Goal: Task Accomplishment & Management: Manage account settings

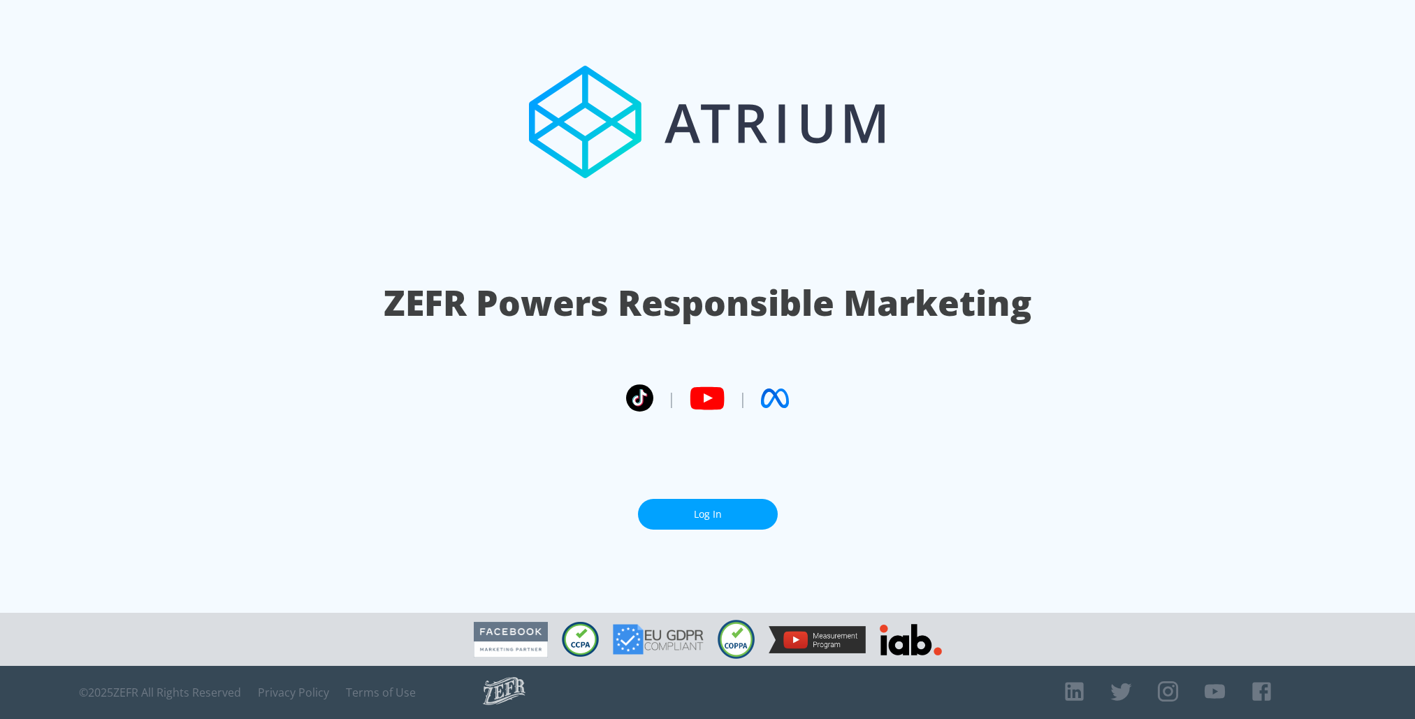
click at [670, 517] on link "Log In" at bounding box center [708, 514] width 140 height 31
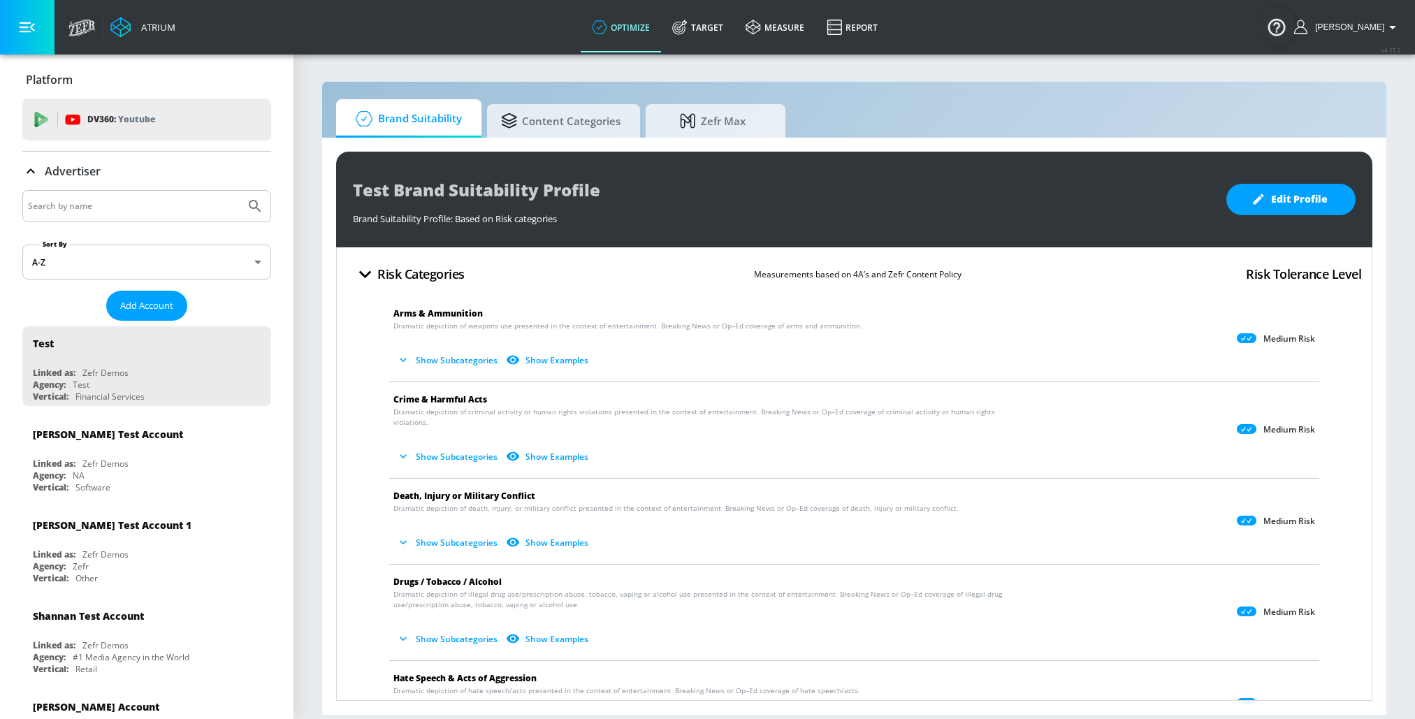
click at [121, 208] on input "Search by name" at bounding box center [134, 206] width 212 height 18
type input "hulu"
click at [240, 191] on button "Submit Search" at bounding box center [255, 206] width 31 height 31
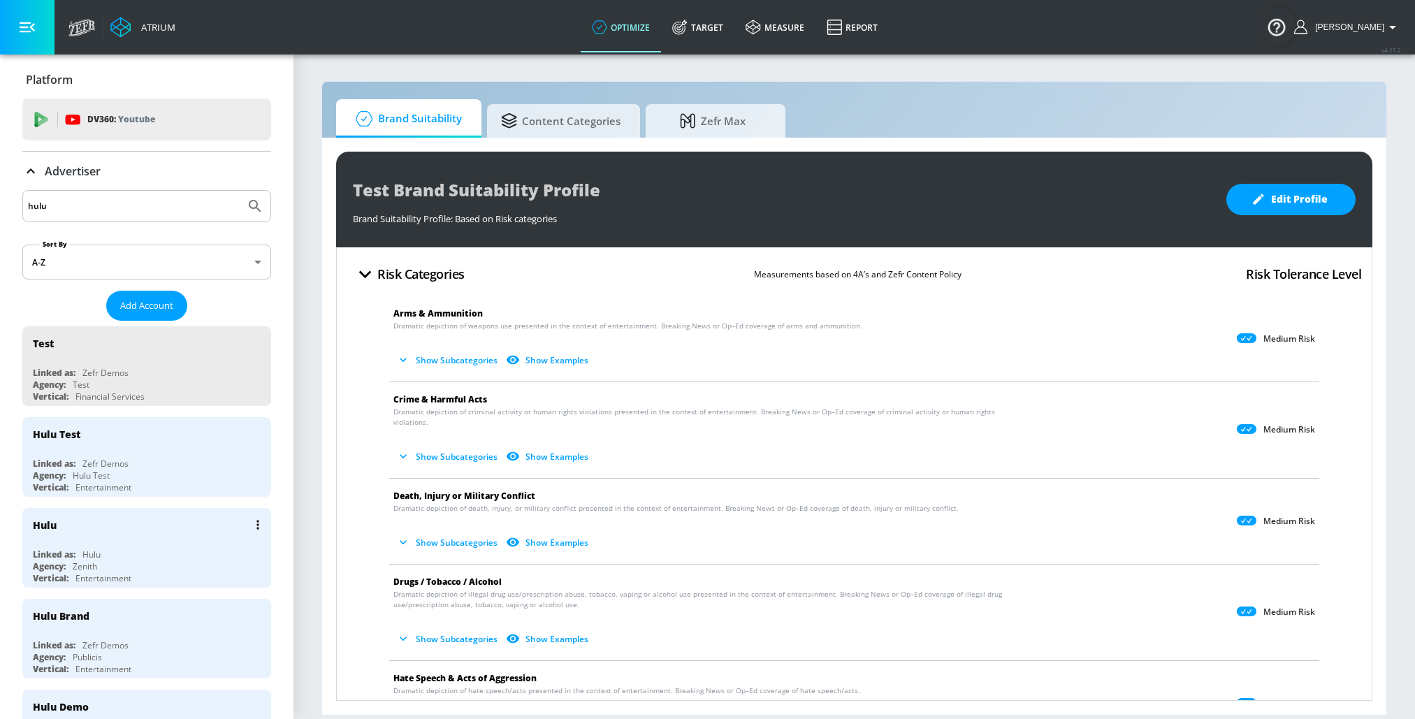
click at [60, 568] on div "Agency:" at bounding box center [49, 567] width 33 height 12
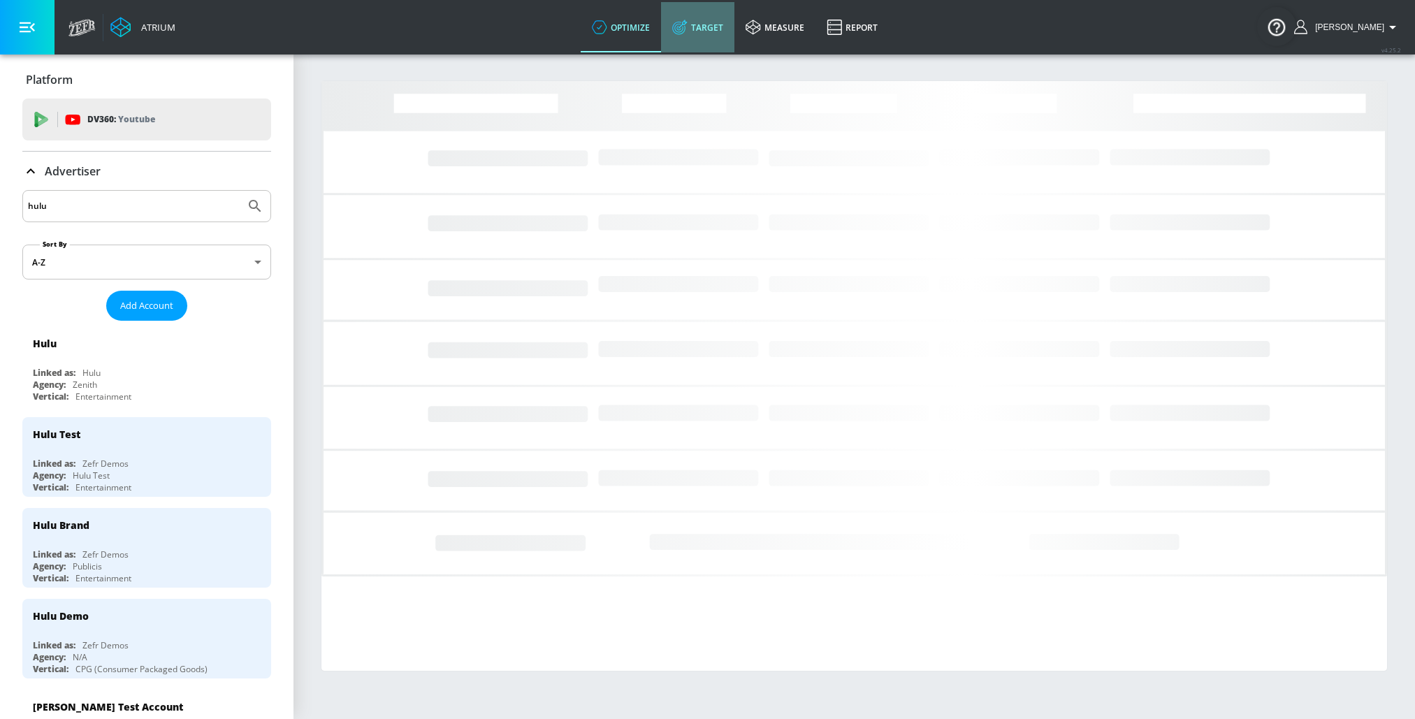
click at [712, 20] on link "Target" at bounding box center [697, 27] width 73 height 50
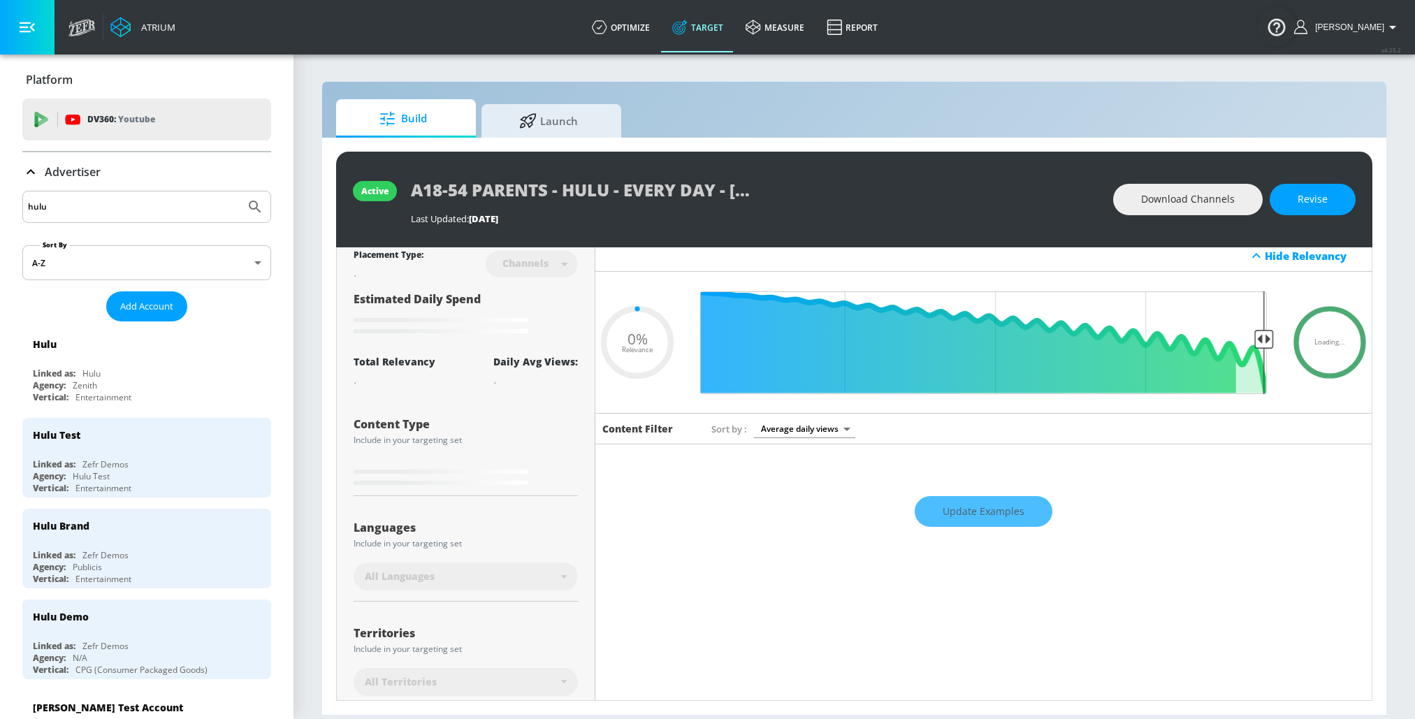
scroll to position [8, 0]
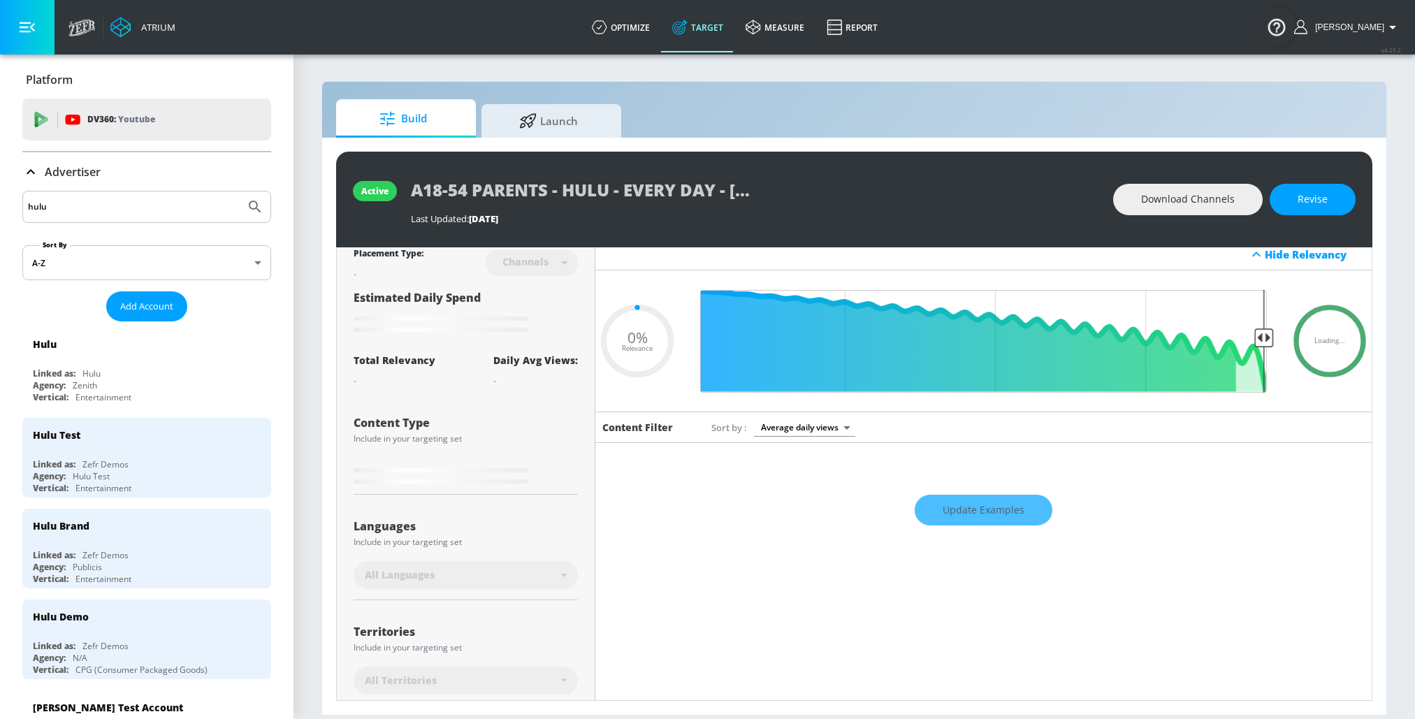
type input "0.6"
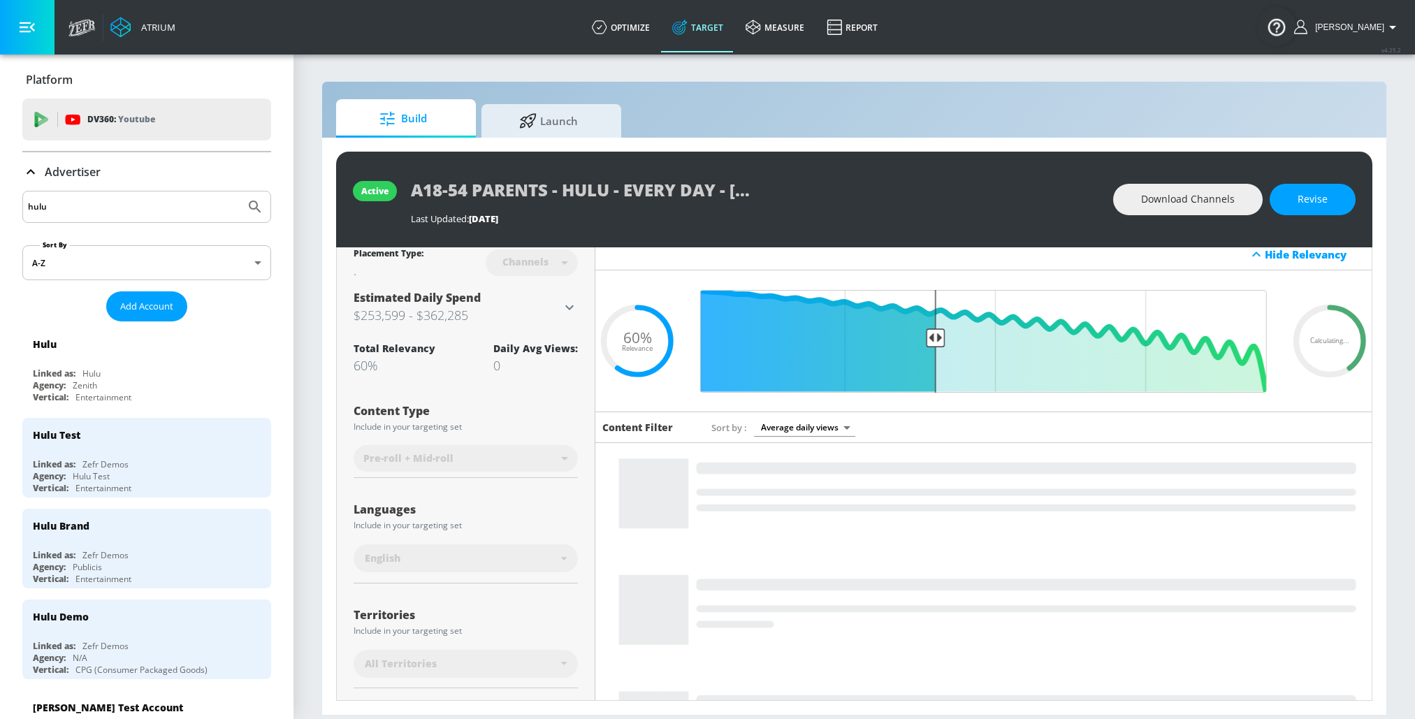
scroll to position [0, 0]
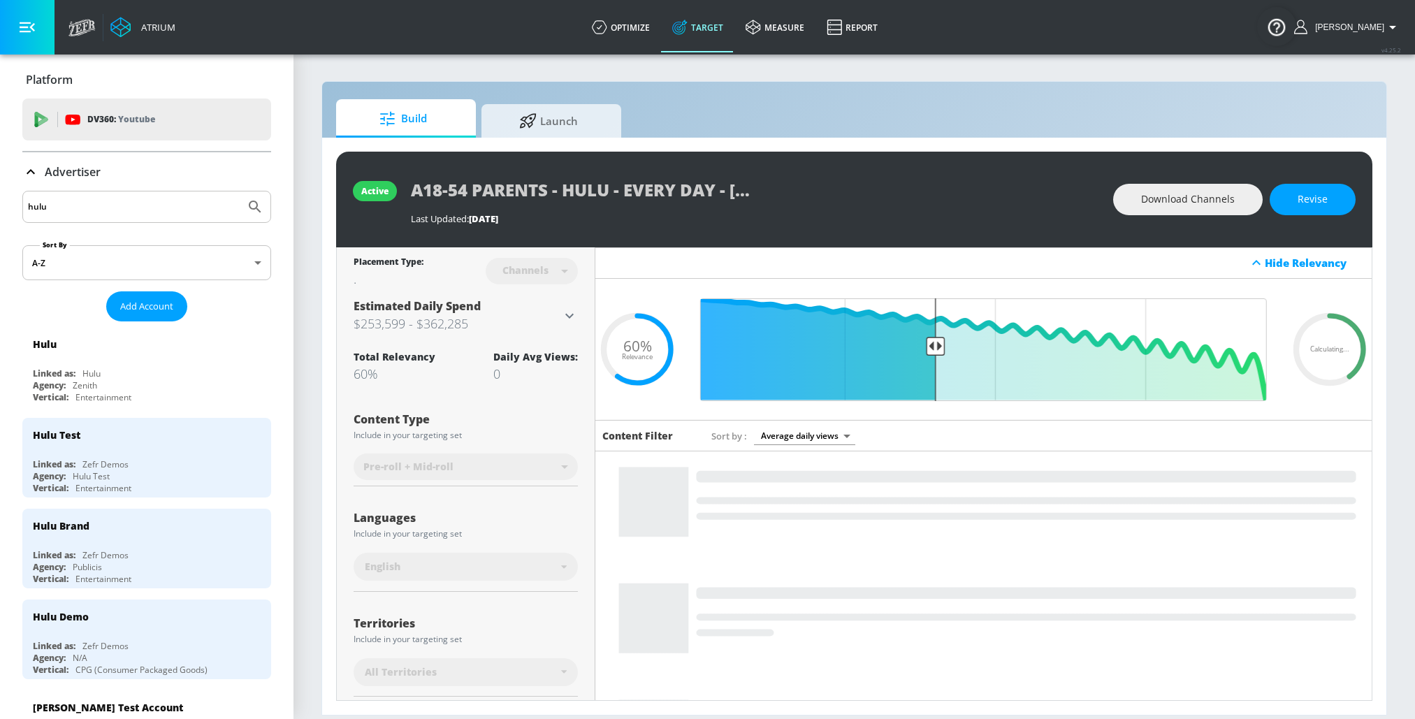
click at [64, 173] on p "Advertiser" at bounding box center [73, 171] width 56 height 15
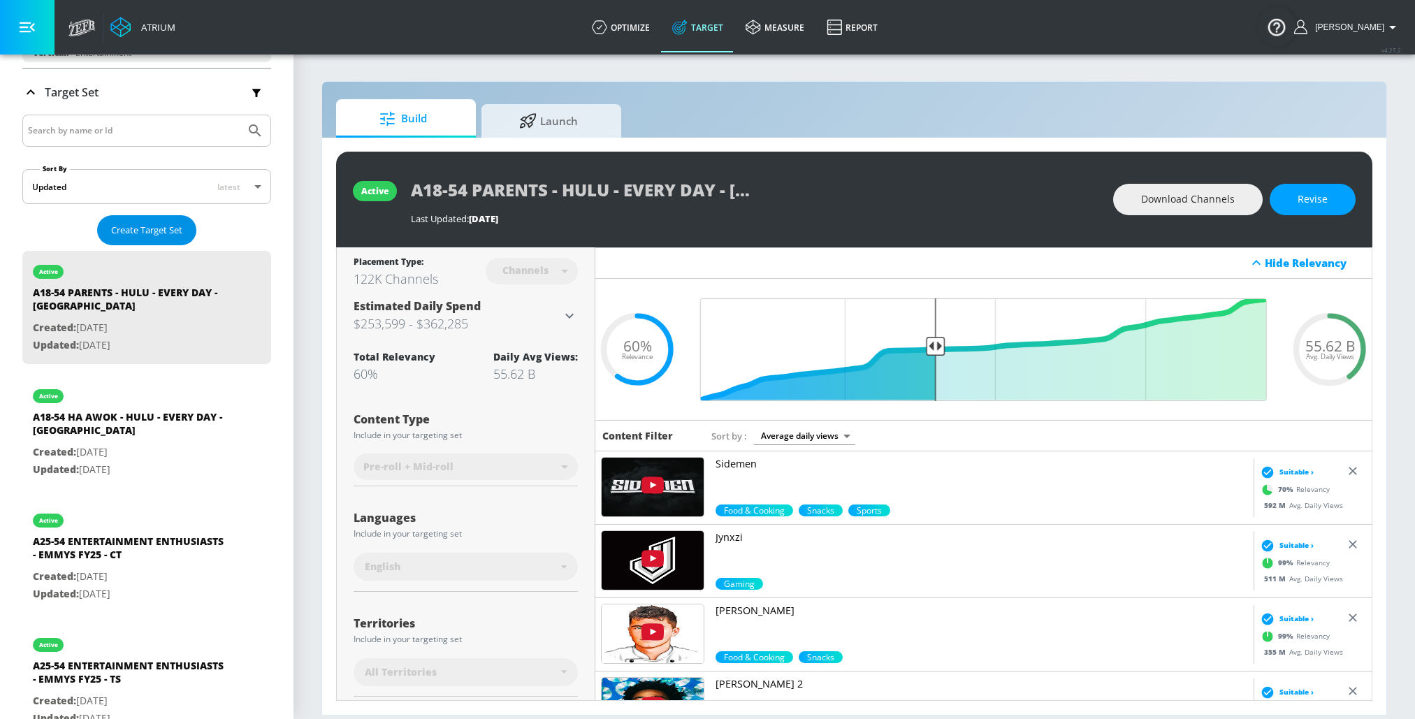
scroll to position [219, 0]
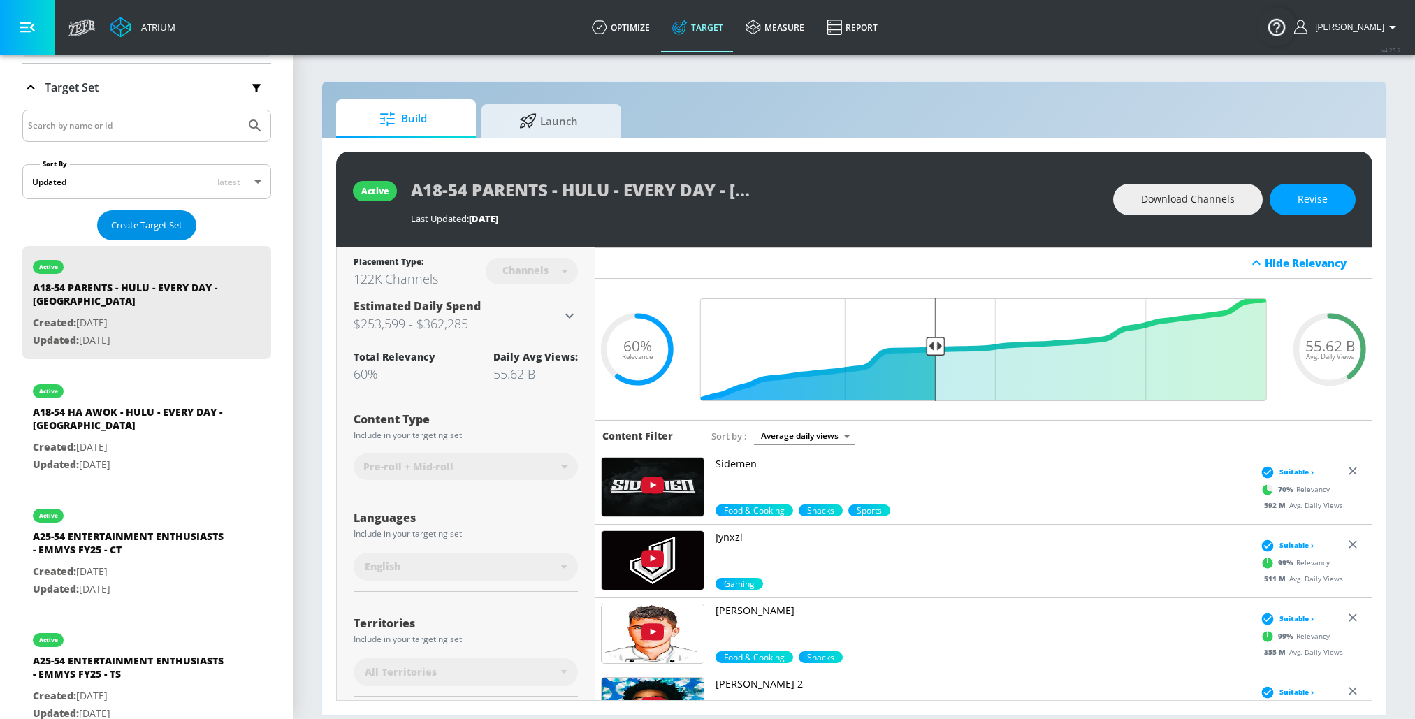
click at [135, 226] on span "Create Target Set" at bounding box center [146, 225] width 71 height 16
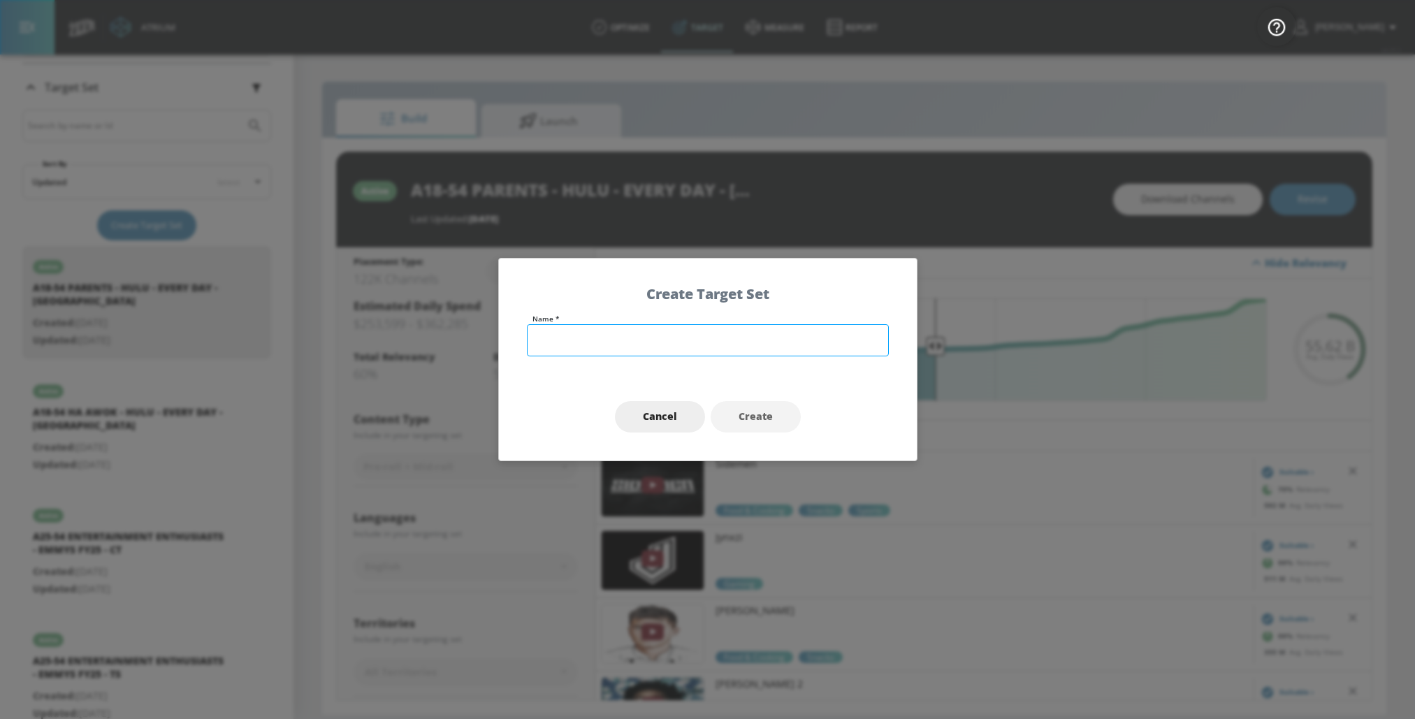
click at [563, 342] on input "text" at bounding box center [708, 340] width 362 height 32
paste input "F25-54"
type input "F25-54 CORE - HULU - KARDASHIANS S7 - TS"
click at [750, 415] on span "Create" at bounding box center [756, 416] width 34 height 17
type input "F25-54 CORE - HULU - KARDASHIANS S7 - TS"
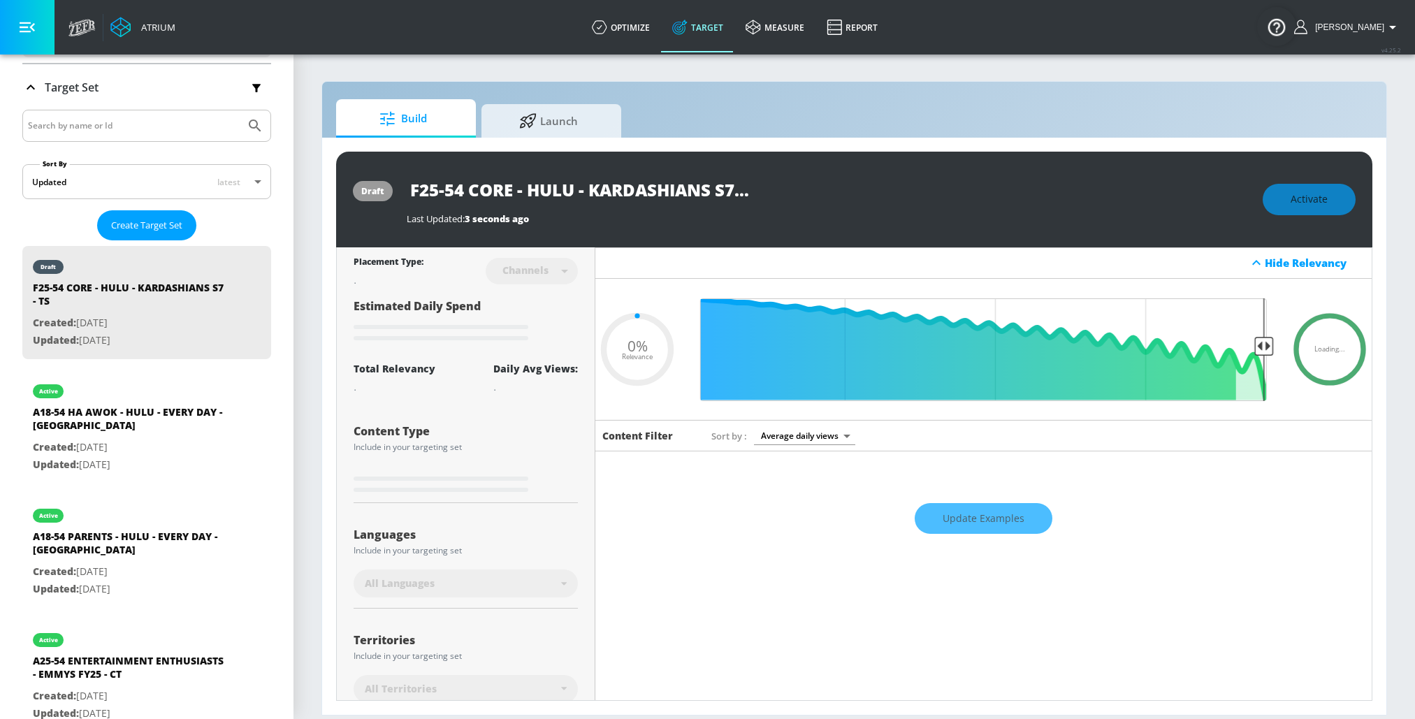
scroll to position [0, 17]
drag, startPoint x: 419, startPoint y: 190, endPoint x: 837, endPoint y: 187, distance: 418.7
click at [837, 187] on div "F25-54 CORE - HULU - KARDASHIANS S7 - TS" at bounding box center [828, 189] width 842 height 31
click at [600, 187] on input "F25-54 CORE - HULU - KARDASHIANS S7 - TS" at bounding box center [581, 189] width 349 height 31
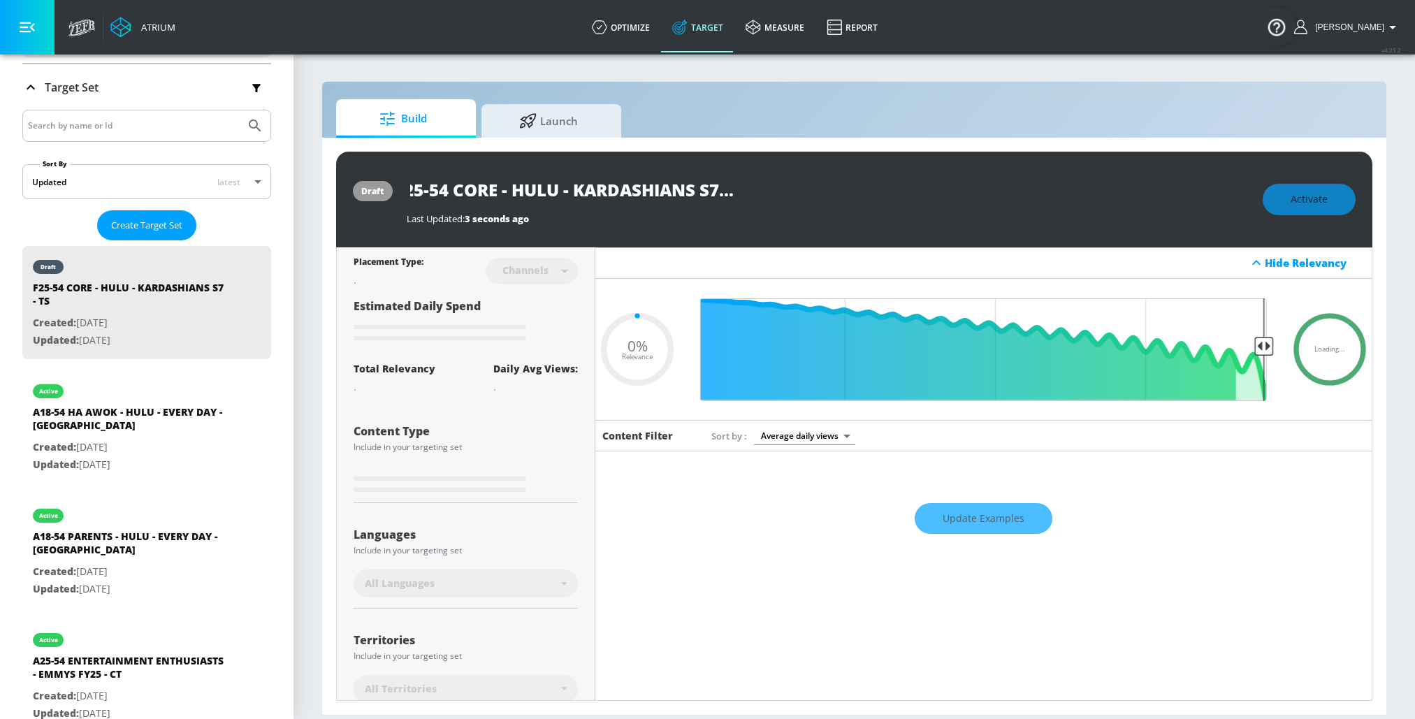
click at [600, 187] on input "F25-54 CORE - HULU - KARDASHIANS S7 - TS" at bounding box center [581, 189] width 349 height 31
type input "0.6"
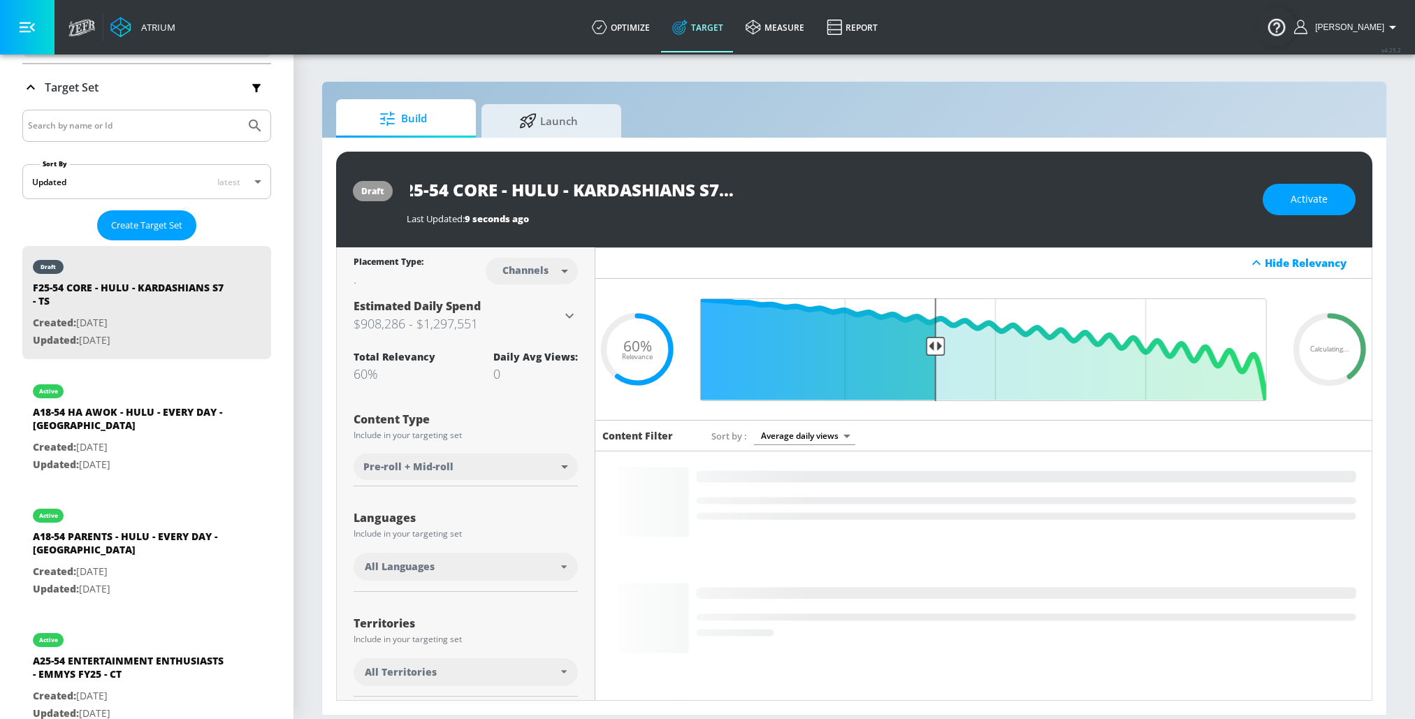
click at [554, 277] on body "Atrium optimize Target measure Report optimize Target measure Report v 4.25.2 R…" at bounding box center [707, 359] width 1415 height 719
click at [547, 320] on li "Videos" at bounding box center [532, 324] width 73 height 23
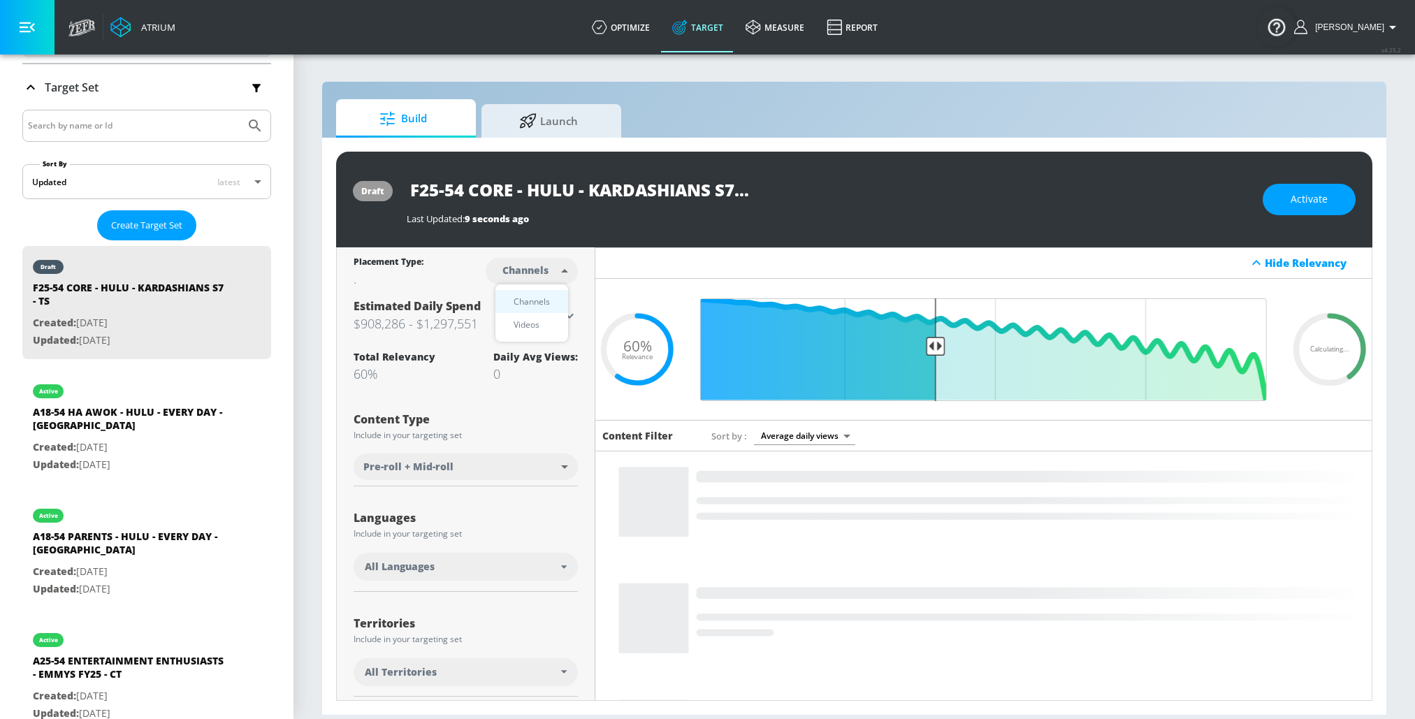
type input "videos"
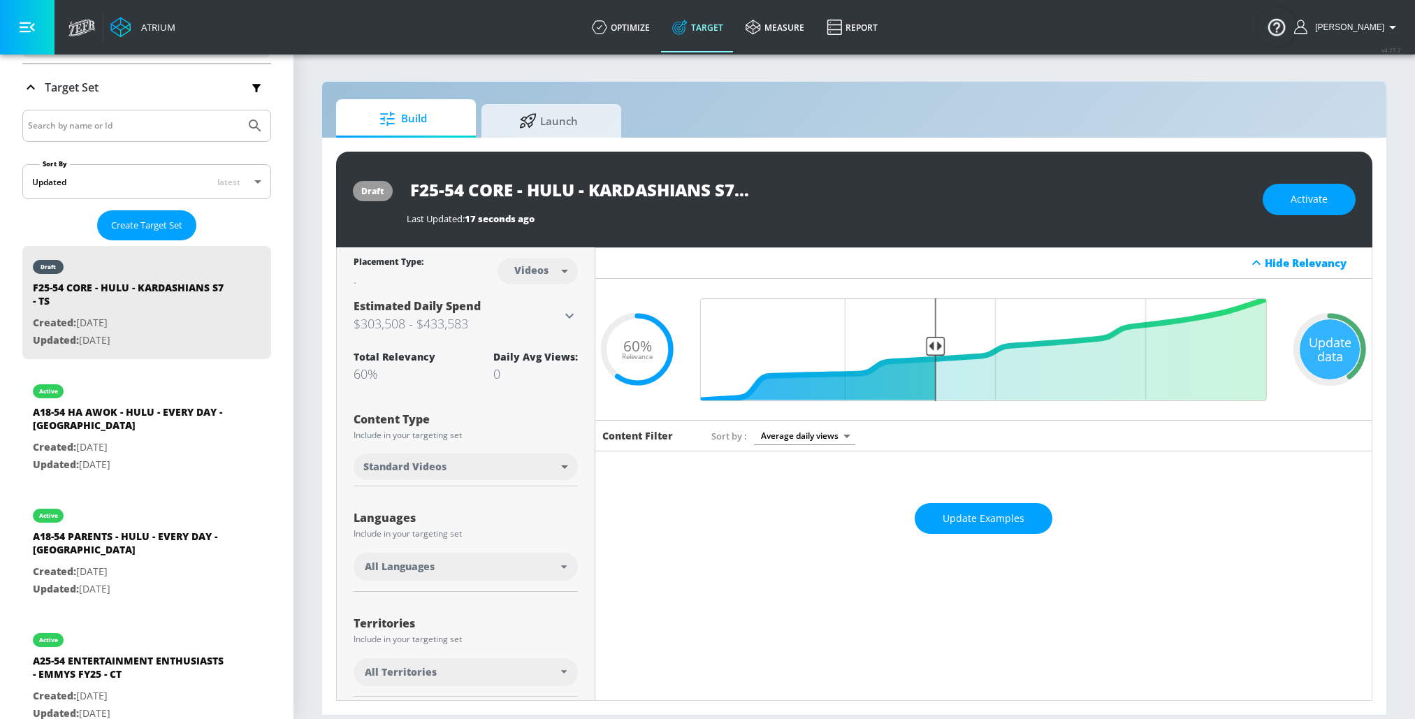
scroll to position [80, 0]
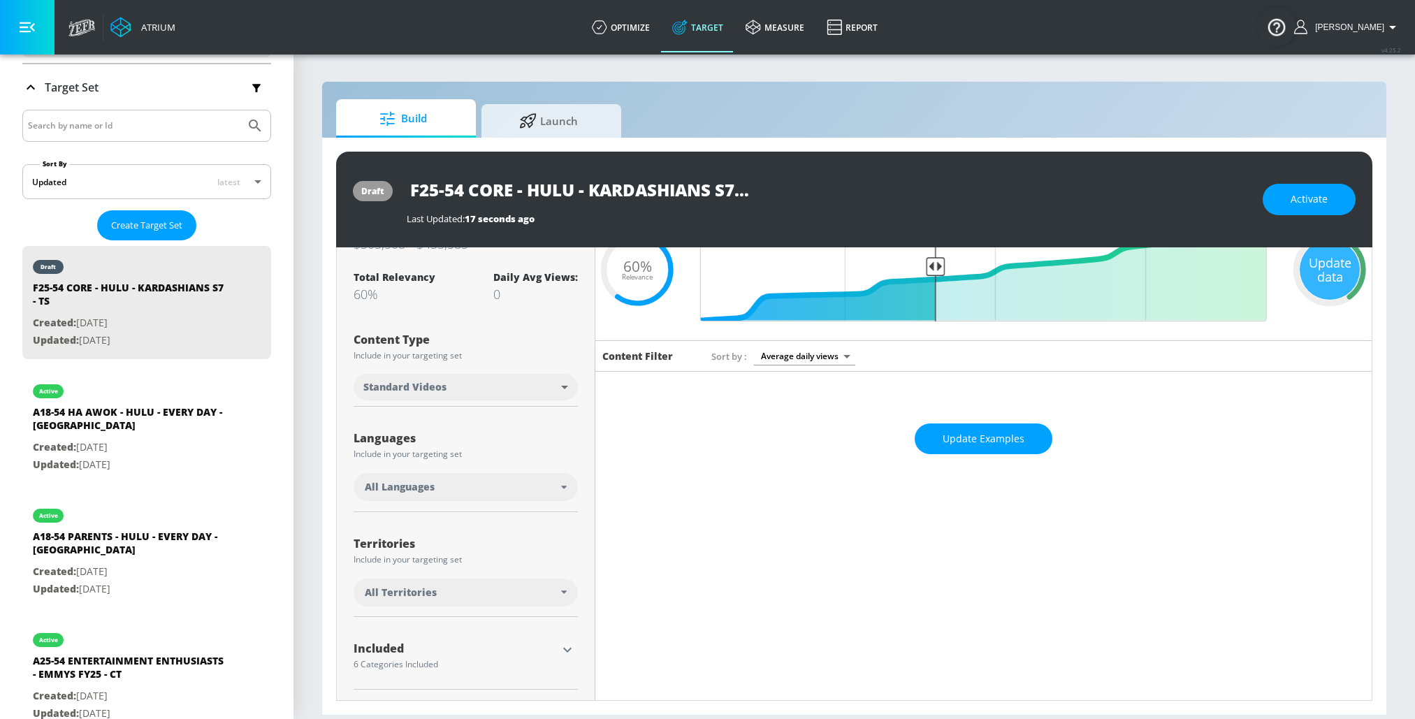
click at [398, 397] on body "Atrium optimize Target measure Report optimize Target measure Report v 4.25.2 R…" at bounding box center [707, 359] width 1415 height 719
click at [392, 463] on li "All" at bounding box center [465, 464] width 225 height 23
type input "all"
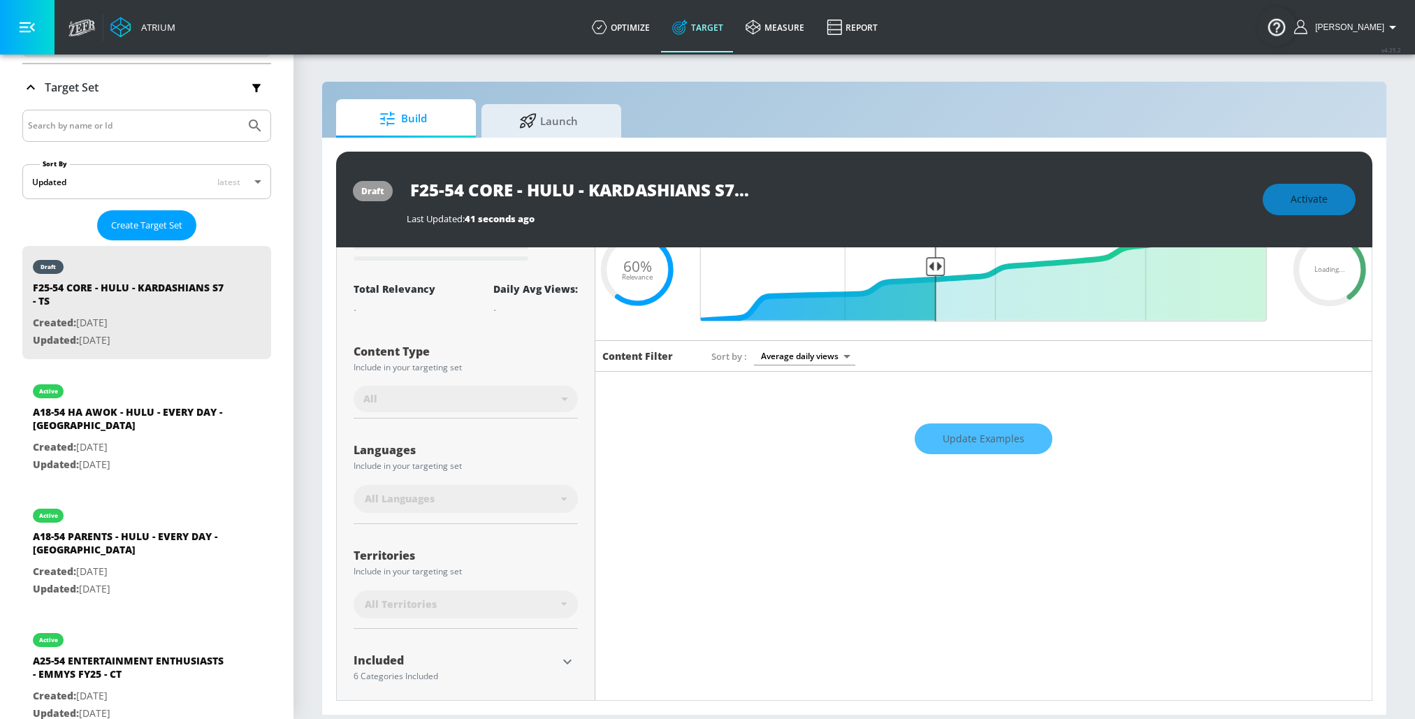
scroll to position [64, 0]
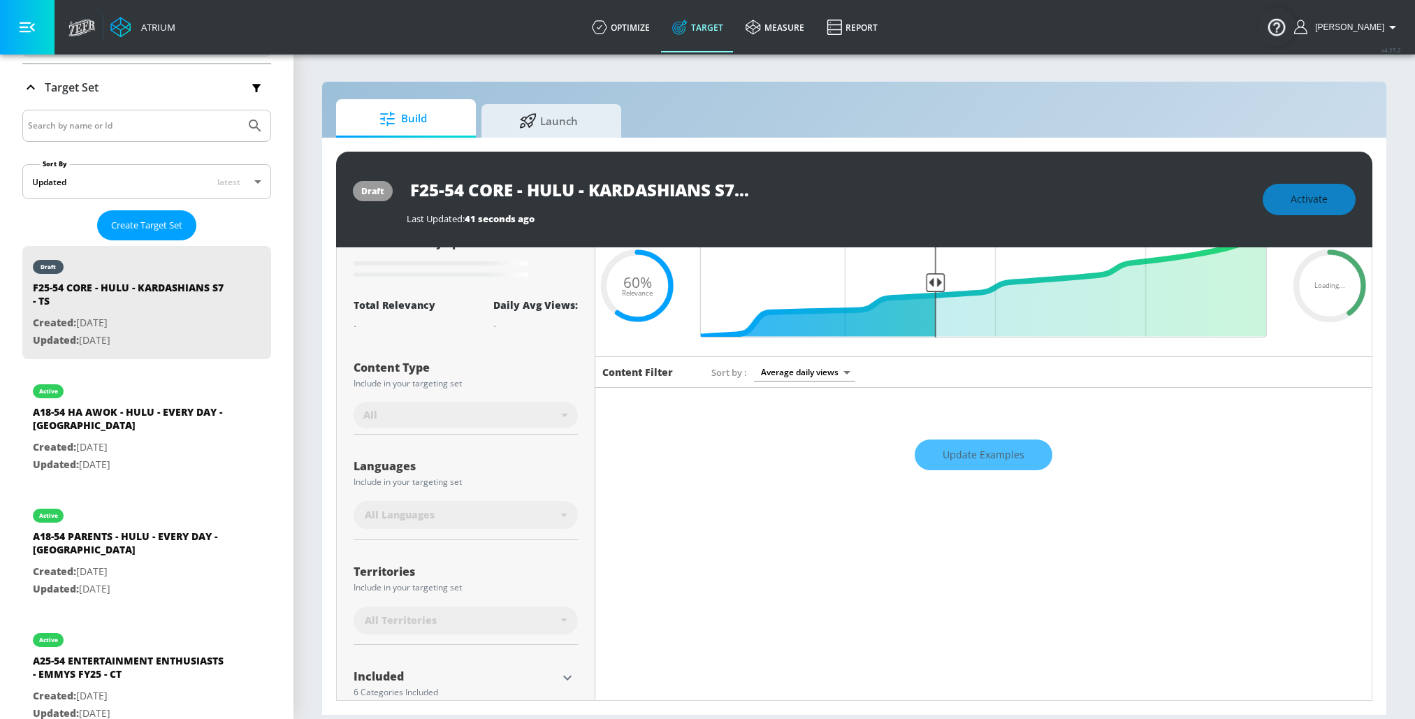
click at [485, 188] on input "F25-54 CORE - HULU - KARDASHIANS S7 - TS" at bounding box center [581, 189] width 349 height 31
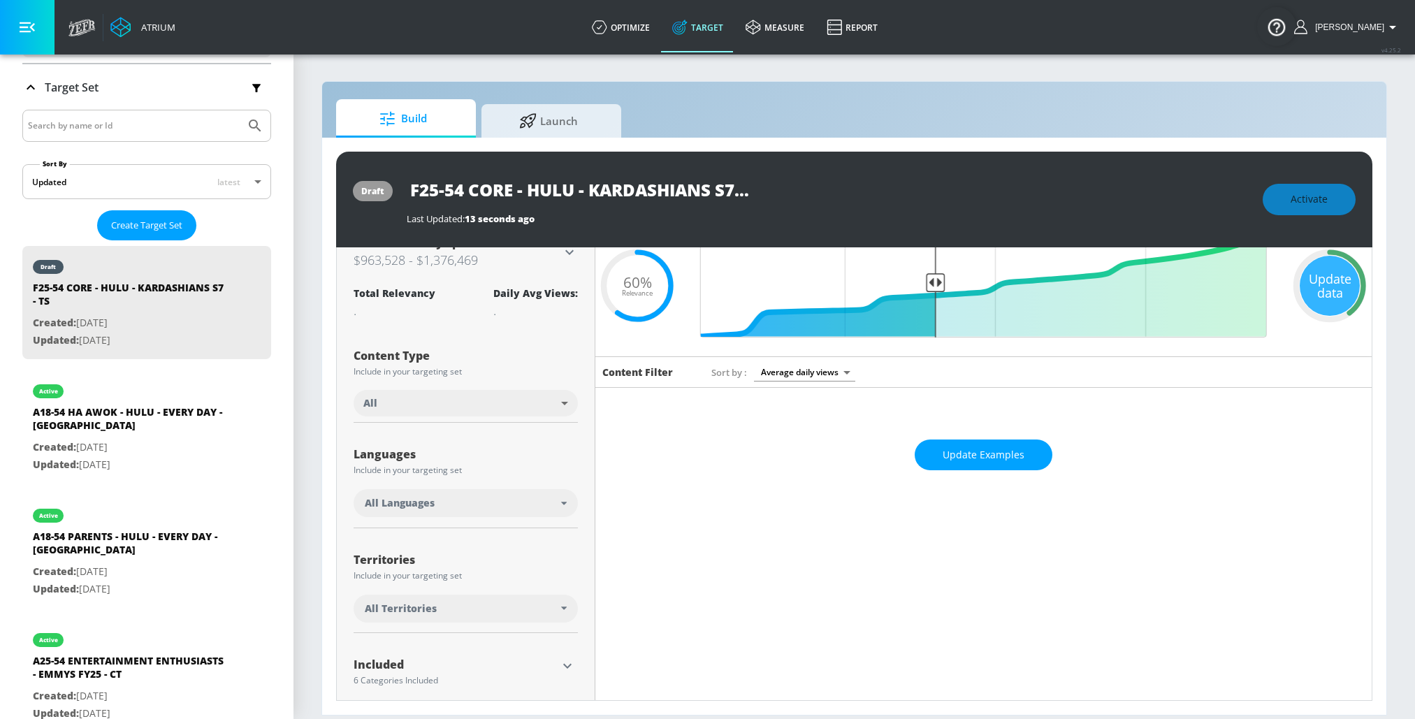
scroll to position [152, 0]
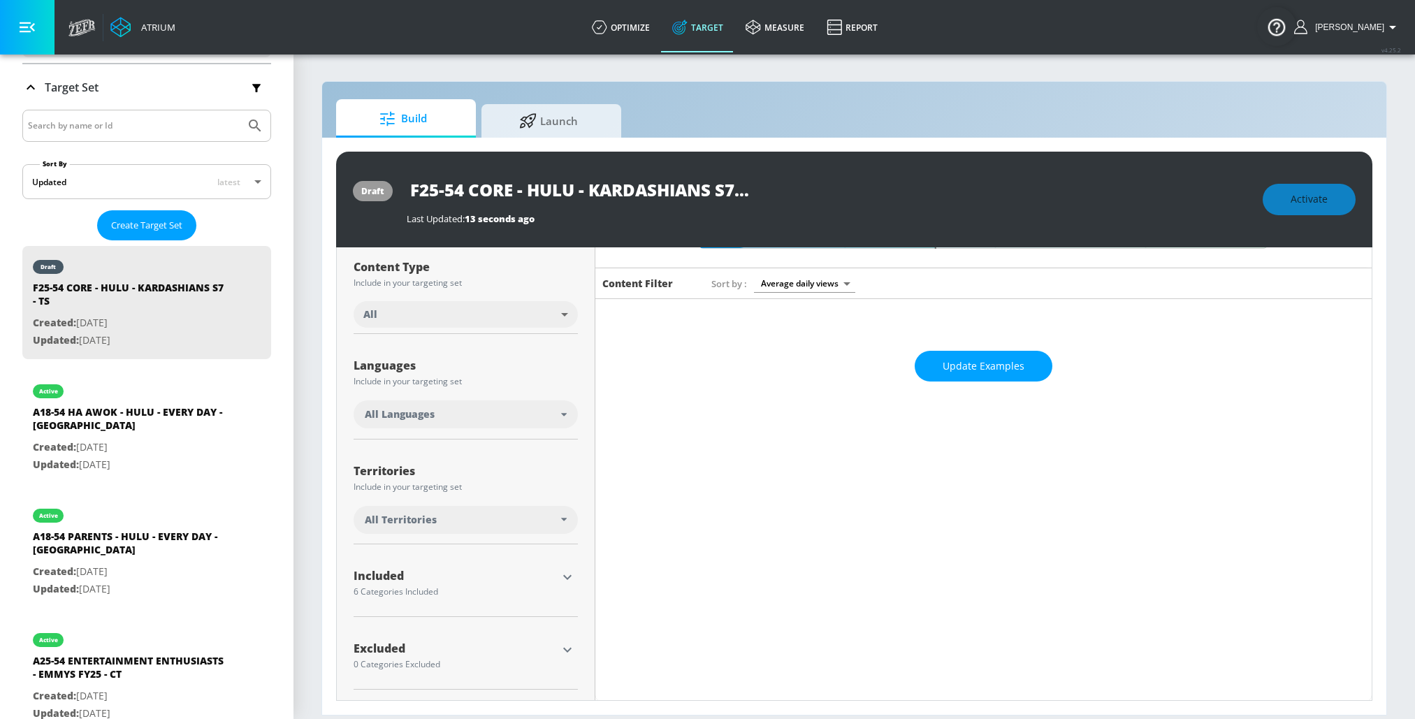
click at [408, 403] on div "All Languages" at bounding box center [466, 414] width 224 height 28
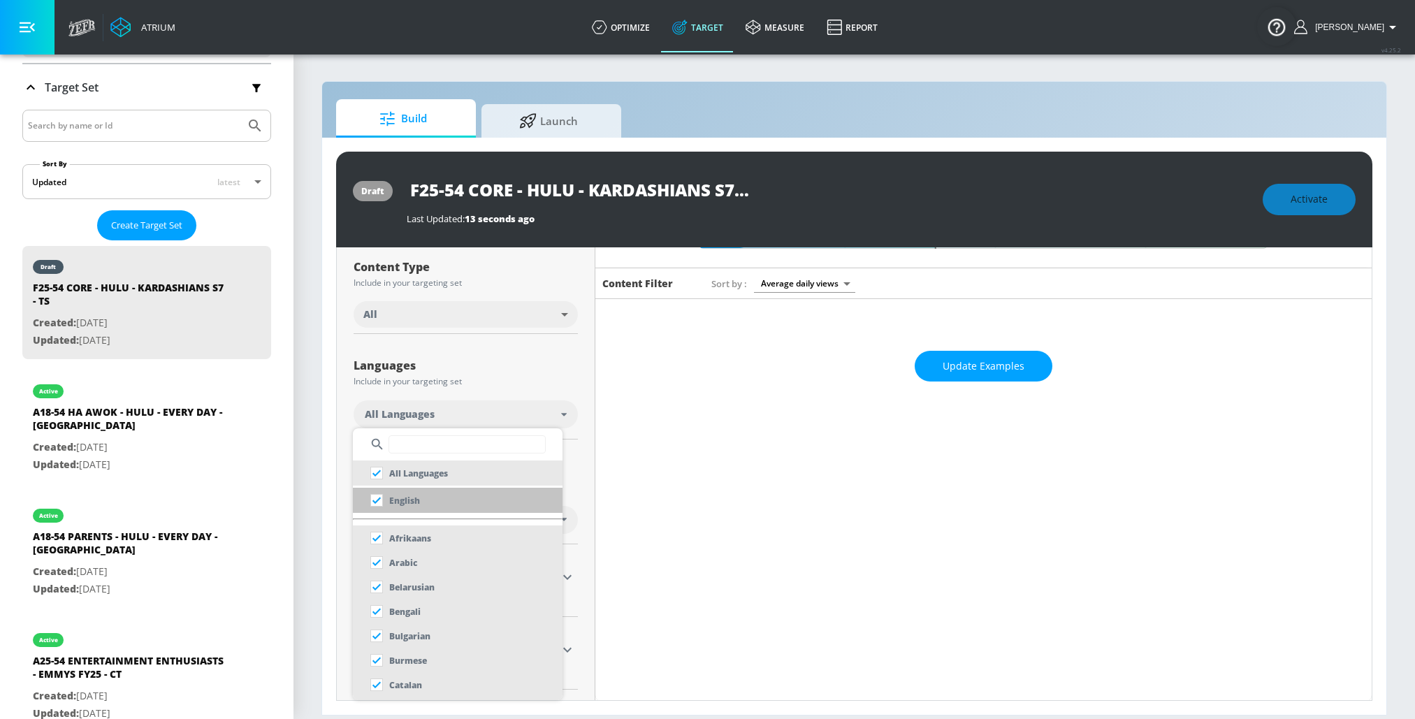
click at [426, 505] on li "English" at bounding box center [458, 500] width 210 height 25
checkbox input "false"
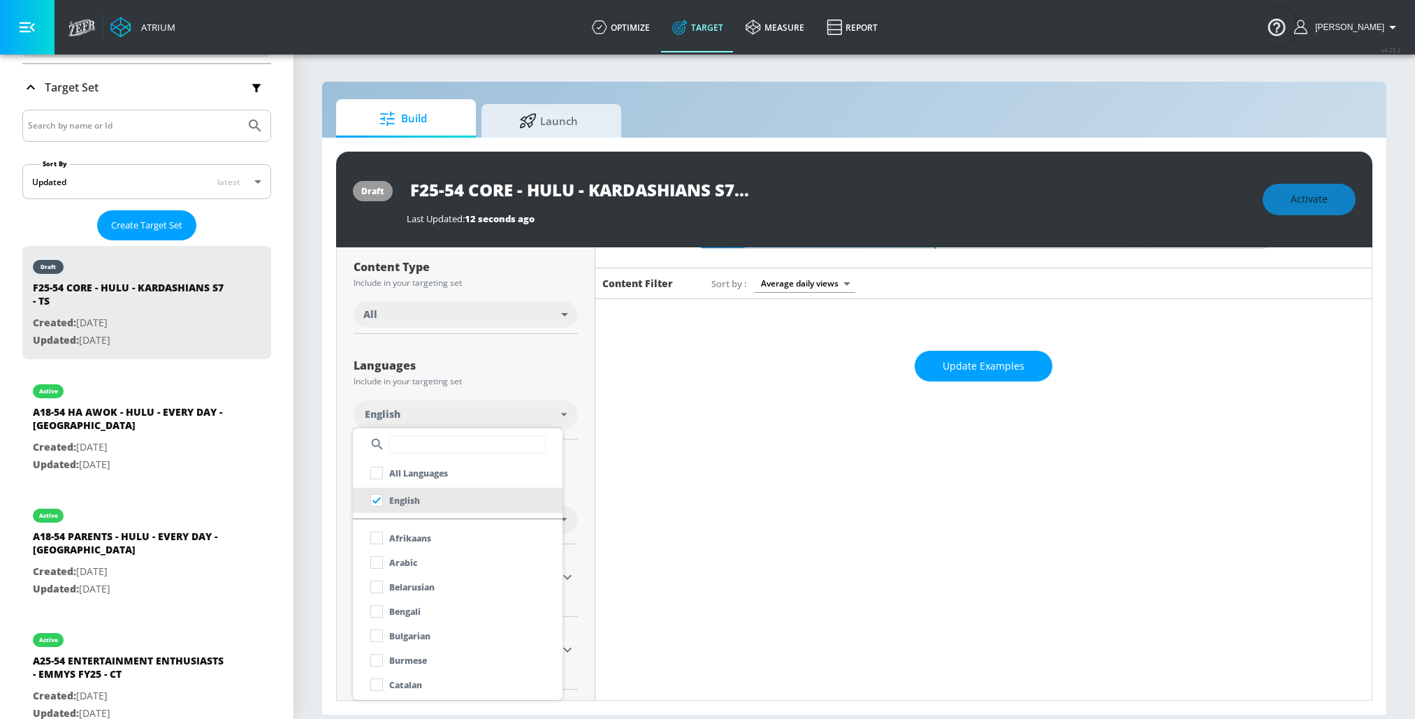
click at [582, 467] on div at bounding box center [707, 359] width 1415 height 719
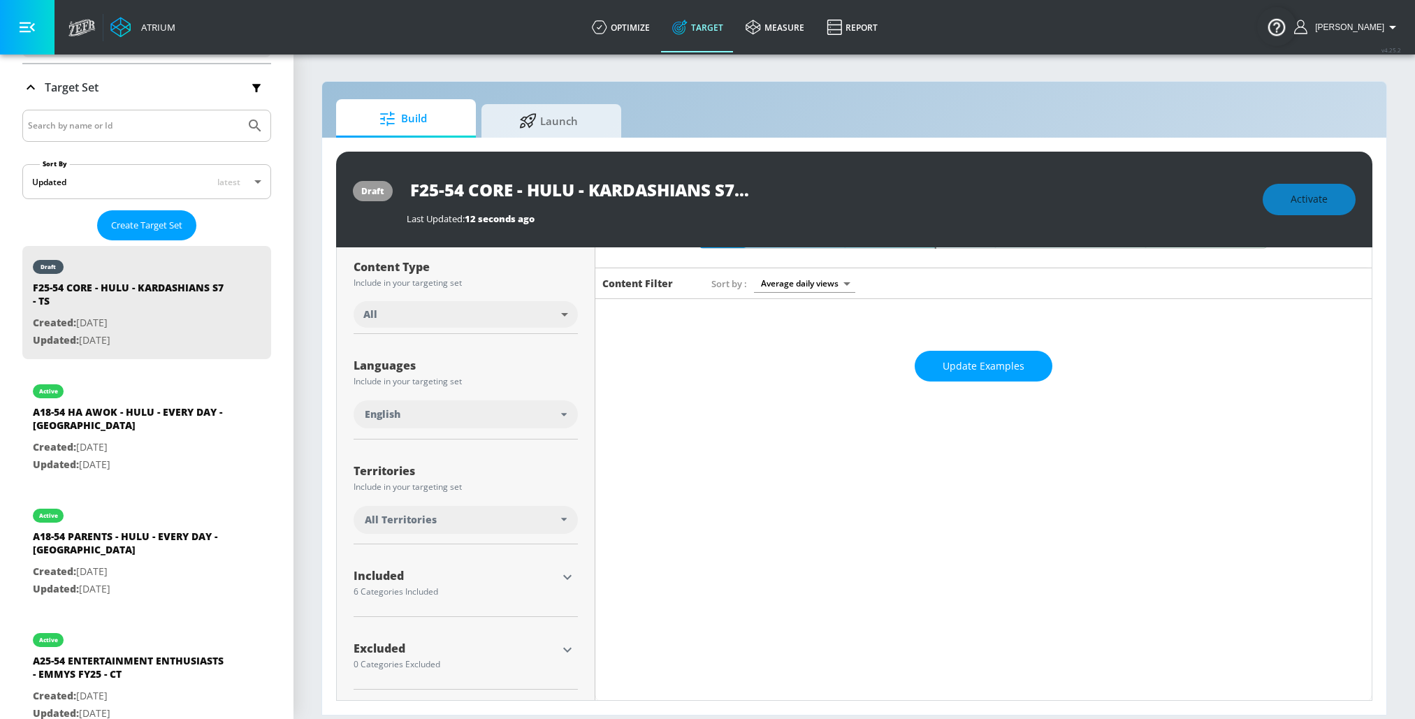
click at [482, 513] on div "All Territories" at bounding box center [463, 520] width 196 height 14
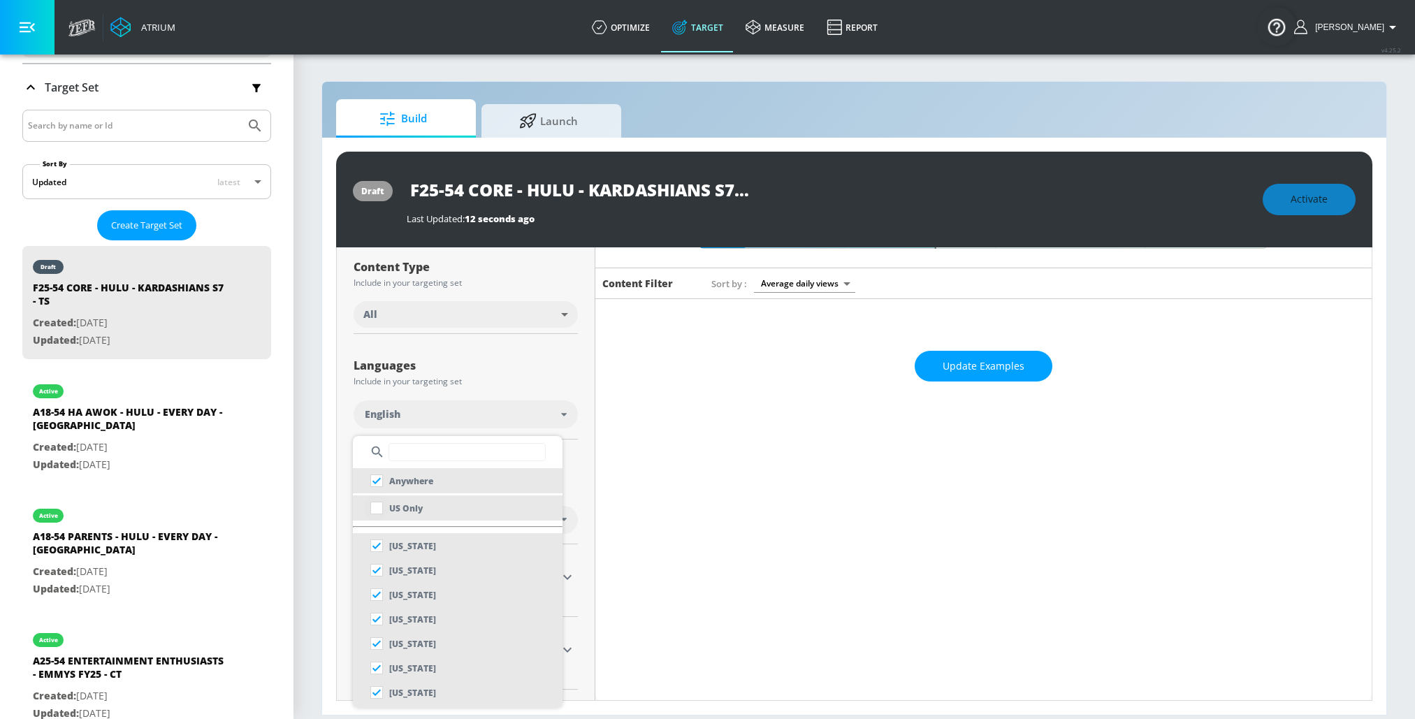
click at [377, 503] on input "checkbox" at bounding box center [376, 508] width 25 height 25
checkbox input "true"
checkbox input "false"
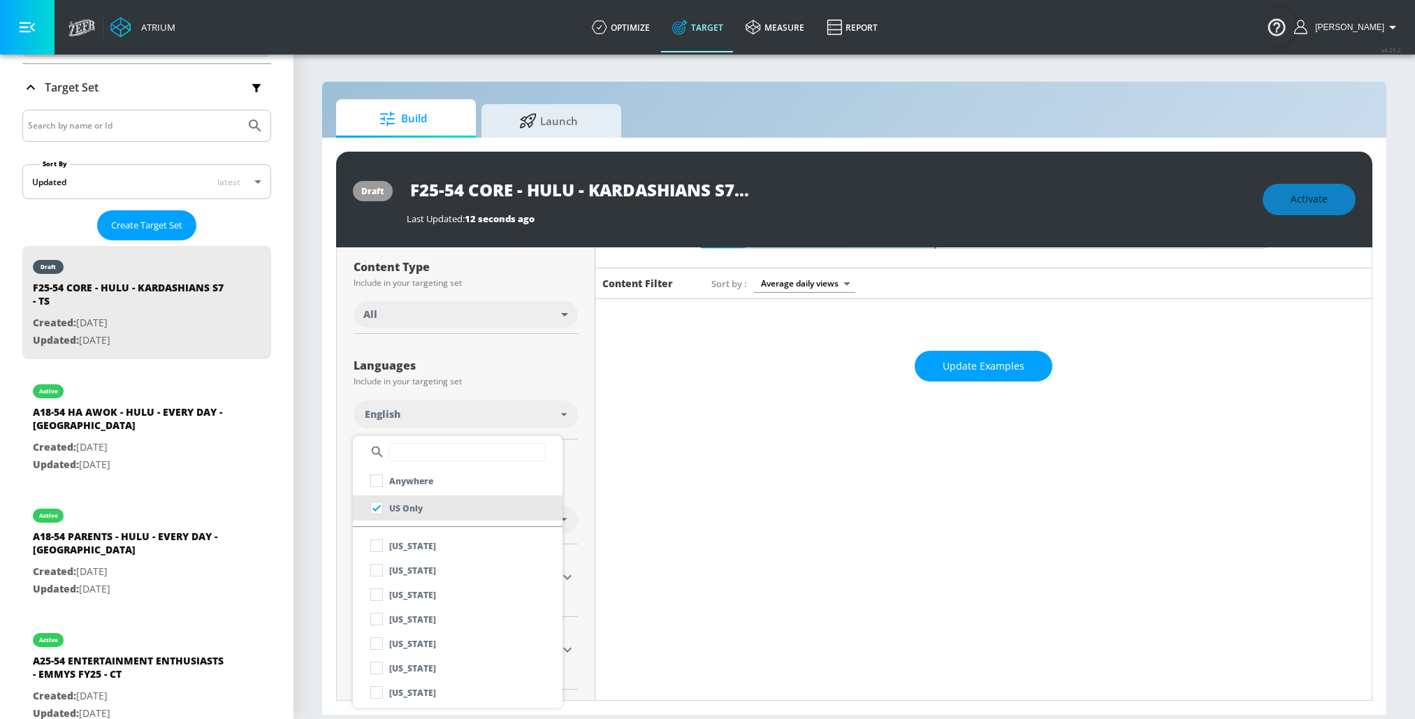
click at [333, 490] on div at bounding box center [707, 359] width 1415 height 719
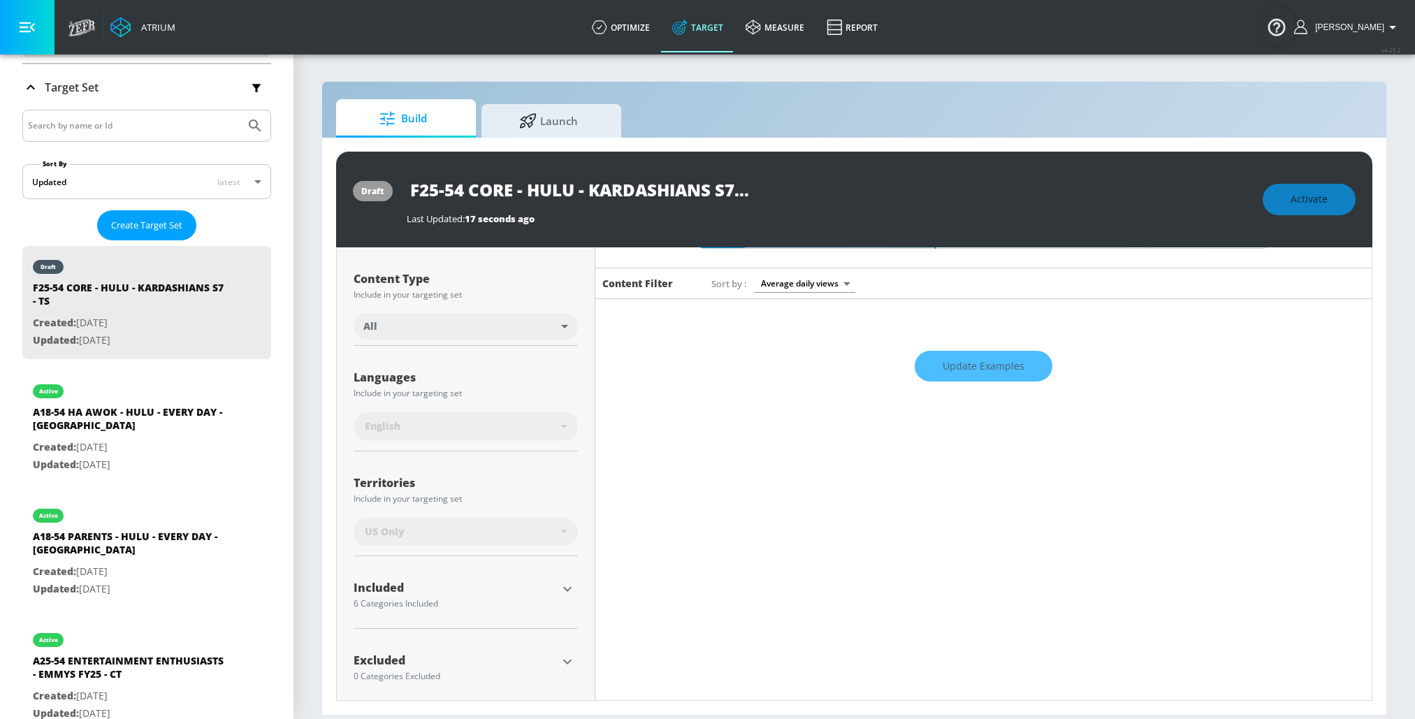
scroll to position [164, 0]
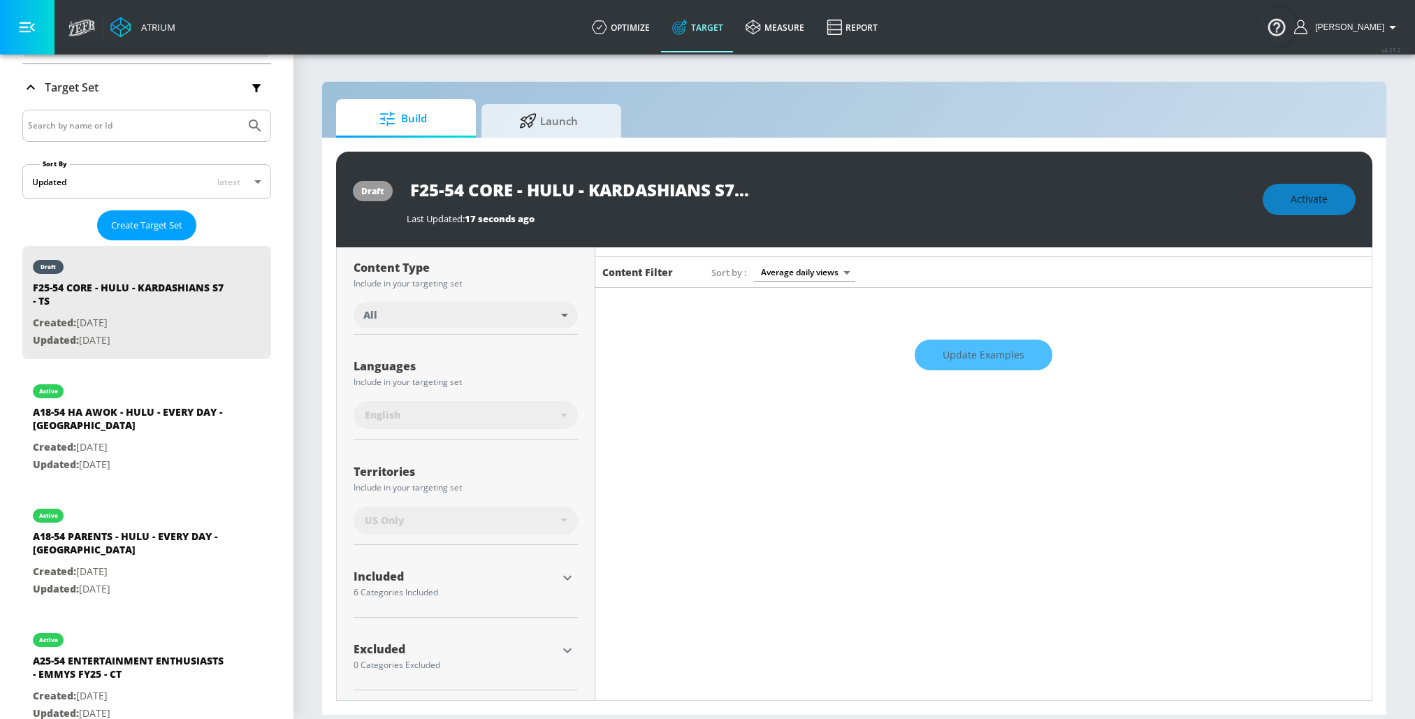
click at [561, 563] on div "Included 6 Categories Included included Categories Clear All Children's Enterta…" at bounding box center [466, 587] width 224 height 62
click at [567, 577] on icon "button" at bounding box center [567, 578] width 17 height 17
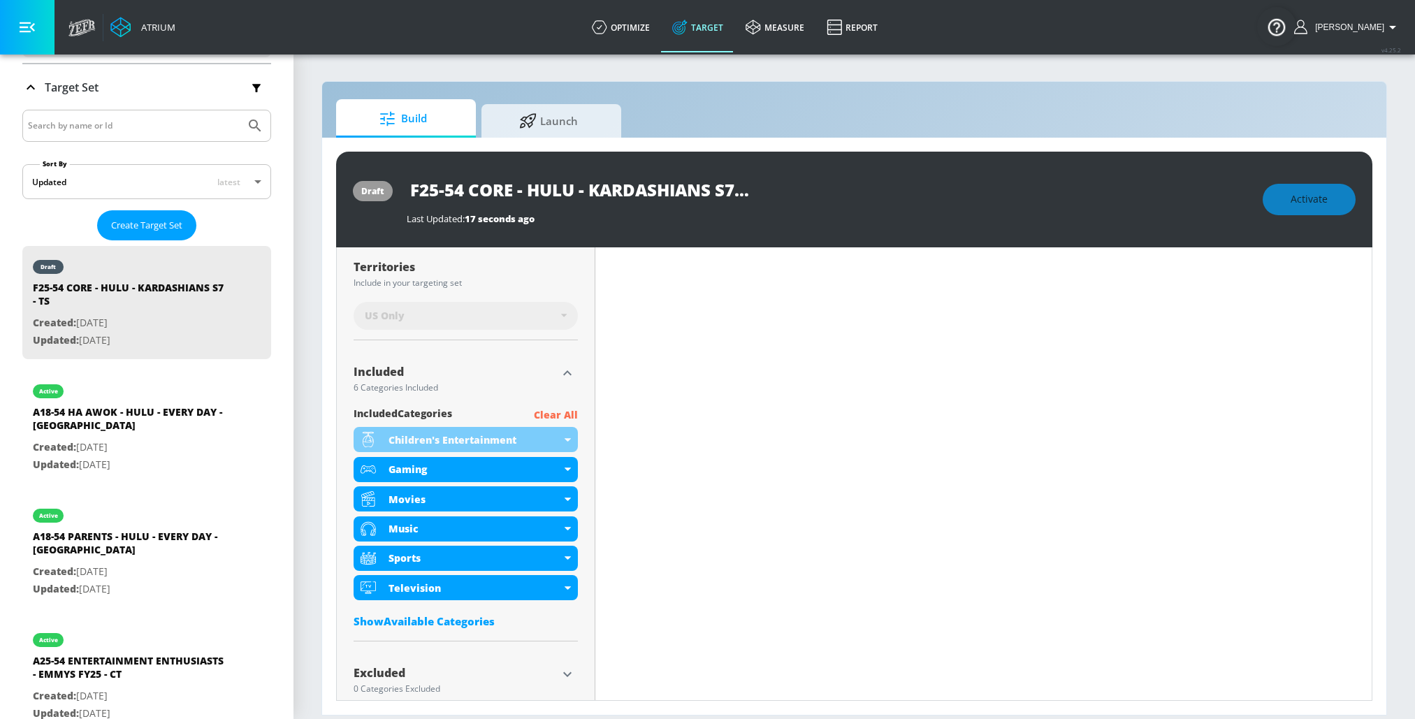
scroll to position [375, 0]
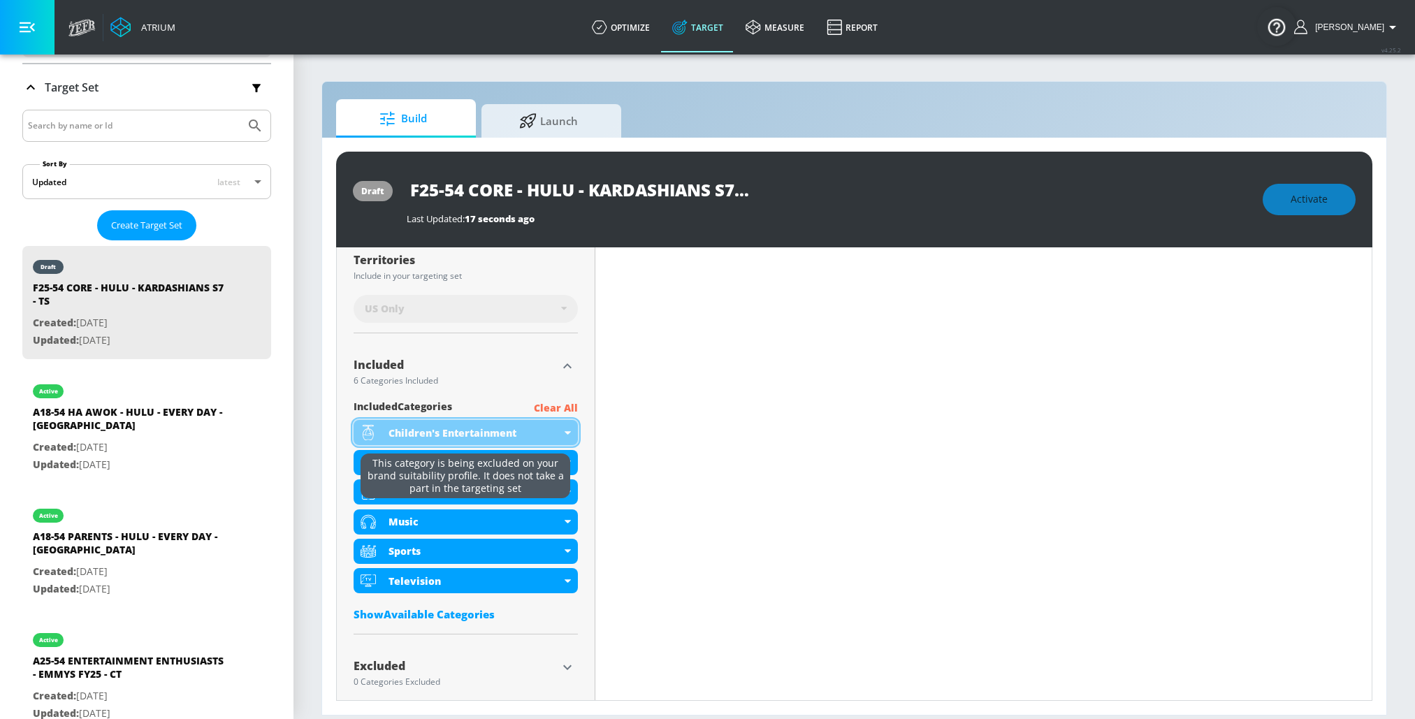
click at [556, 428] on div "Children's Entertainment" at bounding box center [475, 432] width 173 height 13
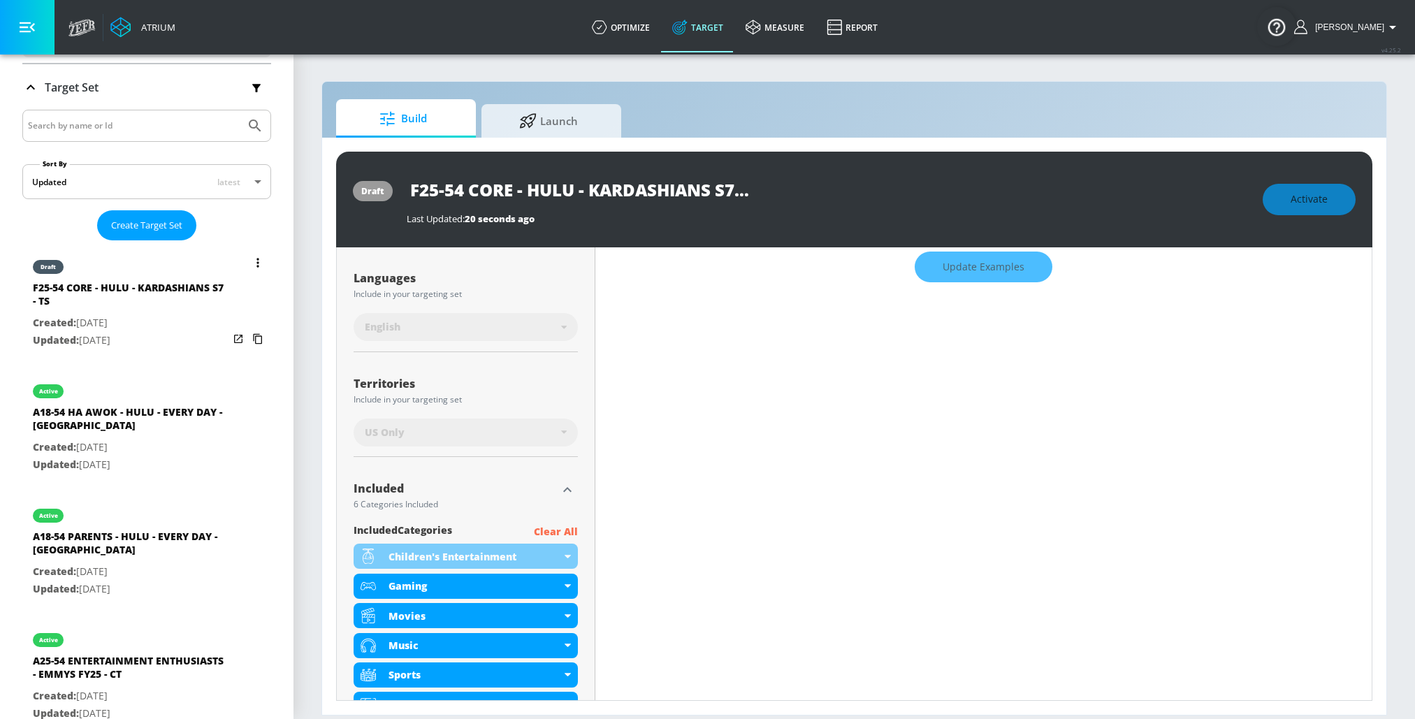
scroll to position [240, 0]
click at [255, 335] on icon "list of Target Set" at bounding box center [257, 339] width 9 height 10
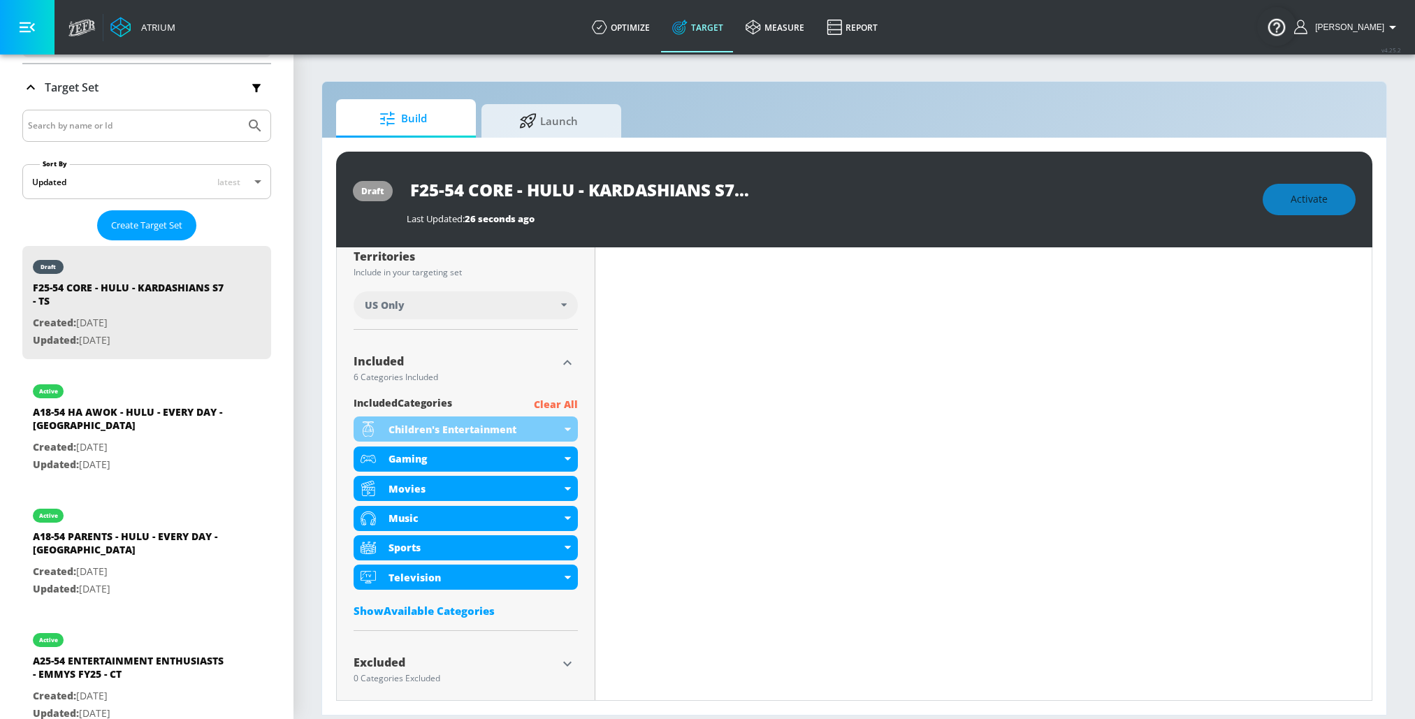
click at [554, 403] on p "Clear All" at bounding box center [556, 404] width 44 height 17
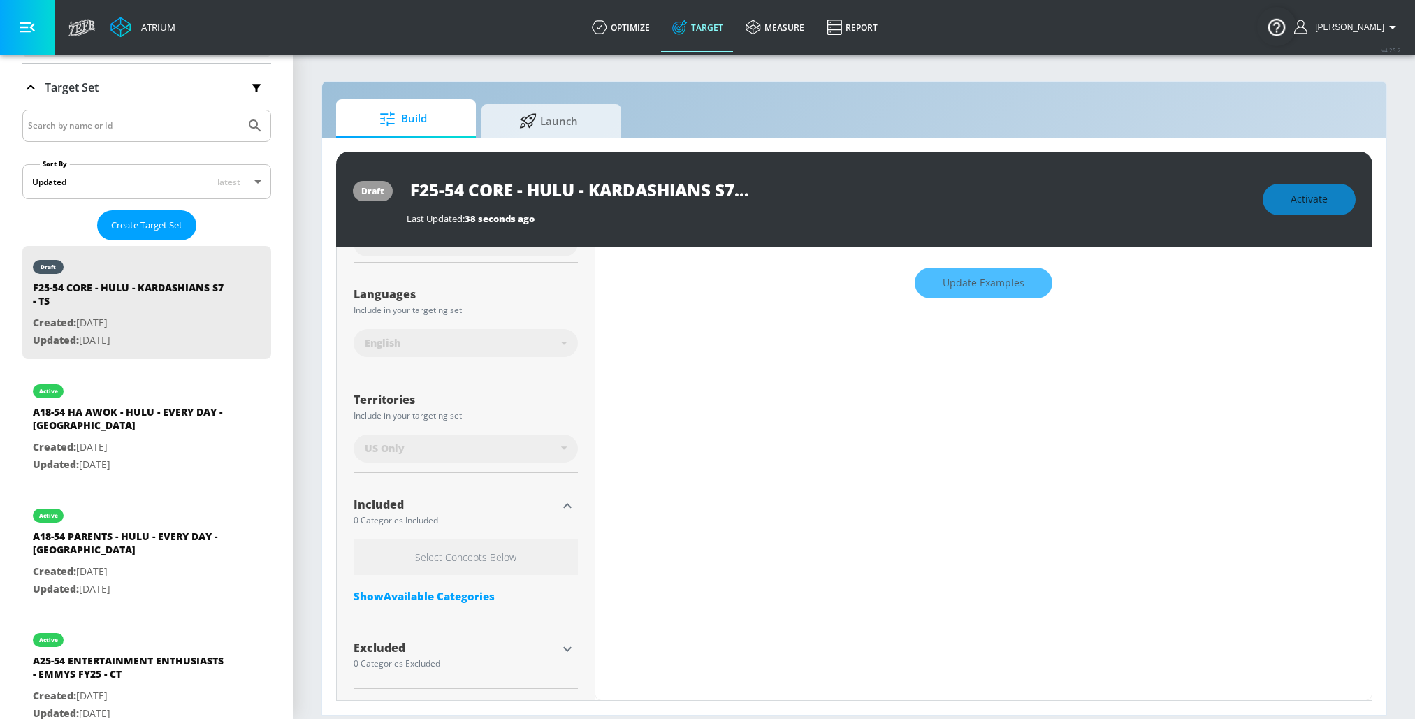
scroll to position [235, 0]
click at [413, 595] on div "Show Available Categories" at bounding box center [466, 597] width 224 height 14
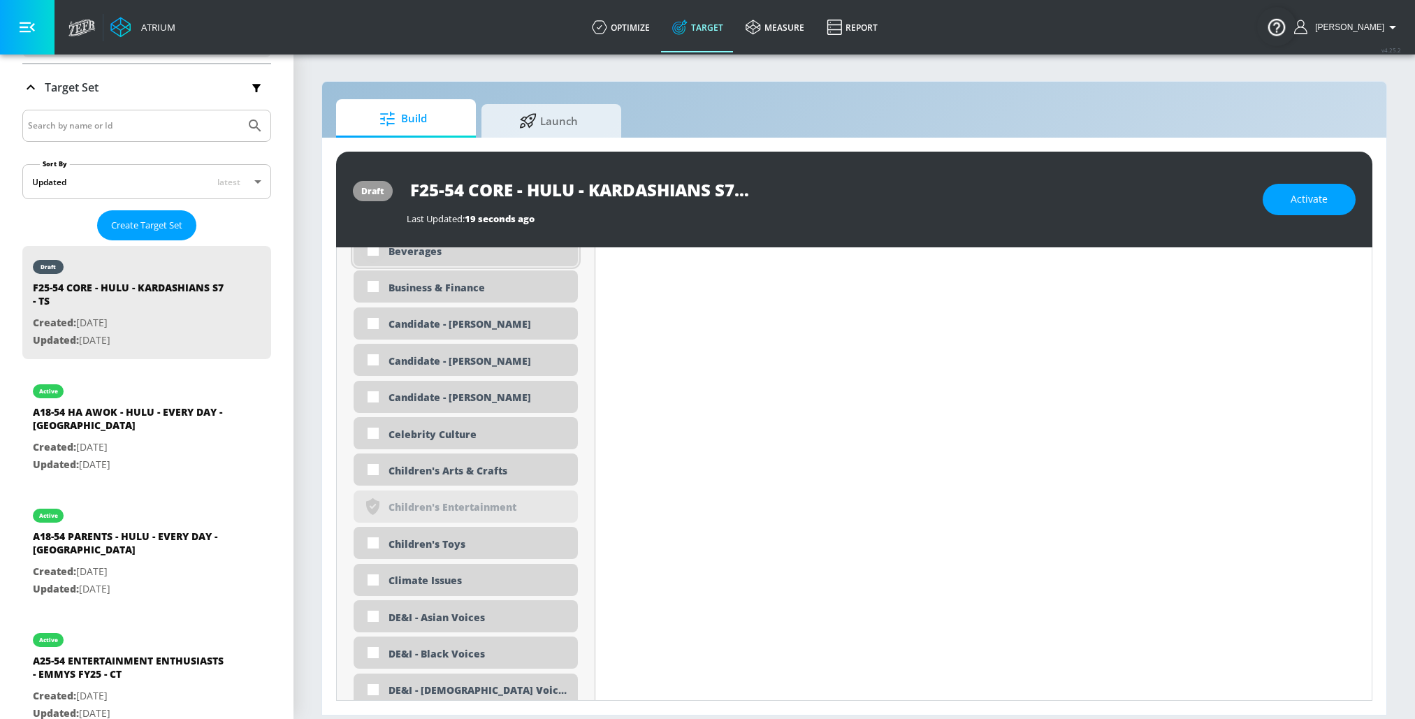
scroll to position [934, 0]
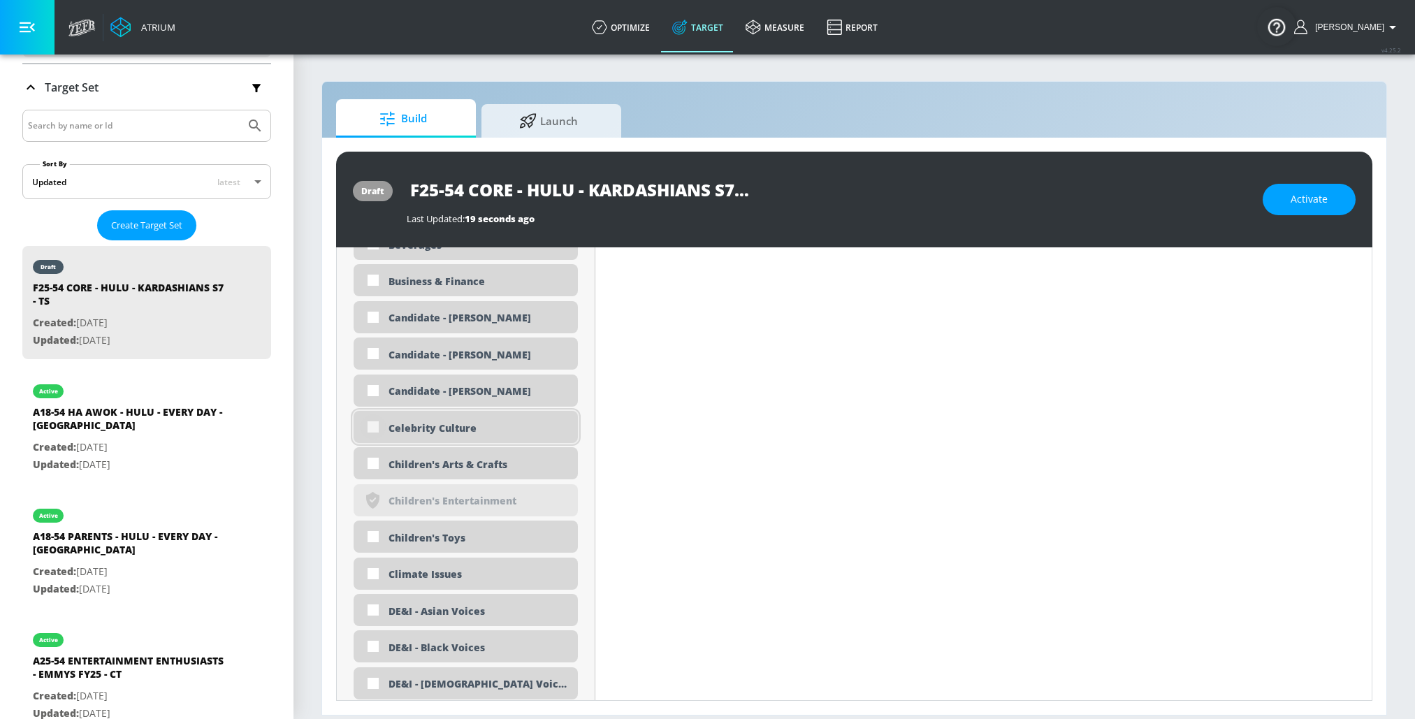
click at [372, 430] on input "checkbox" at bounding box center [373, 426] width 25 height 25
checkbox input "true"
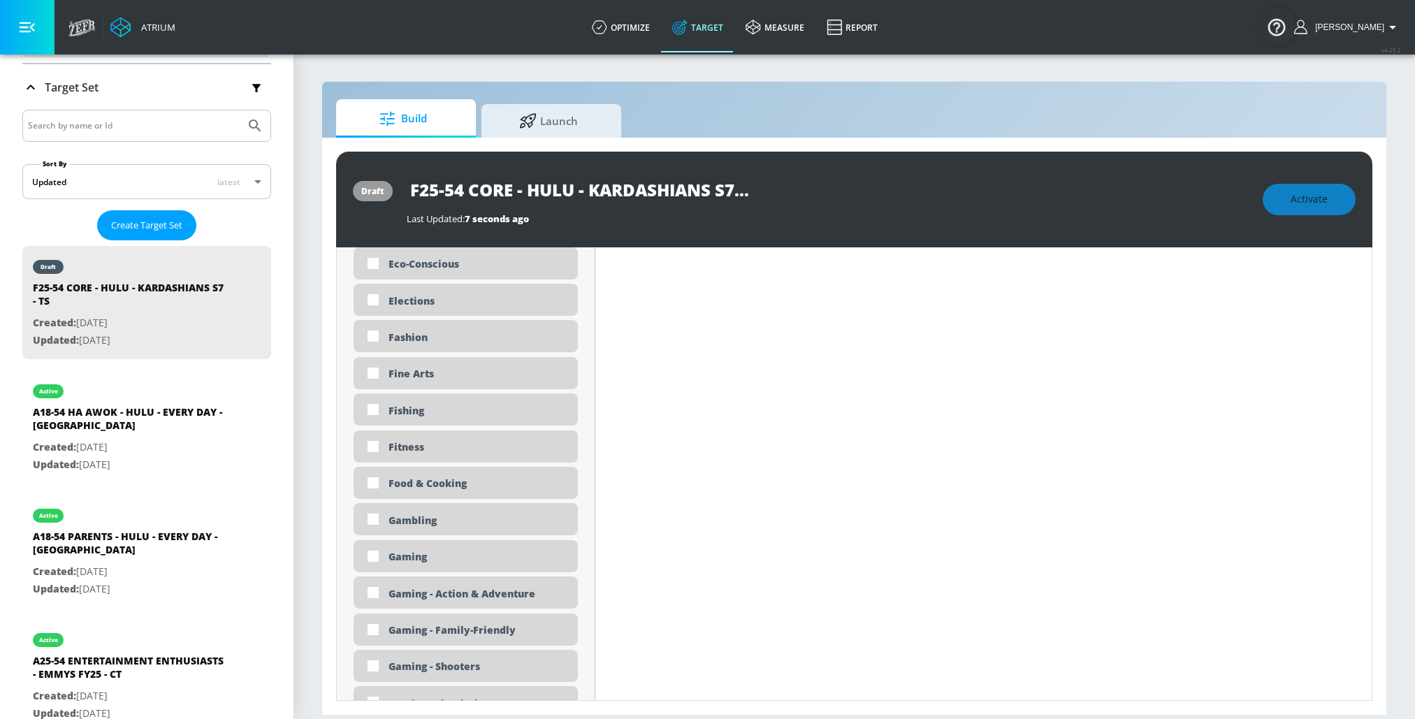
scroll to position [1573, 0]
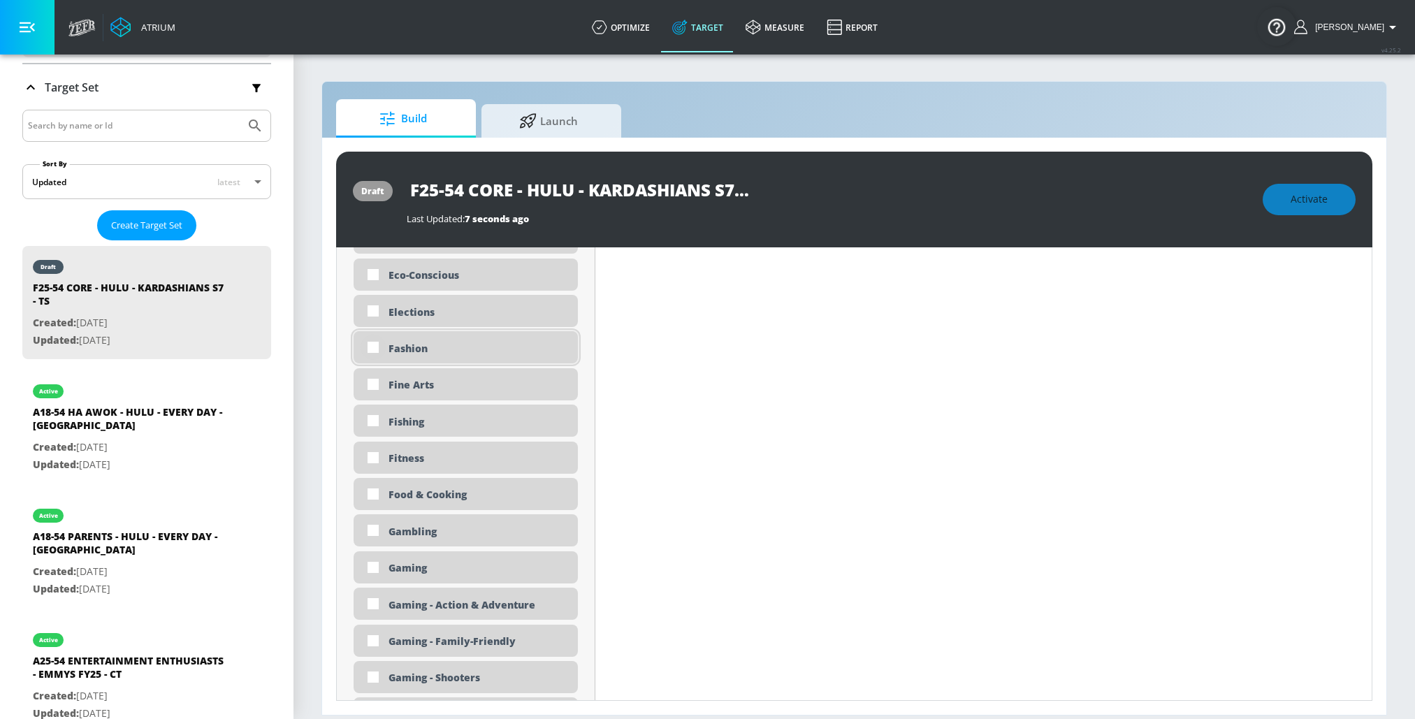
click at [373, 345] on input "checkbox" at bounding box center [373, 347] width 25 height 25
checkbox input "true"
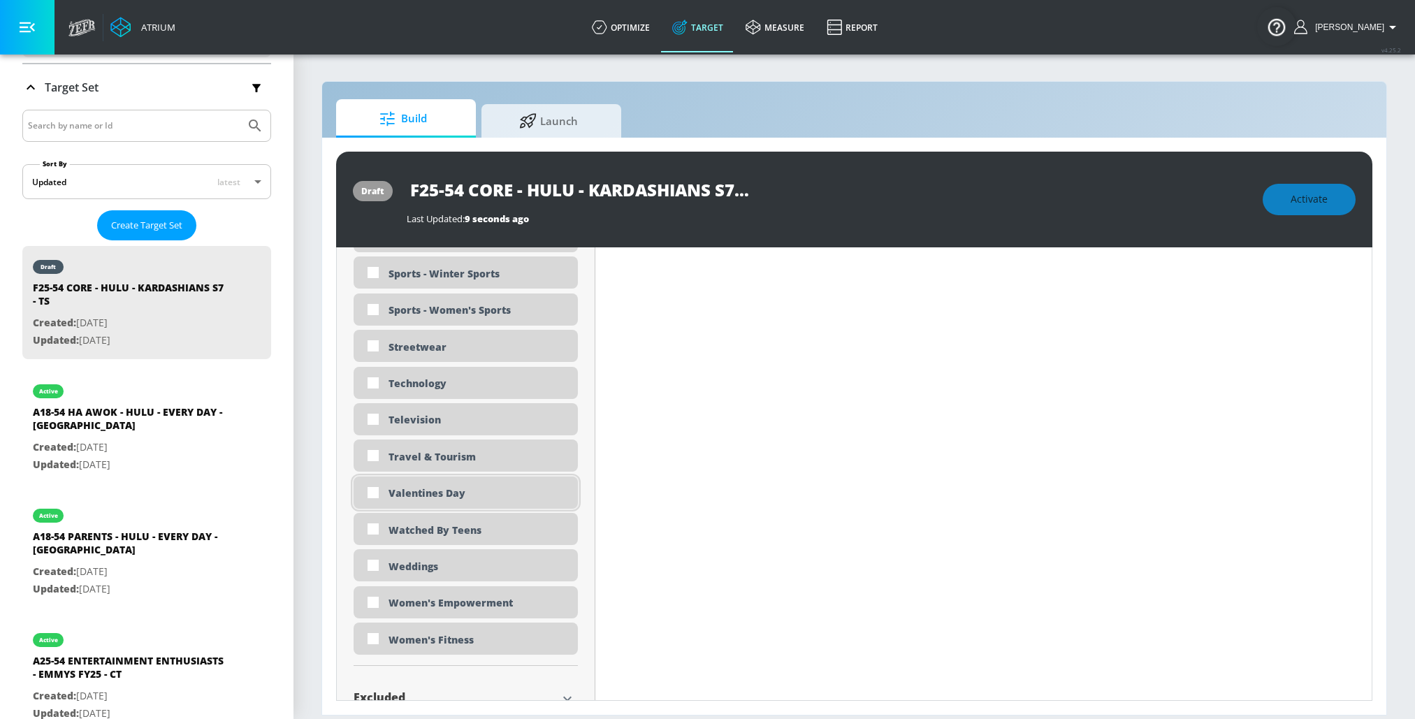
scroll to position [4177, 0]
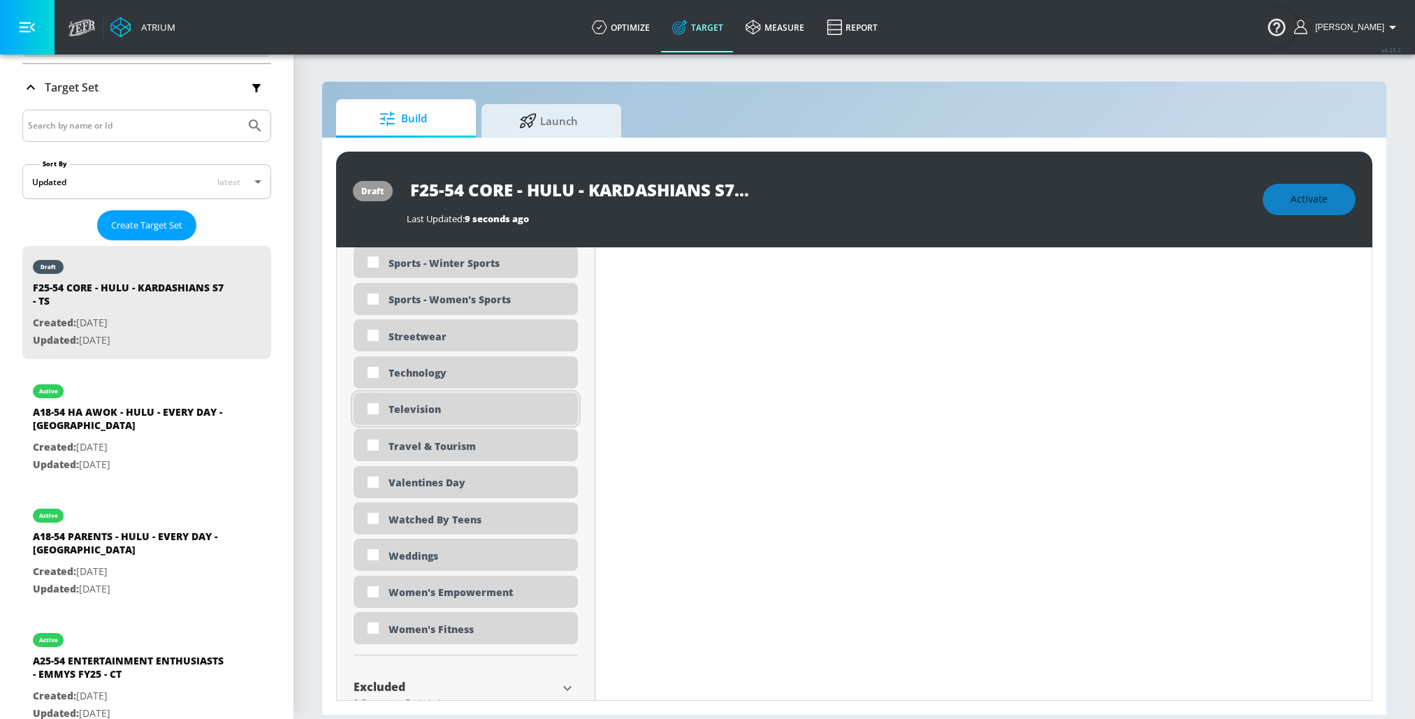
click at [369, 405] on input "checkbox" at bounding box center [373, 408] width 25 height 25
checkbox input "true"
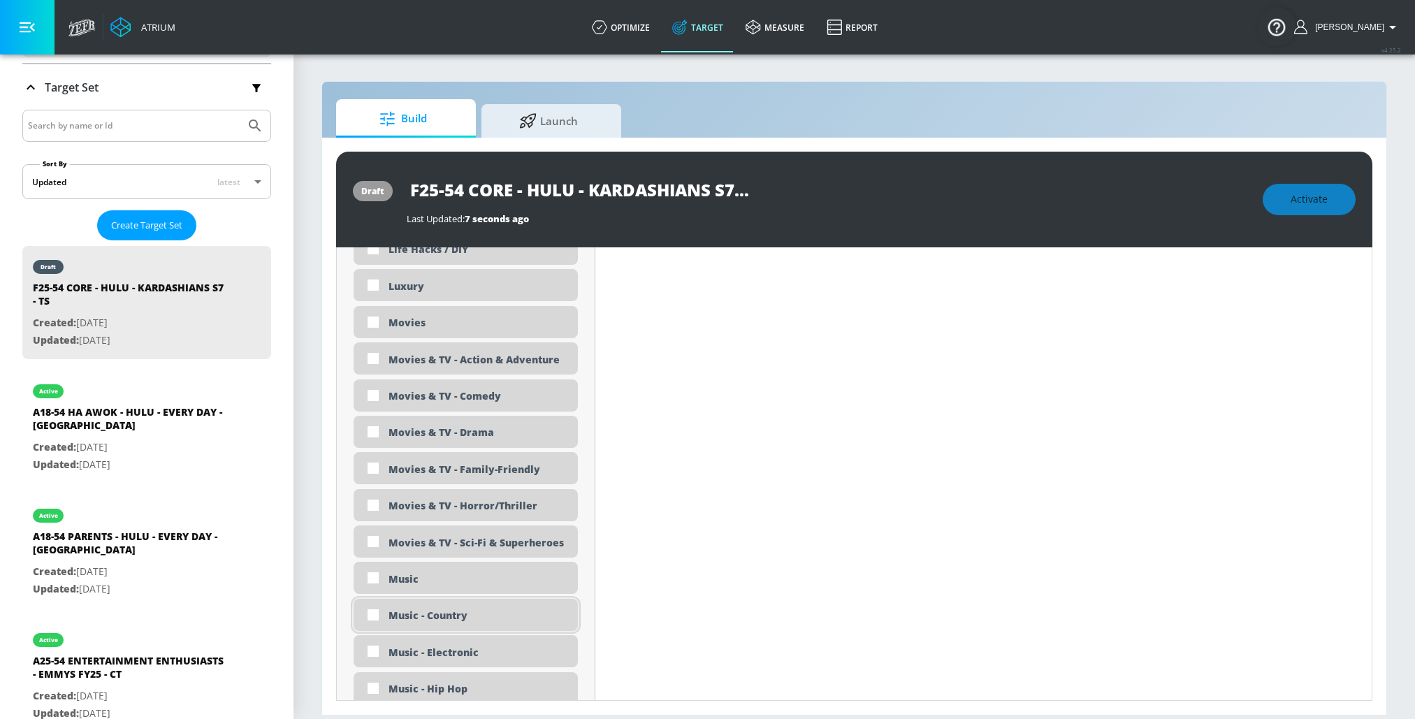
scroll to position [2634, 0]
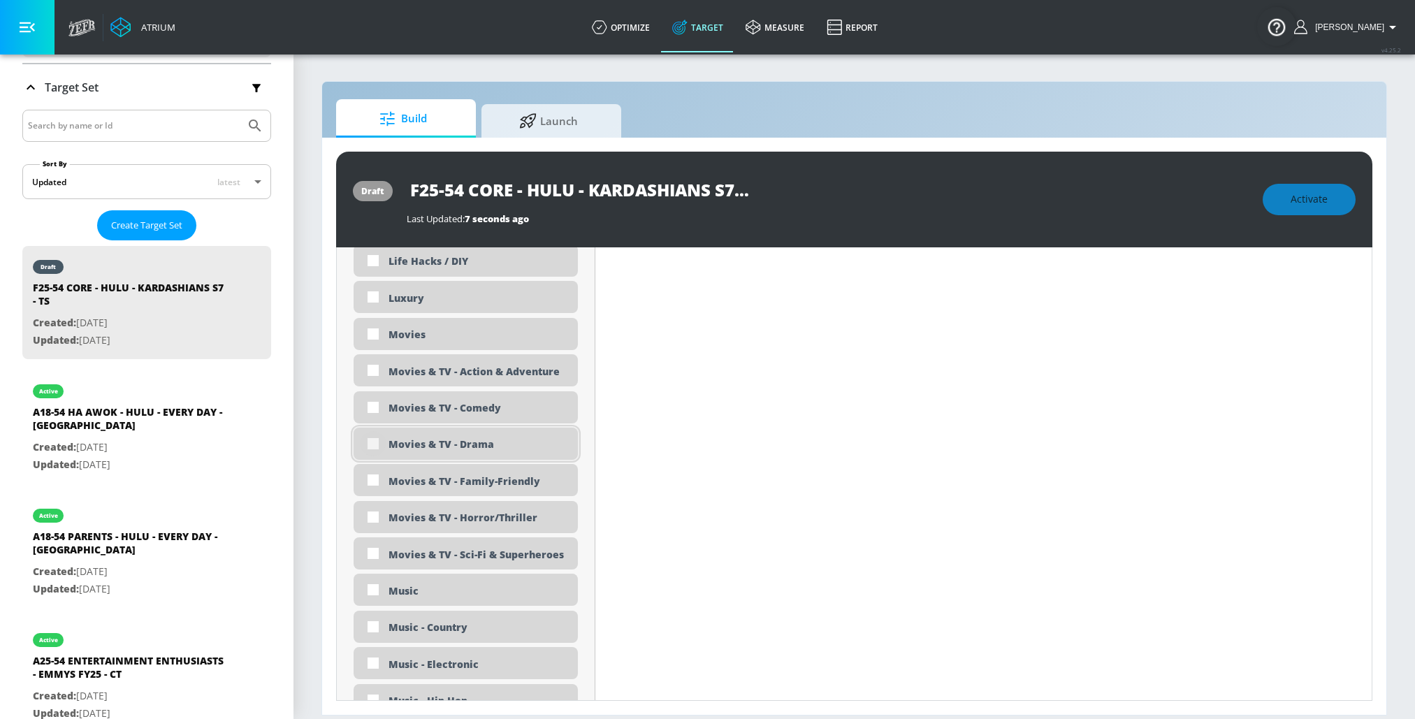
click at [373, 440] on input "checkbox" at bounding box center [373, 443] width 25 height 25
checkbox input "true"
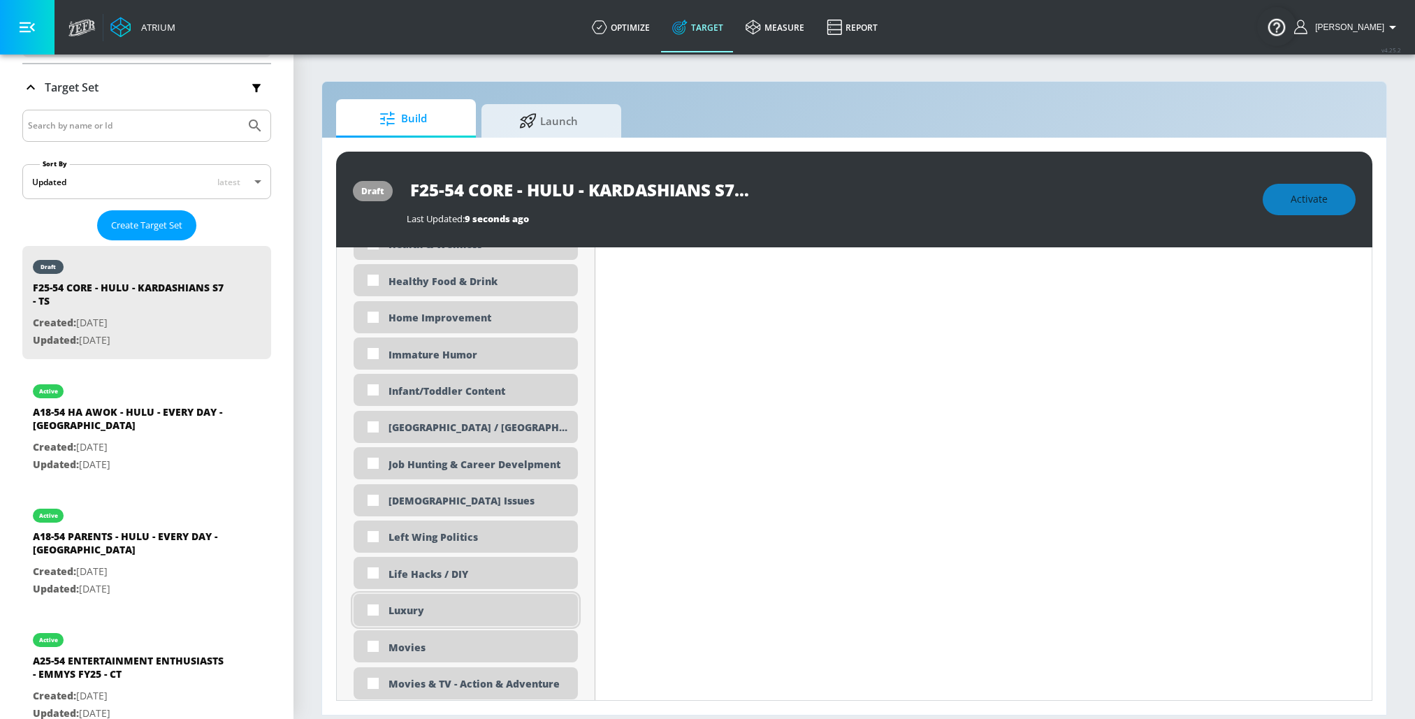
scroll to position [2340, 0]
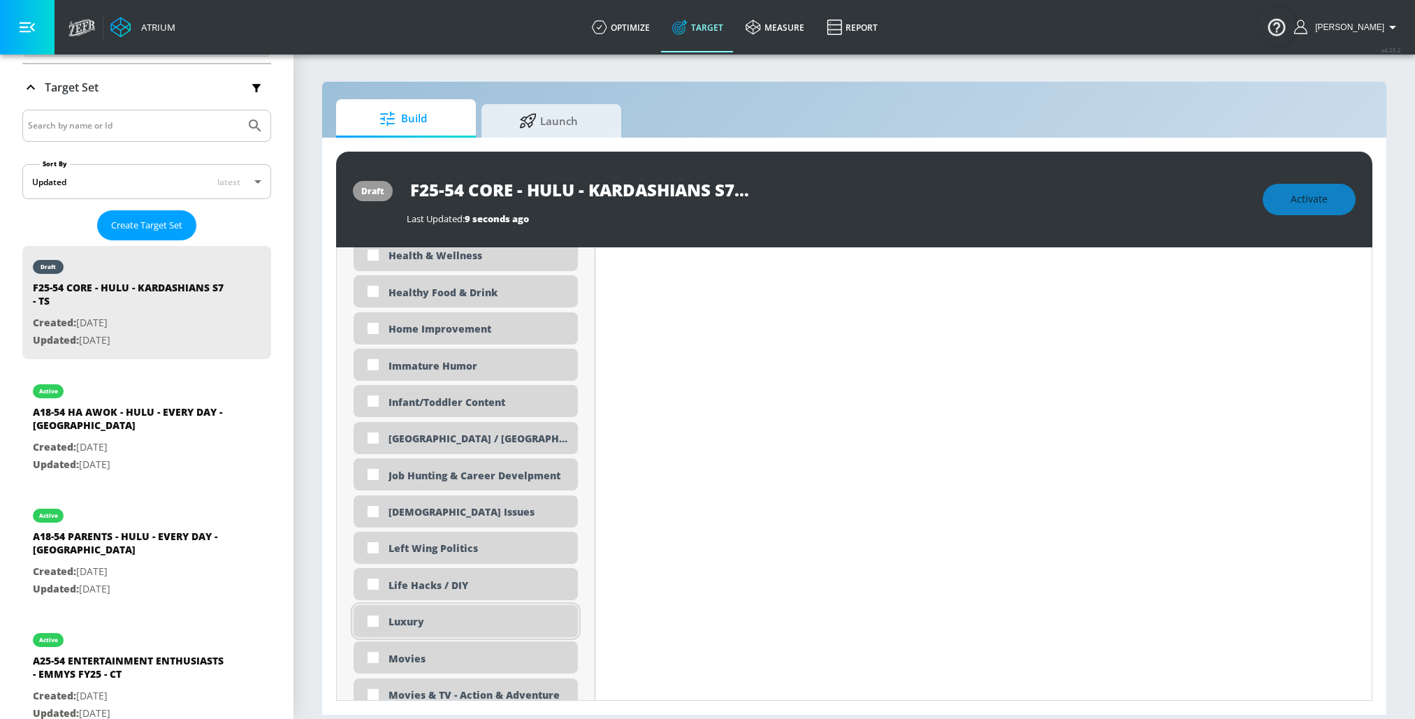
click at [377, 618] on input "checkbox" at bounding box center [373, 621] width 25 height 25
checkbox input "true"
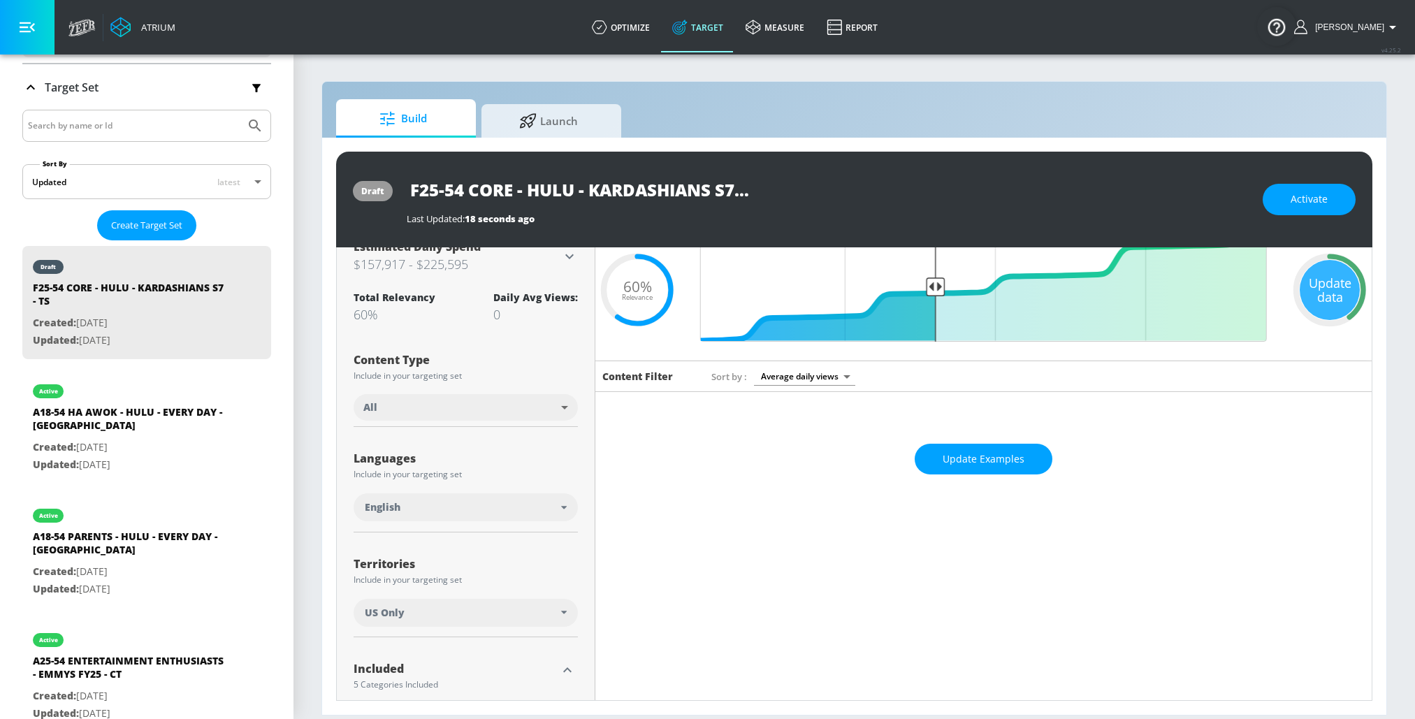
scroll to position [0, 0]
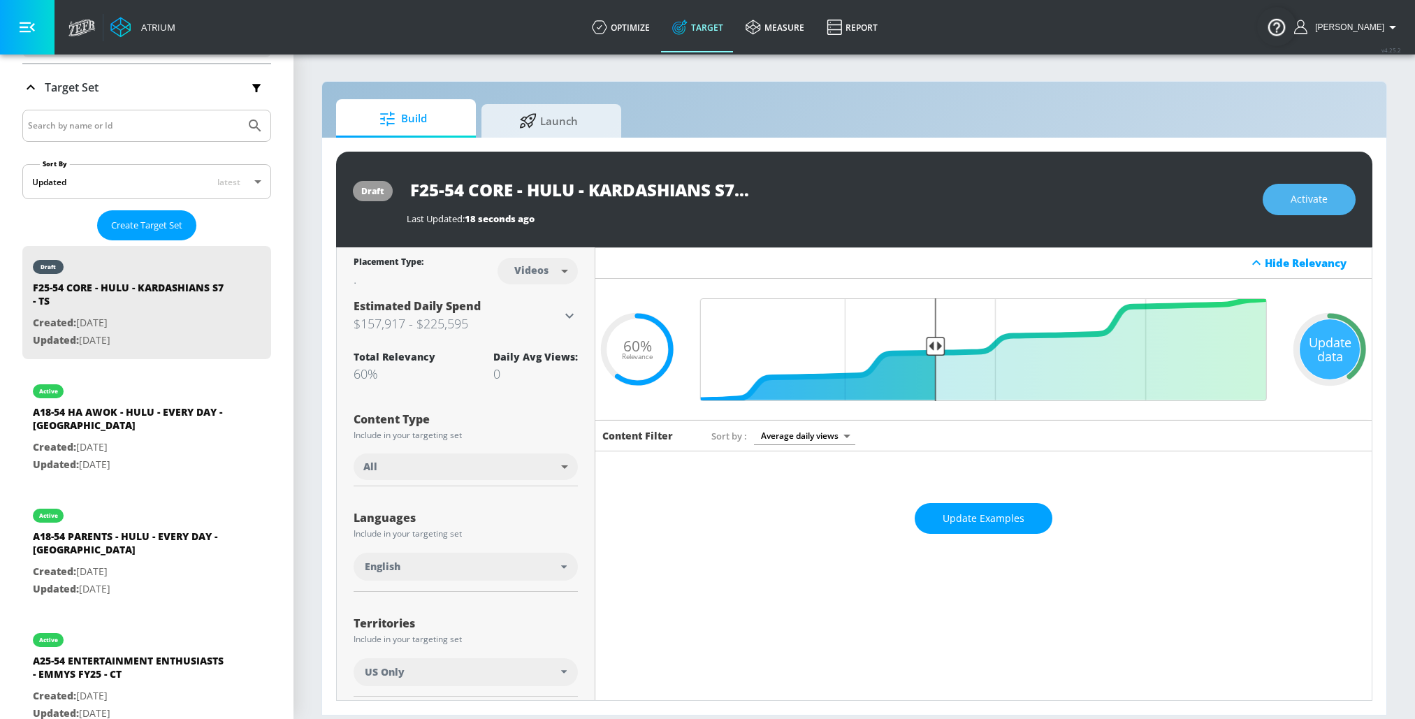
click at [1300, 210] on button "Activate" at bounding box center [1309, 199] width 93 height 31
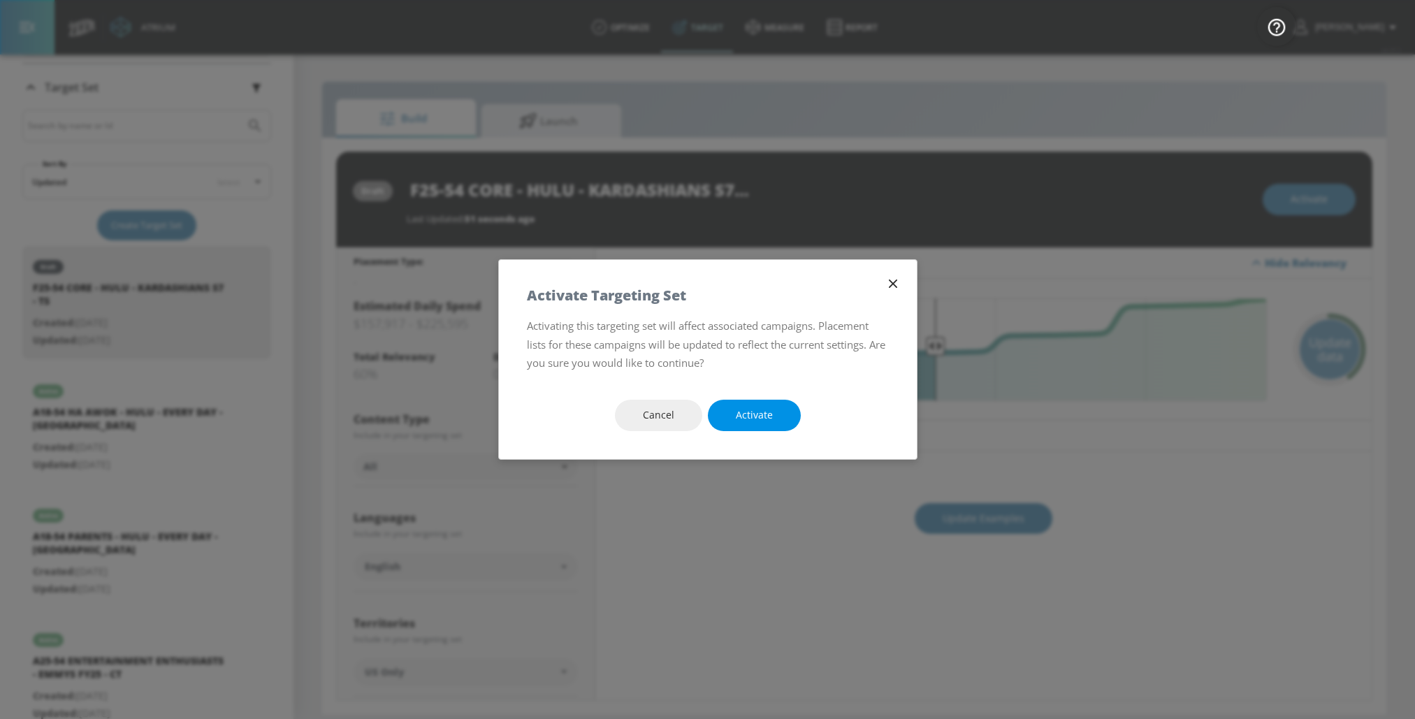
click at [724, 429] on button "Activate" at bounding box center [754, 415] width 93 height 31
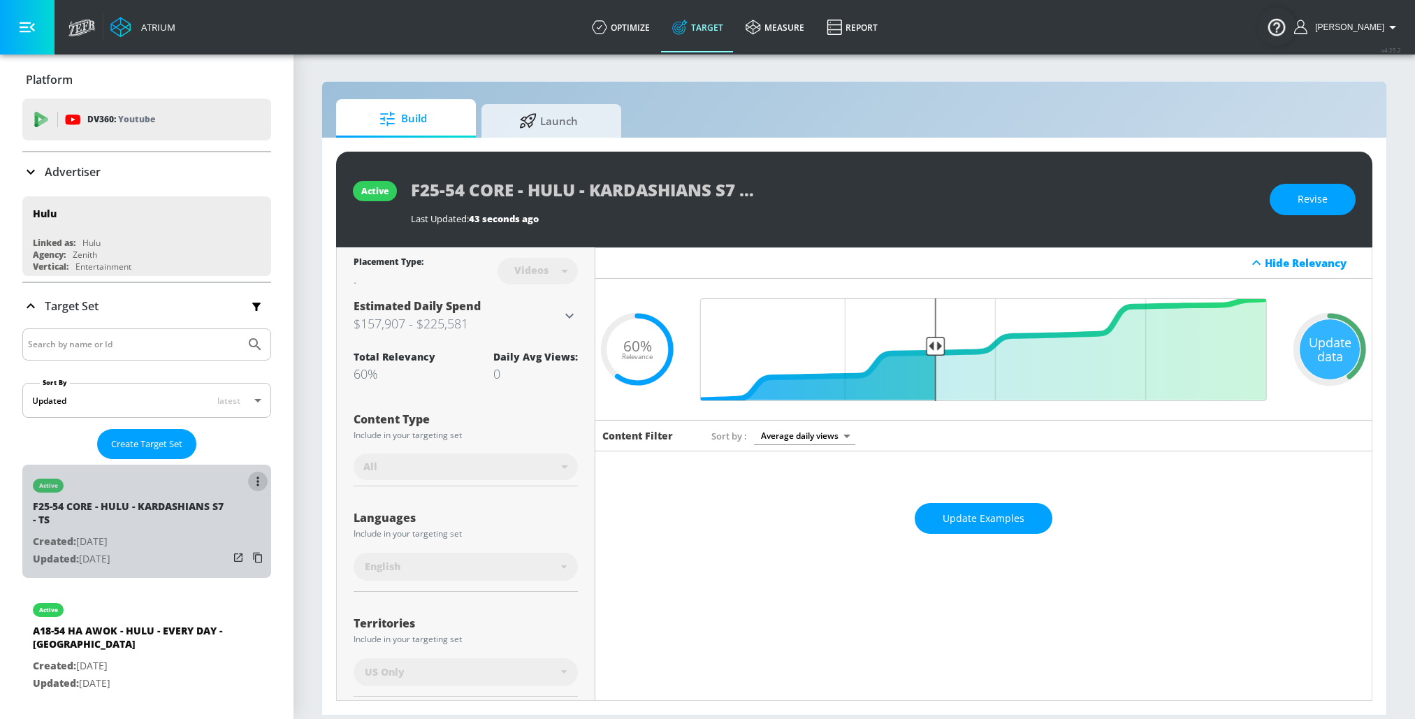
click at [254, 475] on button "list of Target Set" at bounding box center [258, 482] width 20 height 20
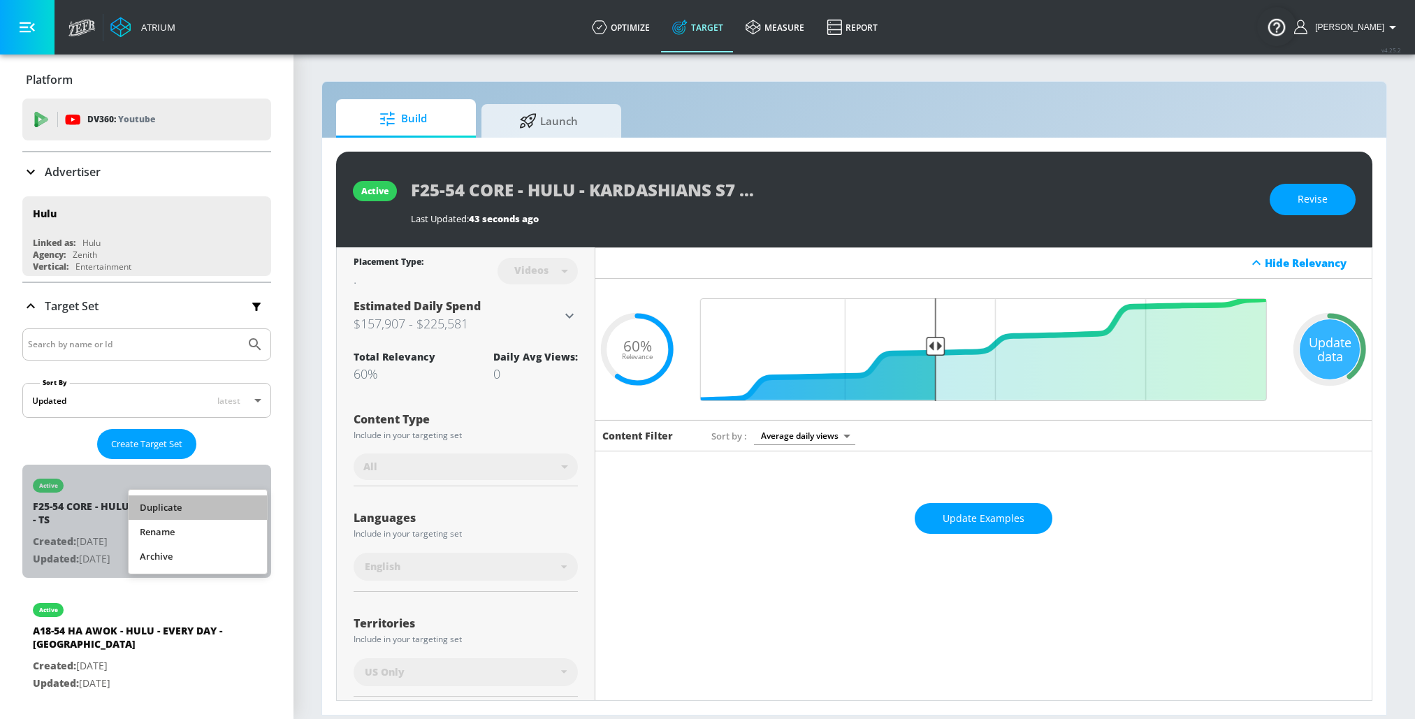
click at [231, 502] on li "Duplicate" at bounding box center [198, 508] width 138 height 24
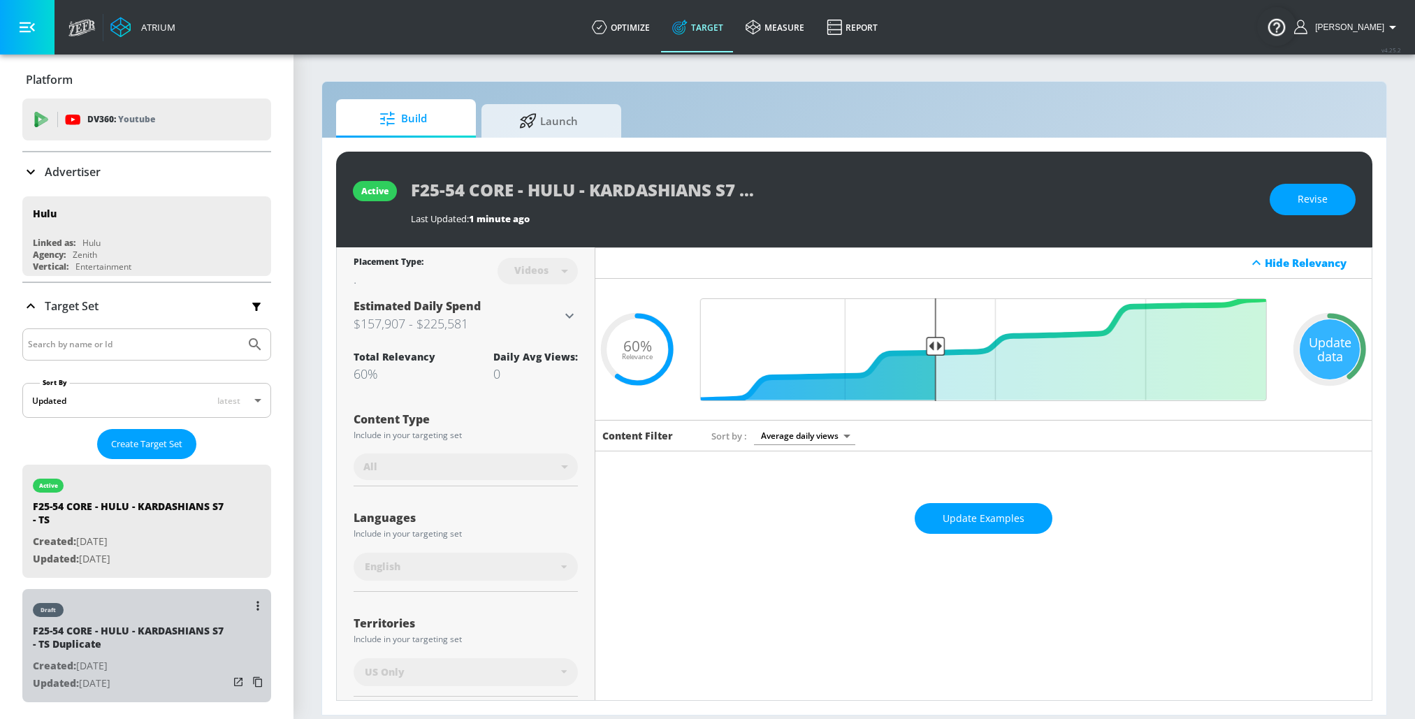
click at [152, 647] on div "F25-54 CORE - HULU - KARDASHIANS S7 - TS Duplicate" at bounding box center [131, 641] width 196 height 34
type input "F25-54 CORE - HULU - KARDASHIANS S7 - TS Duplicate"
type input "0.05"
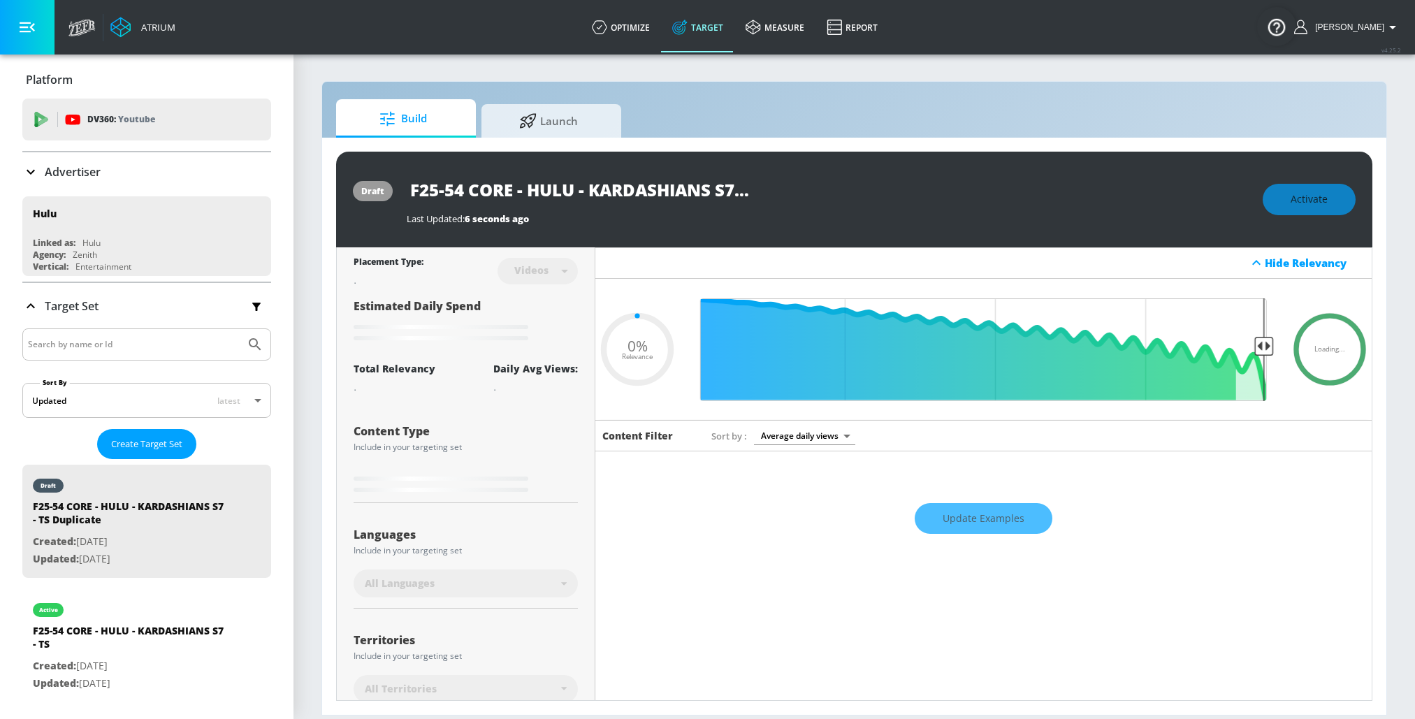
click at [516, 190] on input "F25-54 CORE - HULU - KARDASHIANS S7 - TS Duplicate" at bounding box center [581, 189] width 349 height 31
drag, startPoint x: 591, startPoint y: 192, endPoint x: 934, endPoint y: 192, distance: 342.5
click at [934, 192] on div "F25-54 CORE - HULU - KARDASHIANS S7 - TS Duplicate" at bounding box center [828, 189] width 842 height 31
click at [626, 185] on input "F25-54 CORE - HULU - KARDASHIANS S7 - TS Duplicate" at bounding box center [581, 189] width 349 height 31
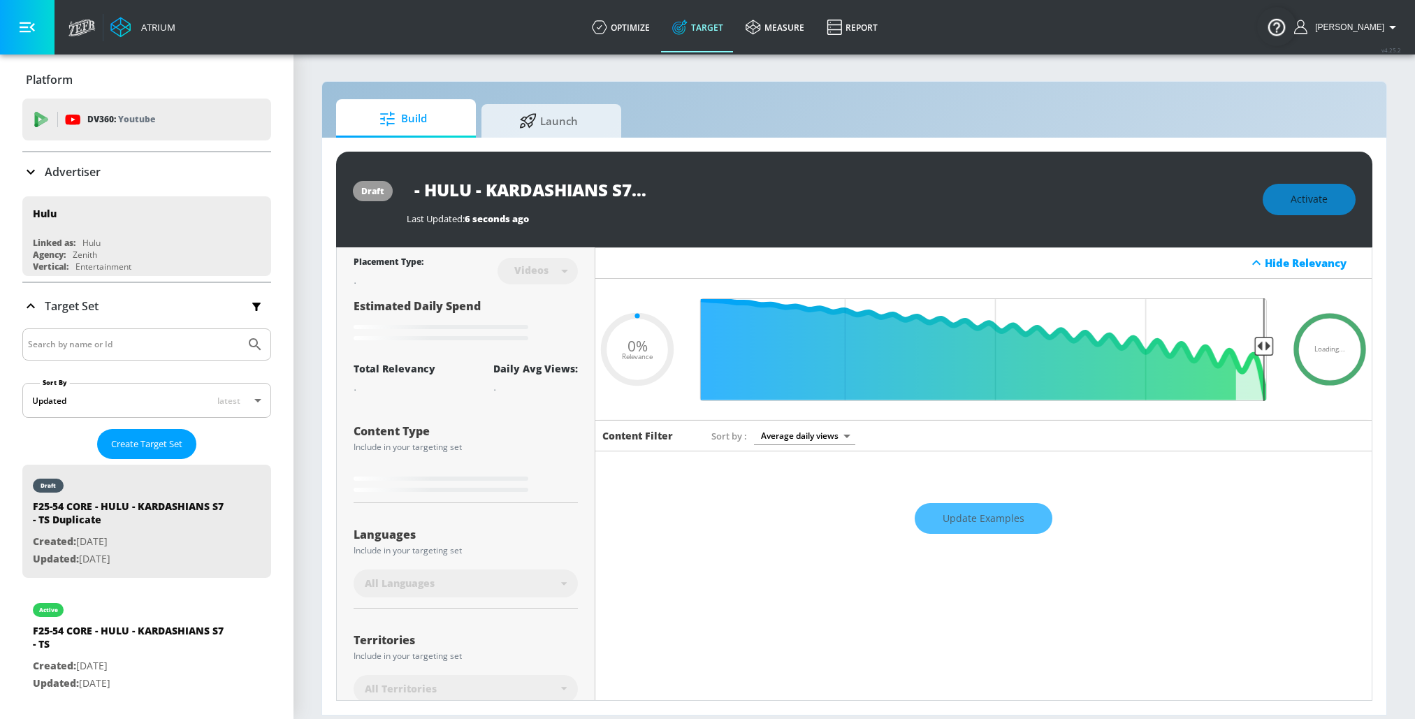
drag, startPoint x: 649, startPoint y: 185, endPoint x: 845, endPoint y: 185, distance: 196.4
click at [845, 185] on div "F25-54 CORE - HULU - KARDASHIANS S7 - TS Duplicate" at bounding box center [828, 189] width 842 height 31
type input "F25-54 CORE - HULU - KARDASHIANS S7 - C"
type input "0.05"
type input "F25-54 CORE - HULU - KARDASHIANS S7 - CT"
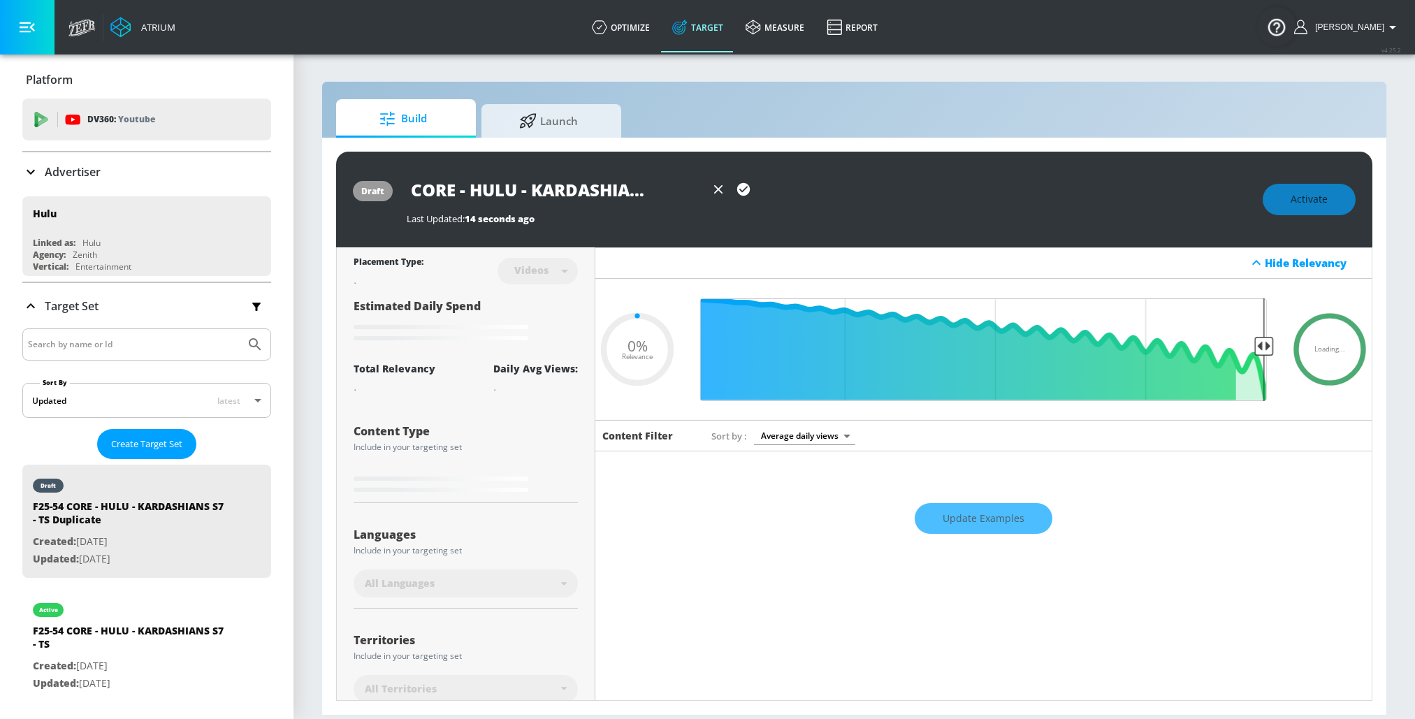
type input "0.05"
type input "F25-54 CORE - HULU - KARDASHIANS S7 - CT"
click at [744, 192] on icon "button" at bounding box center [743, 189] width 13 height 13
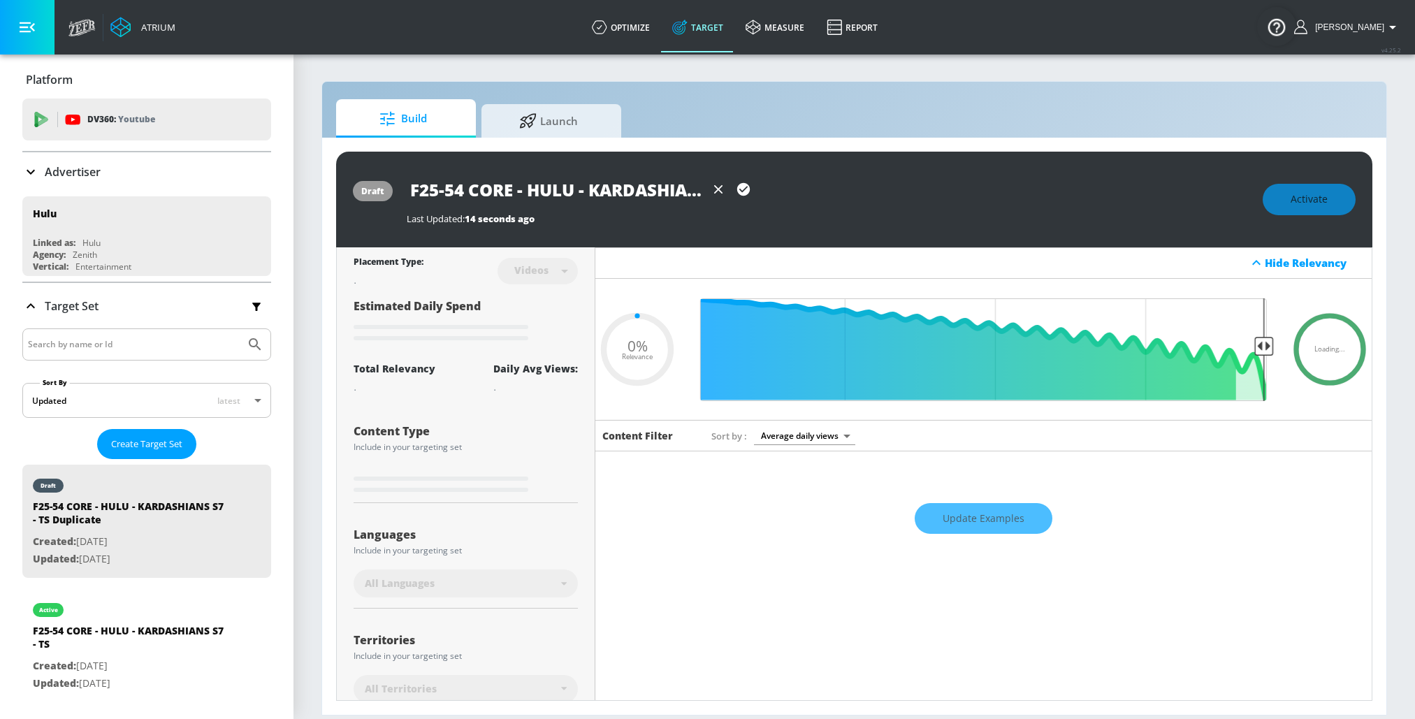
type input "0.05"
type input "F25-54 CORE - HULU - KARDASHIANS S7 - TS Duplicate"
type input "0.6"
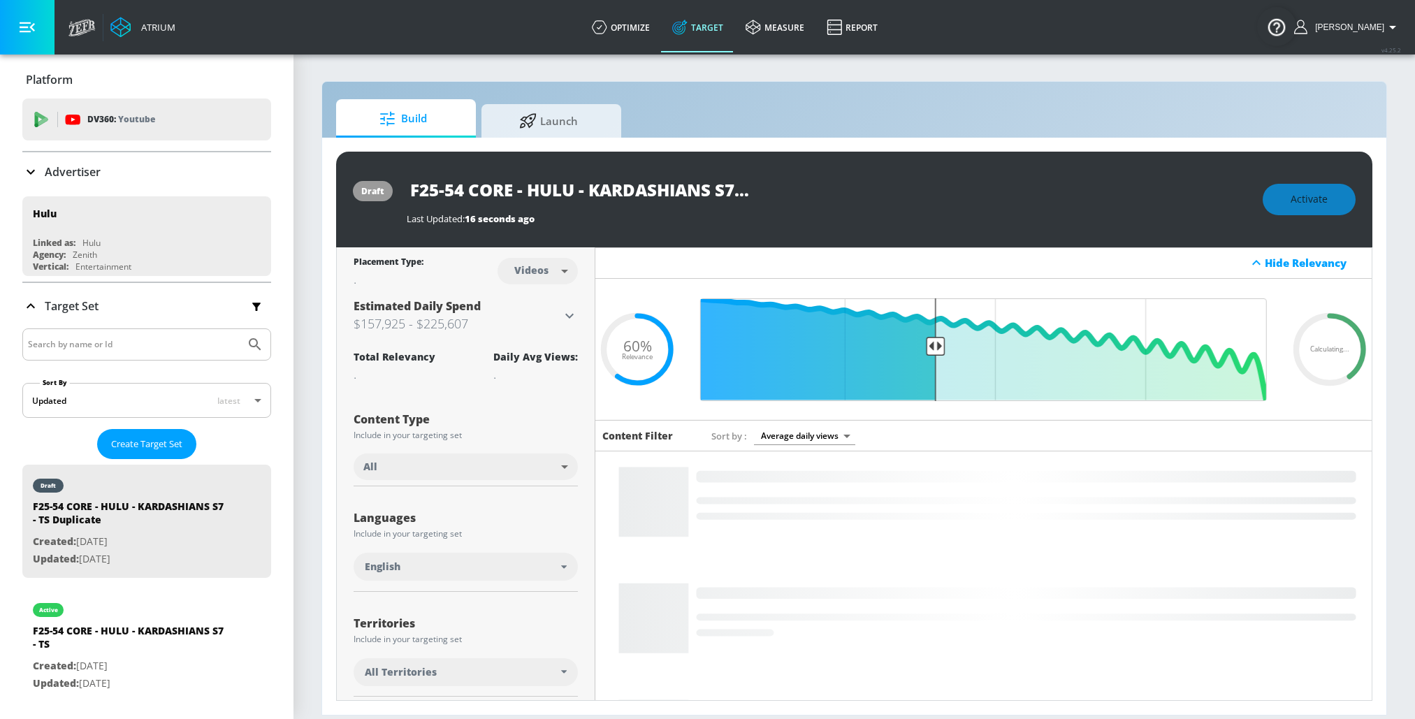
type input "F25-54 CORE - HULU - KARDASHIANS S7 - CT"
click at [703, 193] on input "F25-54 CORE - HULU - KARDASHIANS S7 - CT" at bounding box center [581, 189] width 349 height 31
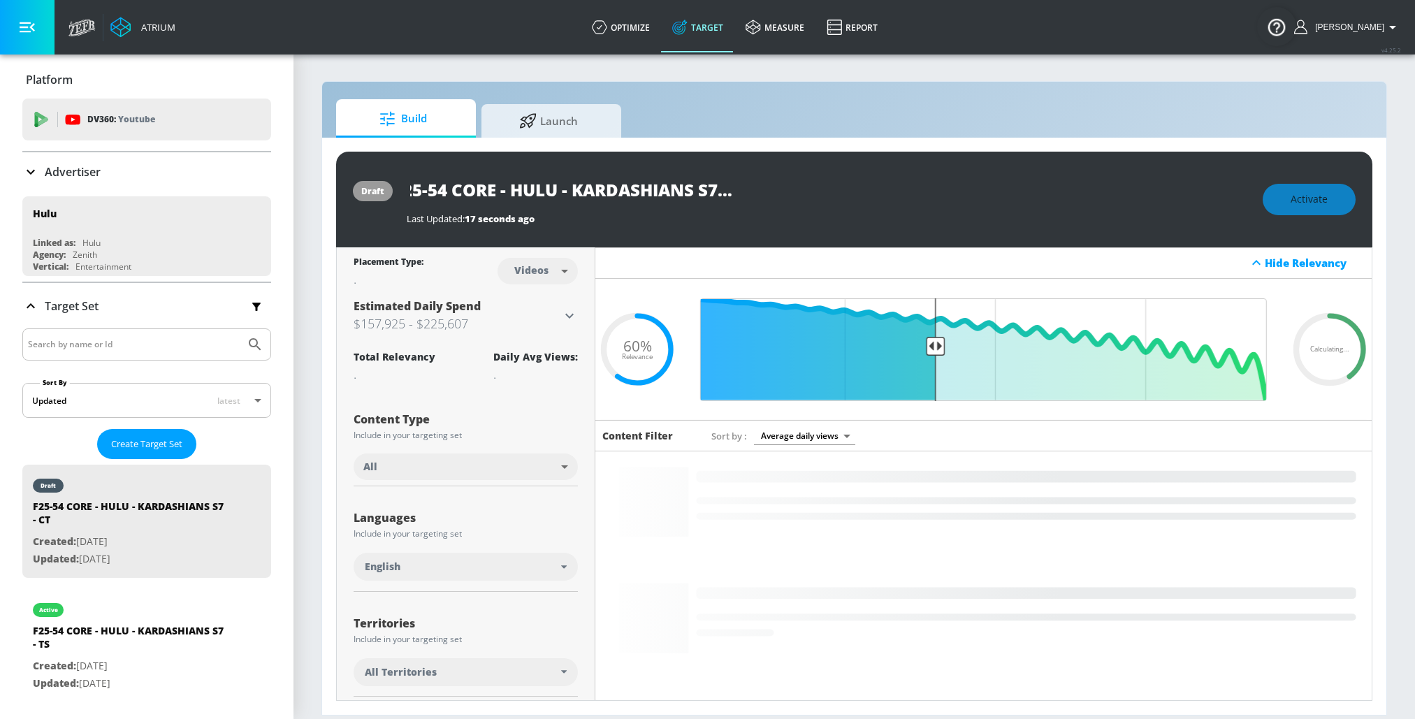
drag, startPoint x: 641, startPoint y: 193, endPoint x: 896, endPoint y: 192, distance: 255.1
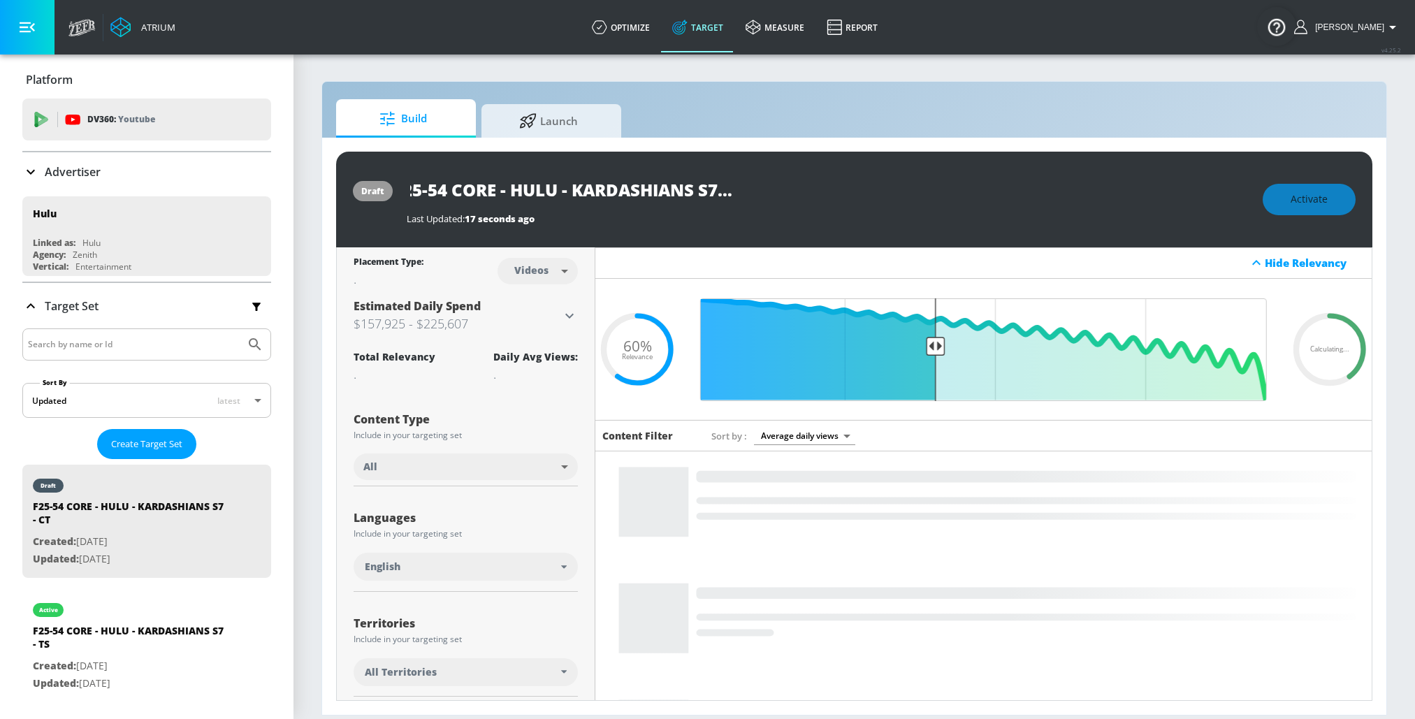
click at [896, 192] on div "F25-54 CORE - HULU - KARDASHIANS S7 - CT" at bounding box center [828, 189] width 842 height 31
click at [548, 272] on body "Atrium optimize Target measure Report optimize Target measure Report v 4.25.2 R…" at bounding box center [707, 359] width 1415 height 719
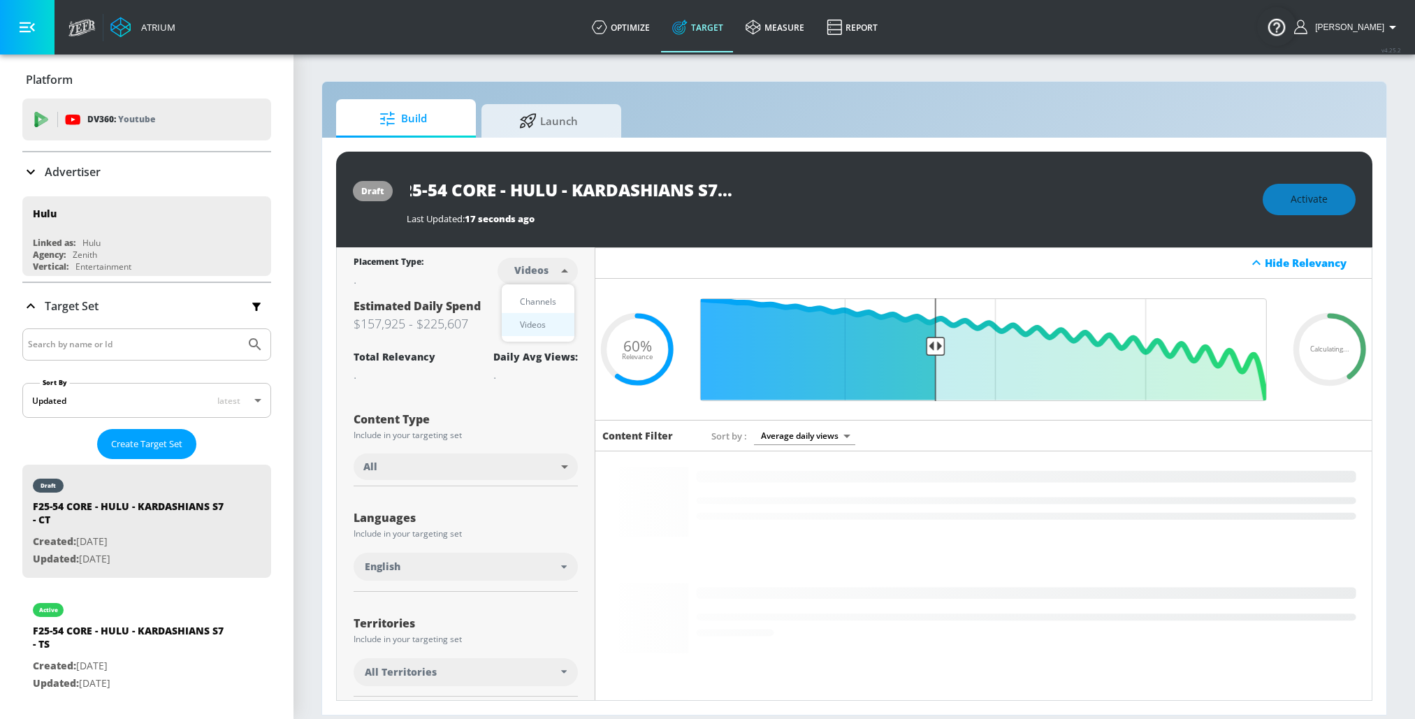
scroll to position [0, 0]
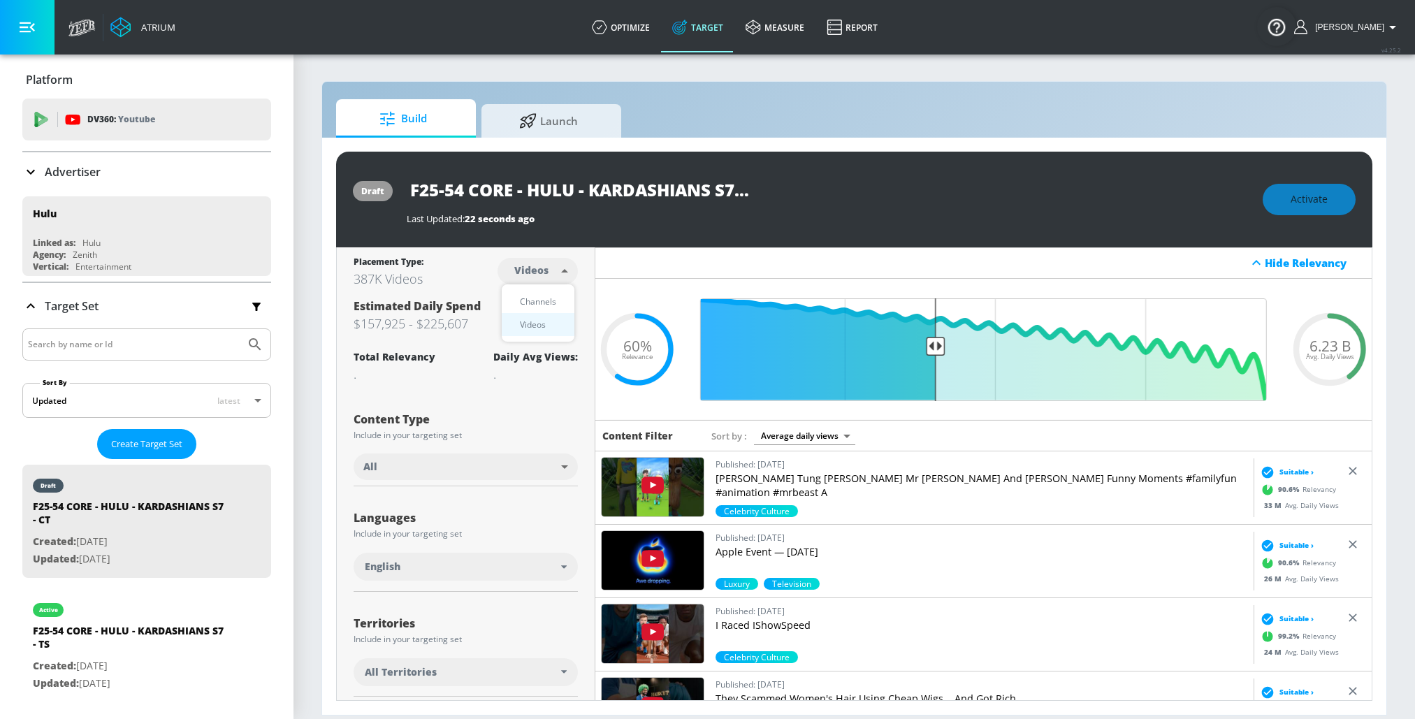
click at [544, 298] on div "Channels" at bounding box center [538, 301] width 50 height 15
type input "channels"
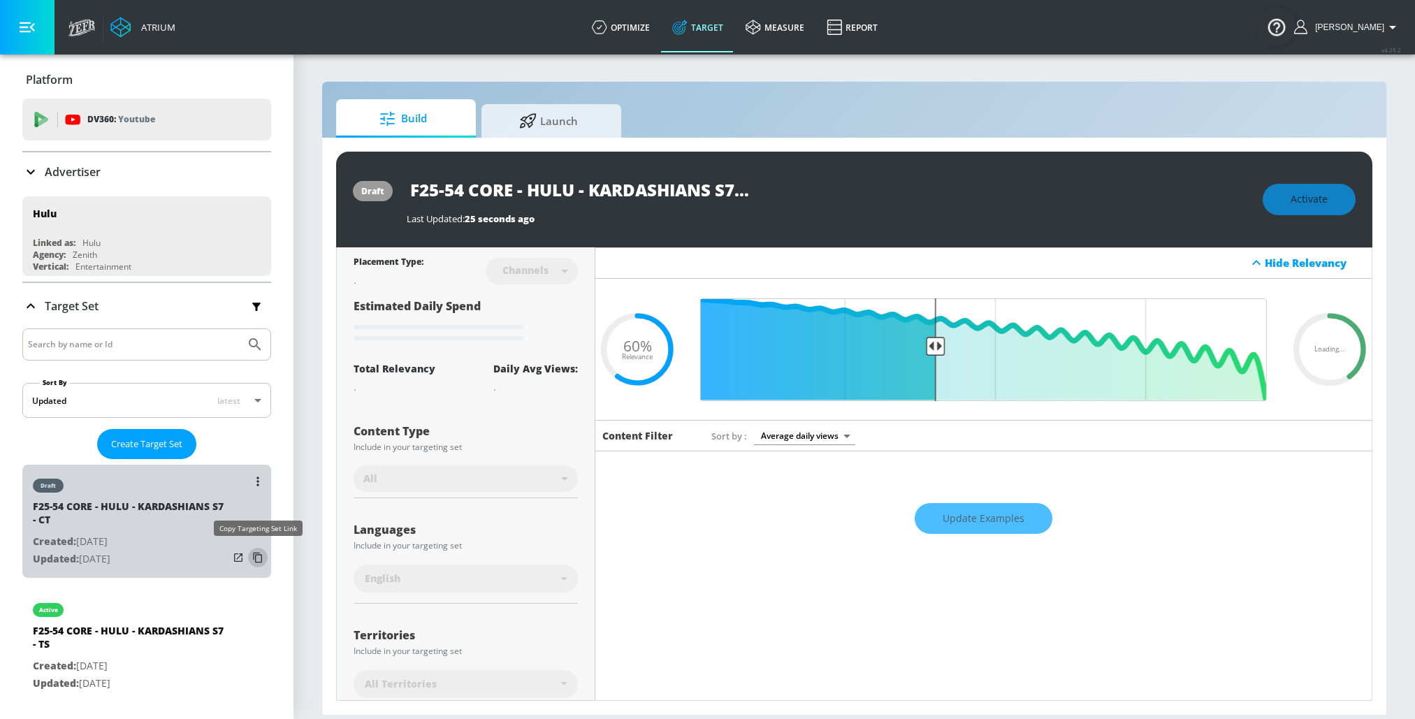
click at [254, 558] on icon "list of Target Set" at bounding box center [258, 558] width 22 height 22
type input "F25-54 CORE - HULU - KARDASHIANS S7 - TS Duplicate"
type input "standard"
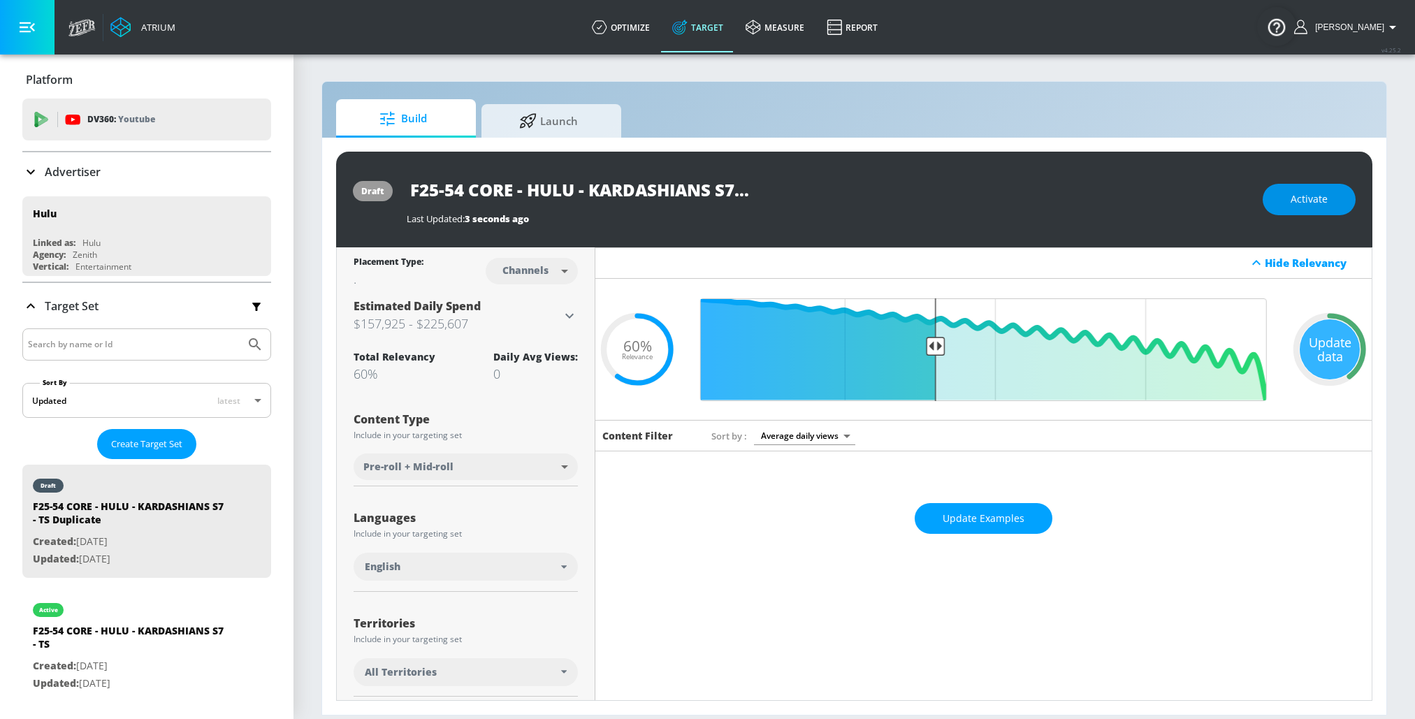
click at [1311, 199] on span "Activate" at bounding box center [1309, 199] width 37 height 17
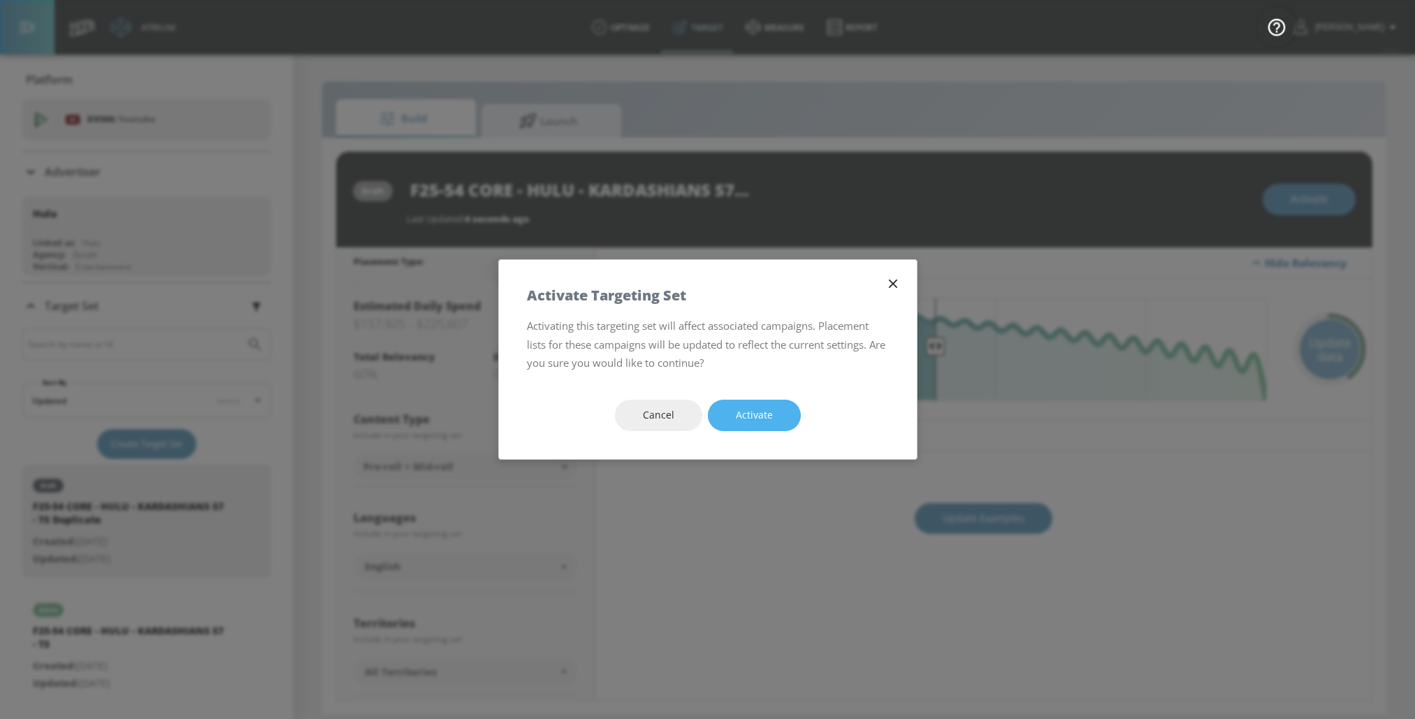
click at [758, 408] on span "Activate" at bounding box center [754, 415] width 37 height 17
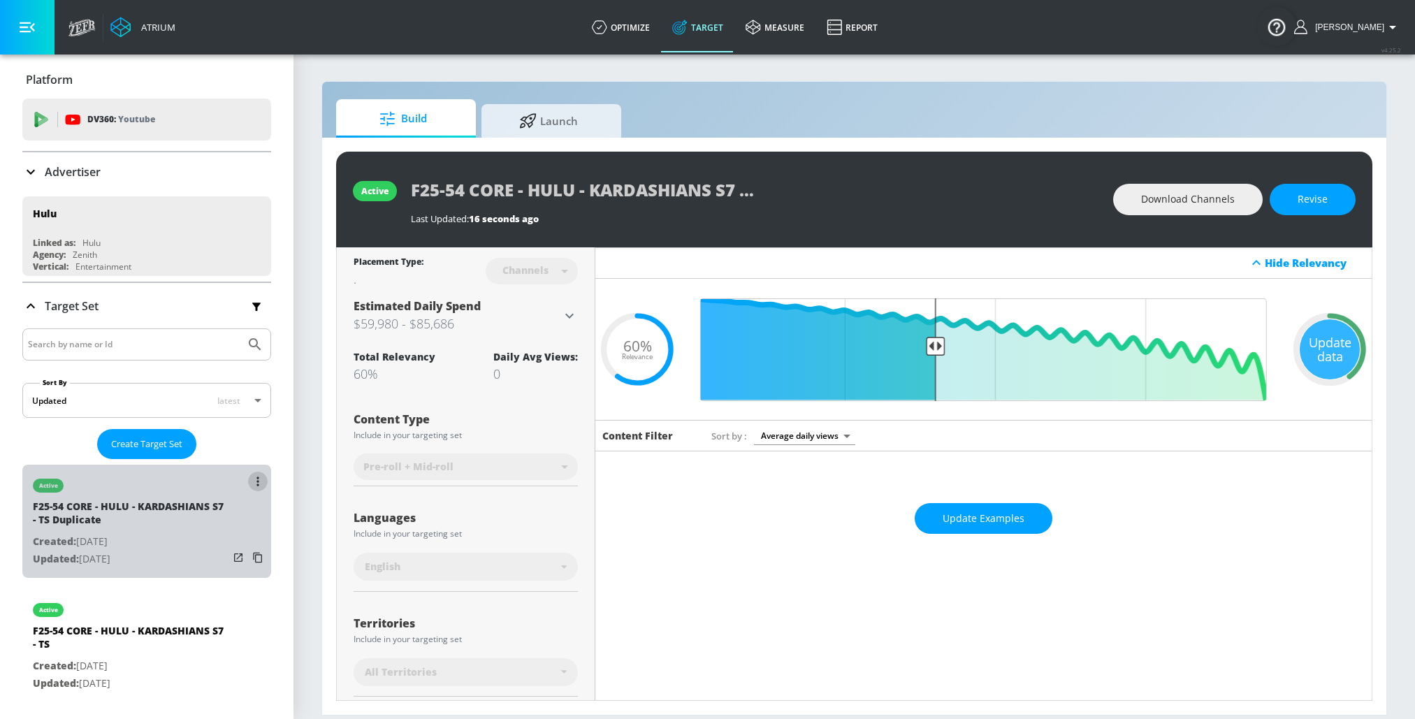
click at [260, 479] on button "list of Target Set" at bounding box center [258, 482] width 20 height 20
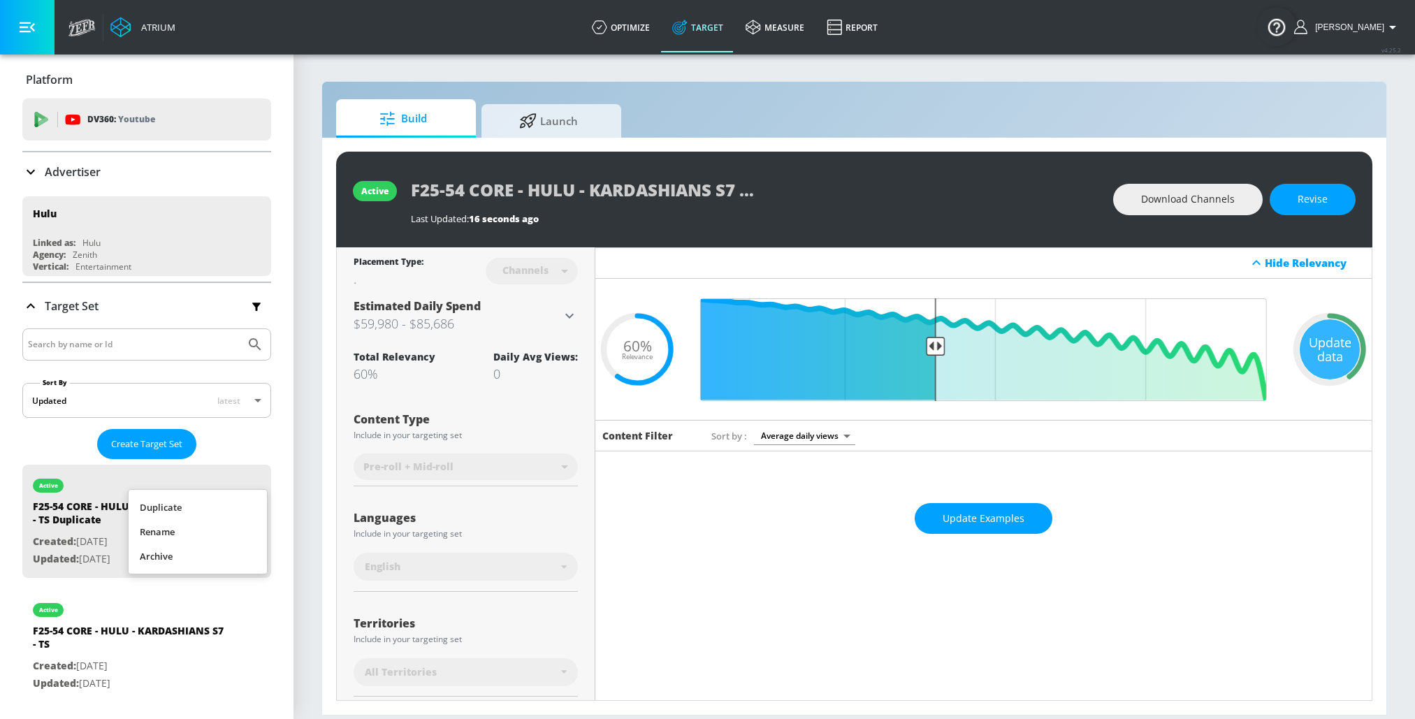
click at [198, 532] on li "Rename" at bounding box center [198, 532] width 138 height 24
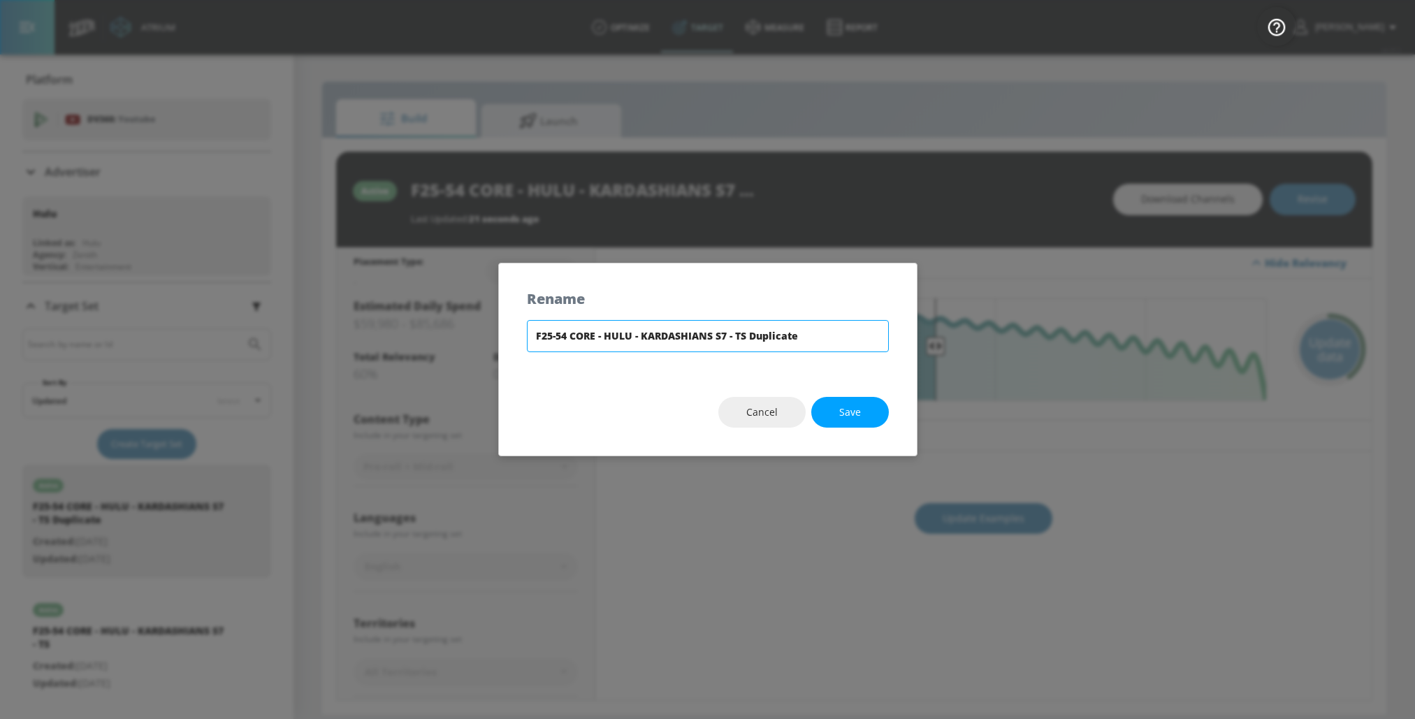
click at [767, 335] on input "F25-54 CORE - HULU - KARDASHIANS S7 - TS Duplicate" at bounding box center [708, 336] width 362 height 32
type input "F25-54 CORE - HULU - KARDASHIANS S7 - CT"
click at [860, 422] on button "Save" at bounding box center [850, 412] width 78 height 31
type input "F25-54 CORE - HULU - KARDASHIANS S7 - CT"
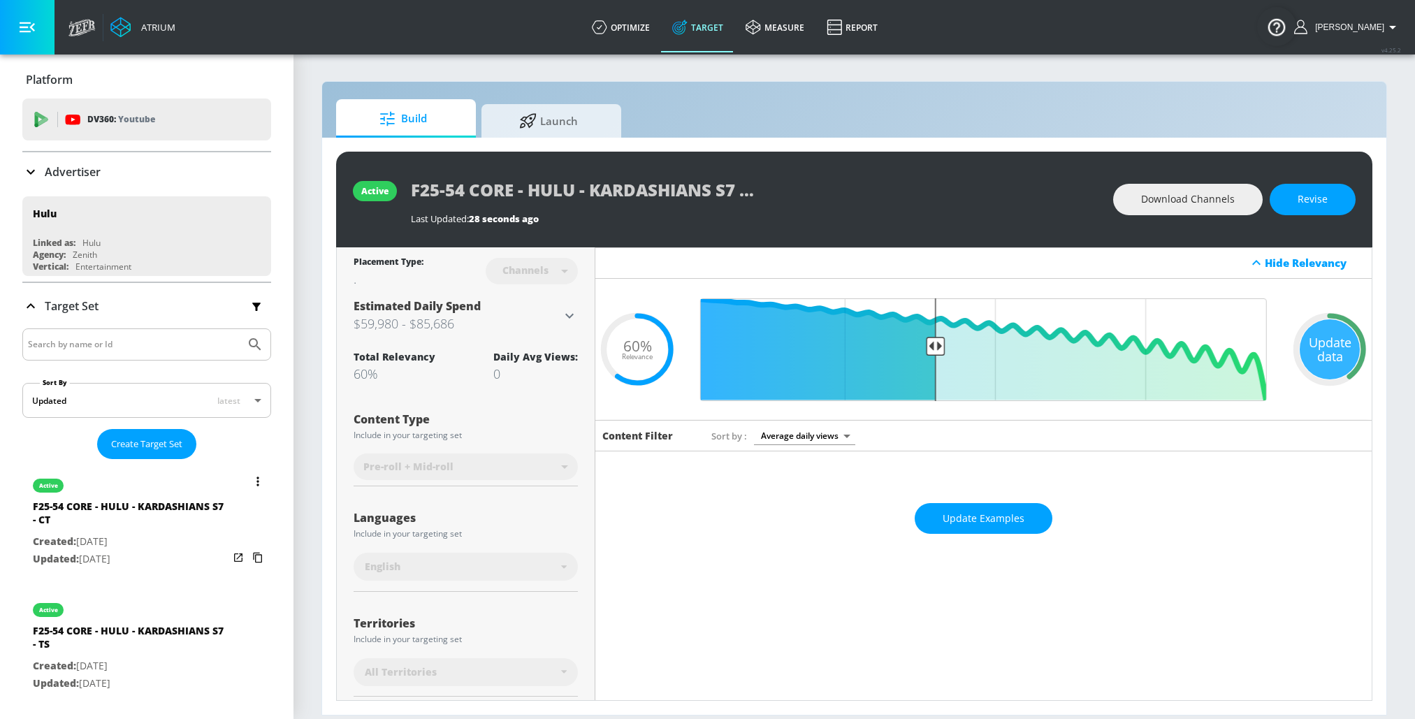
click at [253, 482] on button "list of Target Set" at bounding box center [258, 482] width 20 height 20
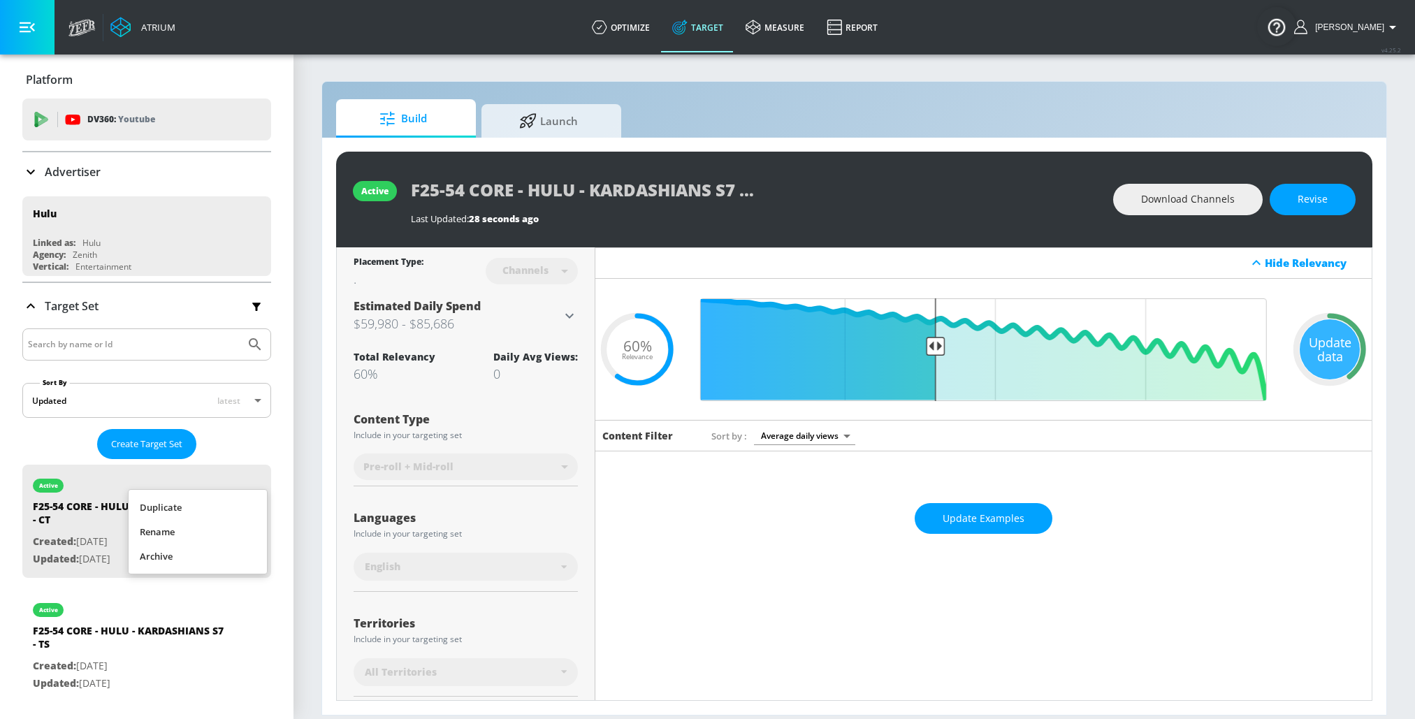
click at [285, 470] on div at bounding box center [707, 359] width 1415 height 719
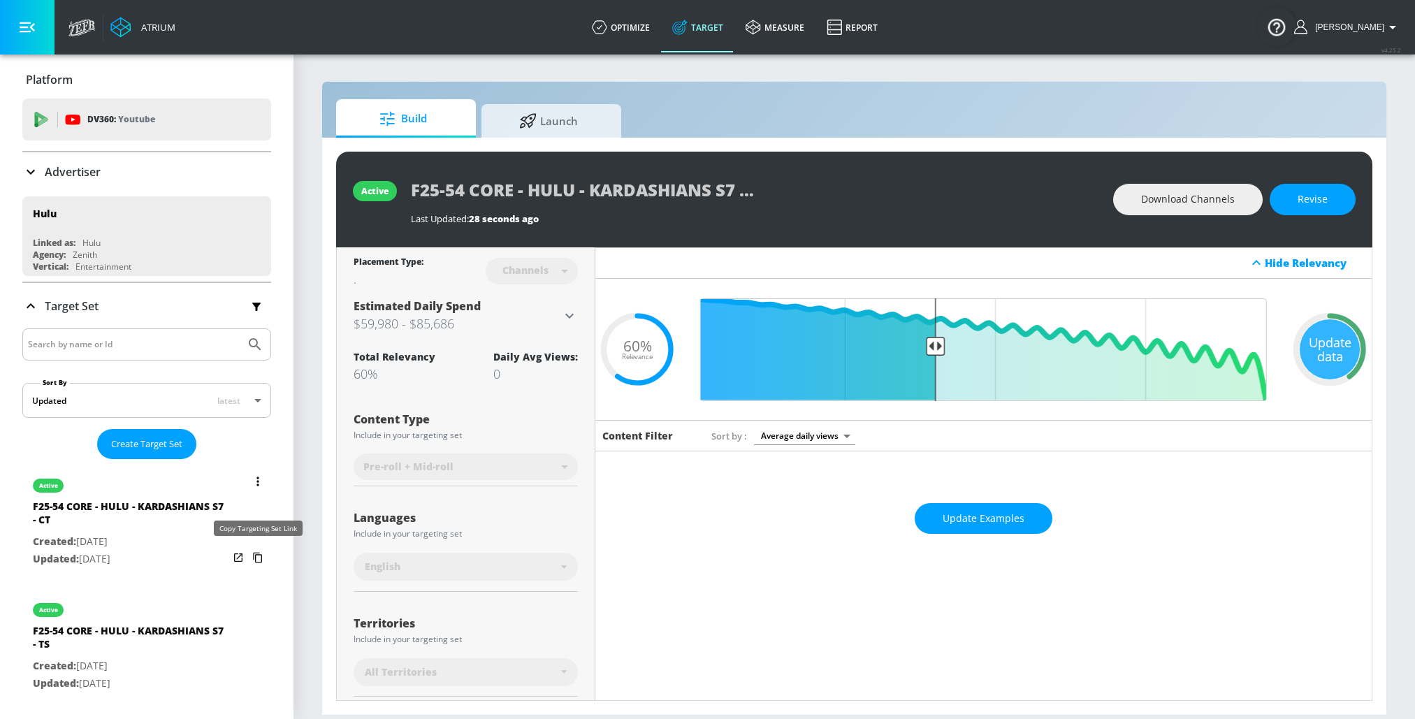
click at [257, 554] on icon "list of Target Set" at bounding box center [258, 558] width 22 height 22
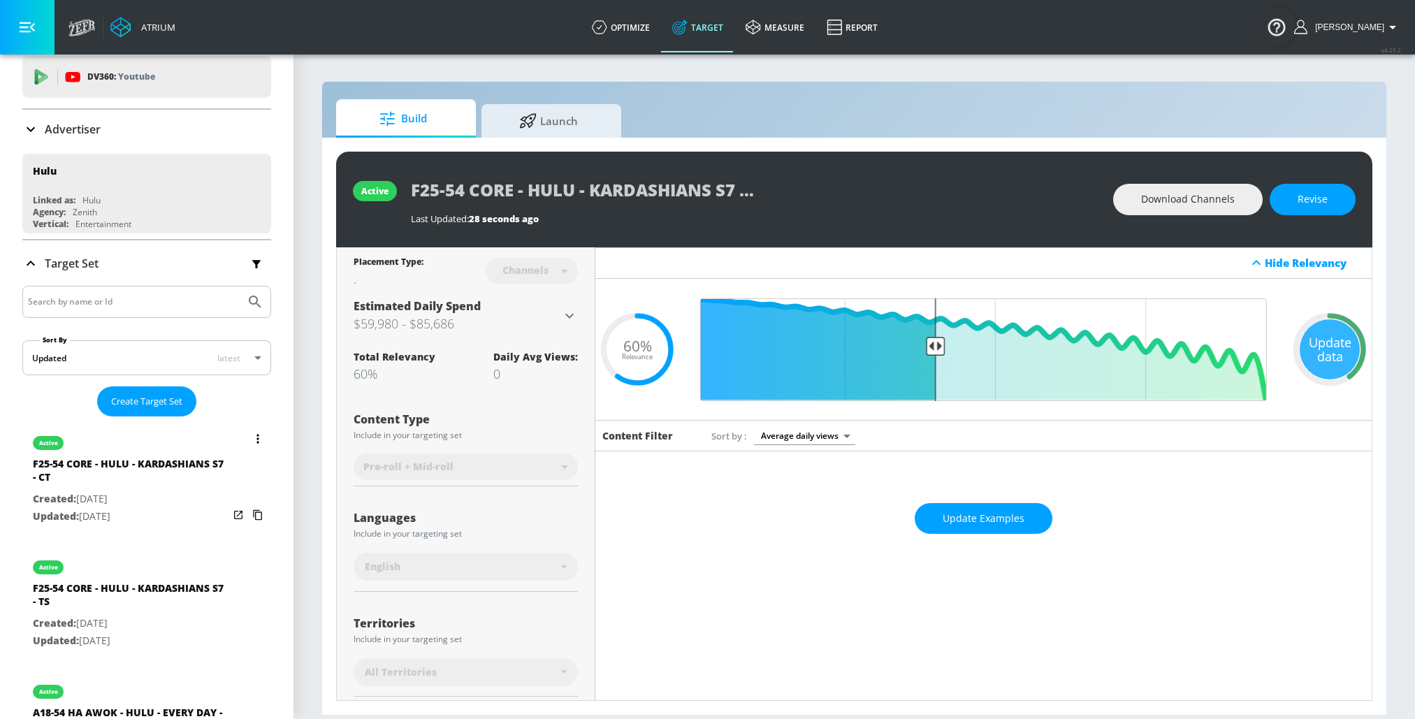
scroll to position [49, 0]
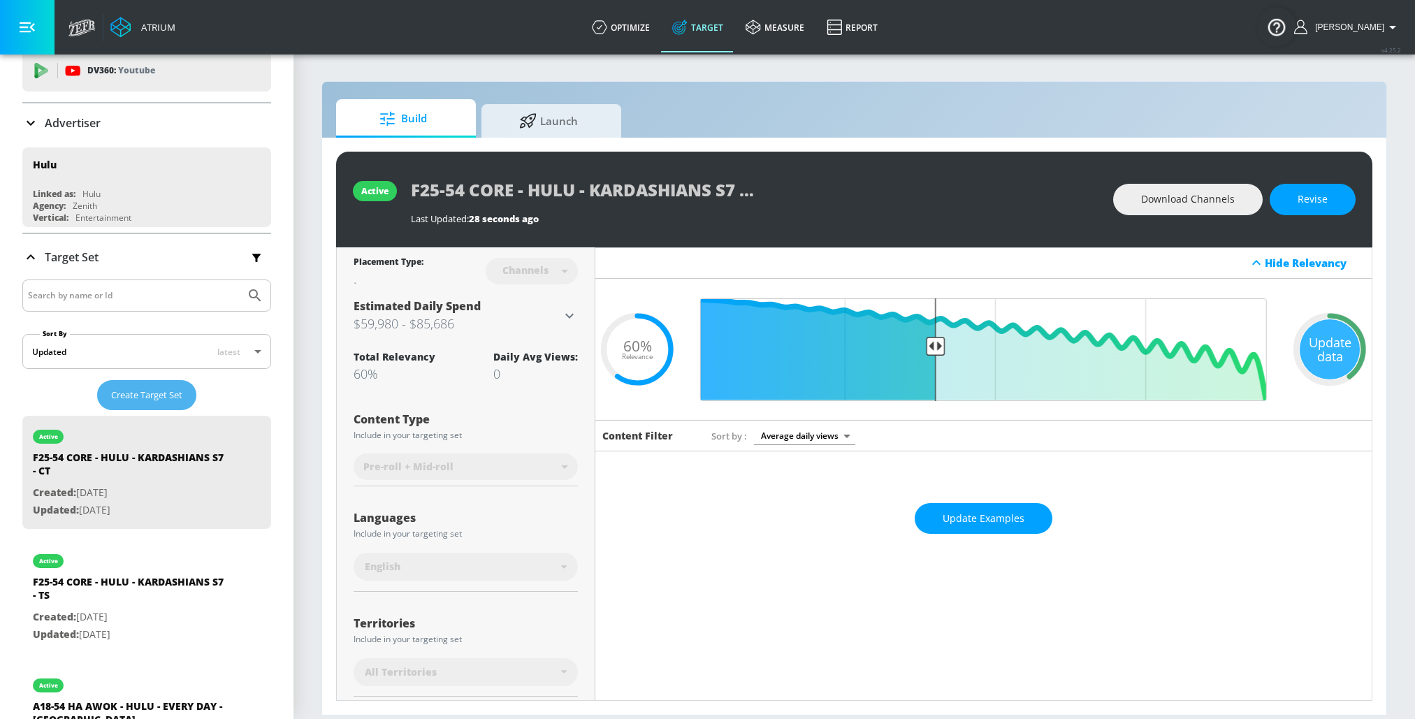
click at [128, 390] on span "Create Target Set" at bounding box center [146, 395] width 71 height 16
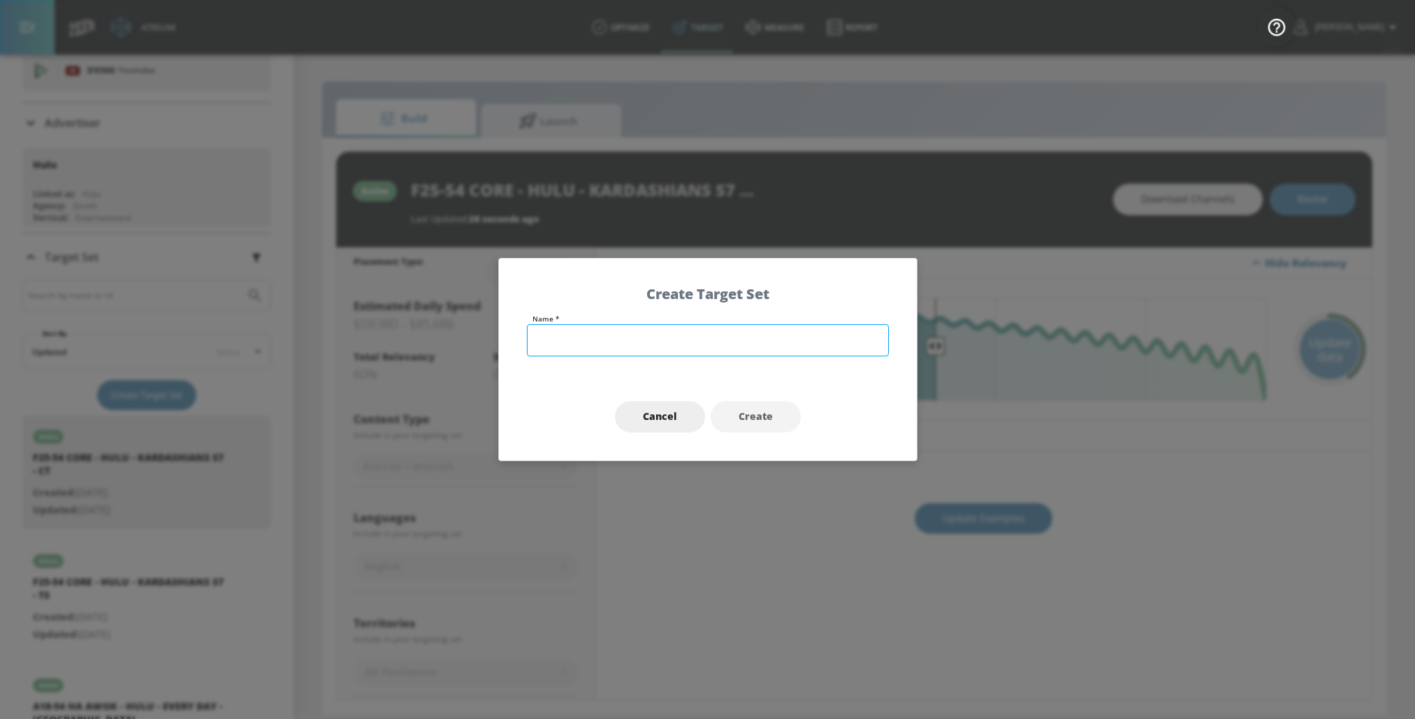
click at [578, 333] on input "text" at bounding box center [708, 340] width 362 height 32
click at [637, 345] on input "F18-54 SECONDARY - KARDASHIANS S7 - TS" at bounding box center [708, 340] width 362 height 32
type input "F18-54 SECONDARY - HULU - KARDASHIANS S7 - TS"
click at [744, 414] on span "Create" at bounding box center [756, 416] width 34 height 17
click at [688, 335] on input "F18-54 SECONDARY - HULU - KARDASHIANS S7 - TS" at bounding box center [708, 340] width 362 height 32
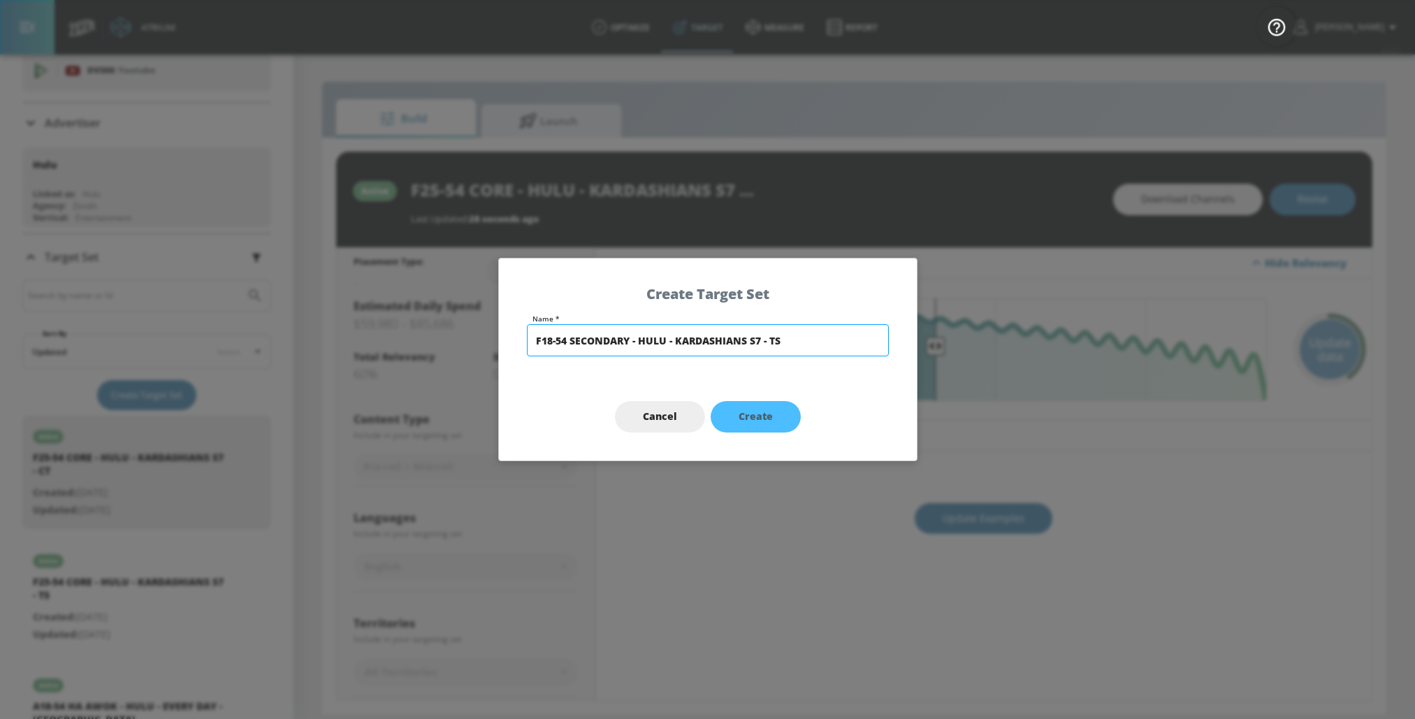
click at [688, 335] on input "F18-54 SECONDARY - HULU - KARDASHIANS S7 - TS" at bounding box center [708, 340] width 362 height 32
type input "F18-54 SECONDARY - HULU - KARDASHIANS S7 - TS"
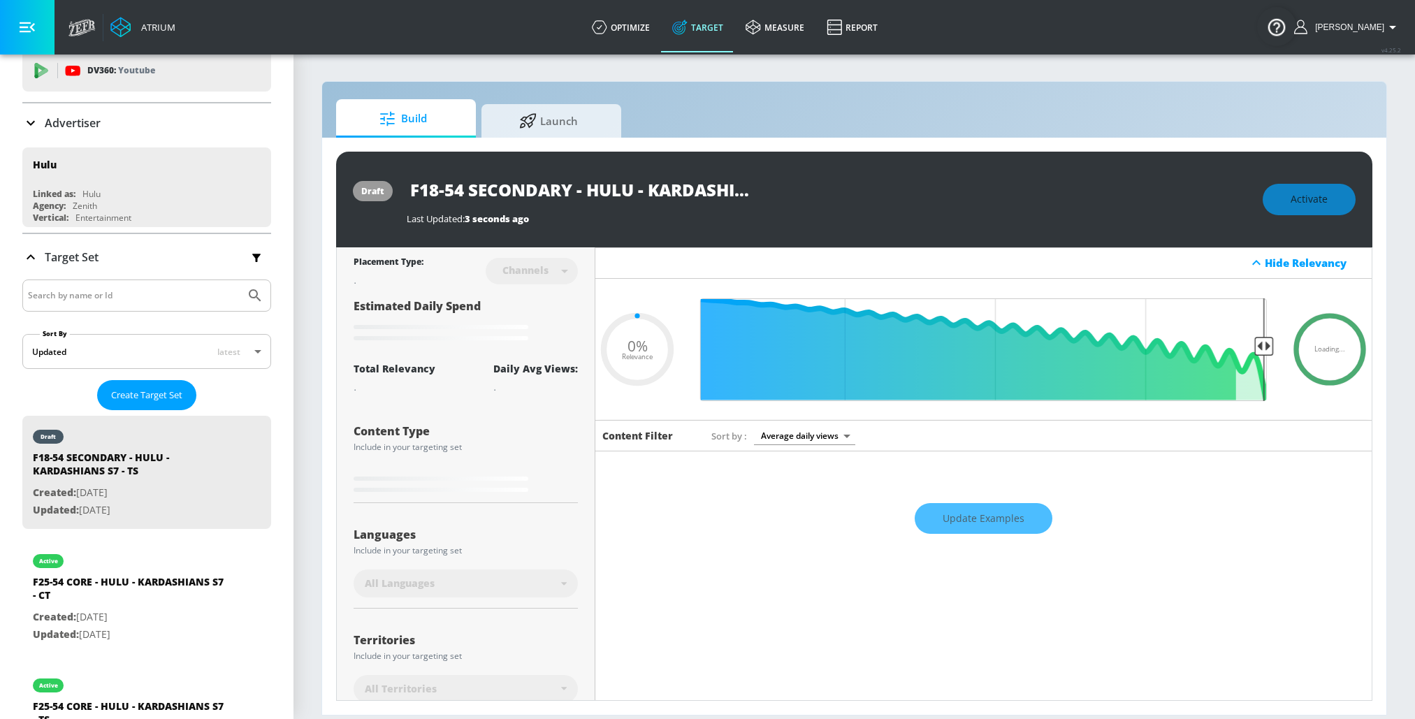
click at [537, 381] on div at bounding box center [535, 385] width 85 height 17
type input "0.6"
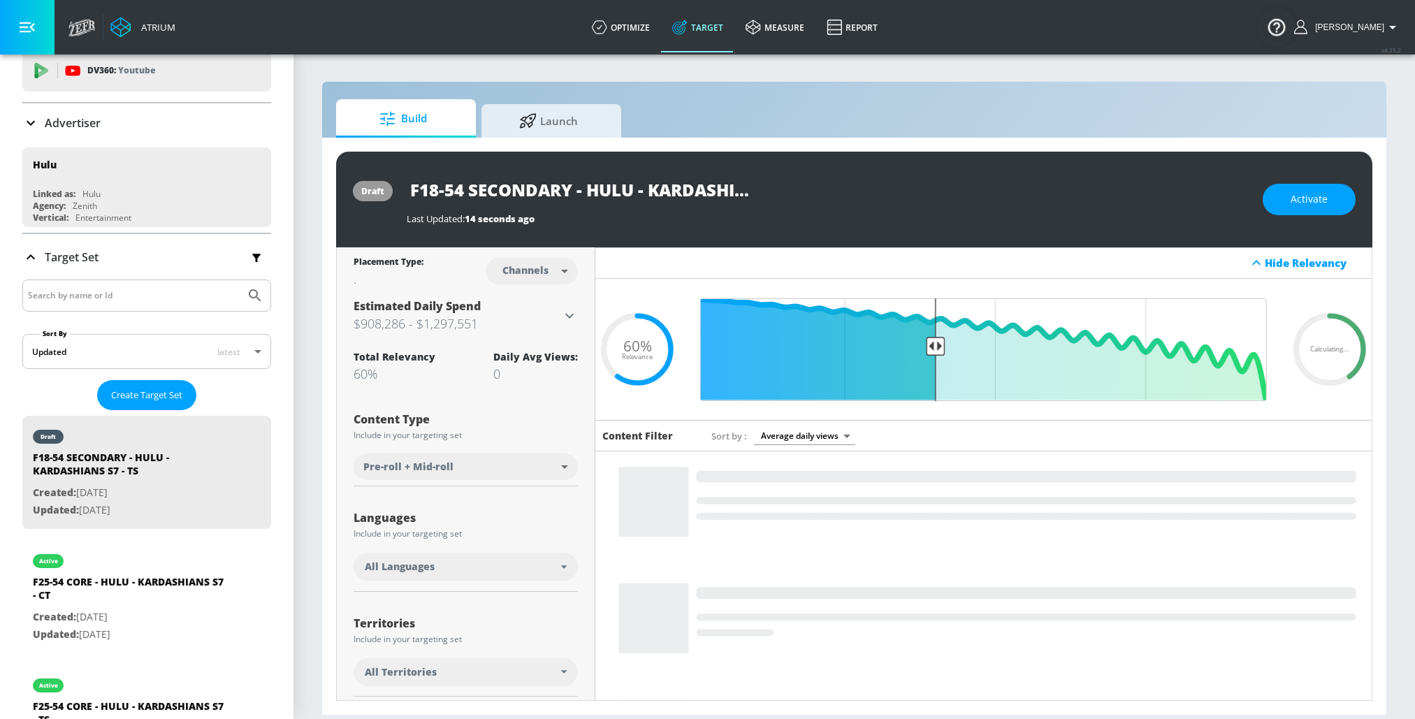
click at [563, 273] on body "Atrium optimize Target measure Report optimize Target measure Report v 4.25.2 R…" at bounding box center [707, 359] width 1415 height 719
click at [521, 323] on div "Videos" at bounding box center [527, 324] width 40 height 15
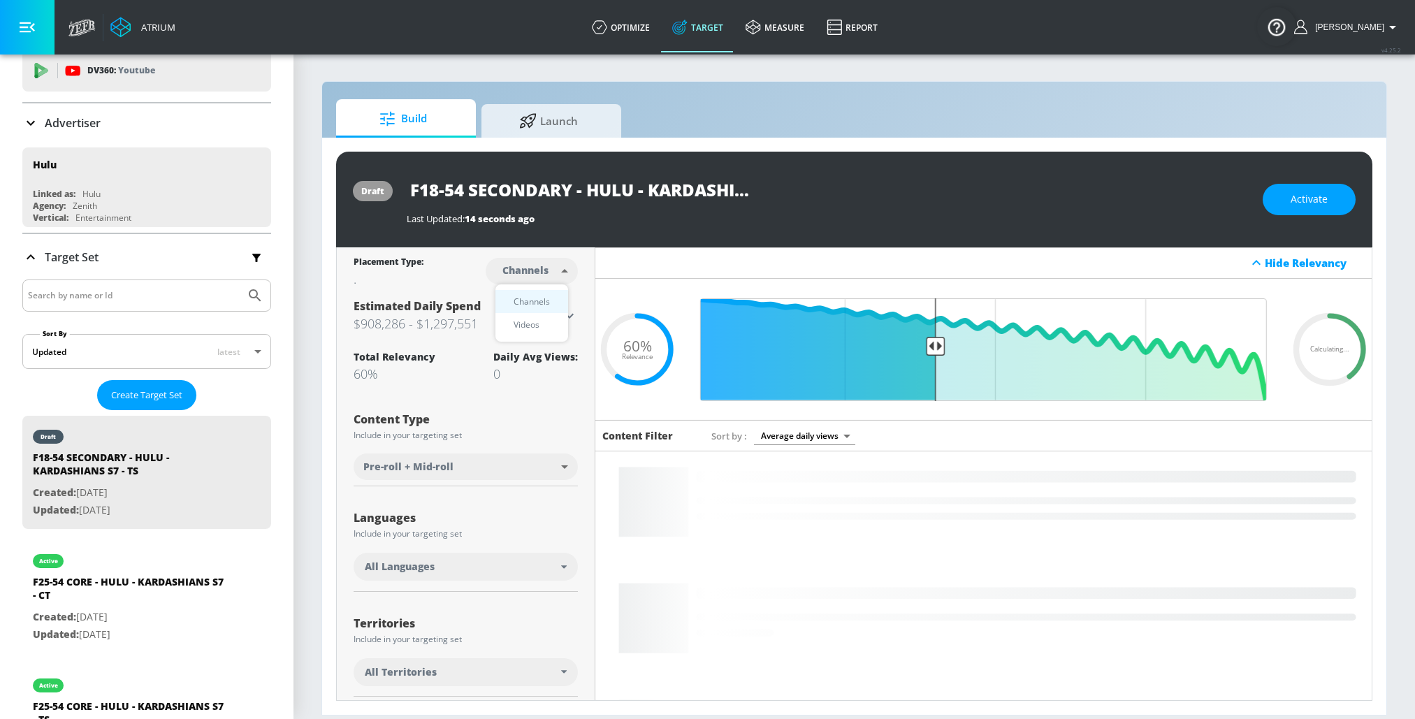
type input "videos"
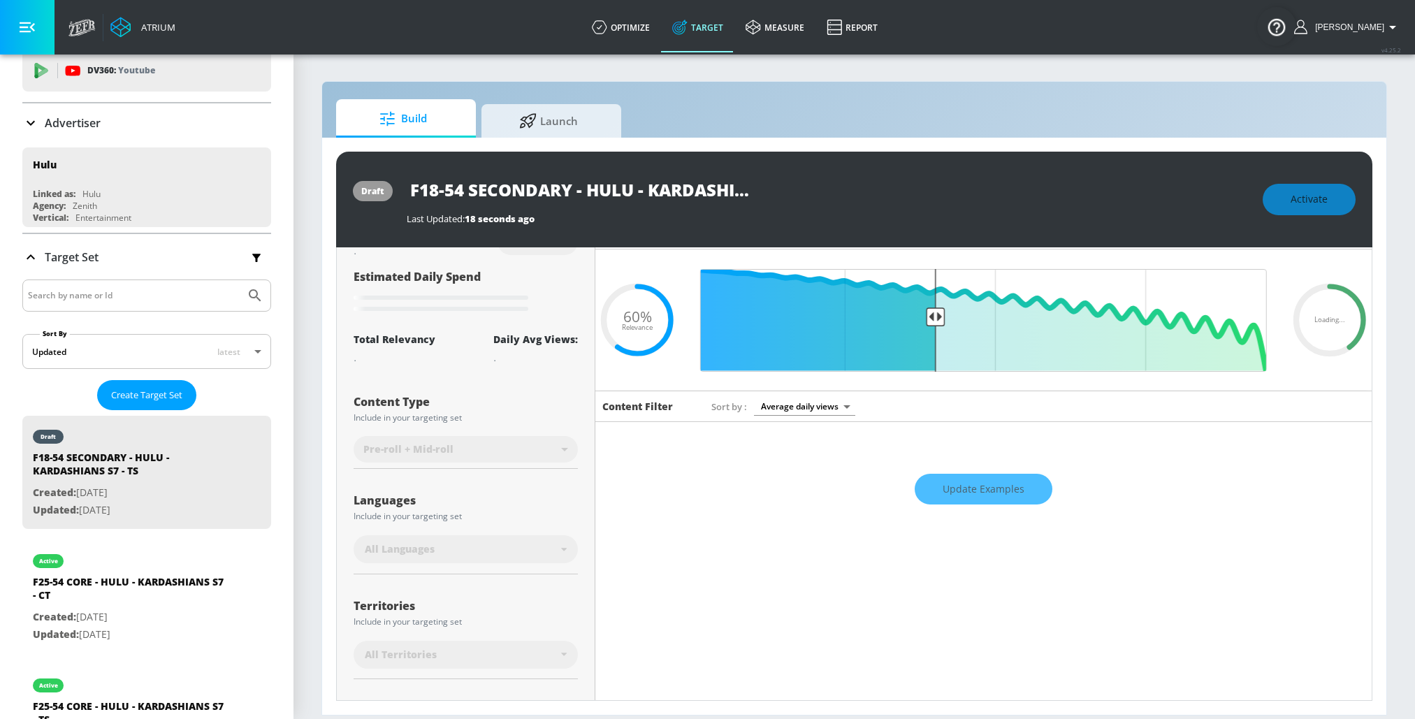
scroll to position [28, 0]
click at [483, 185] on input "F18-54 SECONDARY - HULU - KARDASHIANS S7 - TS" at bounding box center [581, 189] width 349 height 31
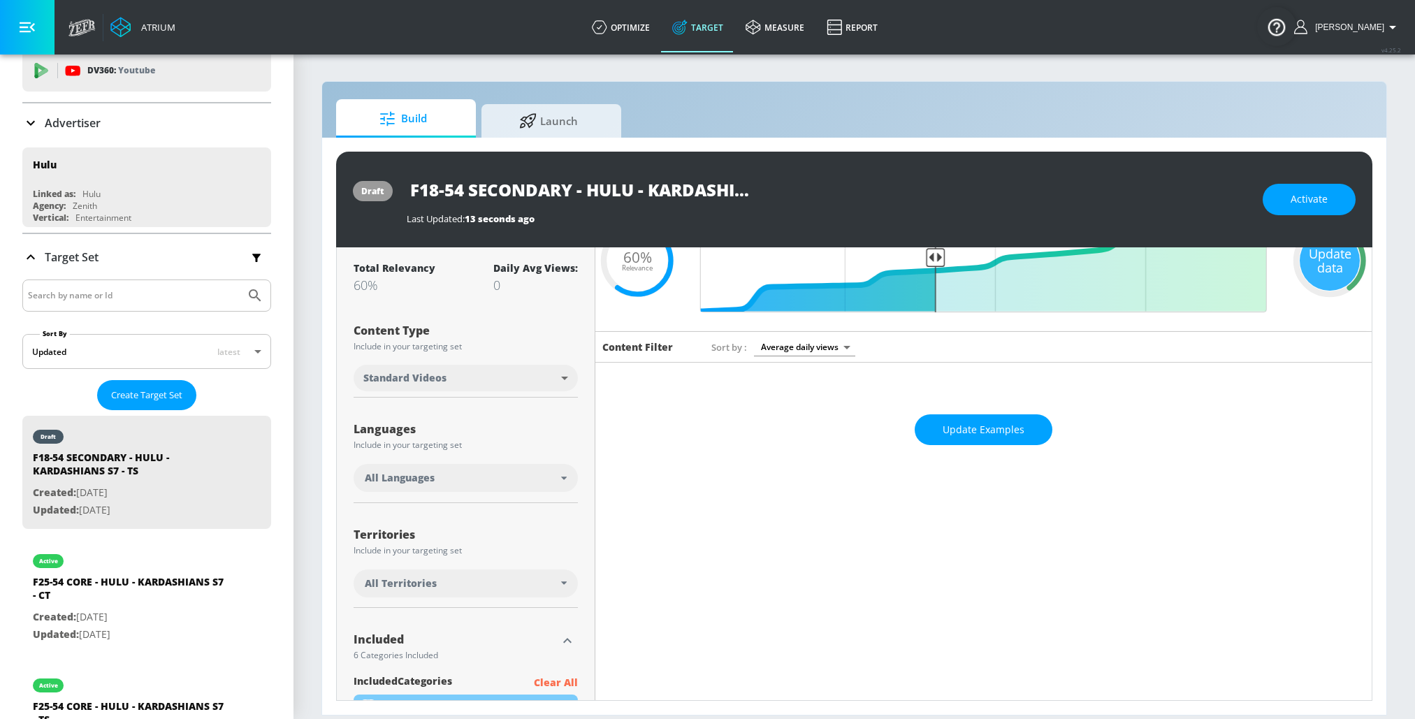
scroll to position [147, 0]
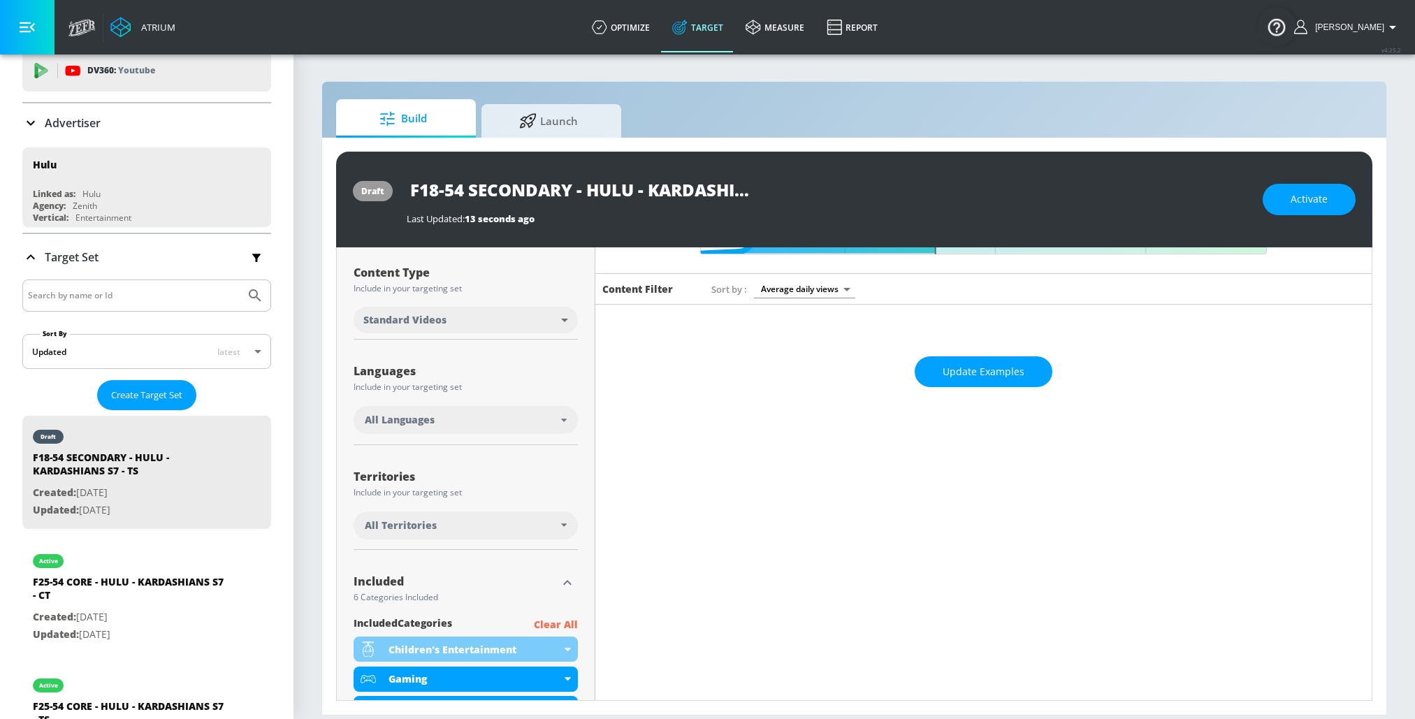
click at [445, 426] on div "All Languages" at bounding box center [463, 420] width 196 height 14
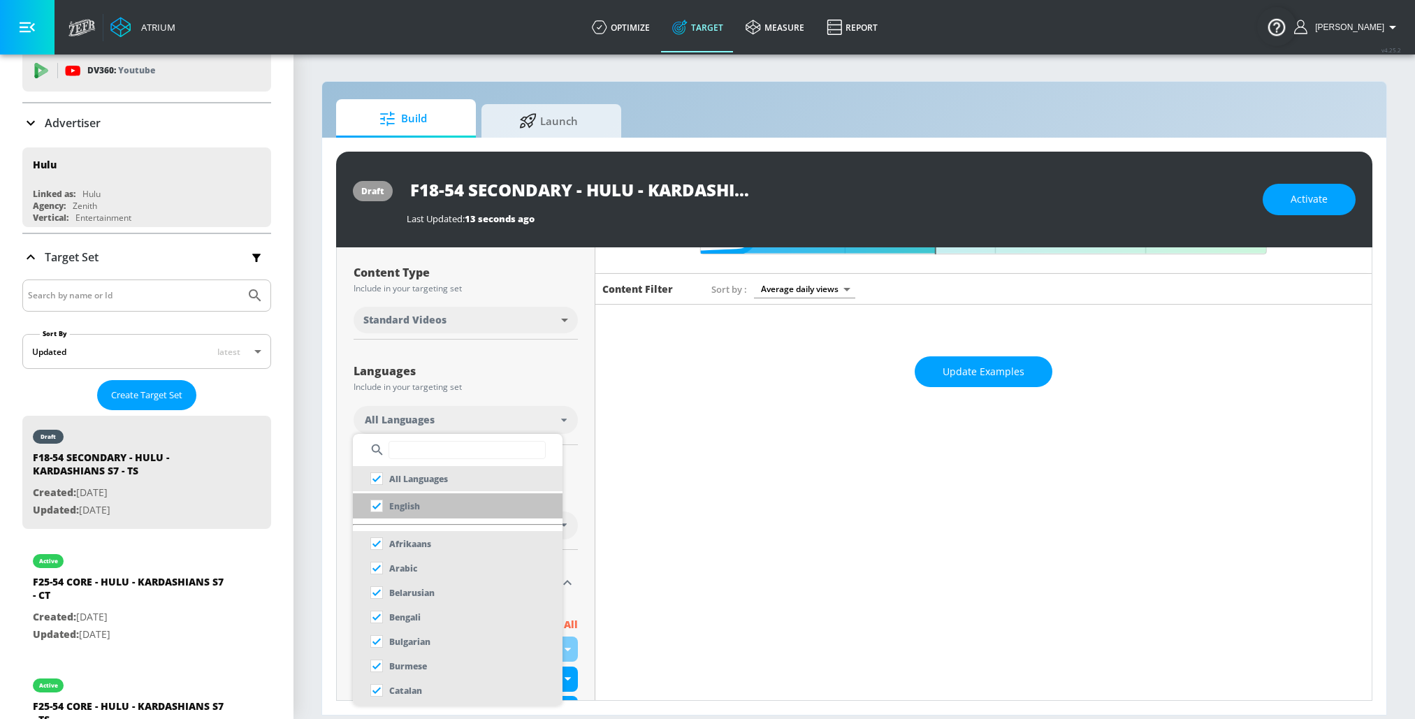
click at [431, 507] on li "English" at bounding box center [458, 505] width 210 height 25
checkbox input "false"
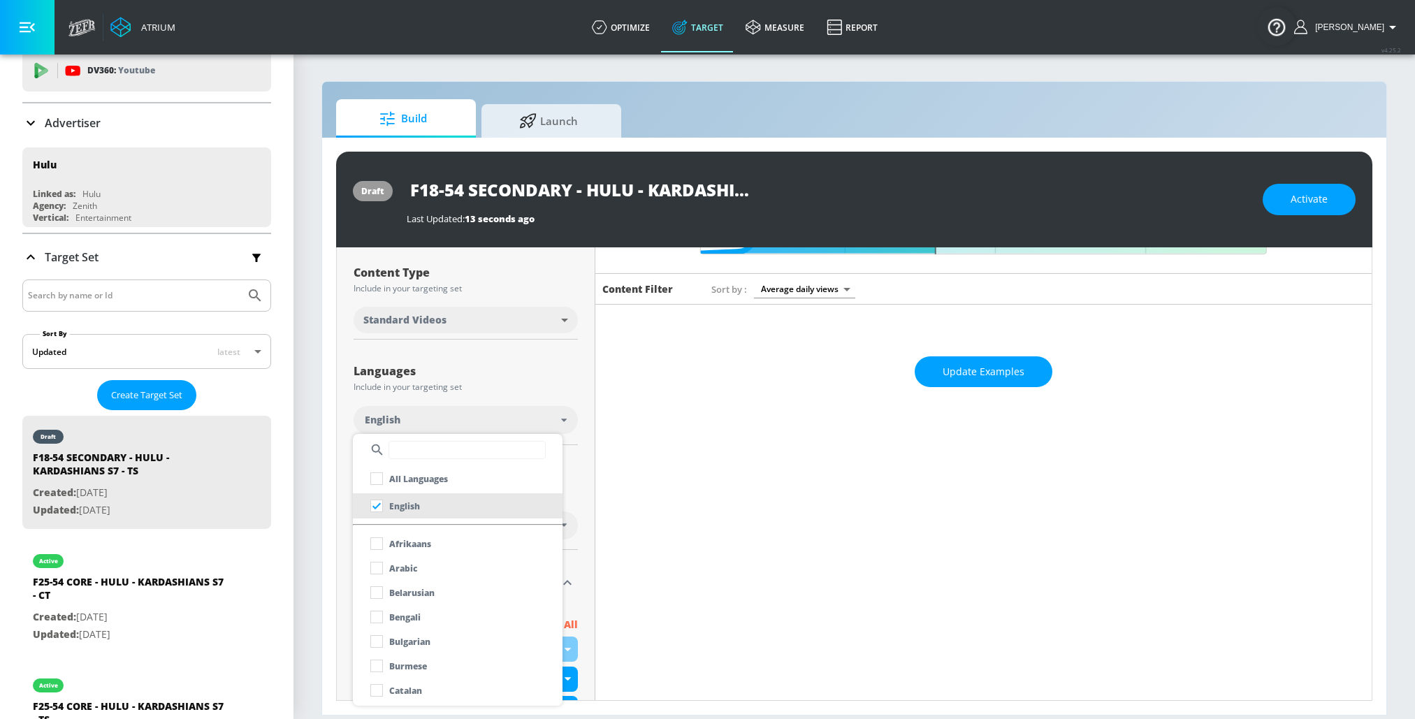
click at [324, 422] on div at bounding box center [707, 359] width 1415 height 719
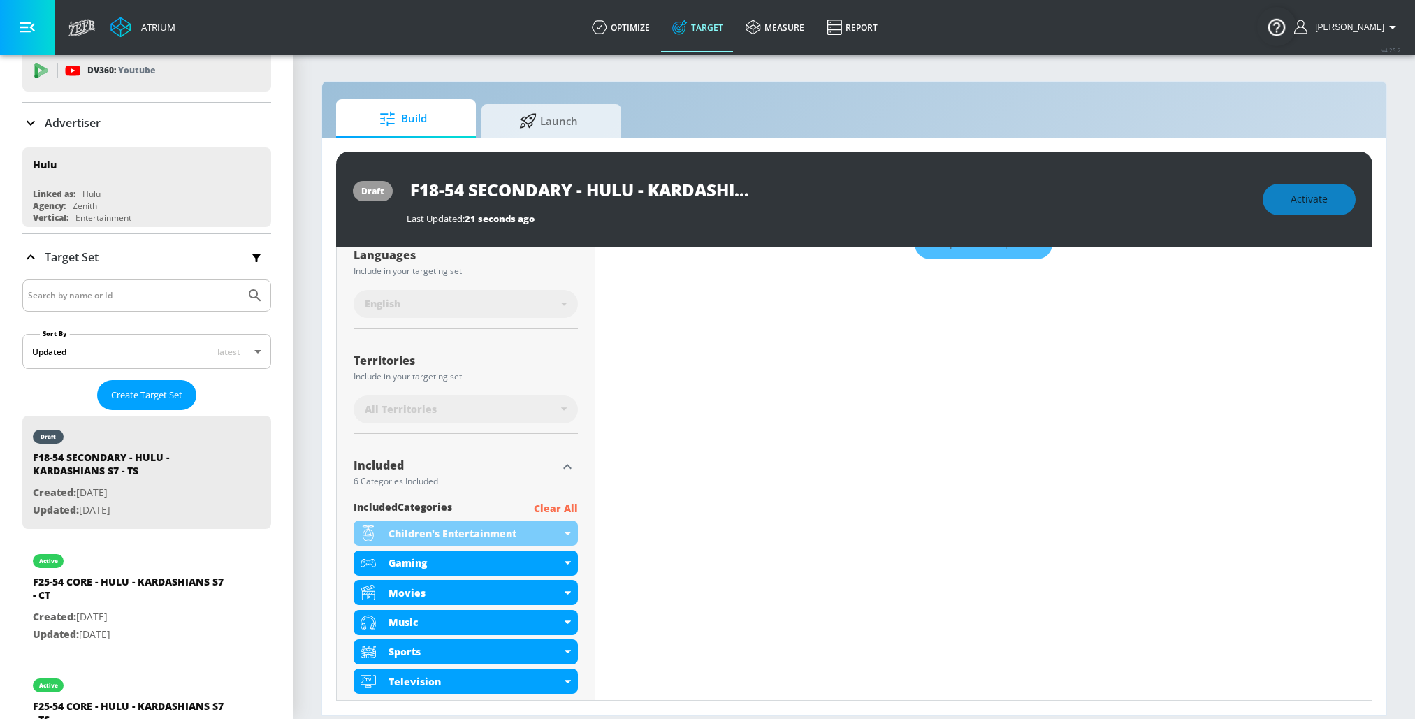
scroll to position [281, 0]
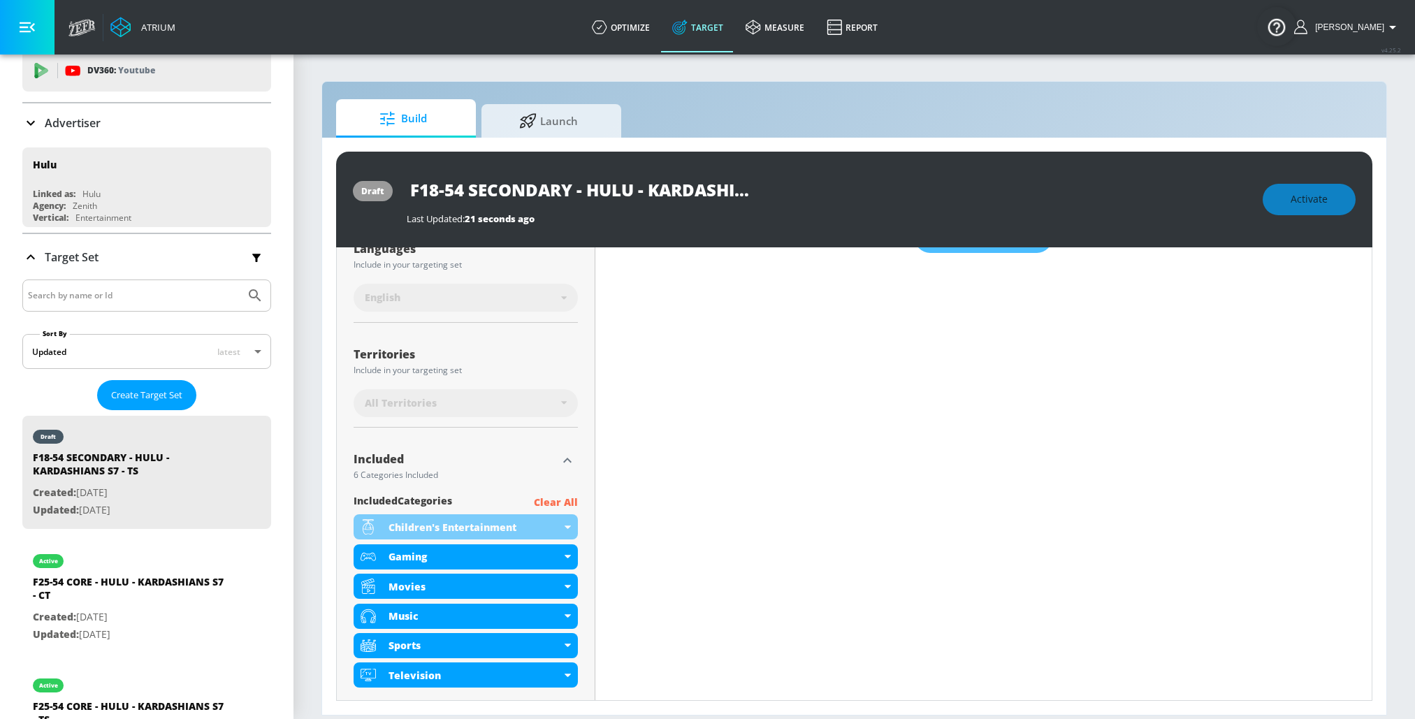
click at [555, 500] on p "Clear All" at bounding box center [556, 502] width 44 height 17
click at [555, 498] on p "Clear All" at bounding box center [556, 502] width 44 height 17
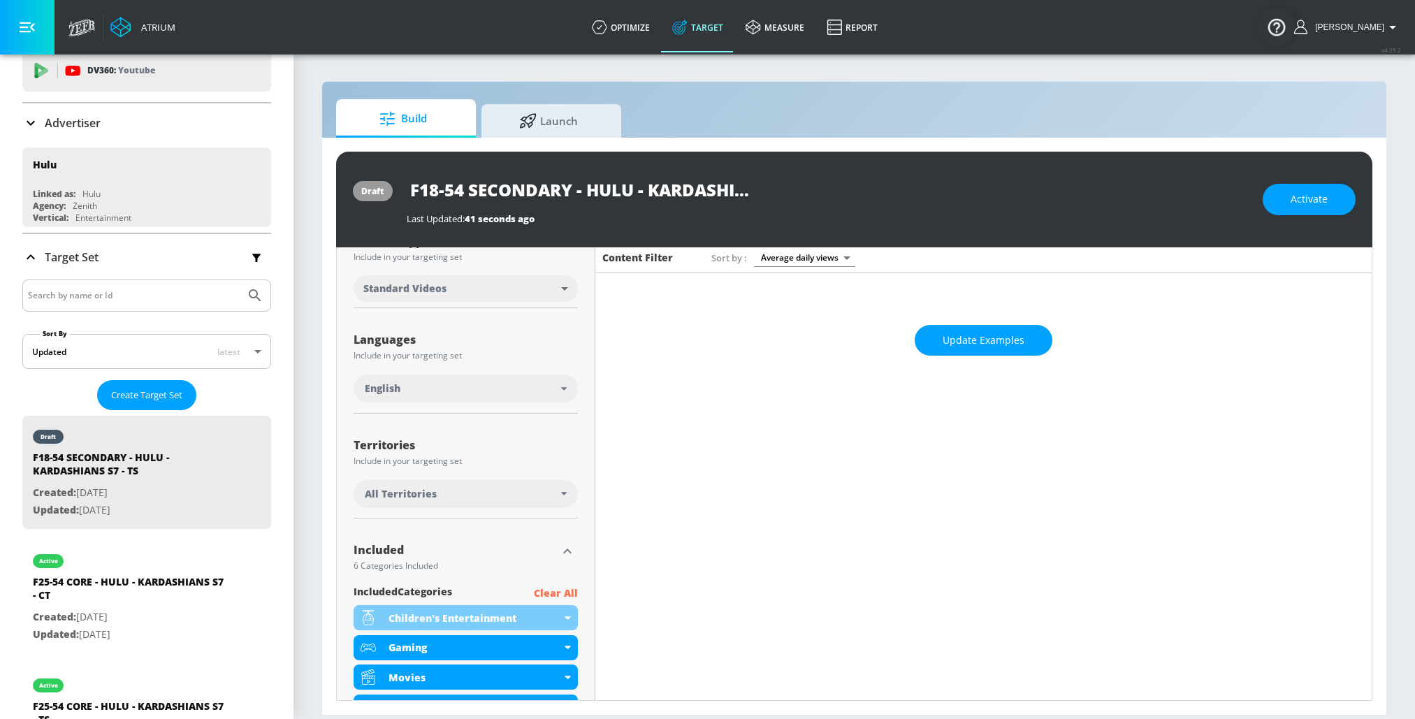
scroll to position [256, 0]
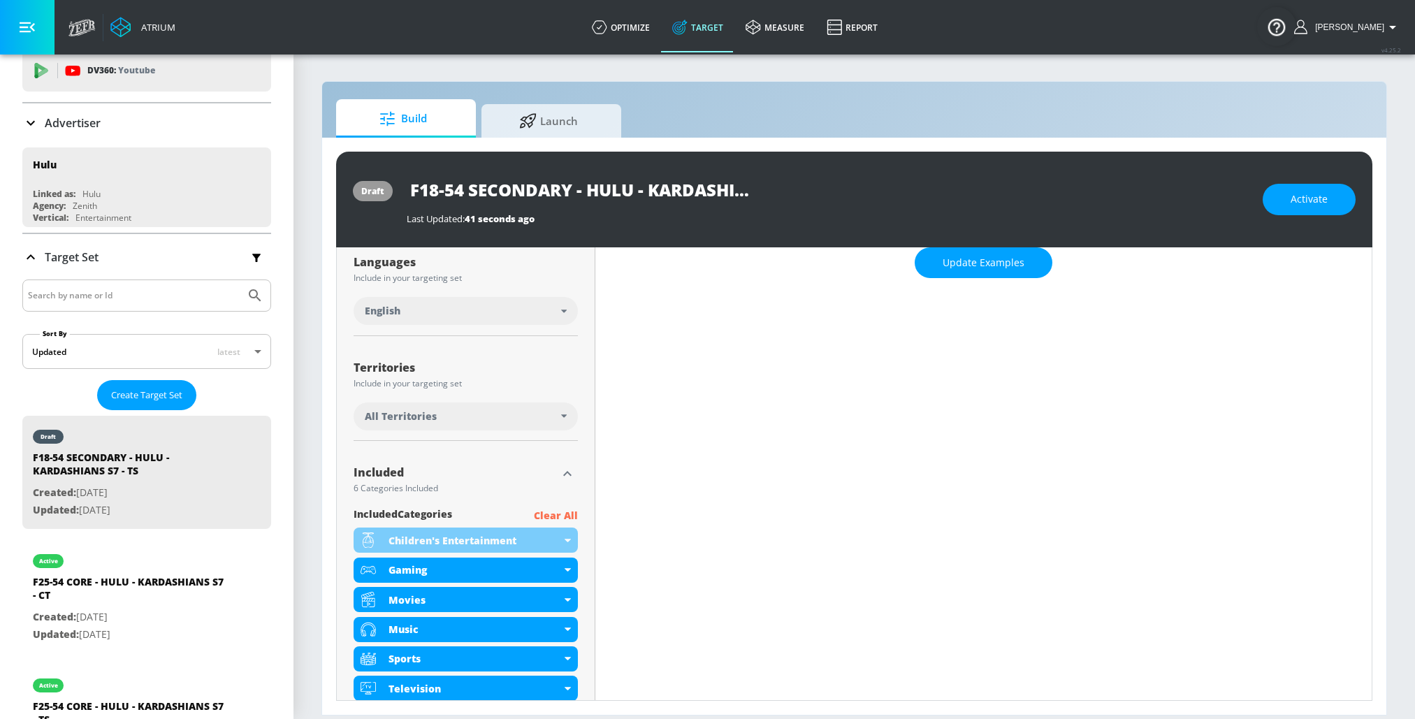
click at [558, 518] on p "Clear All" at bounding box center [556, 515] width 44 height 17
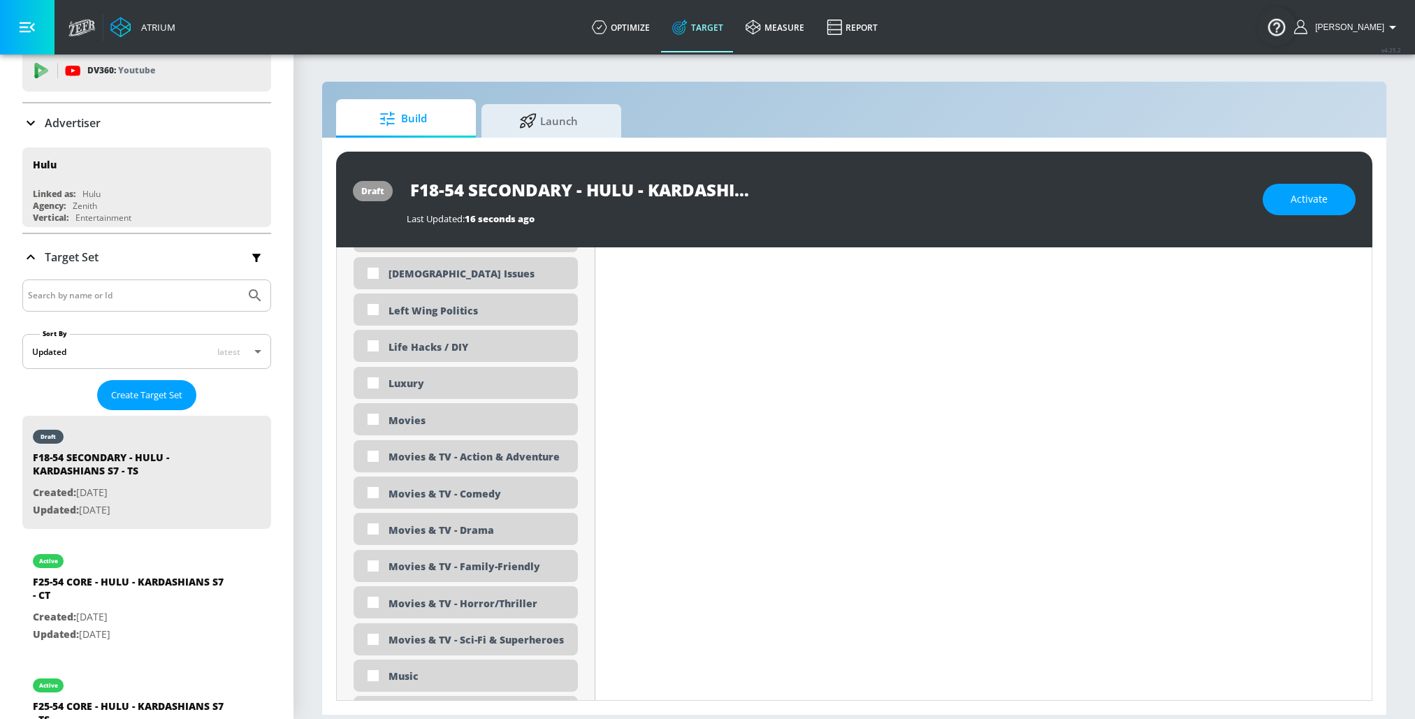
scroll to position [2569, 0]
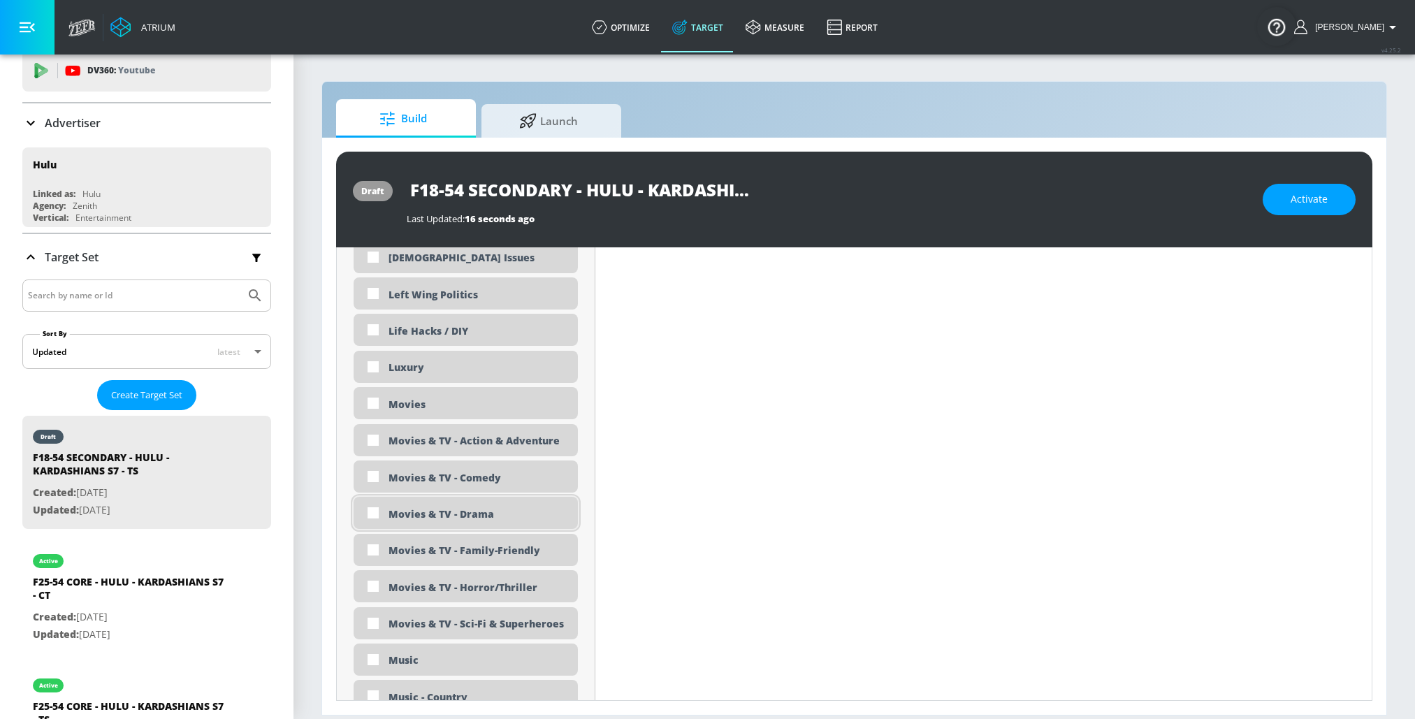
click at [454, 514] on div "Movies & TV - Drama" at bounding box center [478, 513] width 179 height 13
checkbox input "true"
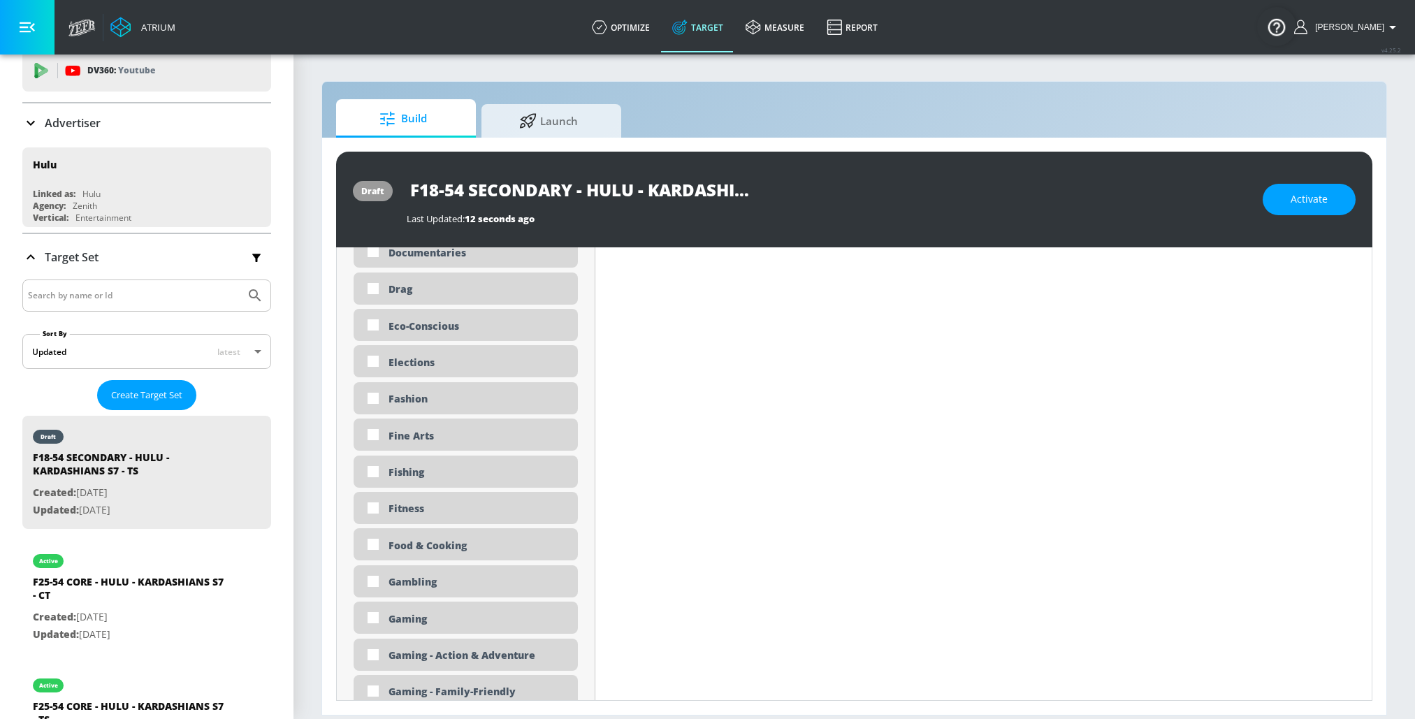
scroll to position [1550, 0]
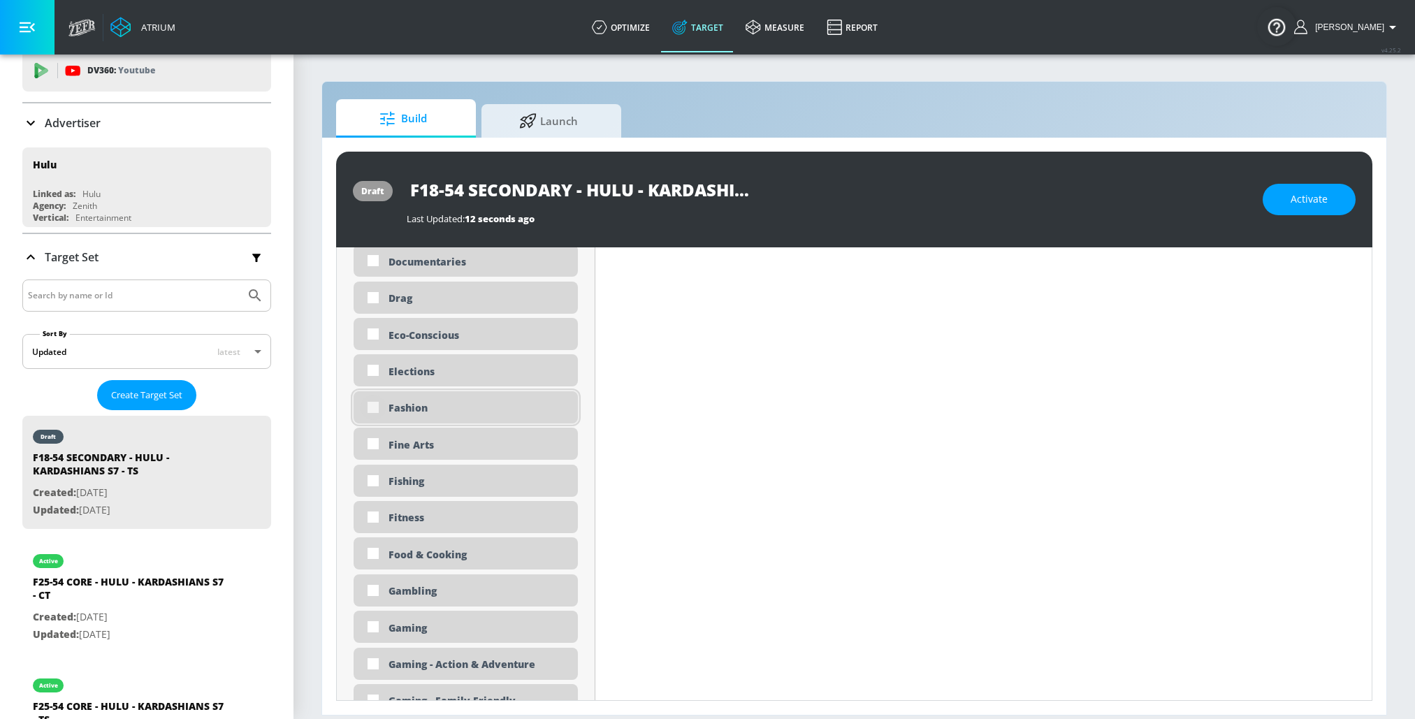
click at [379, 408] on input "checkbox" at bounding box center [373, 407] width 25 height 25
checkbox input "true"
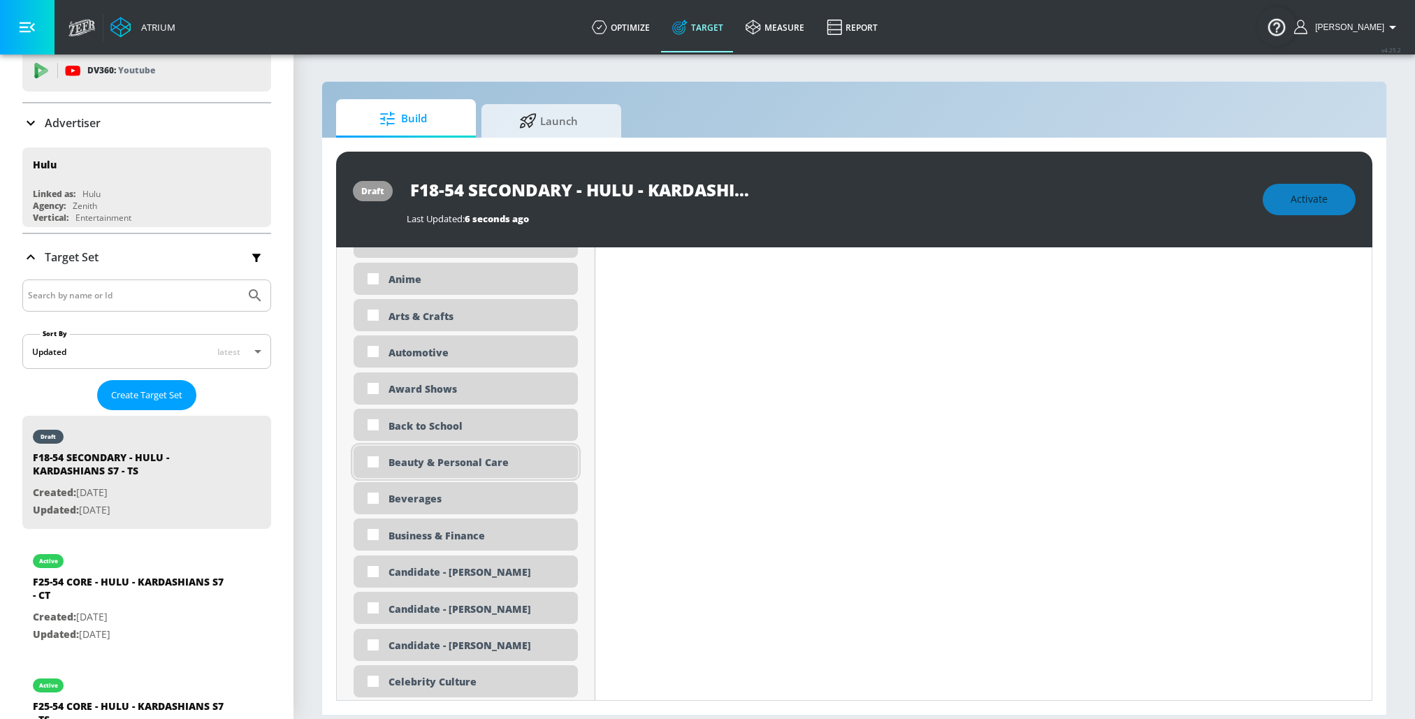
scroll to position [707, 0]
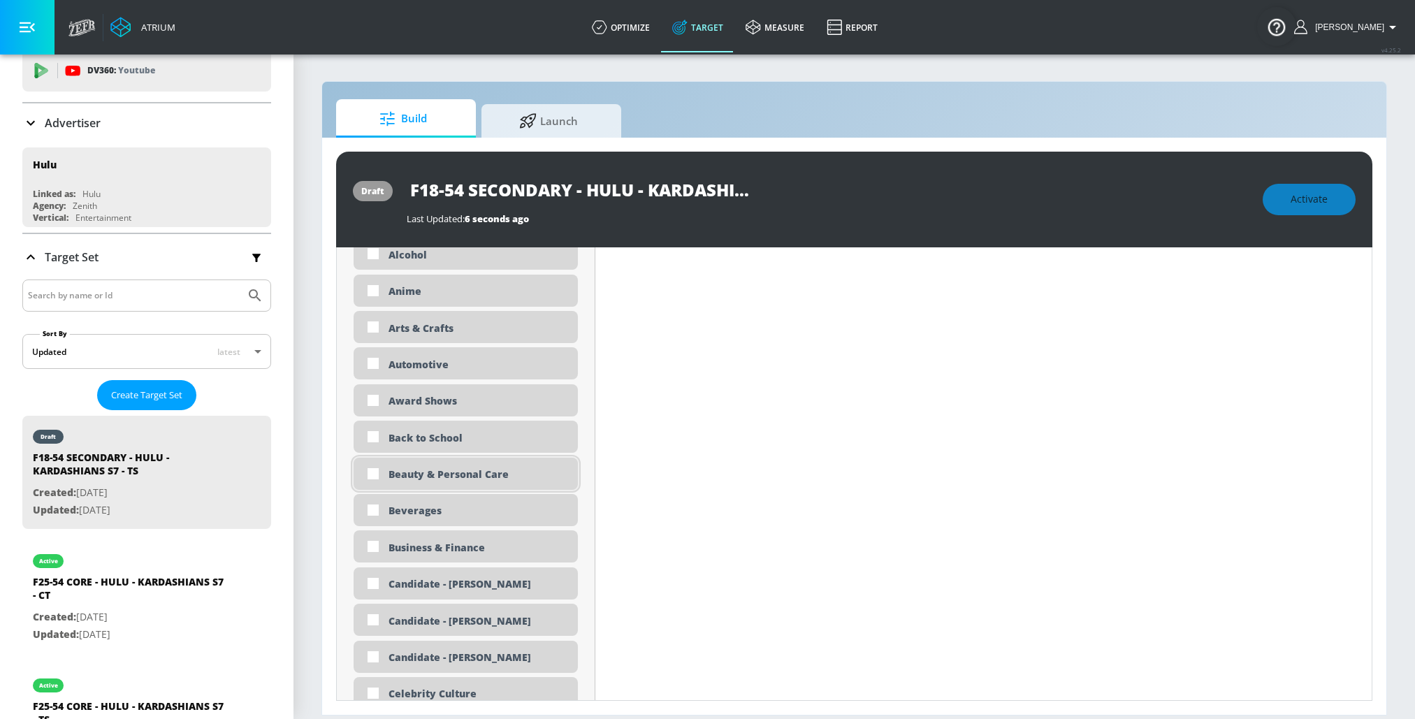
click at [395, 470] on div "Beauty & Personal Care" at bounding box center [478, 474] width 179 height 13
checkbox input "true"
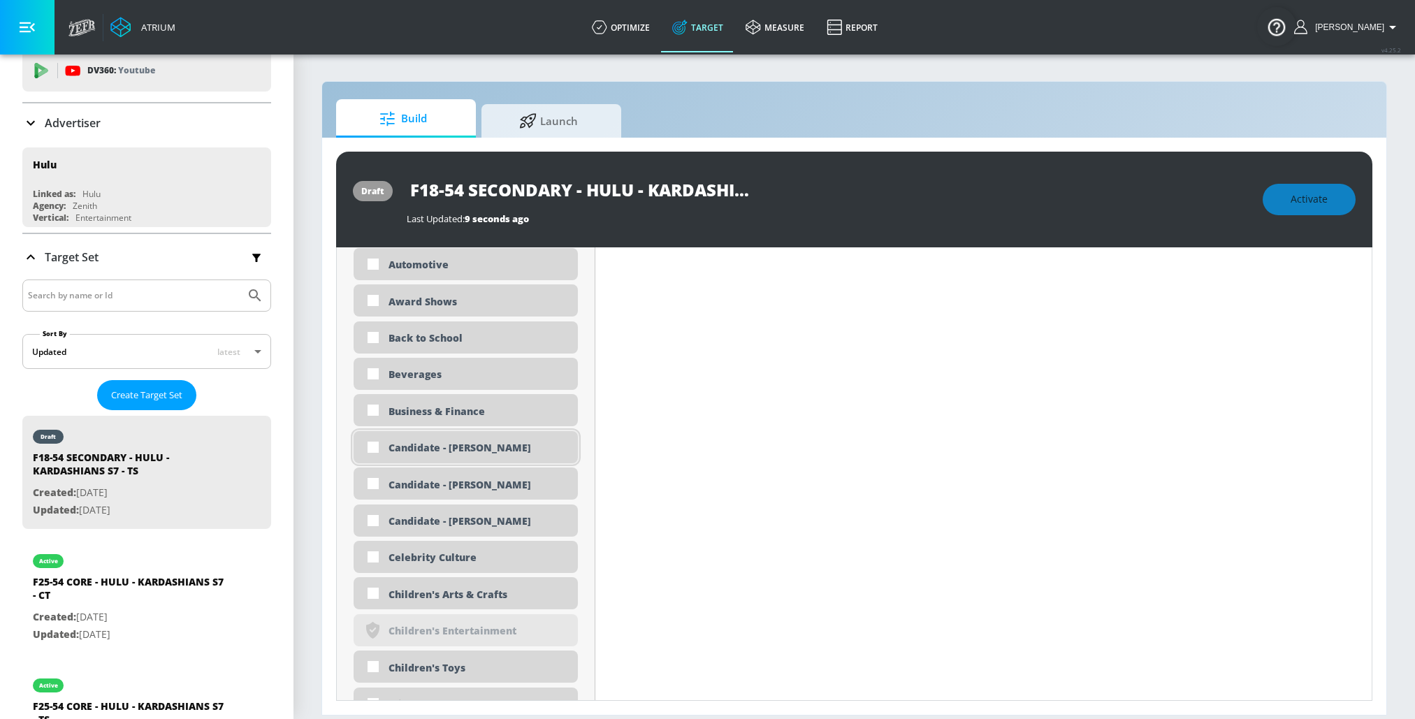
scroll to position [829, 0]
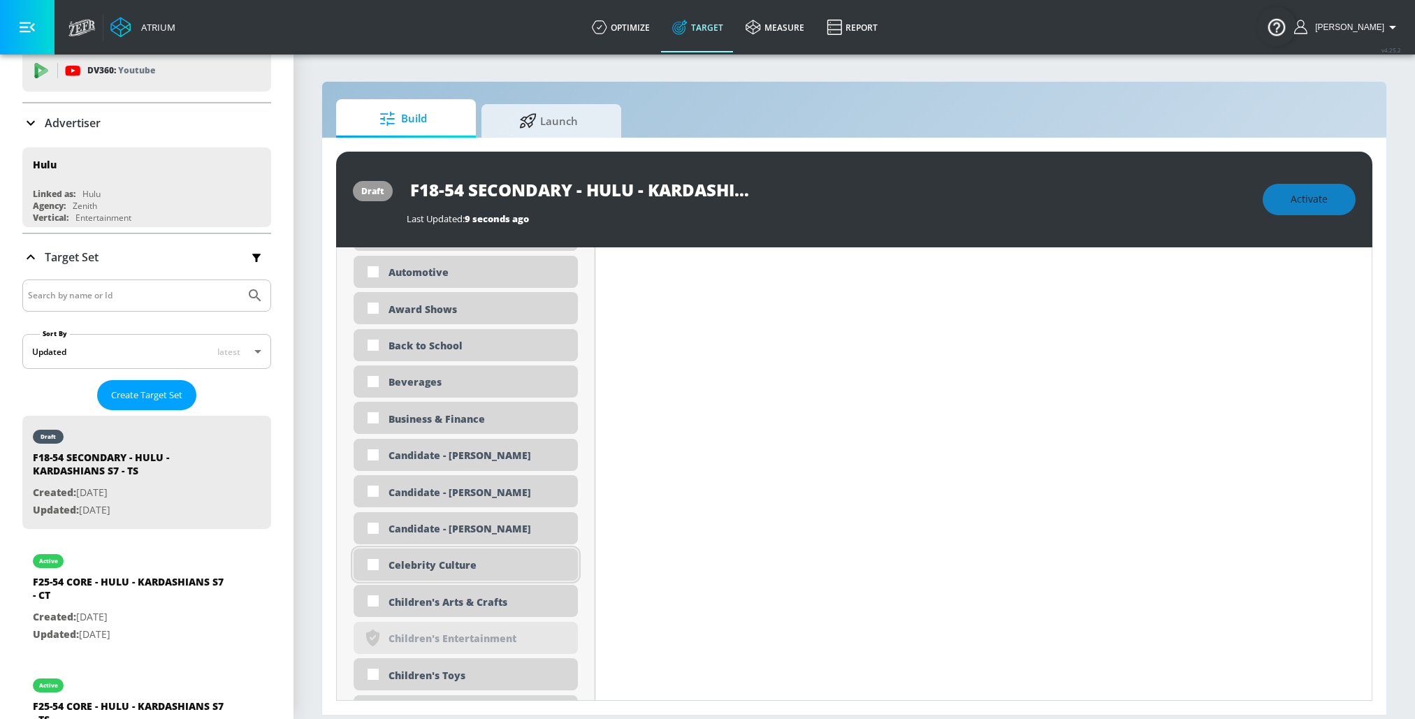
click at [397, 565] on div "Celebrity Culture" at bounding box center [478, 564] width 179 height 13
checkbox input "true"
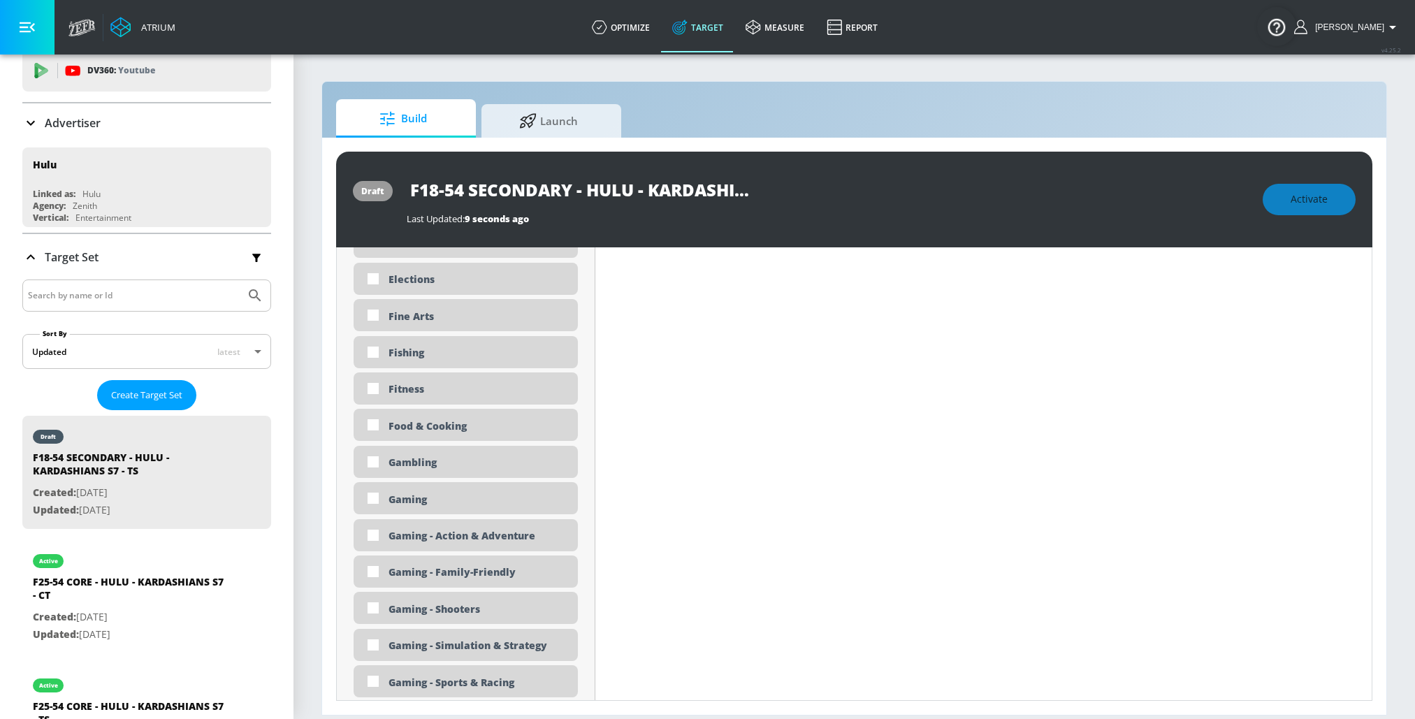
scroll to position [1646, 0]
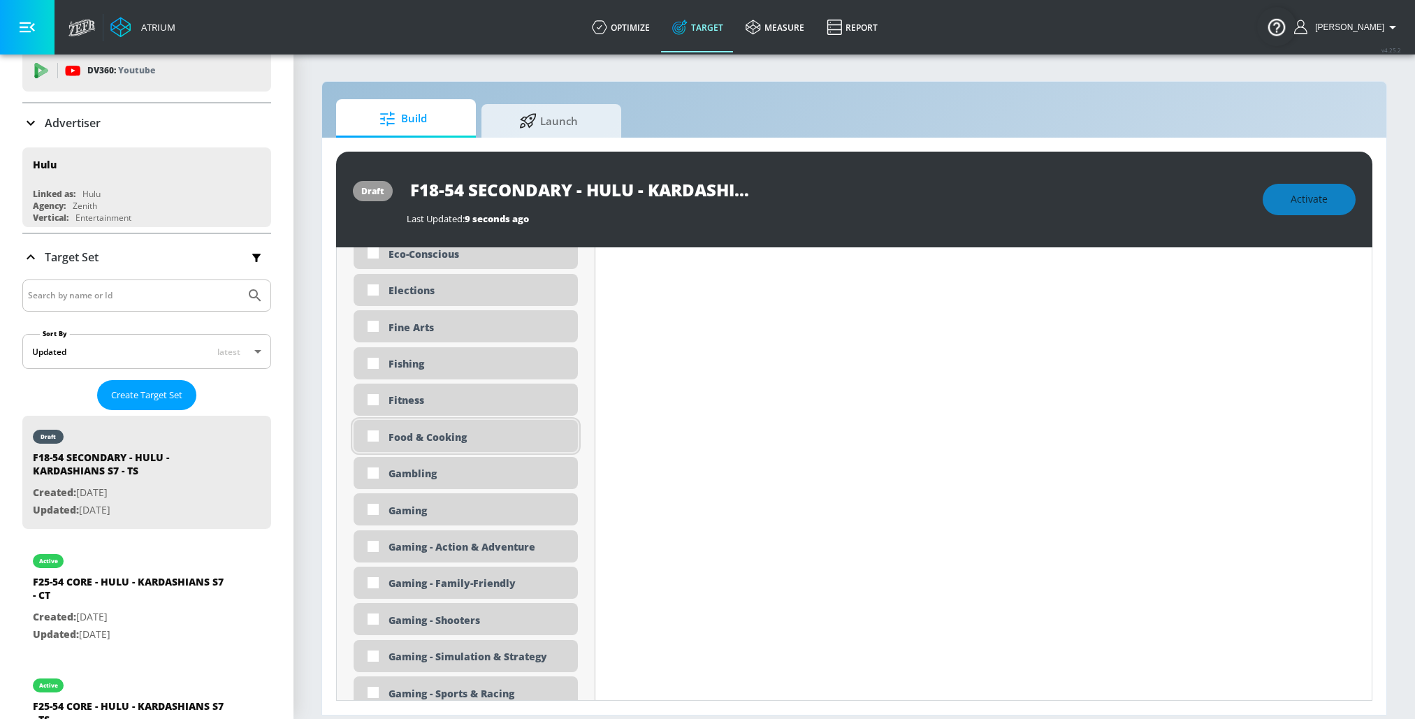
click at [442, 431] on div "Food & Cooking" at bounding box center [478, 437] width 179 height 13
checkbox input "true"
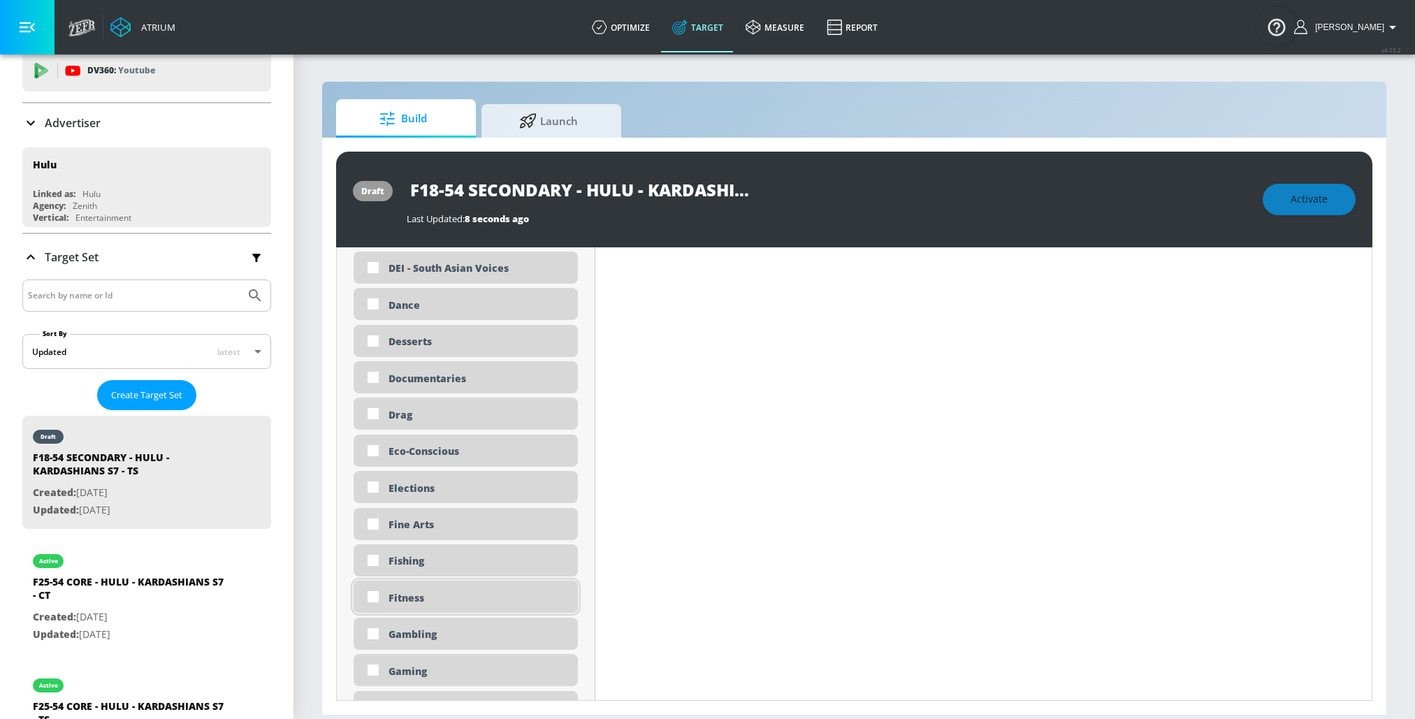
click at [373, 602] on input "checkbox" at bounding box center [373, 596] width 25 height 25
checkbox input "true"
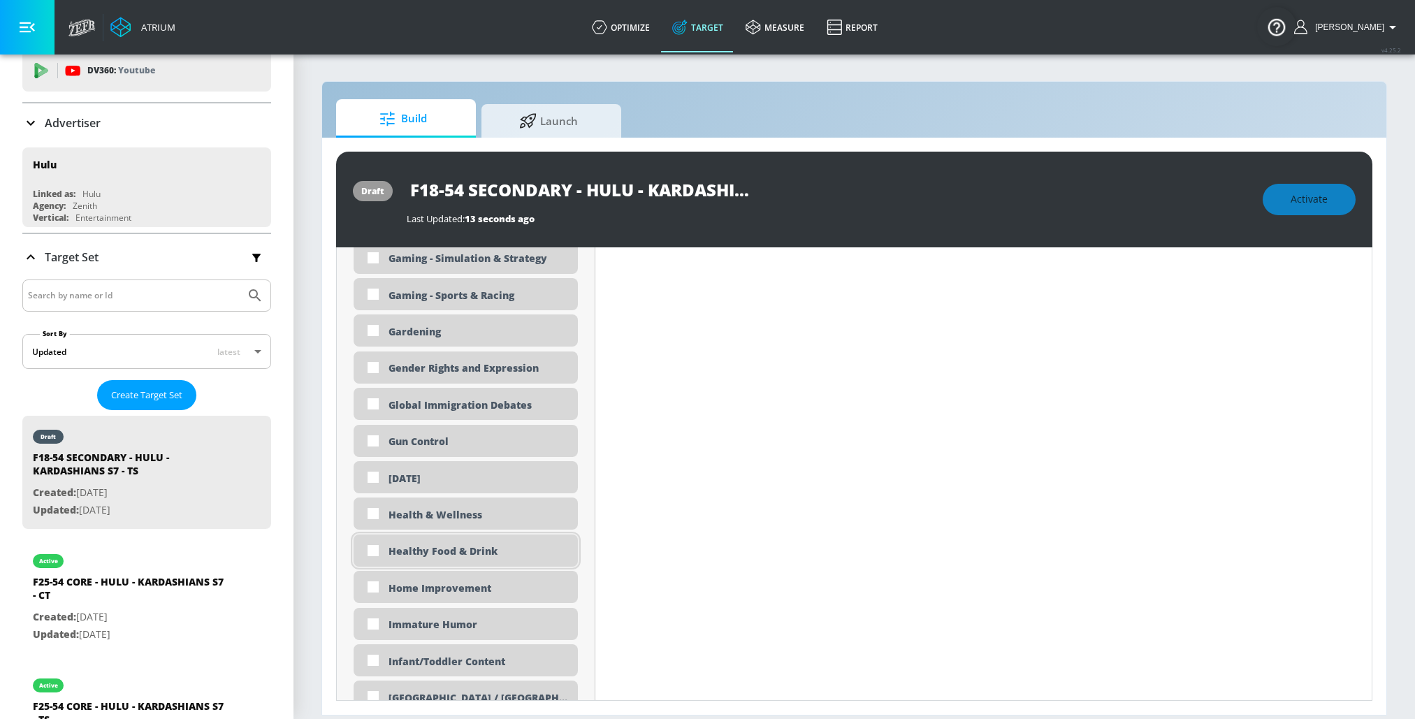
scroll to position [2024, 0]
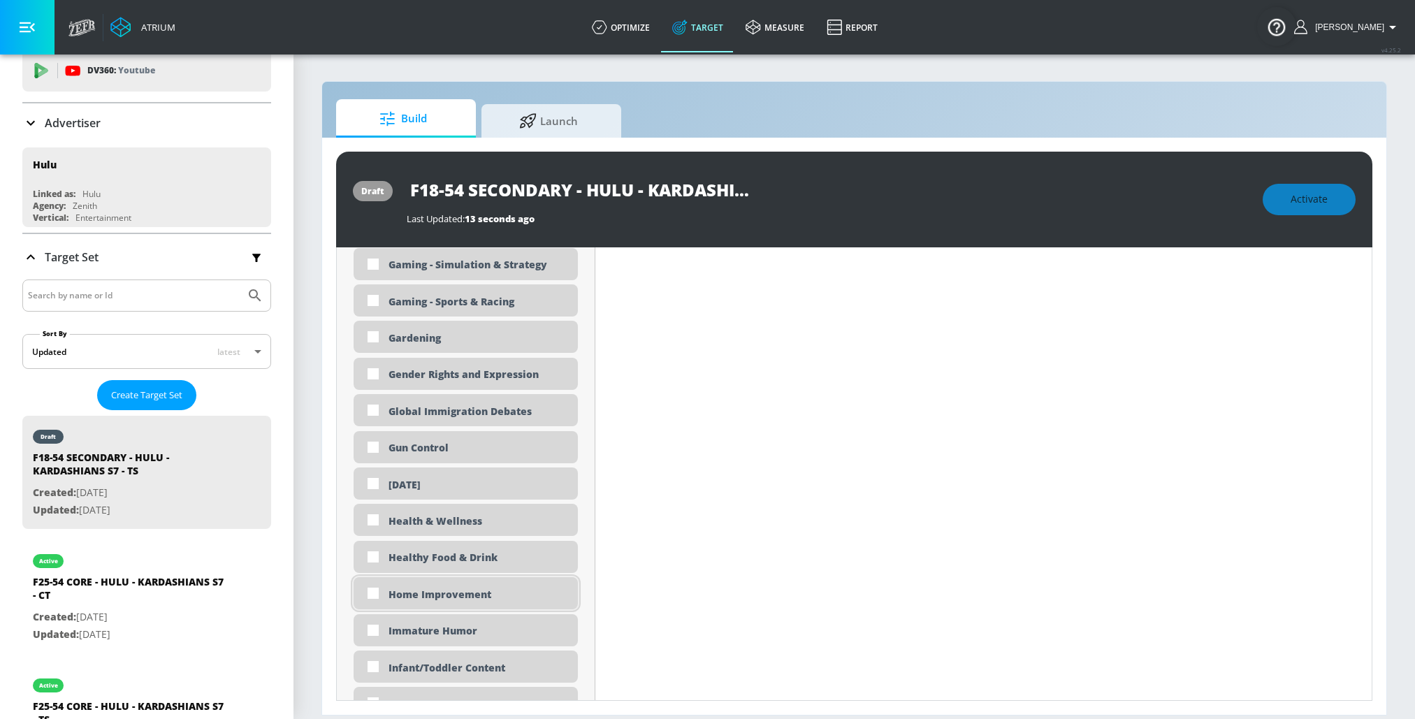
click at [404, 593] on div "Home Improvement" at bounding box center [478, 594] width 179 height 13
checkbox input "true"
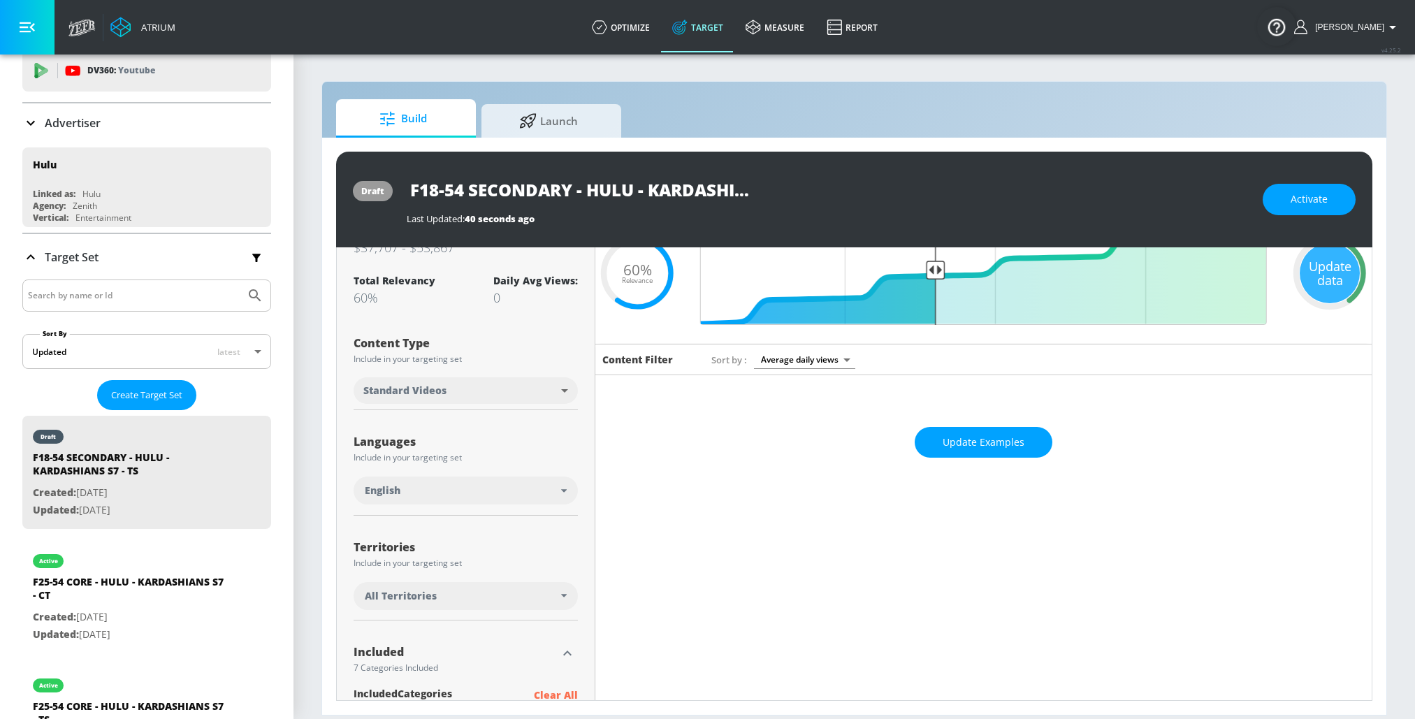
scroll to position [103, 0]
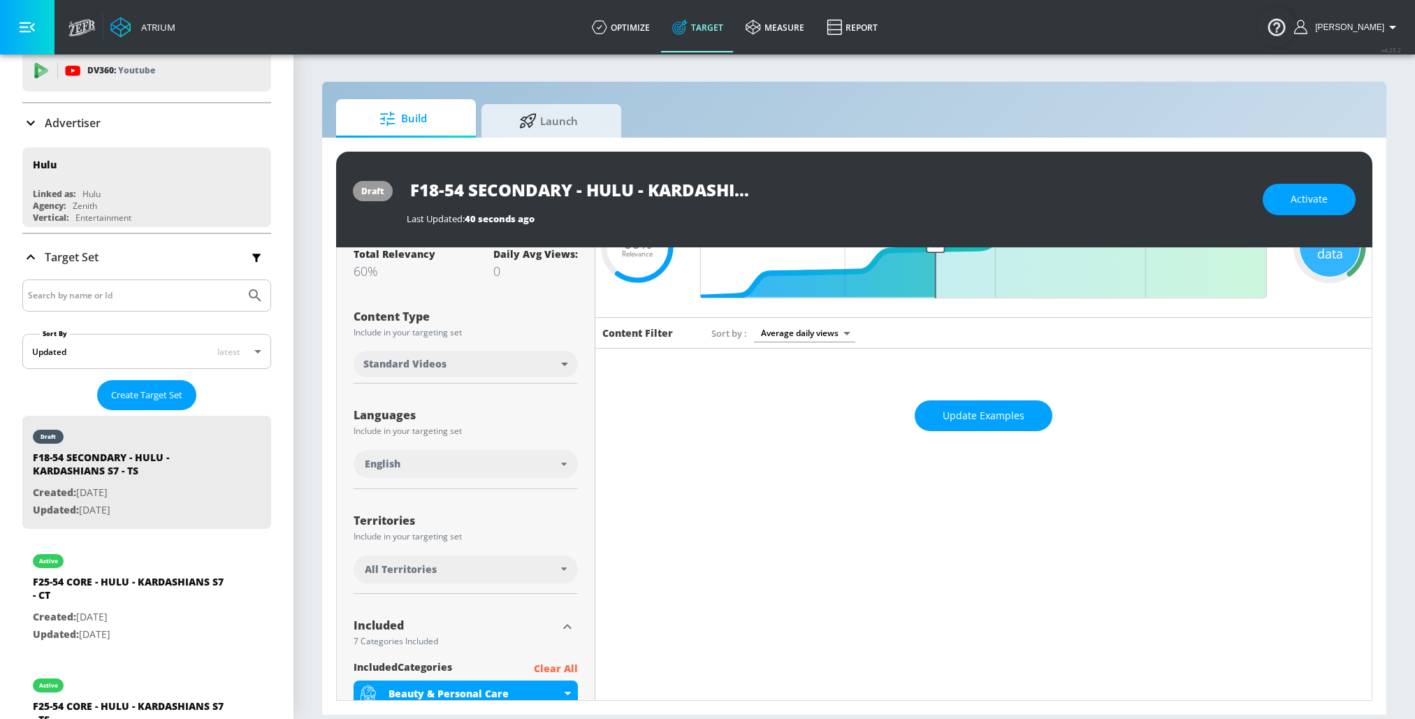
click at [421, 368] on body "Atrium optimize Target measure Report optimize Target measure Report v 4.25.2 R…" at bounding box center [707, 359] width 1415 height 719
click at [383, 440] on li "All" at bounding box center [465, 441] width 225 height 23
type input "all"
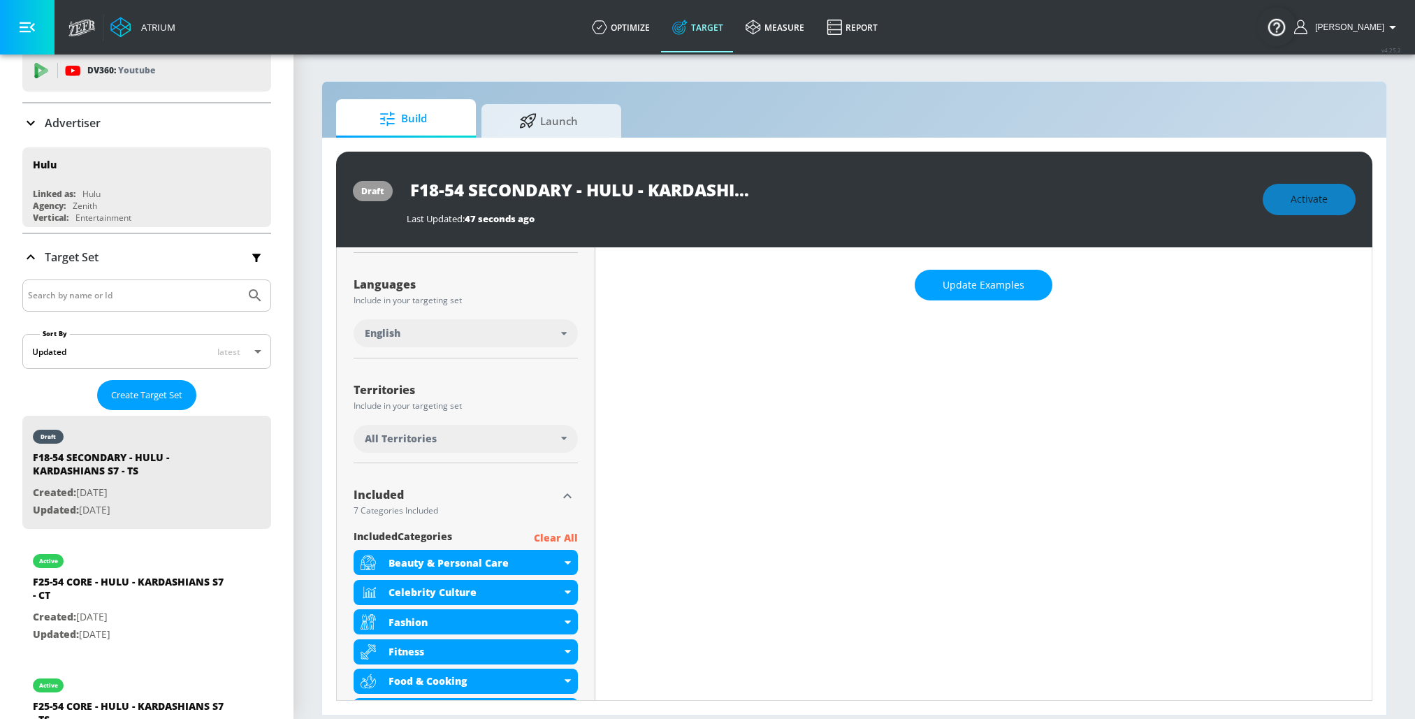
scroll to position [259, 0]
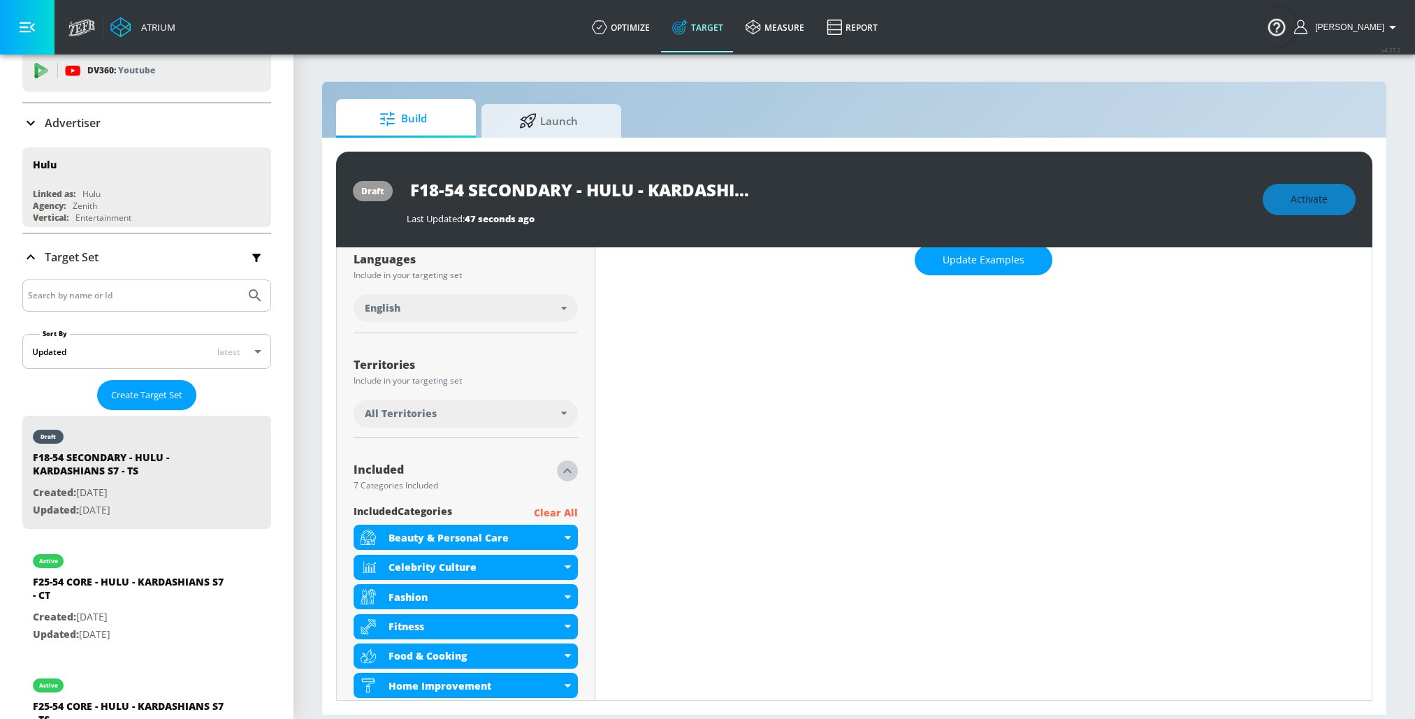
click at [570, 469] on icon "button" at bounding box center [567, 471] width 17 height 17
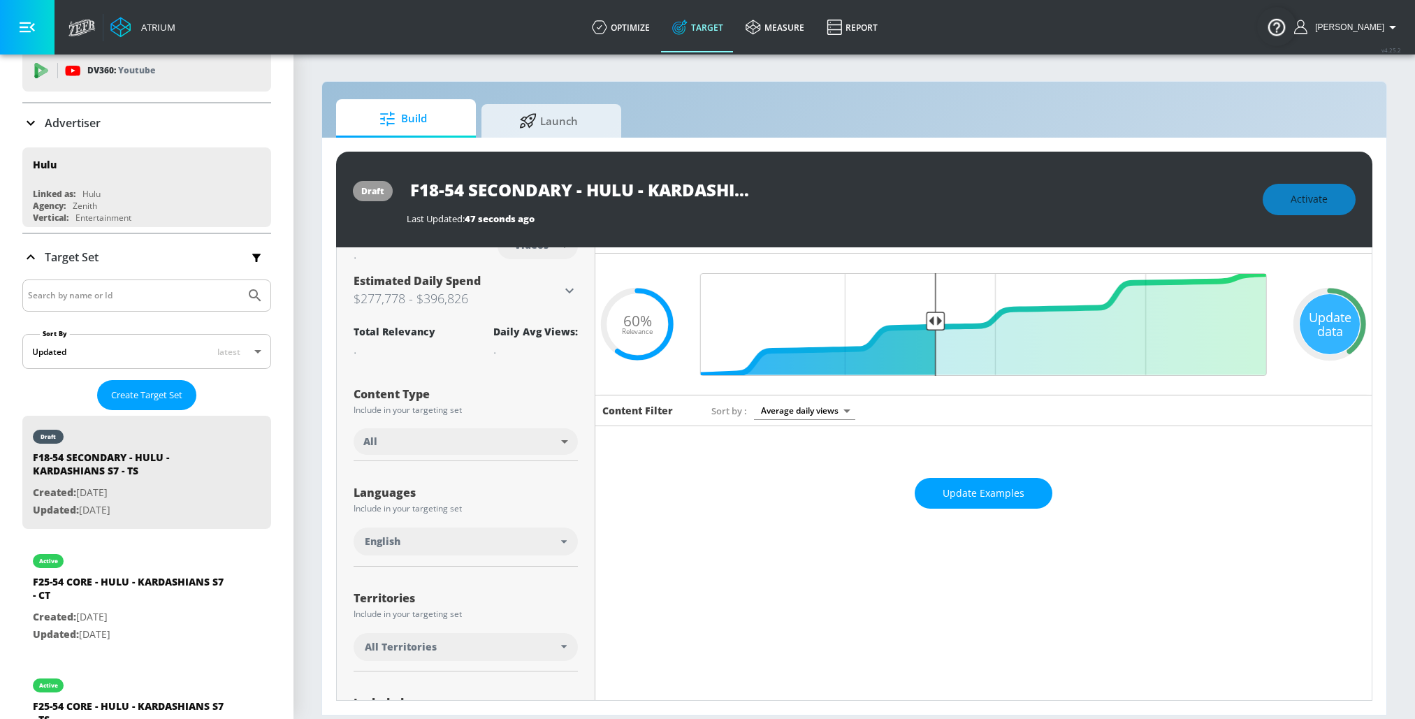
scroll to position [0, 0]
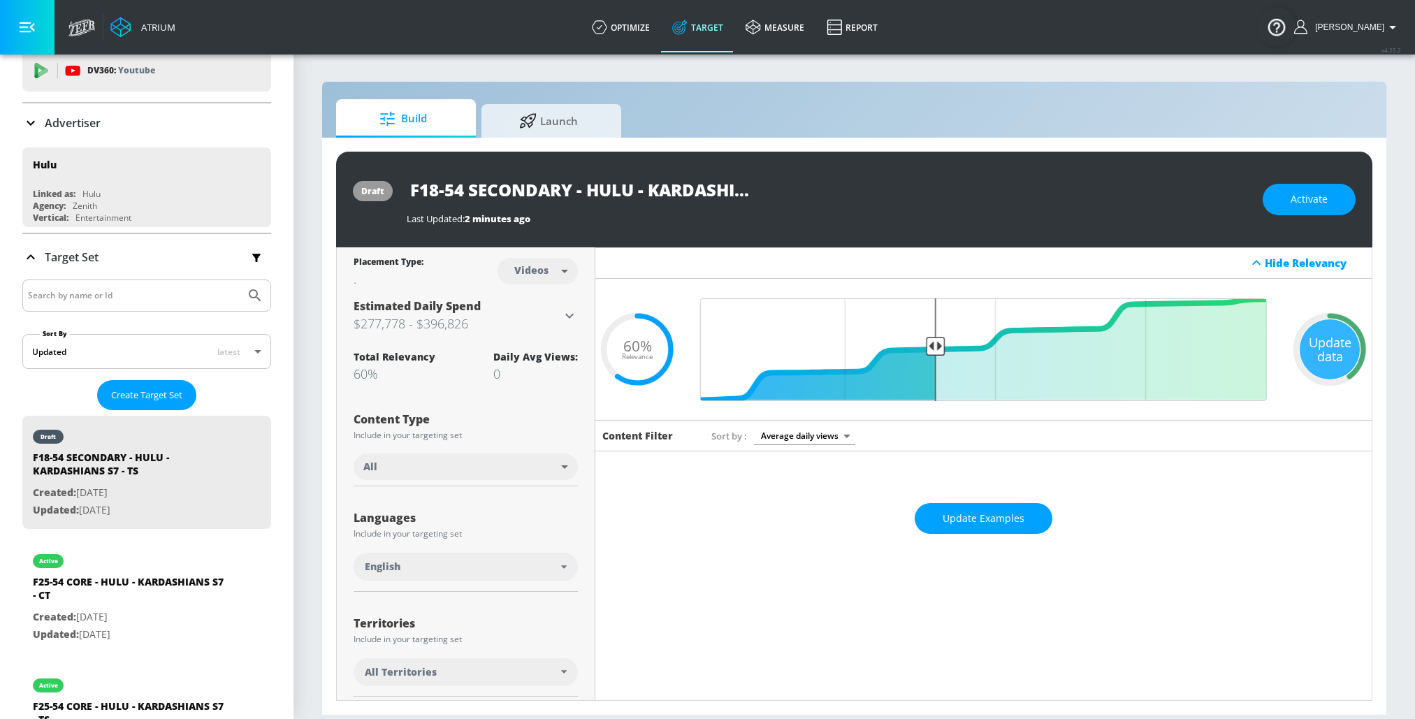
click at [575, 195] on input "F18-54 SECONDARY - HULU - KARDASHIANS S7 - TS" at bounding box center [581, 189] width 349 height 31
click at [1328, 196] on button "Activate" at bounding box center [1309, 199] width 93 height 31
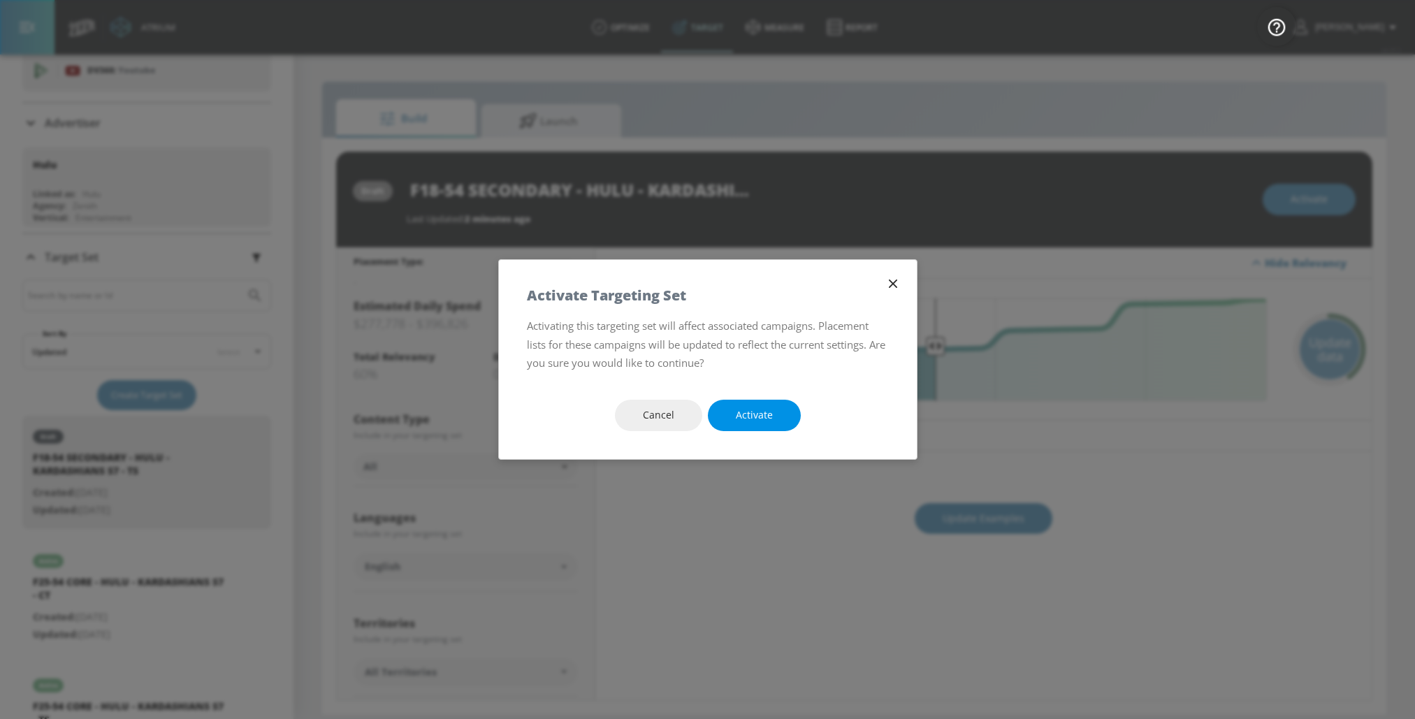
click at [757, 415] on span "Activate" at bounding box center [754, 415] width 37 height 17
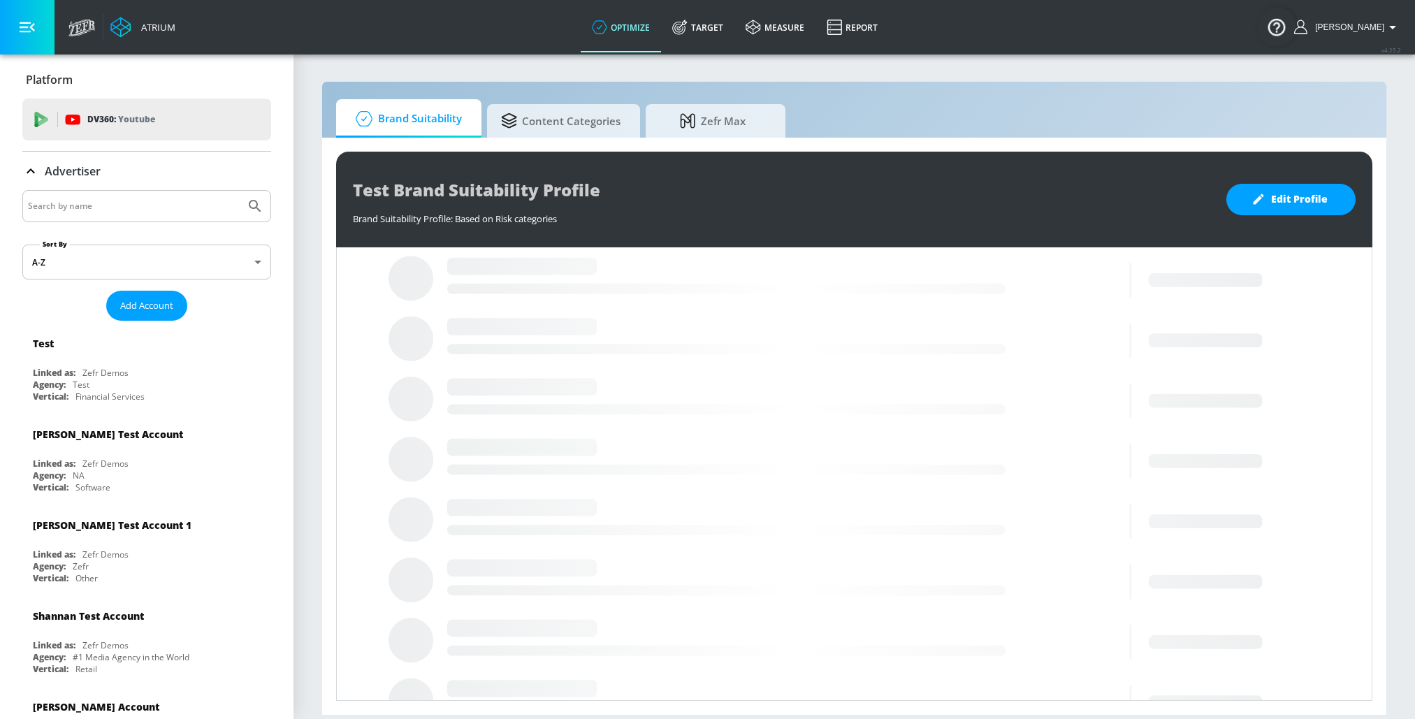
click at [43, 199] on input "Search by name" at bounding box center [134, 206] width 212 height 18
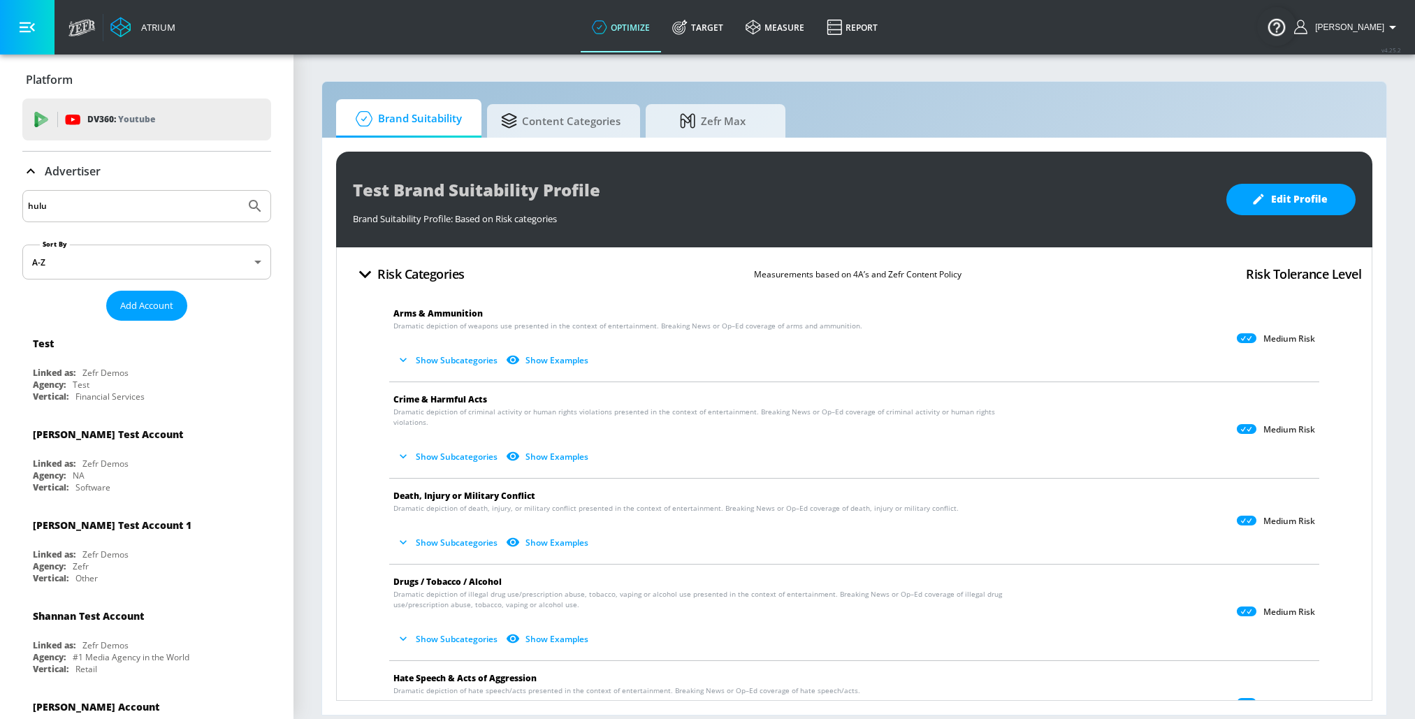
type input "hulu"
click at [240, 191] on button "Submit Search" at bounding box center [255, 206] width 31 height 31
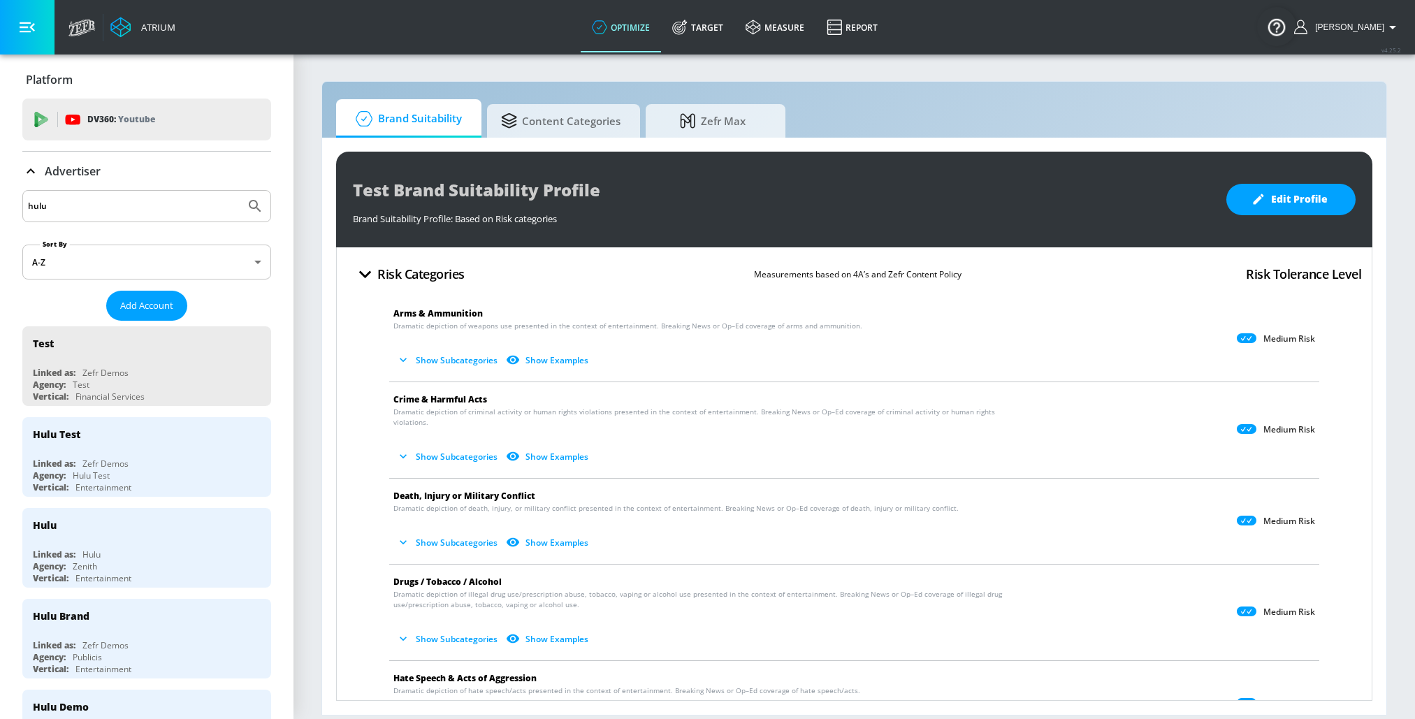
click at [45, 175] on p "Advertiser" at bounding box center [73, 171] width 56 height 15
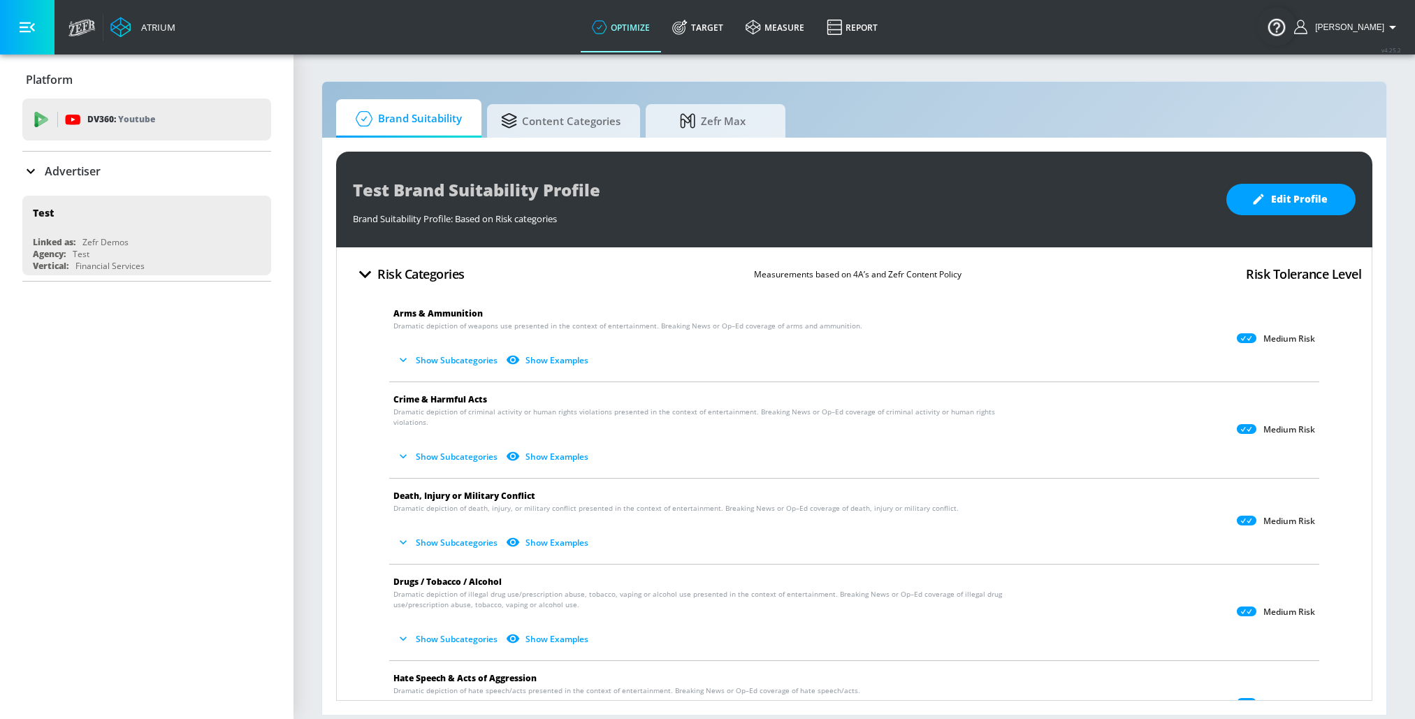
click at [46, 180] on div "Advertiser" at bounding box center [146, 171] width 249 height 39
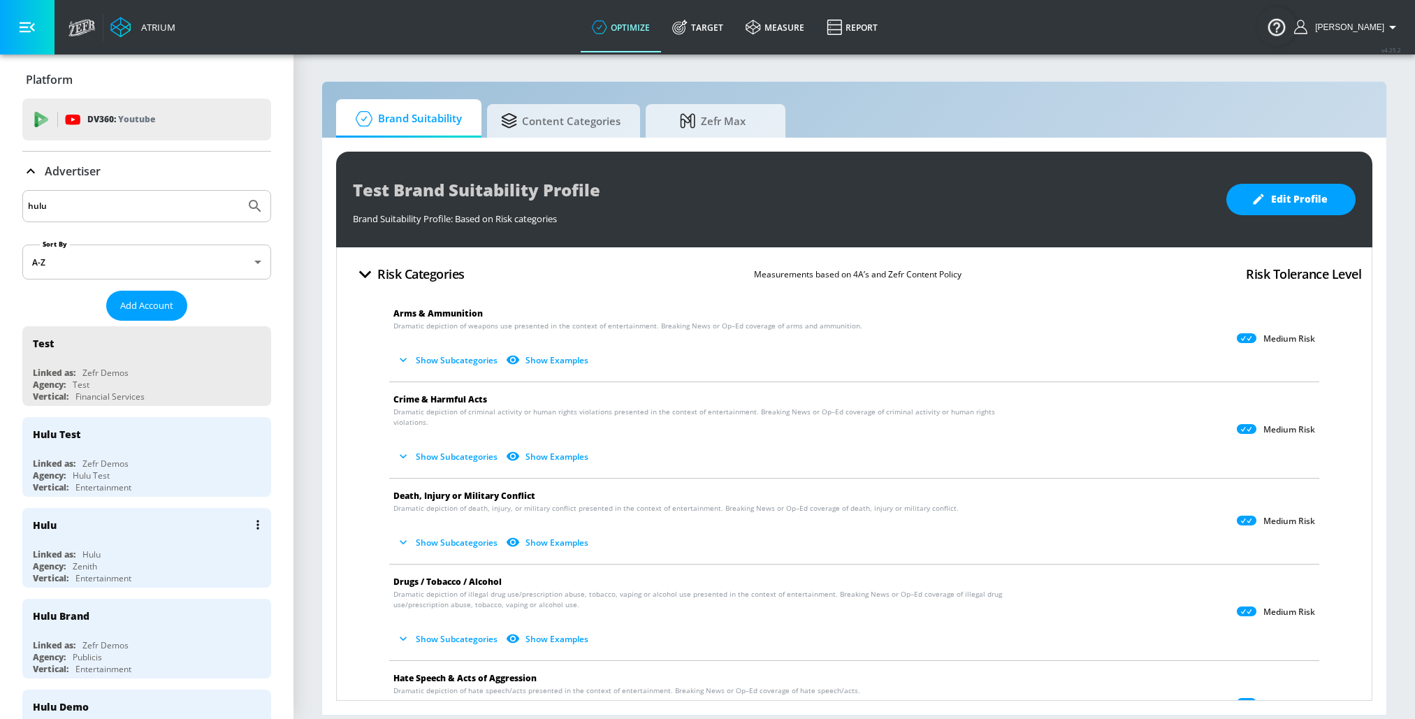
click at [92, 515] on div "Hulu" at bounding box center [150, 525] width 235 height 34
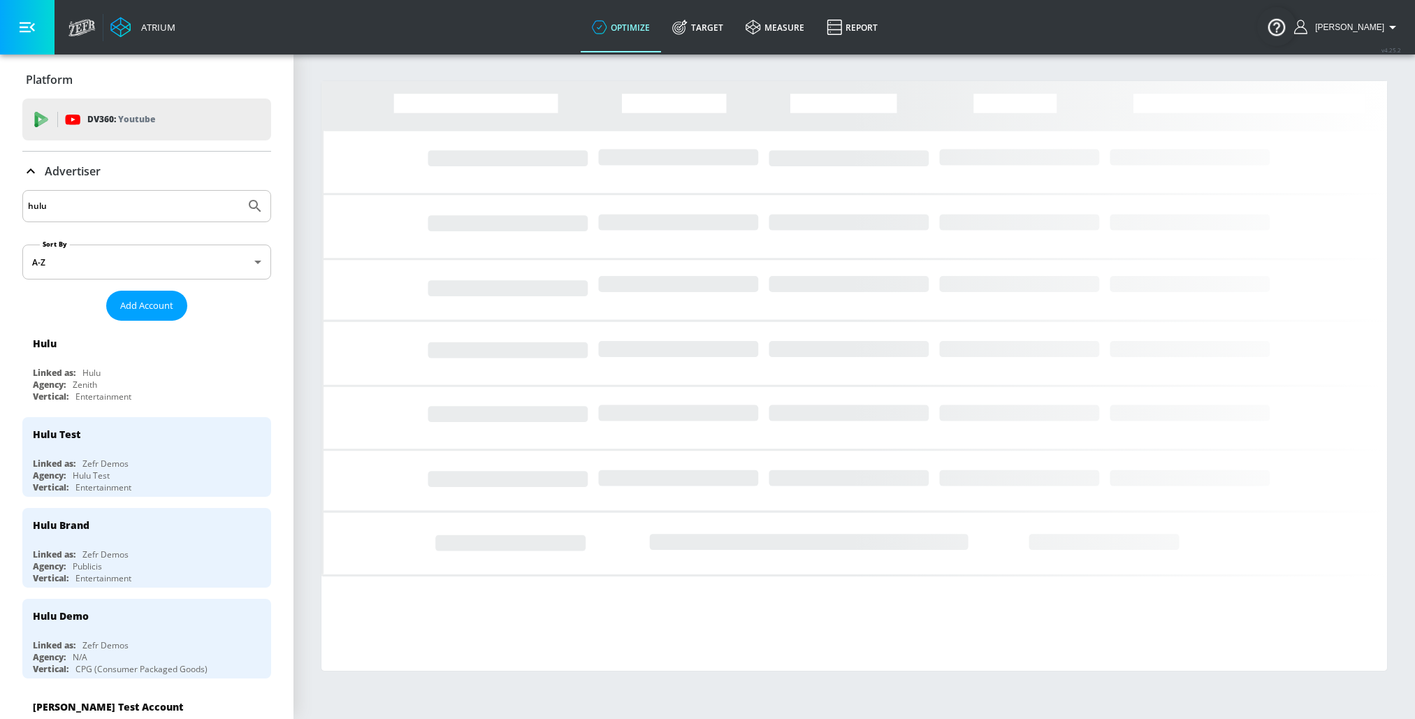
click at [29, 173] on icon at bounding box center [30, 171] width 17 height 17
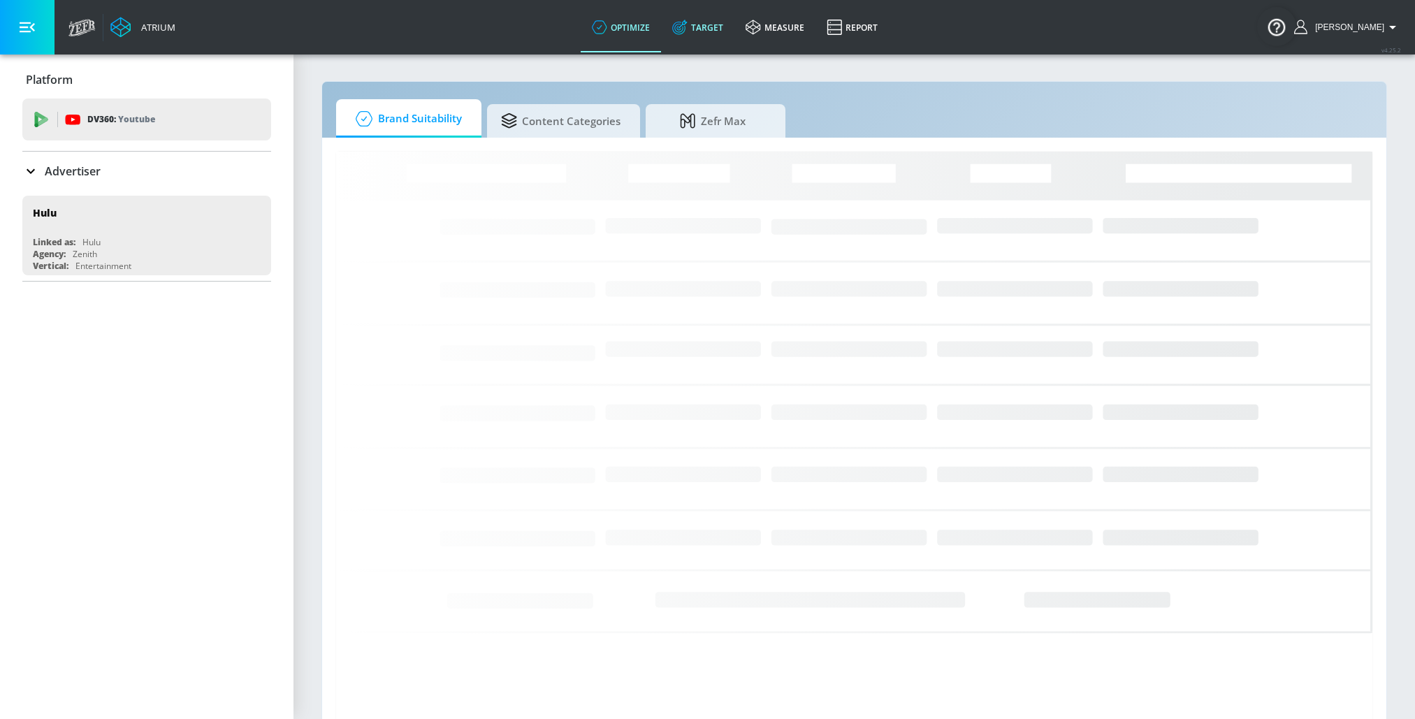
click at [714, 27] on link "Target" at bounding box center [697, 27] width 73 height 50
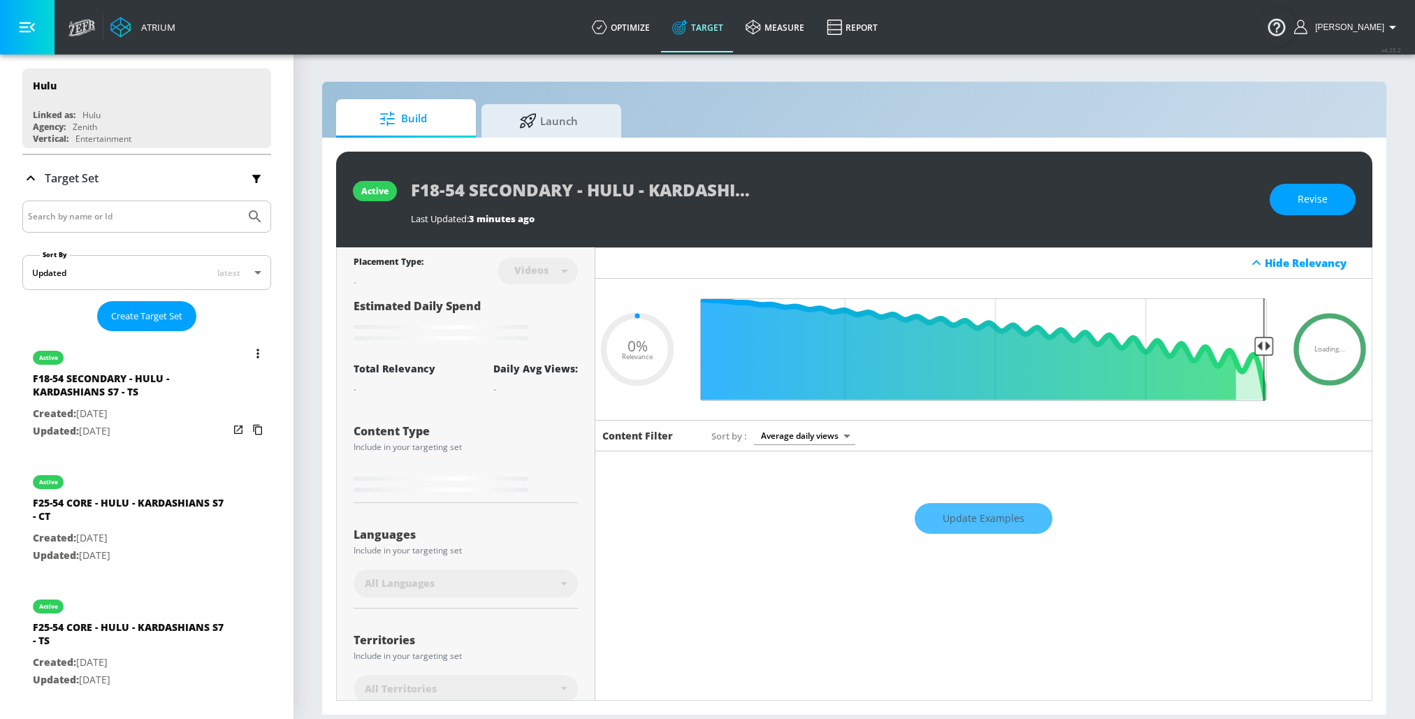
scroll to position [135, 0]
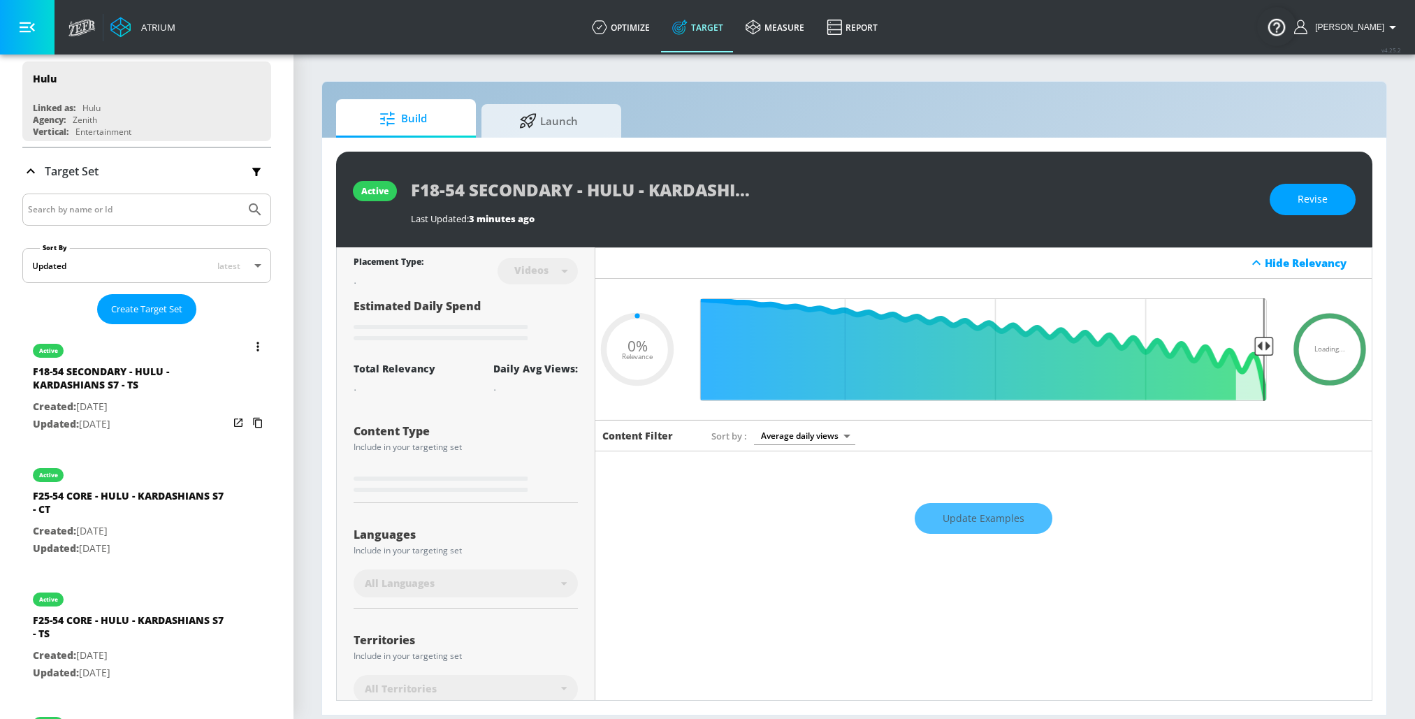
click at [254, 344] on button "list of Target Set" at bounding box center [258, 347] width 20 height 20
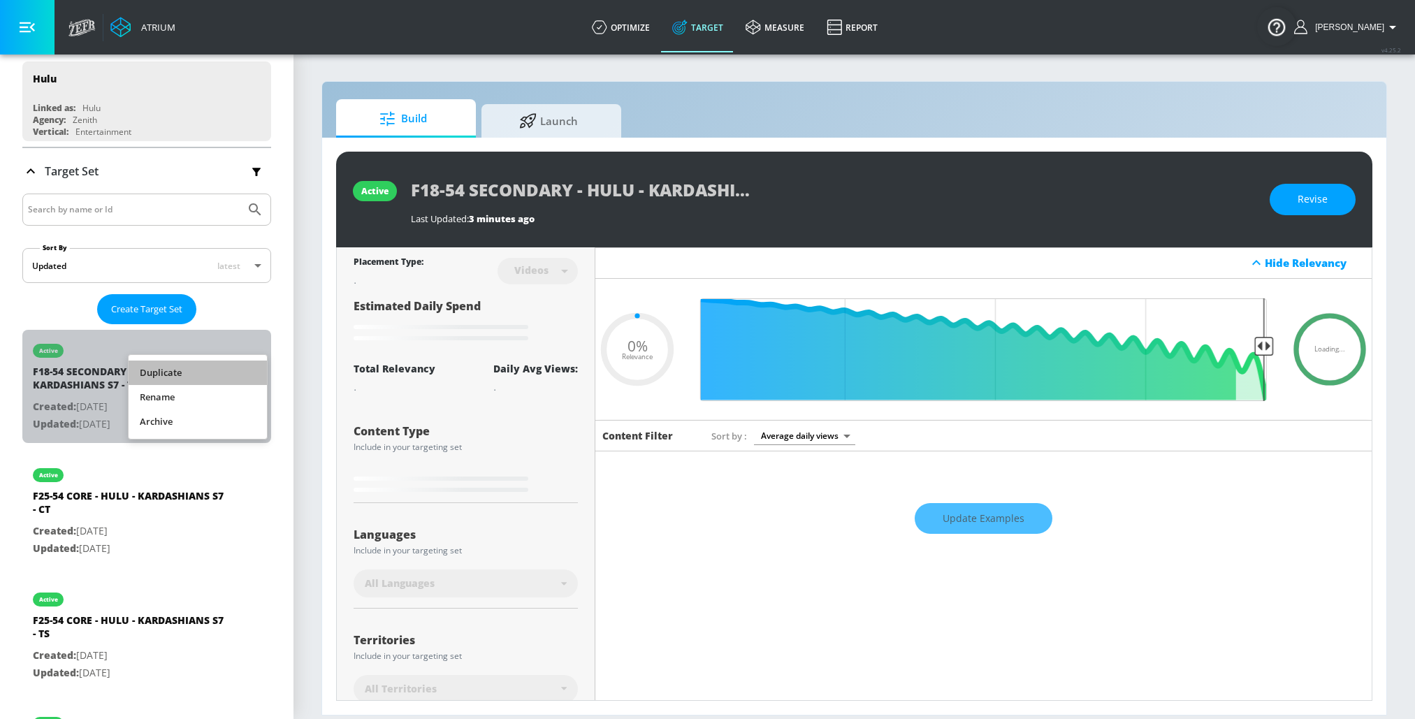
click at [230, 373] on li "Duplicate" at bounding box center [198, 373] width 138 height 24
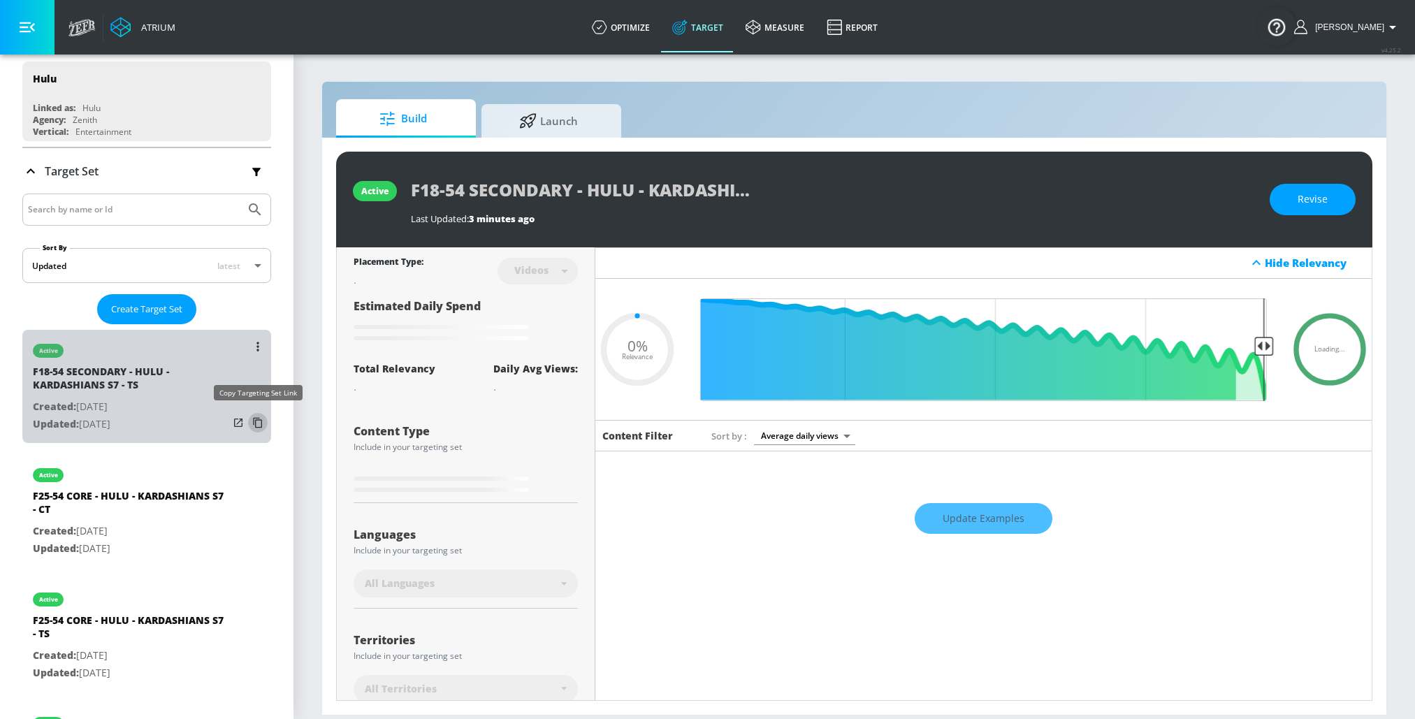
click at [261, 421] on icon "list of Target Set" at bounding box center [257, 423] width 9 height 10
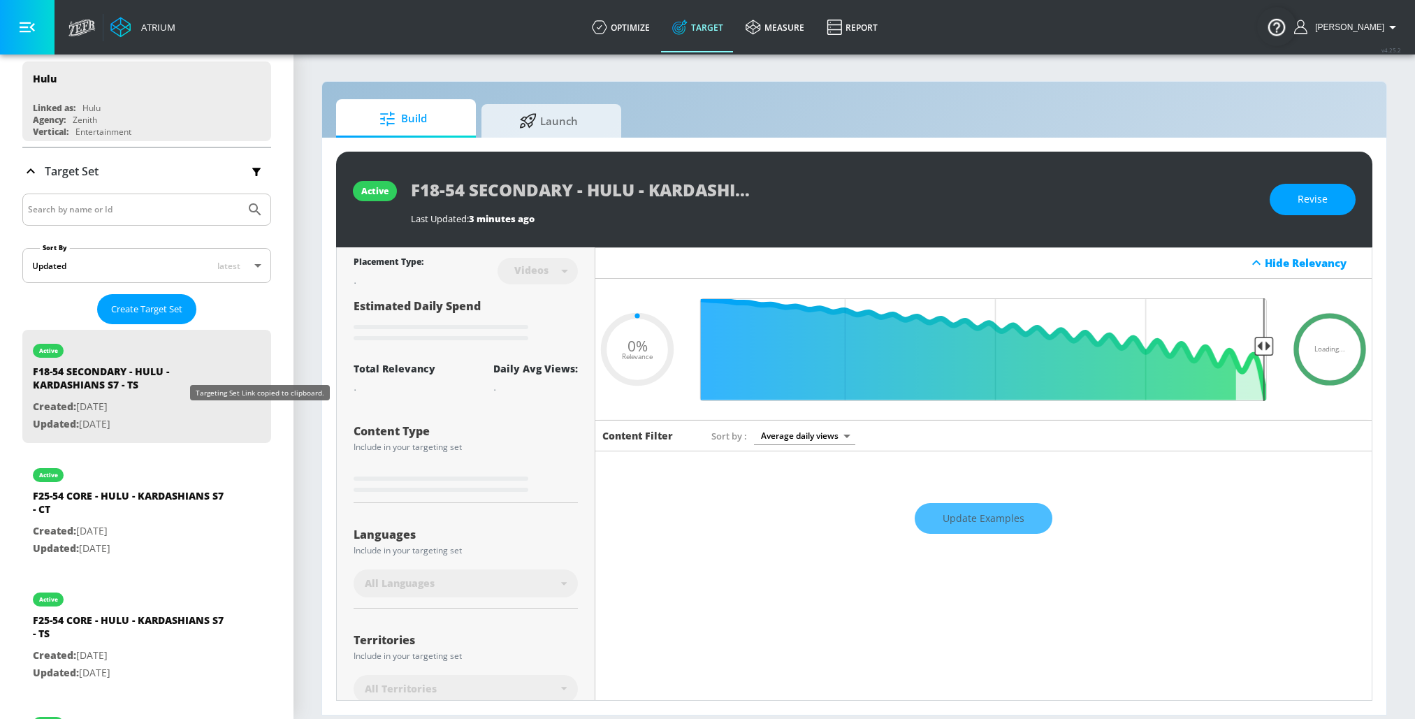
type input "0.05"
click at [173, 499] on div "F18-54 SECONDARY - HULU - KARDASHIANS S7 - TS Duplicate" at bounding box center [131, 506] width 196 height 34
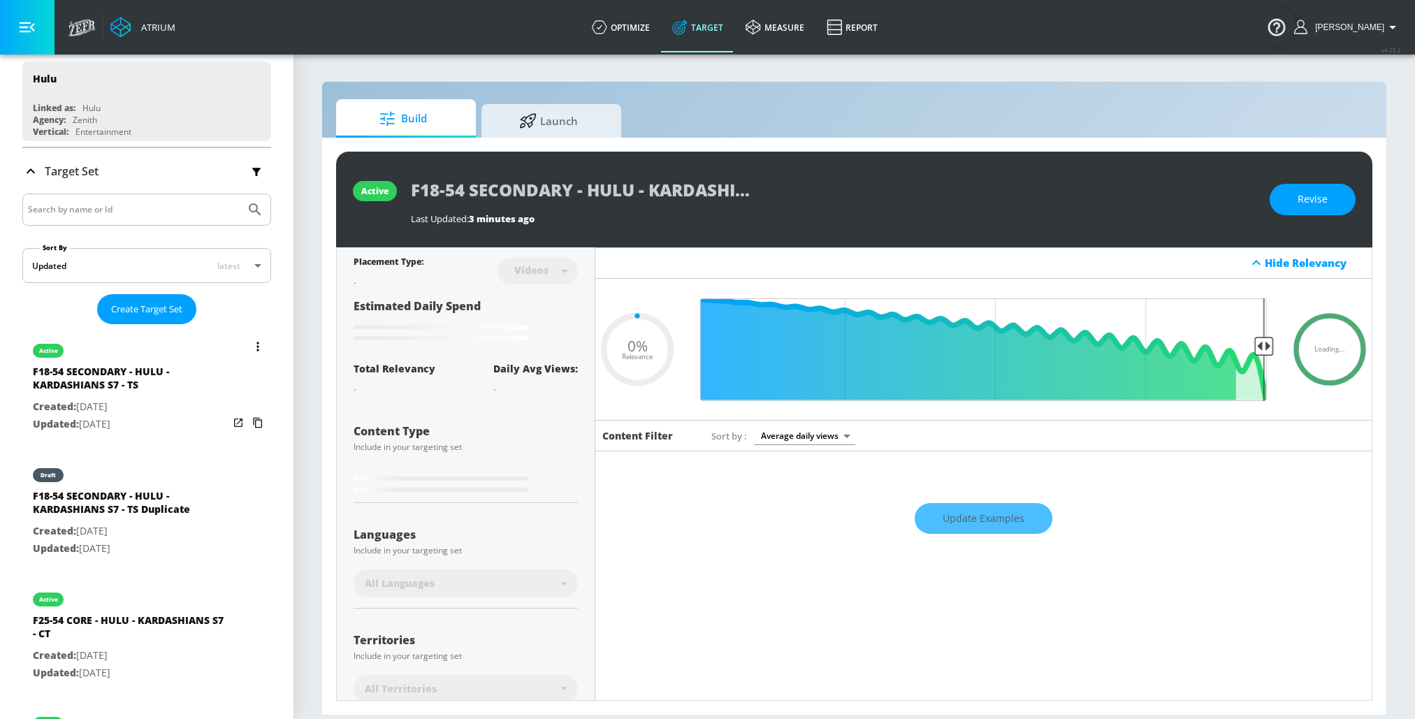
type input "F18-54 SECONDARY - HULU - KARDASHIANS S7 - TS Duplicate"
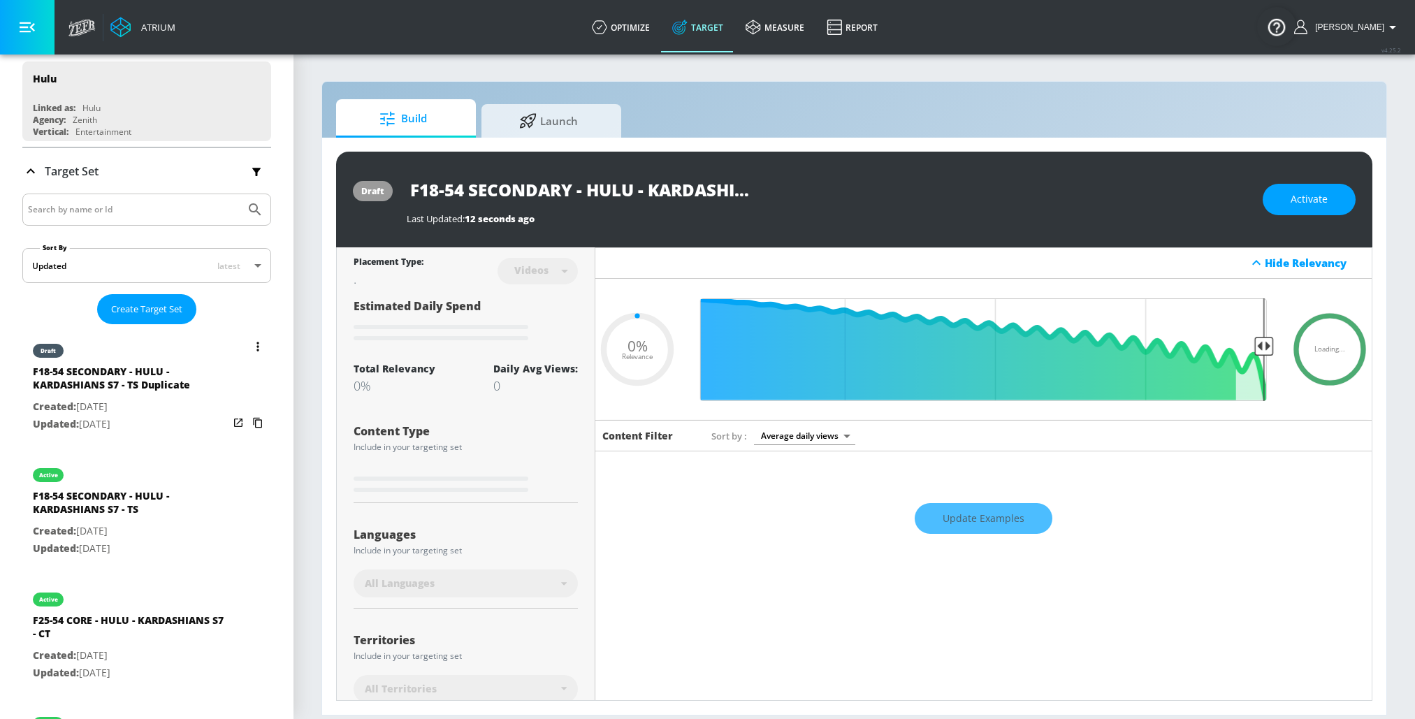
click at [257, 344] on icon "list of Target Set" at bounding box center [258, 347] width 3 height 10
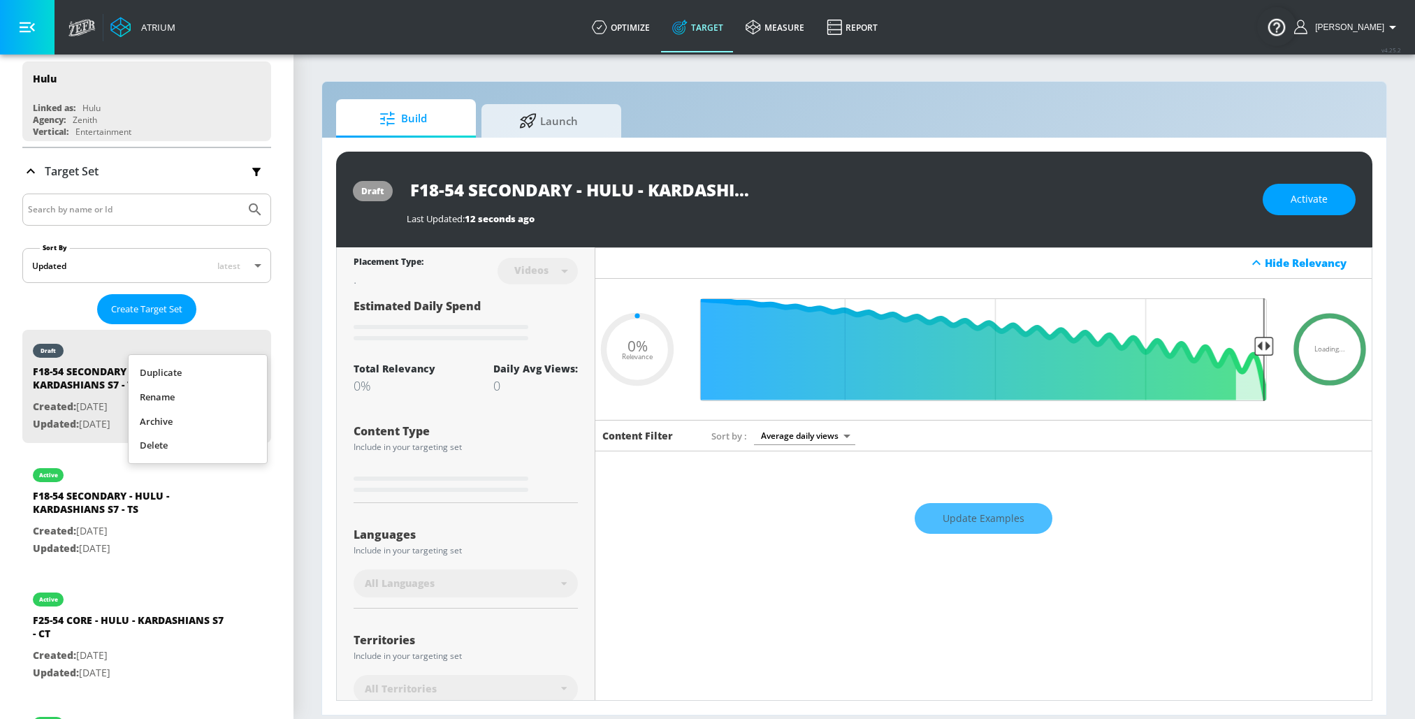
click at [219, 408] on li "Rename" at bounding box center [198, 397] width 138 height 24
type input "0.05"
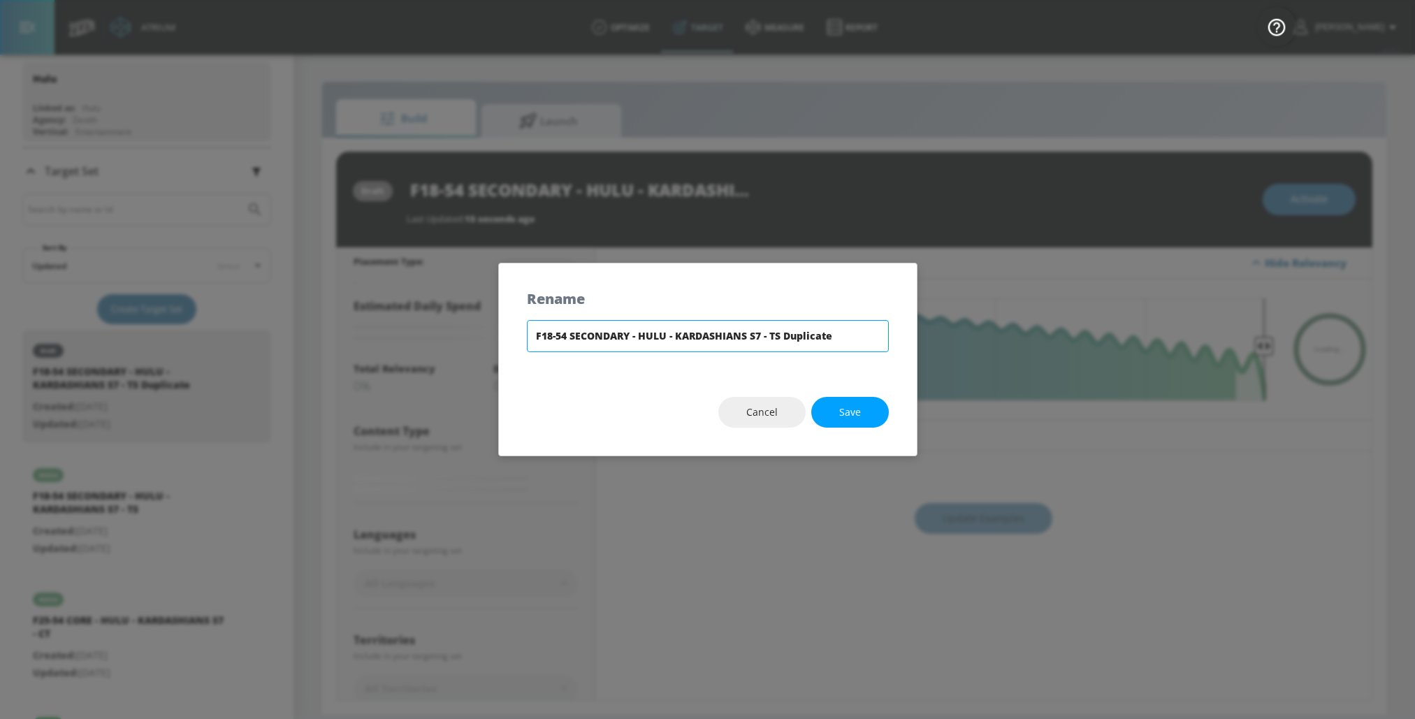
click at [793, 340] on input "F18-54 SECONDARY - HULU - KARDASHIANS S7 - TS Duplicate" at bounding box center [708, 336] width 362 height 32
click at [793, 340] on input "F18-54 SECONDARY - HULU - KARDASHIANS S7 - TS plicate" at bounding box center [708, 336] width 362 height 32
type input "F18-54 SECONDARY - HULU - KARDASHIANS S7 - CT"
click at [853, 412] on span "Save" at bounding box center [850, 412] width 22 height 17
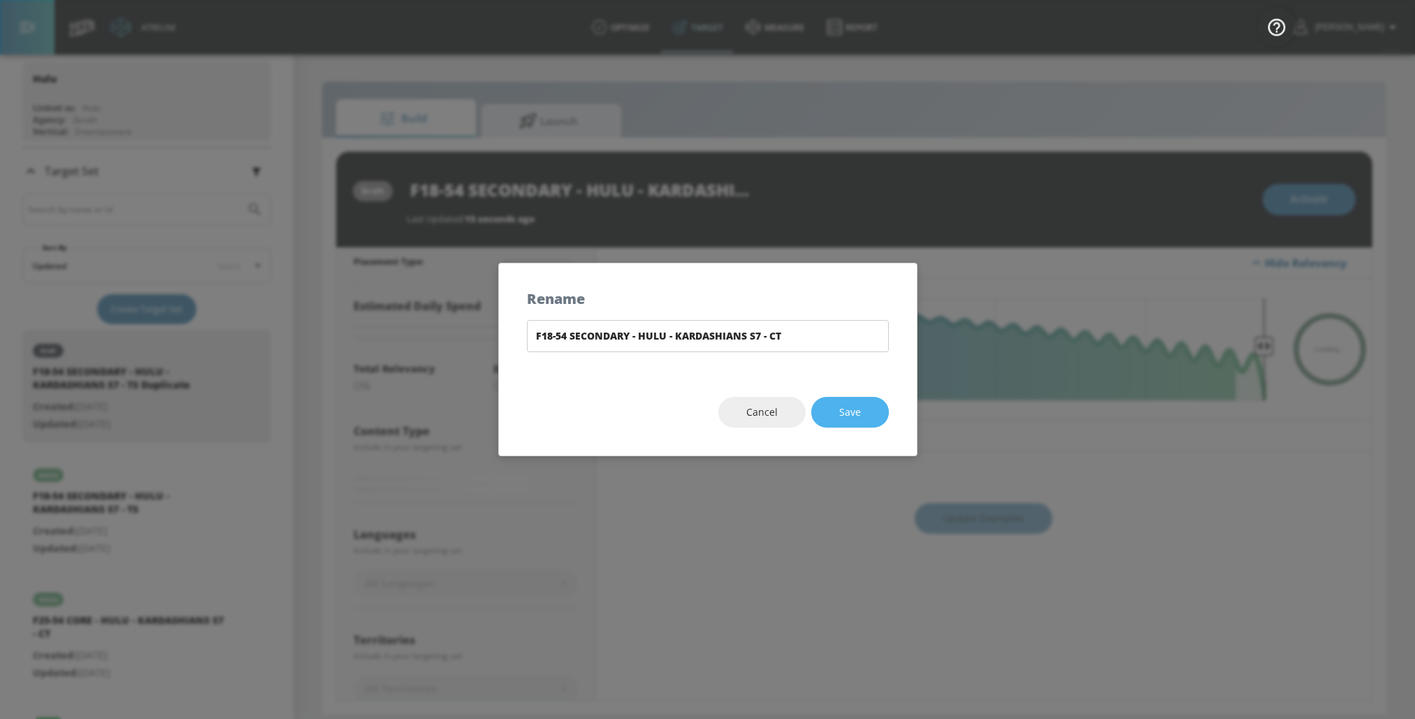
type input "F18-54 SECONDARY - HULU - KARDASHIANS S7 - CT"
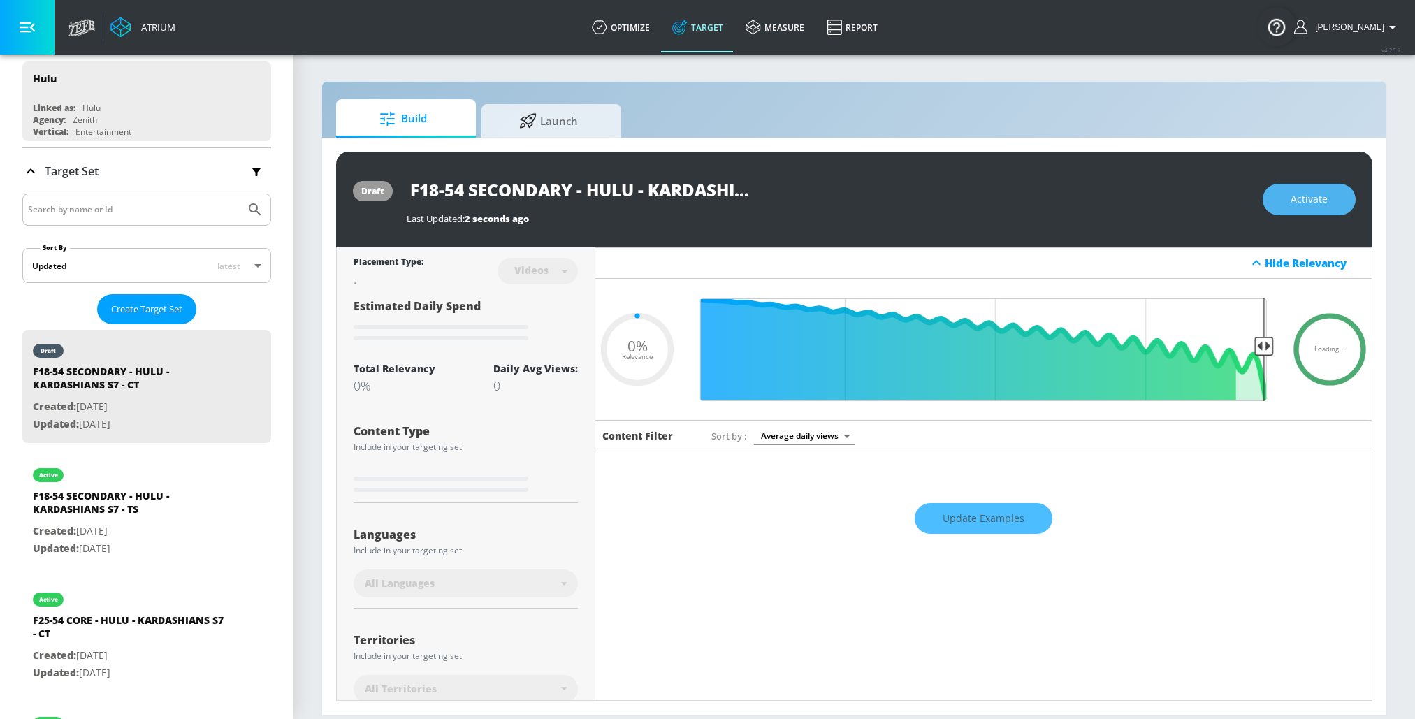
click at [1317, 200] on span "Activate" at bounding box center [1309, 199] width 37 height 17
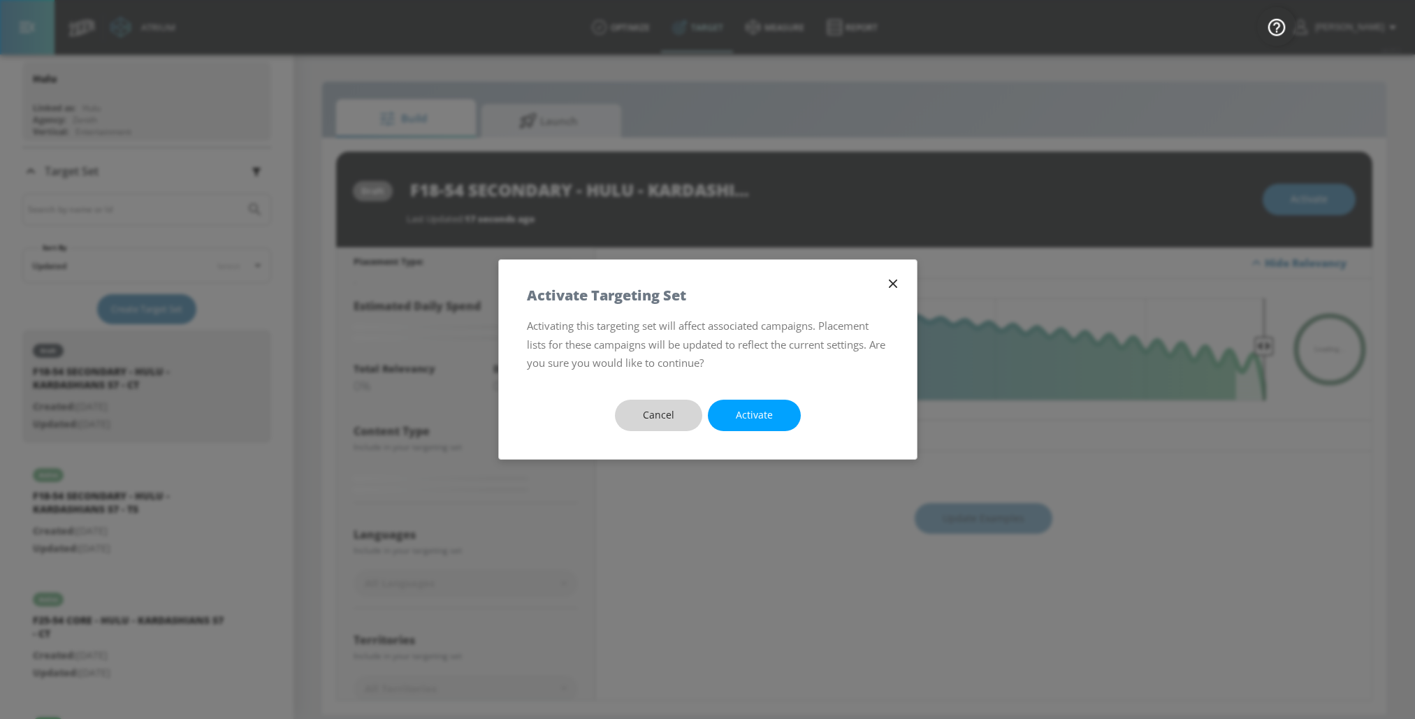
click at [659, 414] on span "Cancel" at bounding box center [658, 415] width 31 height 17
type input "0.05"
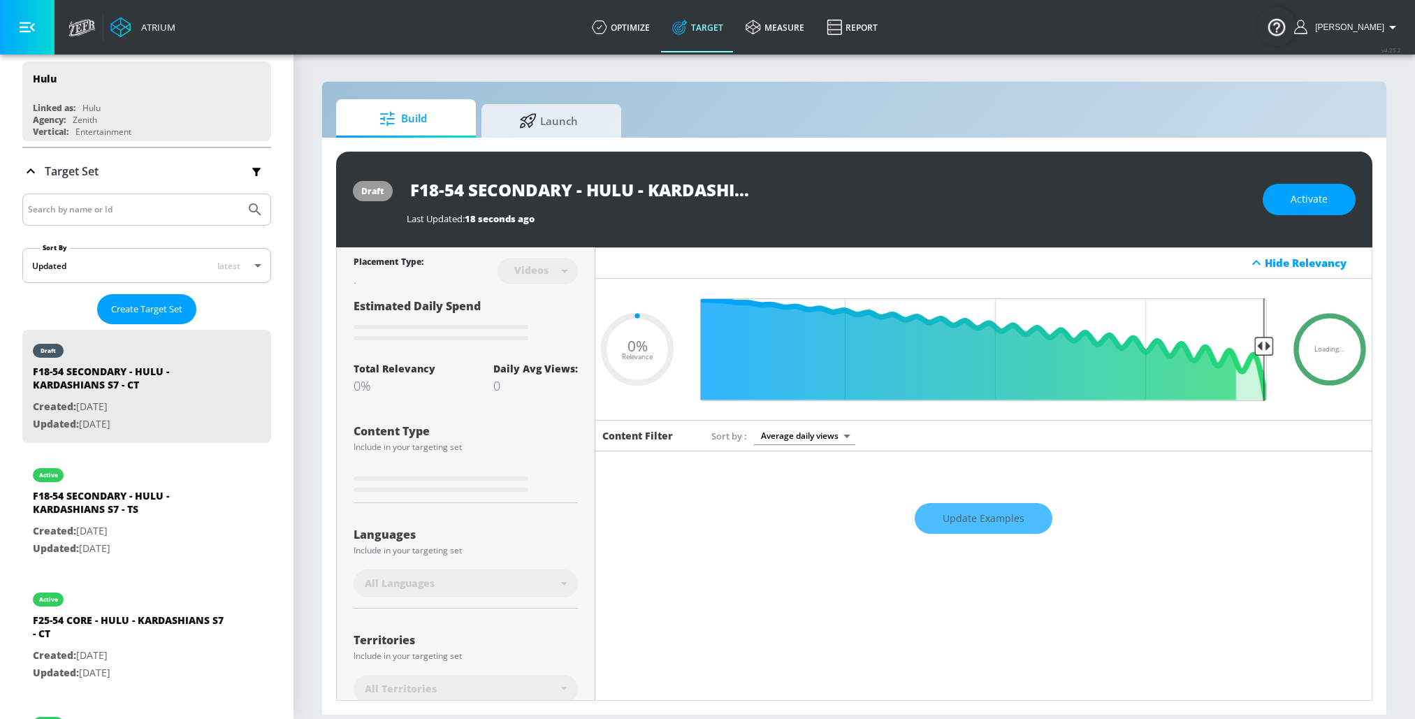
click at [553, 274] on div "Videos" at bounding box center [531, 270] width 48 height 12
click at [547, 264] on div "Videos" at bounding box center [531, 270] width 48 height 12
click at [512, 266] on div "Videos" at bounding box center [531, 270] width 48 height 12
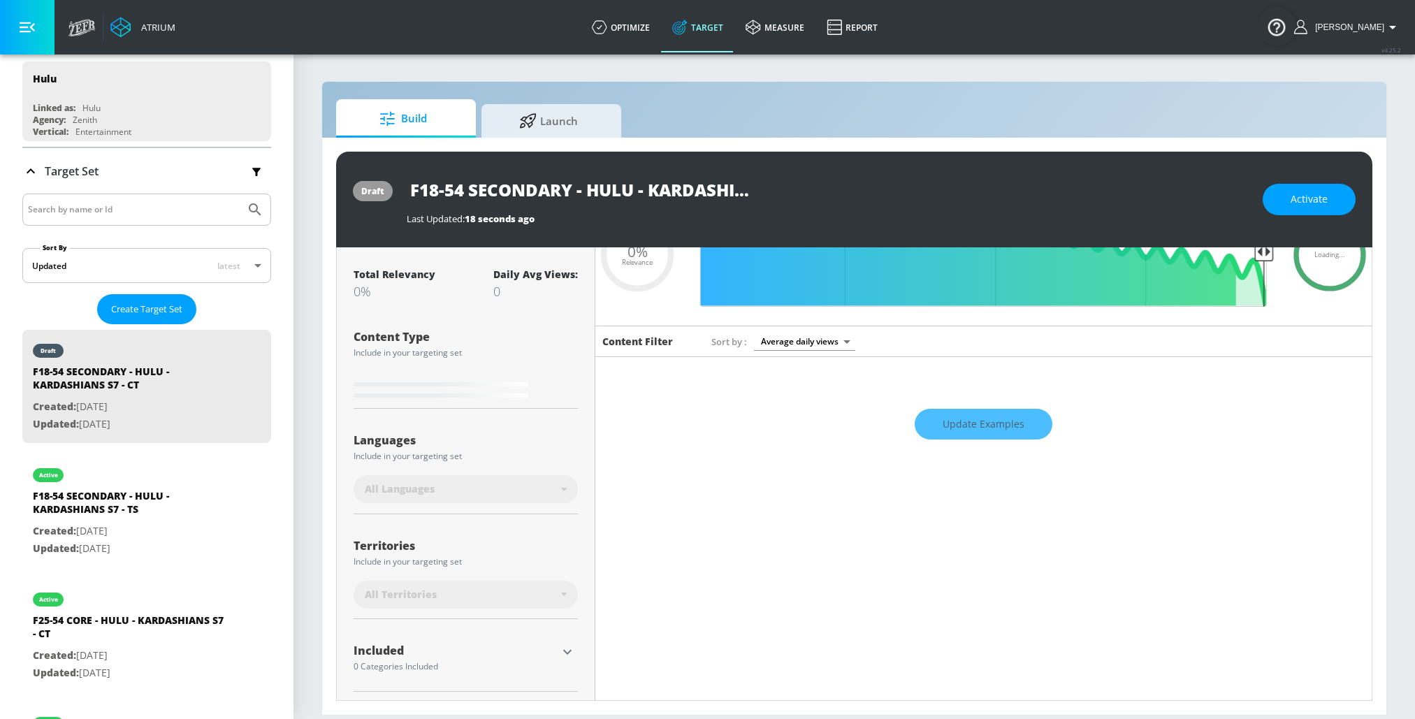
scroll to position [168, 0]
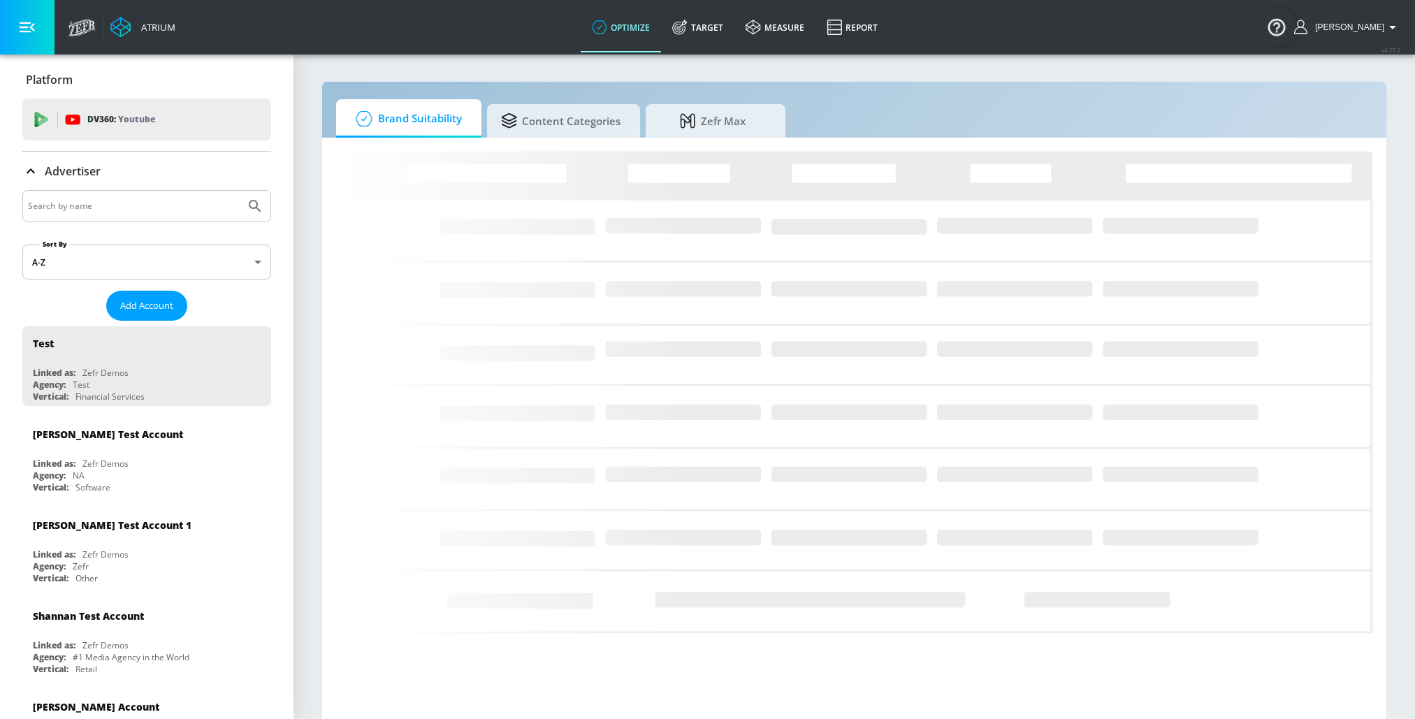
click at [71, 215] on input "Search by name" at bounding box center [134, 206] width 212 height 18
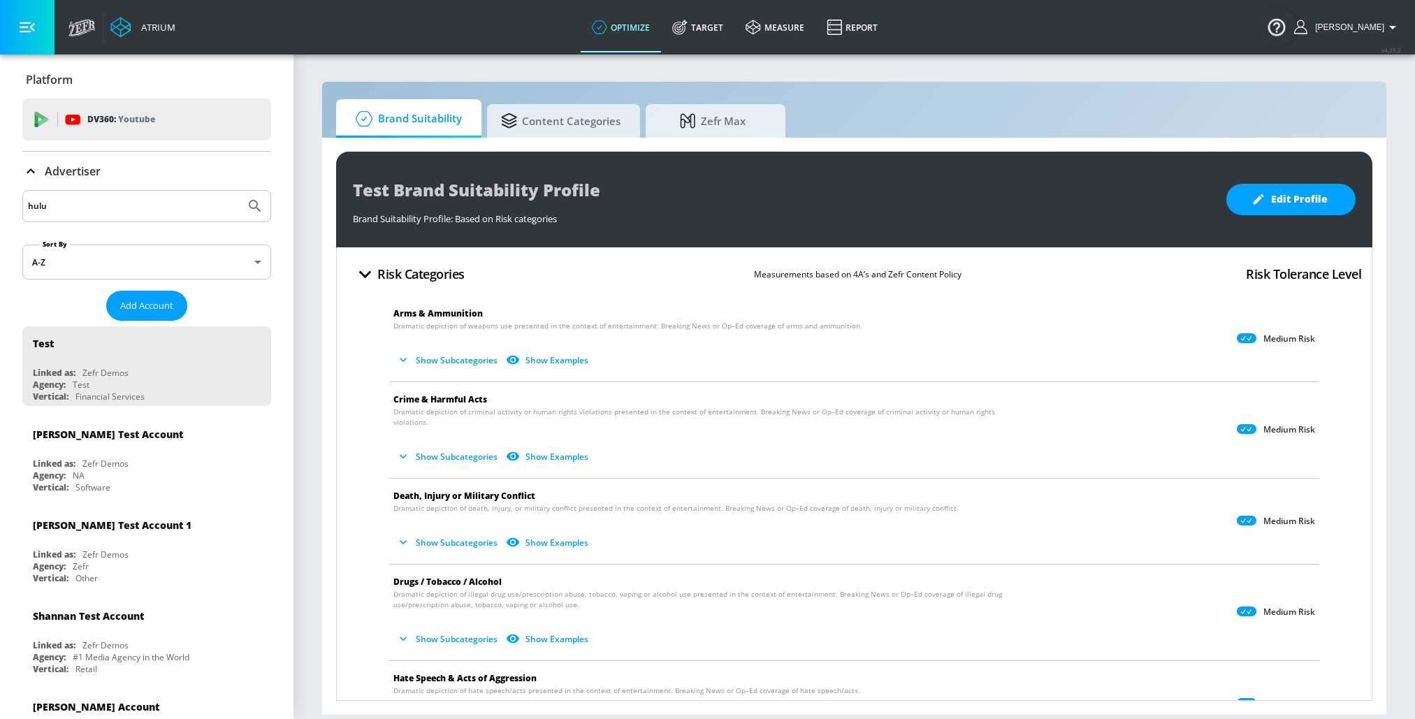
type input "hulu"
click at [240, 191] on button "Submit Search" at bounding box center [255, 206] width 31 height 31
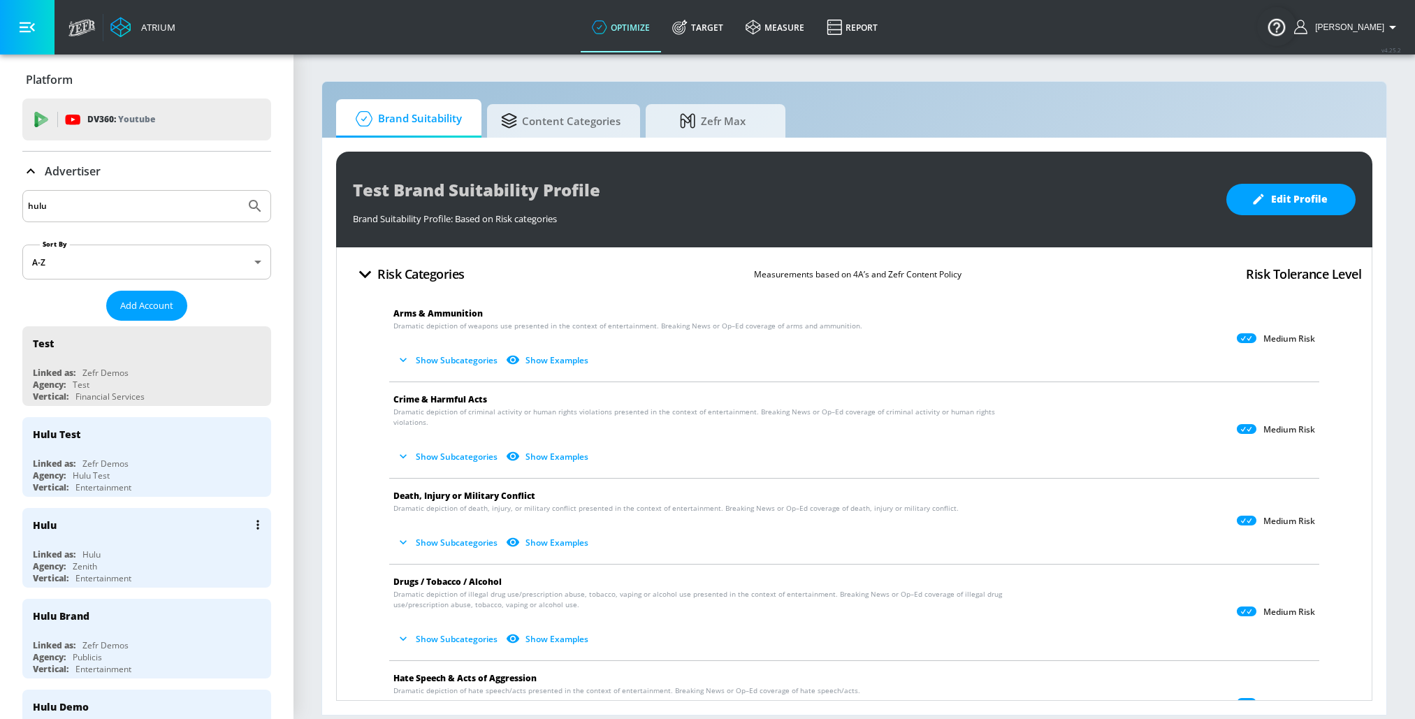
click at [40, 526] on div "Hulu" at bounding box center [45, 525] width 24 height 13
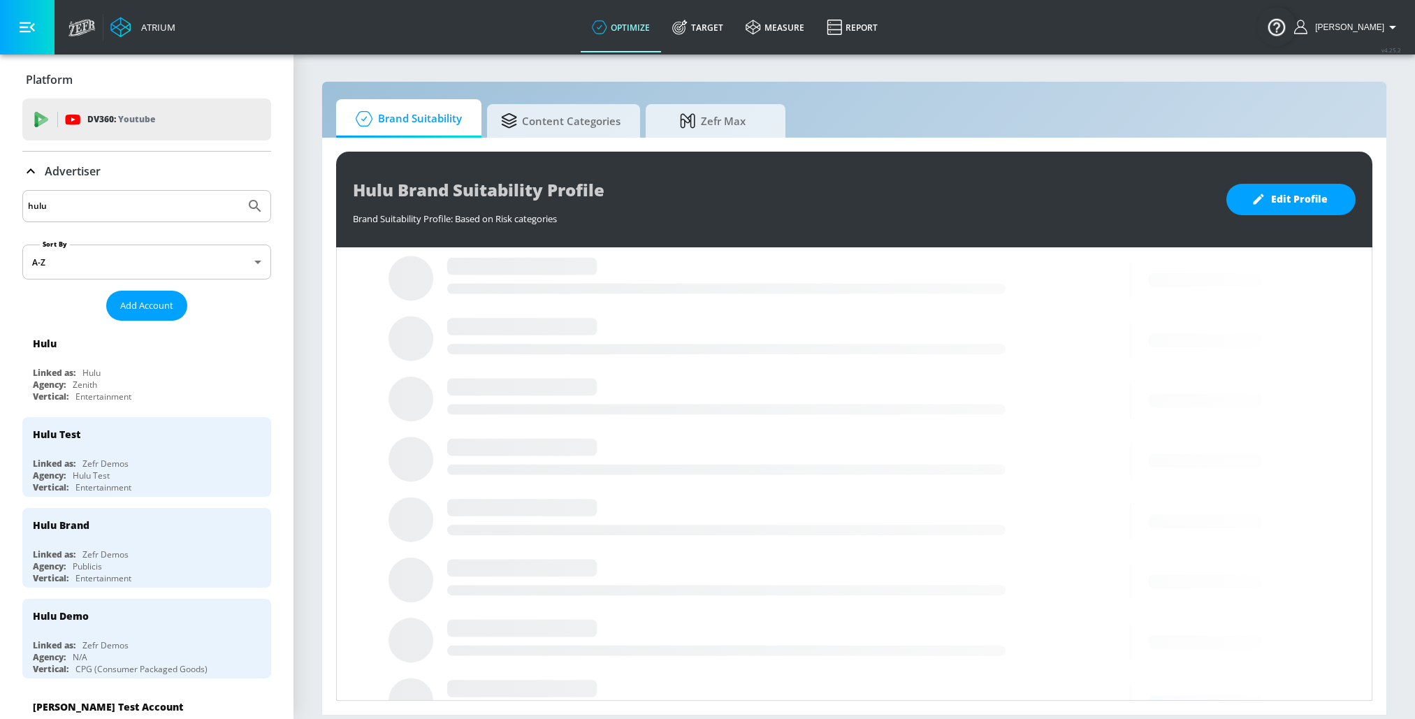
click at [38, 166] on icon at bounding box center [30, 171] width 17 height 17
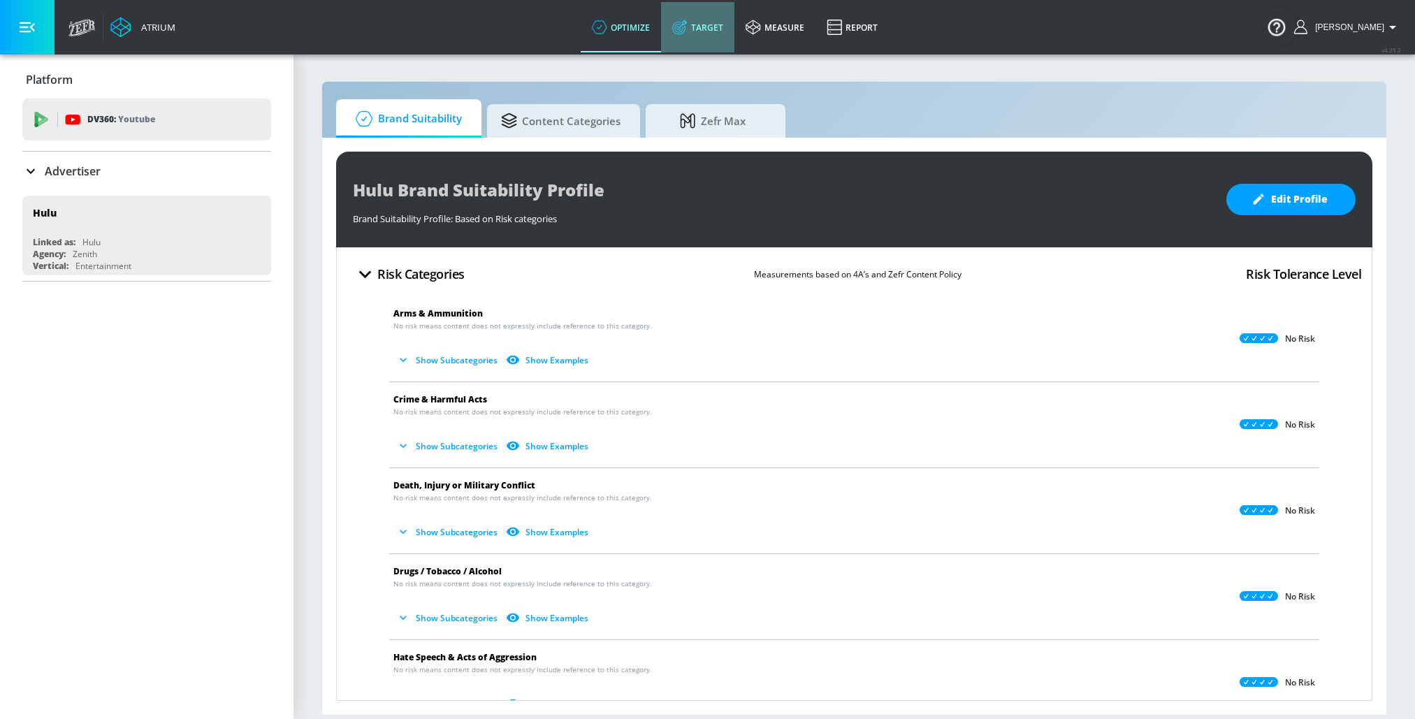
click at [731, 27] on link "Target" at bounding box center [697, 27] width 73 height 50
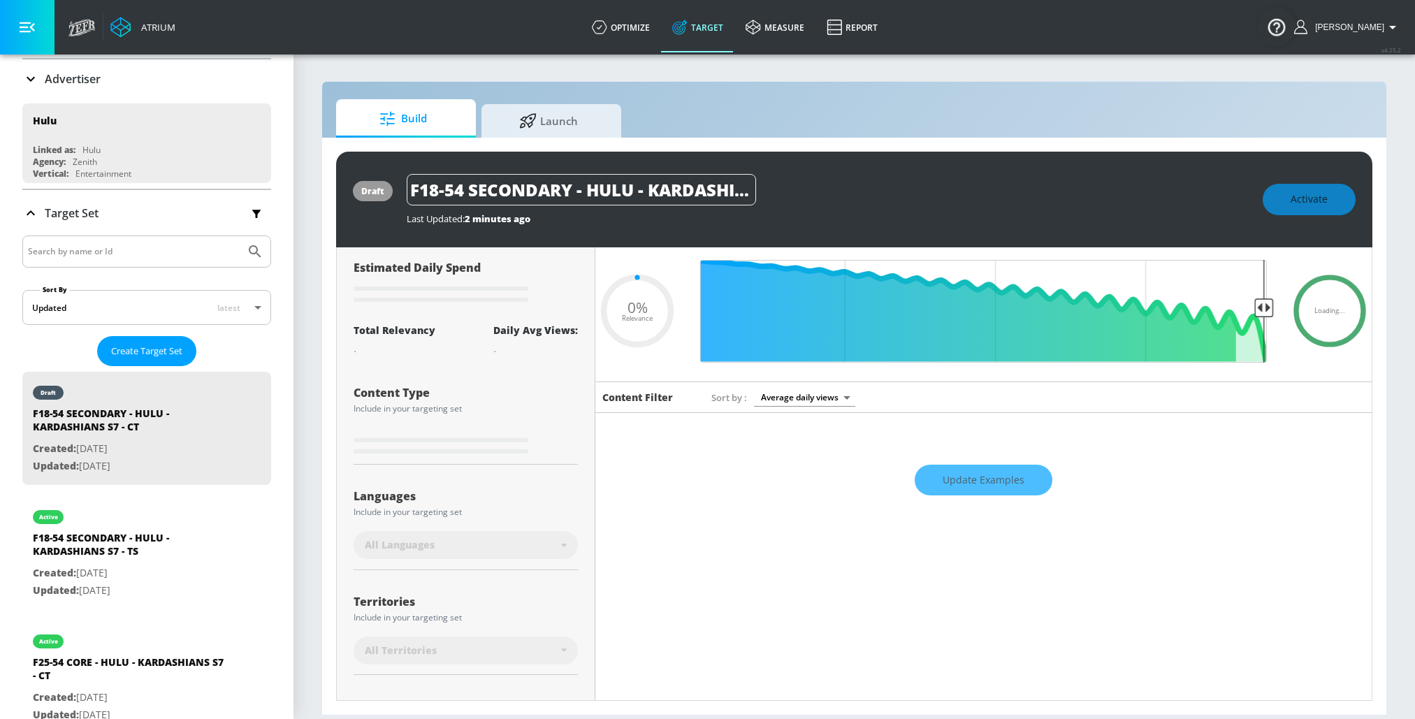
scroll to position [0, 78]
drag, startPoint x: 453, startPoint y: 192, endPoint x: 869, endPoint y: 190, distance: 416.6
click at [870, 190] on div "F18-54 SECONDARY - HULU - KARDASHIANS S7 - CT" at bounding box center [828, 189] width 842 height 31
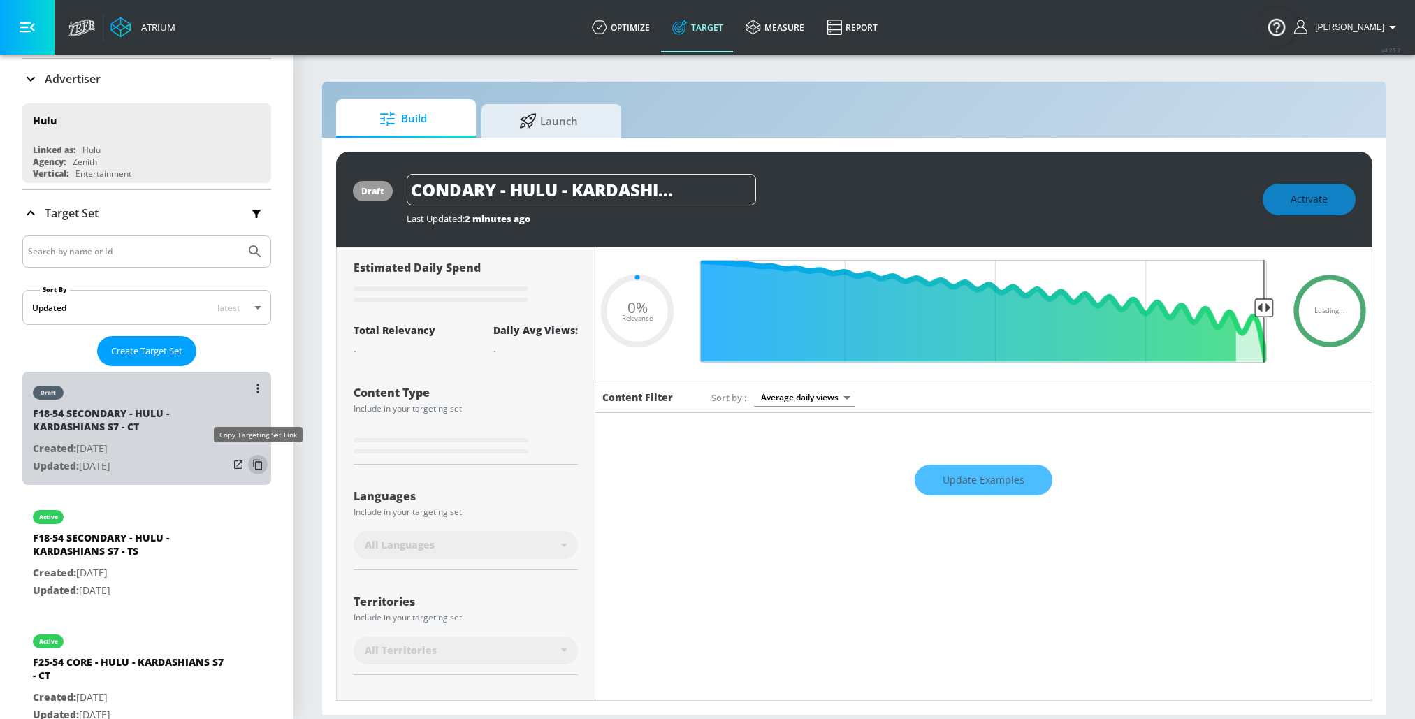
click at [259, 463] on icon "list of Target Set" at bounding box center [258, 465] width 22 height 22
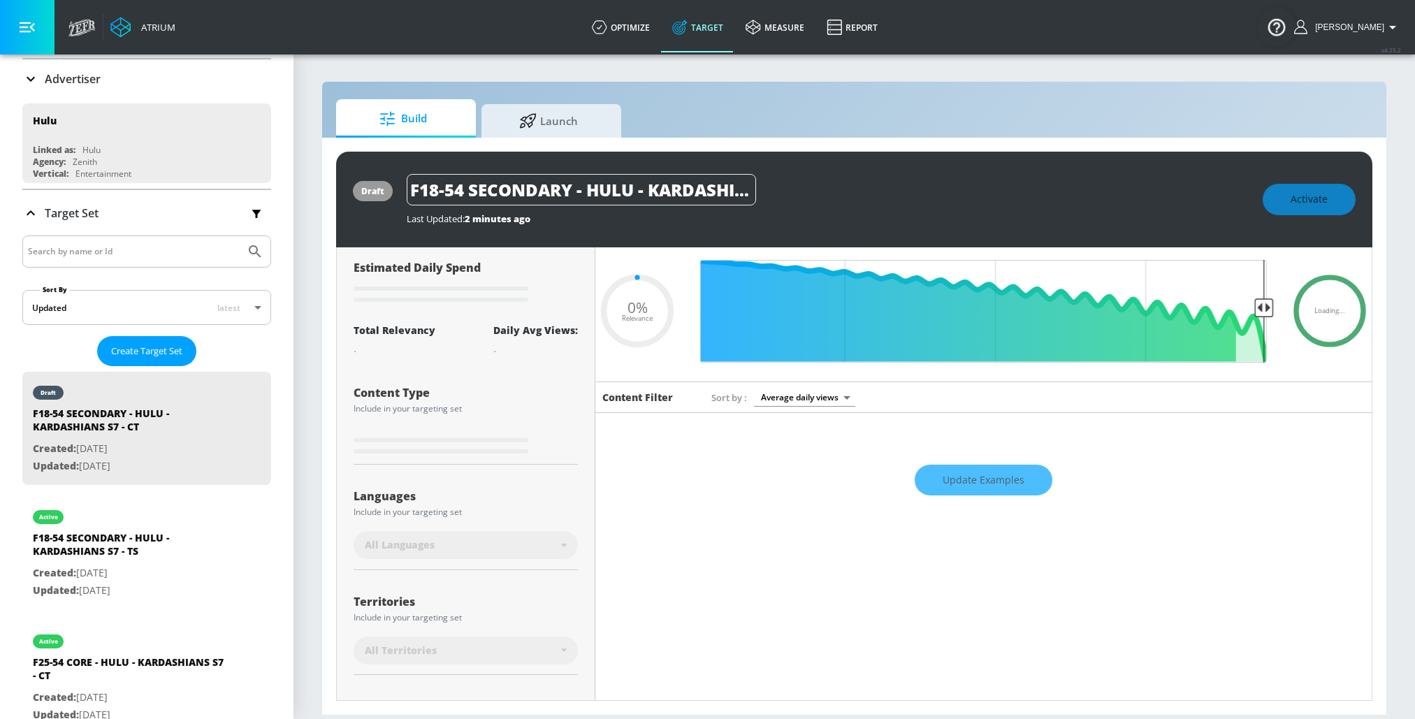
type input "0.6"
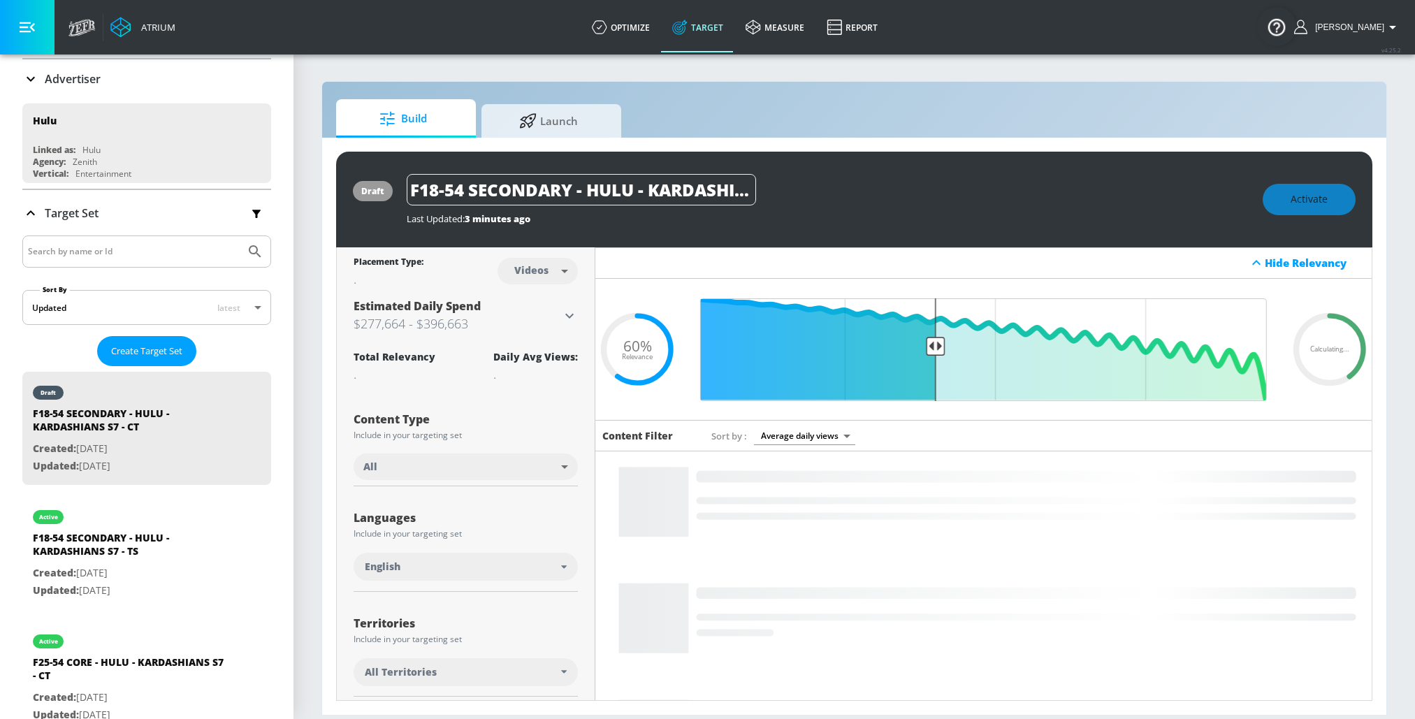
click at [545, 272] on body "Atrium optimize Target measure Report optimize Target measure Report v 4.25.2 R…" at bounding box center [707, 359] width 1415 height 719
click at [535, 303] on div "Channels" at bounding box center [538, 301] width 50 height 15
type input "channels"
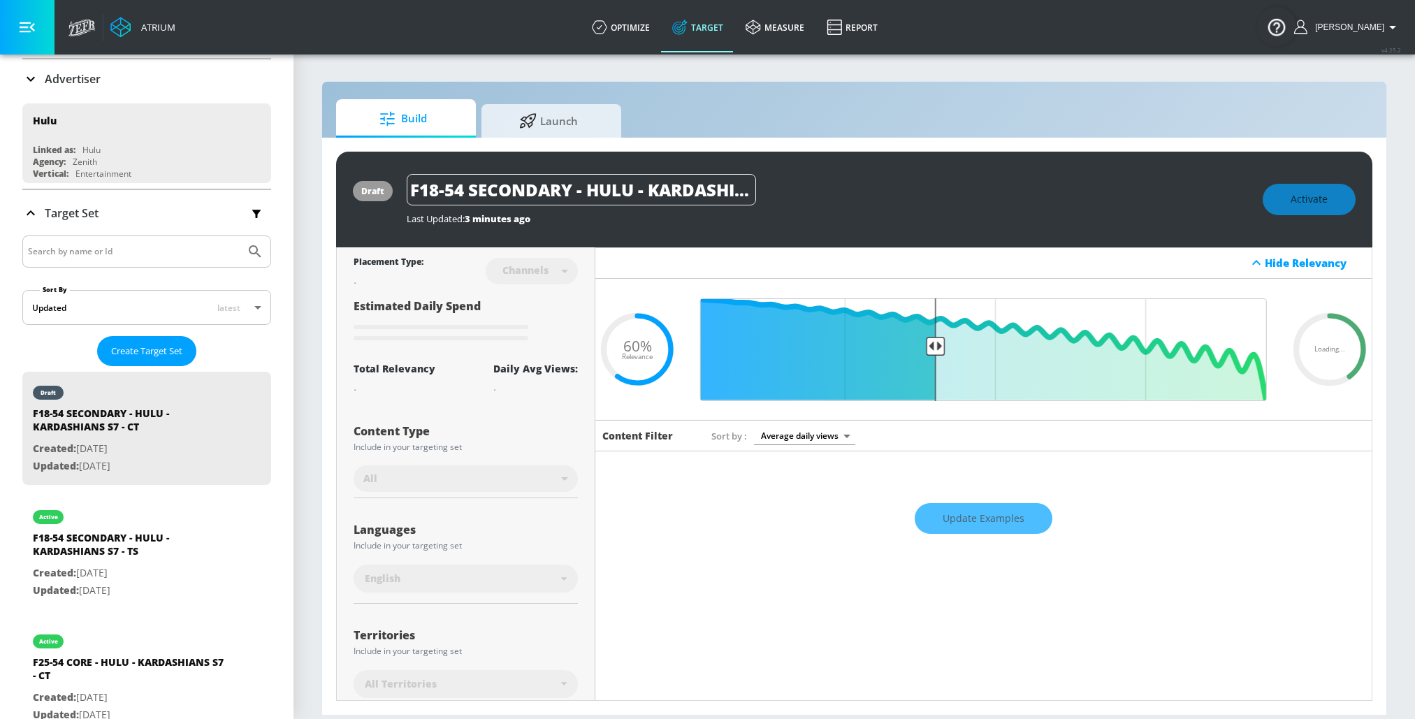
type input "standard"
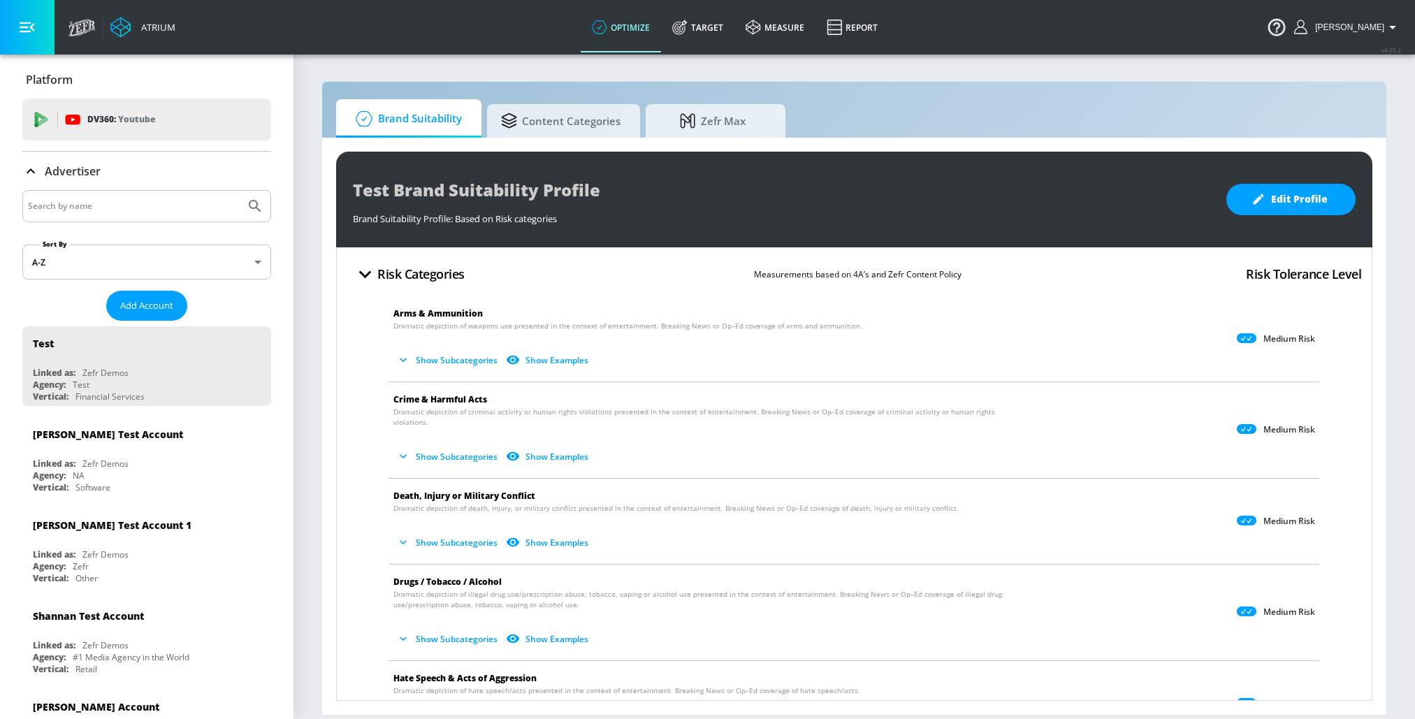
click at [78, 201] on input "Search by name" at bounding box center [134, 206] width 212 height 18
type input "hulu"
click at [240, 191] on button "Submit Search" at bounding box center [255, 206] width 31 height 31
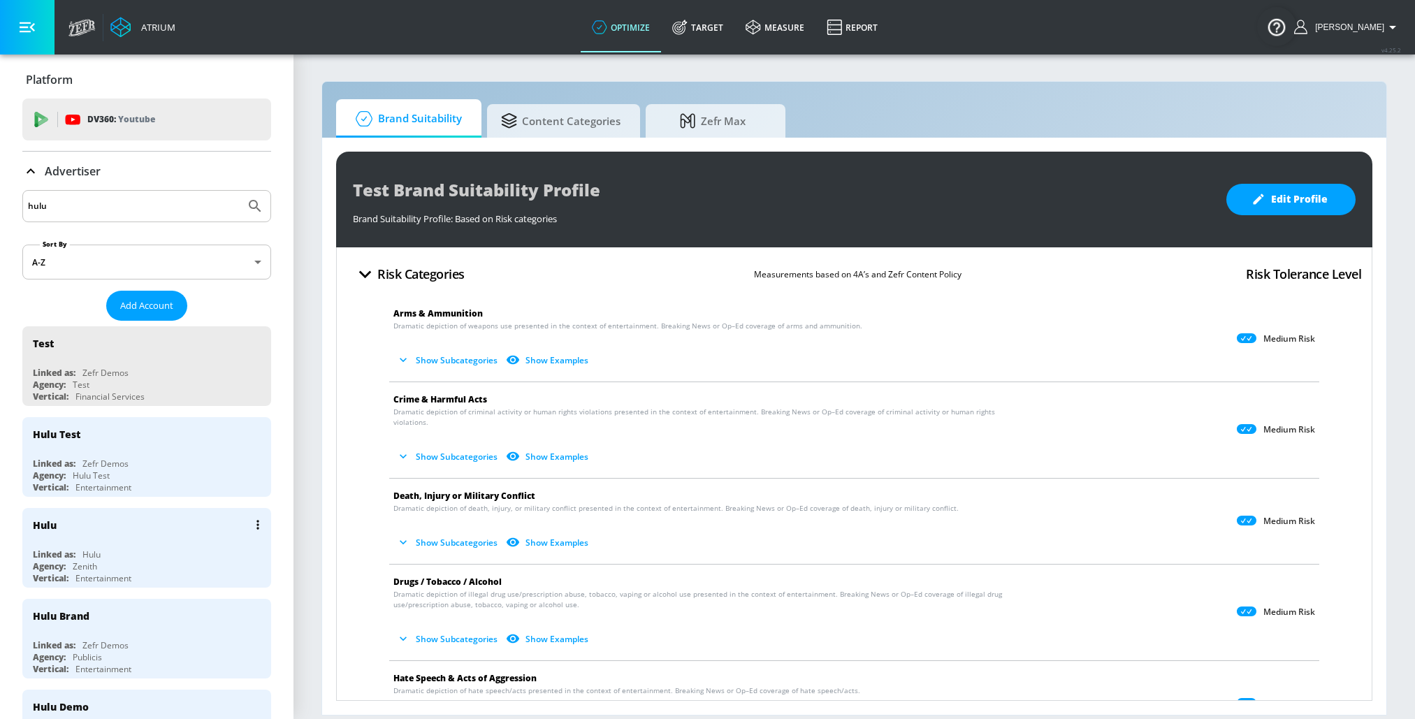
click at [58, 537] on div "Hulu" at bounding box center [150, 525] width 235 height 34
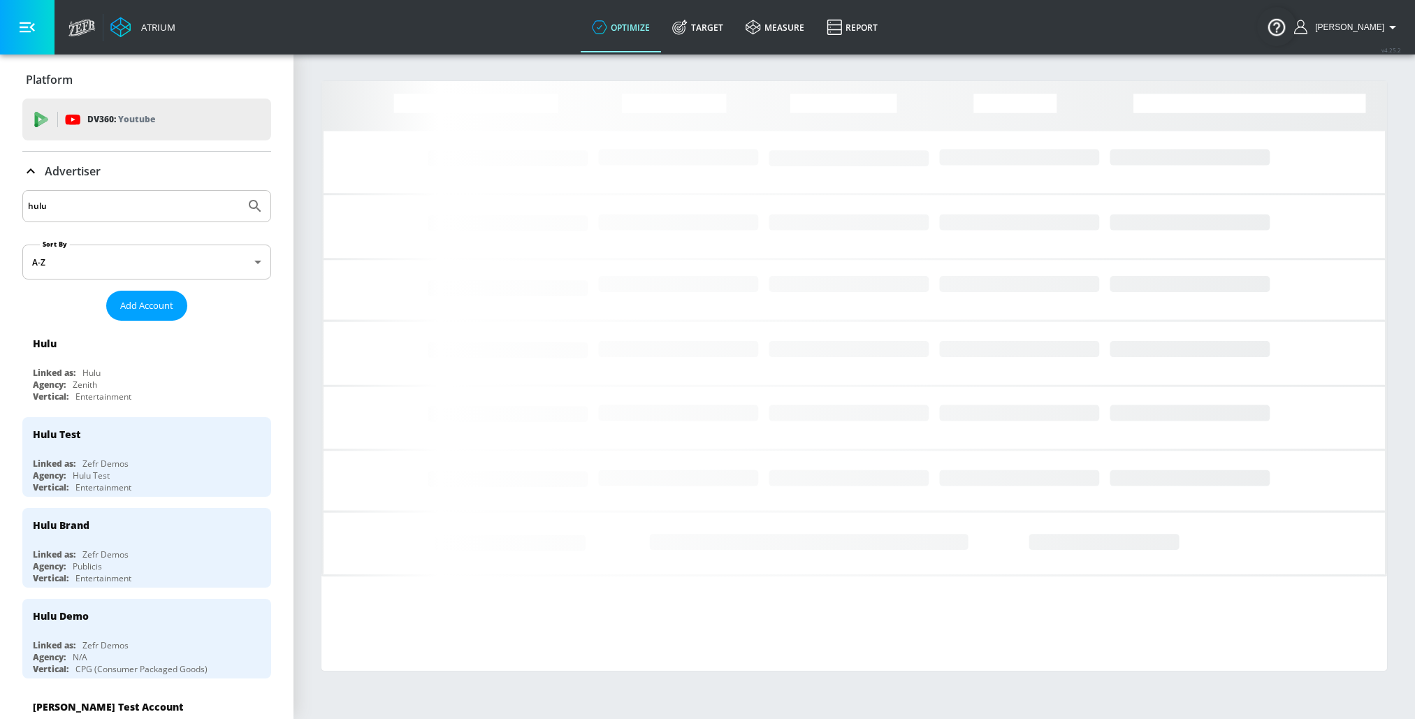
click at [34, 173] on icon at bounding box center [30, 171] width 17 height 17
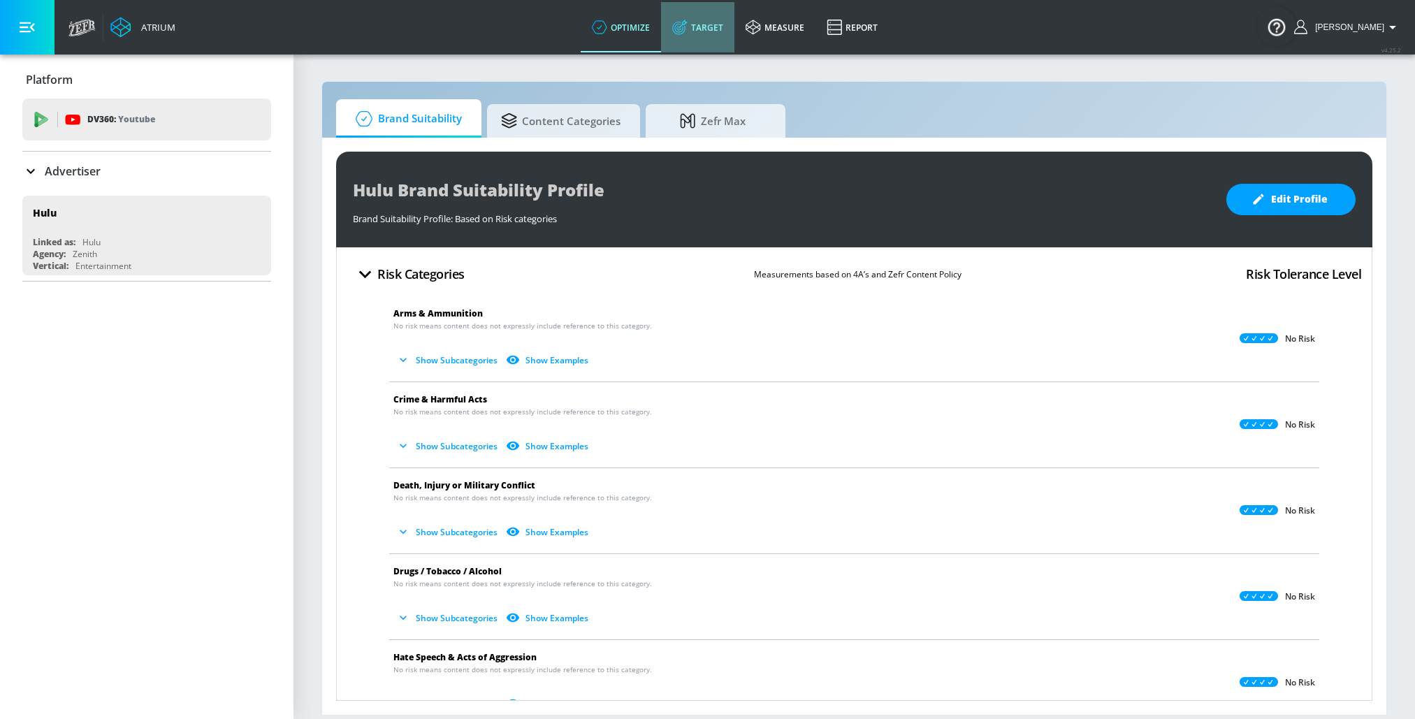
click at [686, 25] on link "Target" at bounding box center [697, 27] width 73 height 50
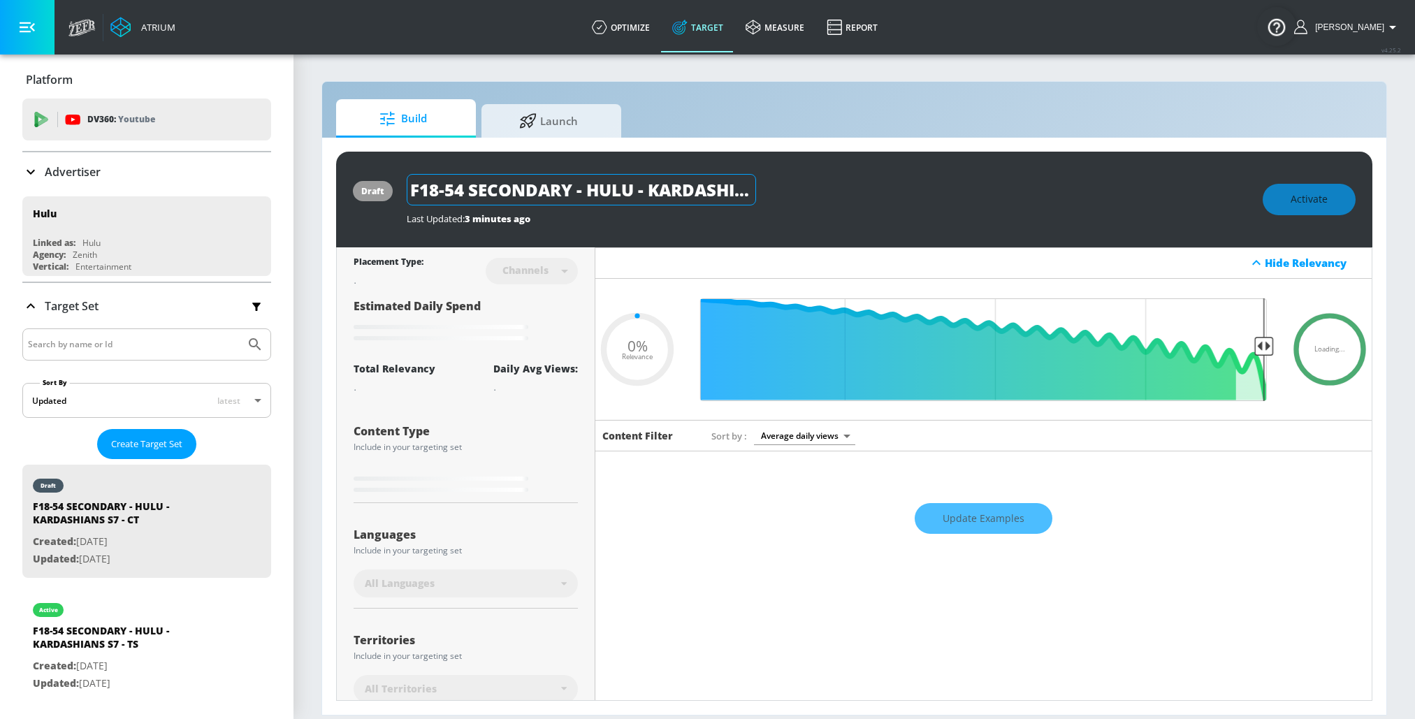
click at [455, 204] on input "F18-54 SECONDARY - HULU - KARDASHIANS S7 - CT" at bounding box center [581, 189] width 349 height 31
type input "0.6"
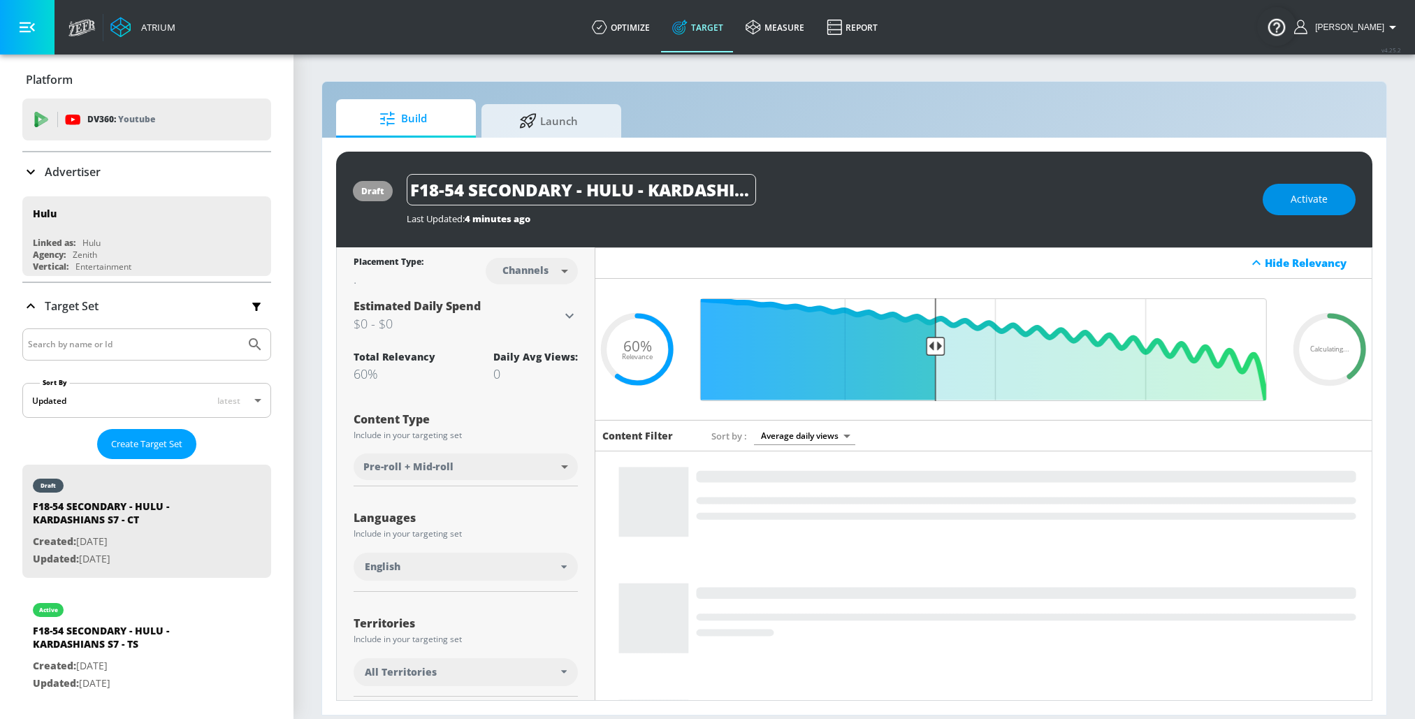
click at [1298, 203] on span "Activate" at bounding box center [1309, 199] width 37 height 17
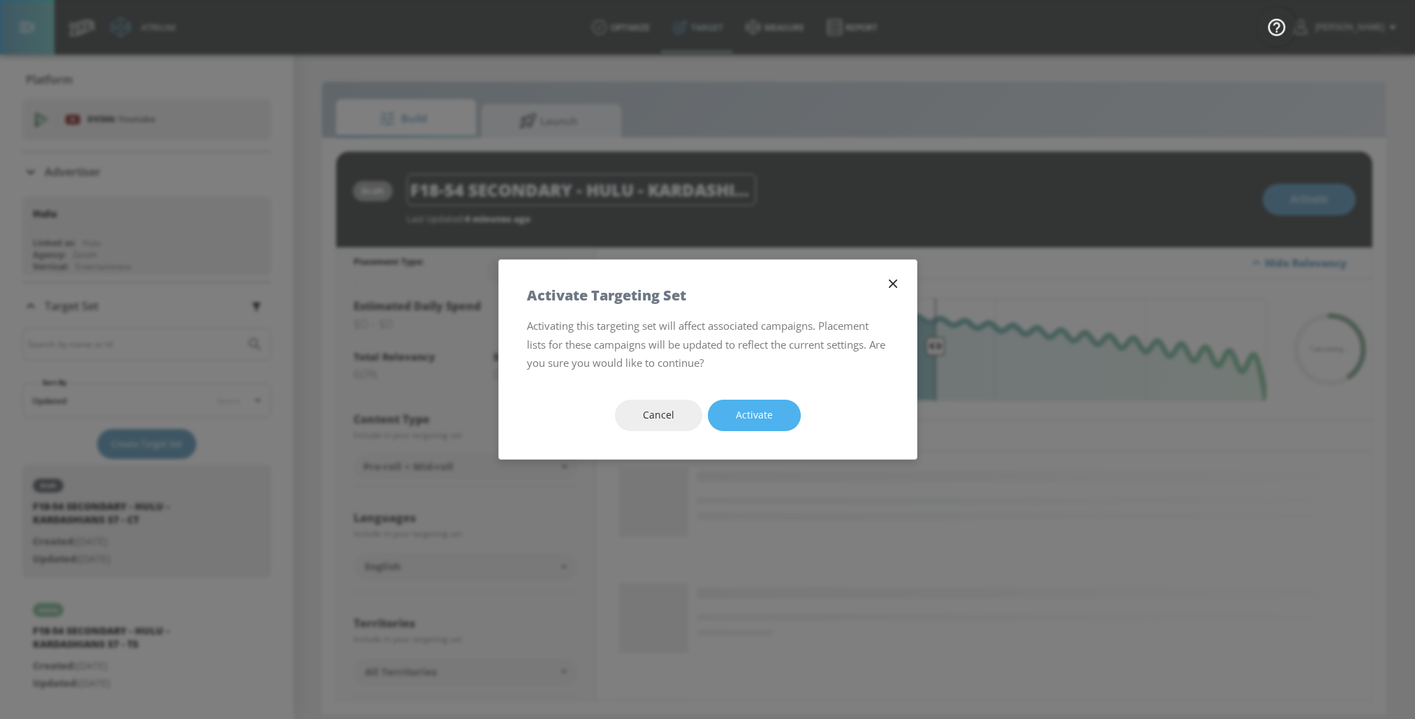
click at [761, 424] on button "Activate" at bounding box center [754, 415] width 93 height 31
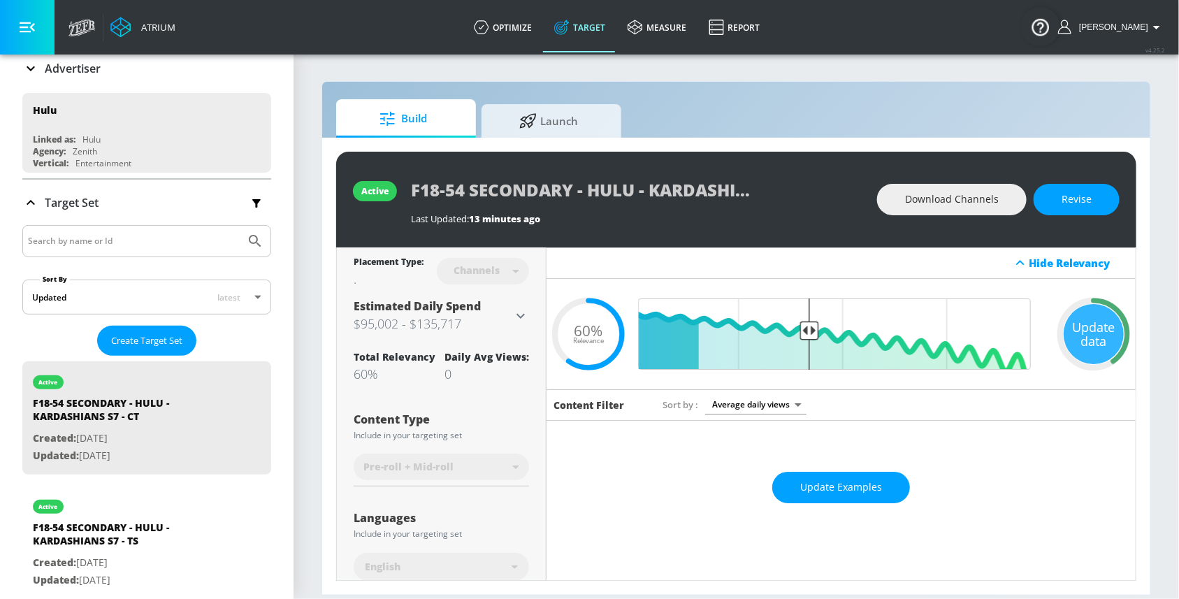
scroll to position [103, 0]
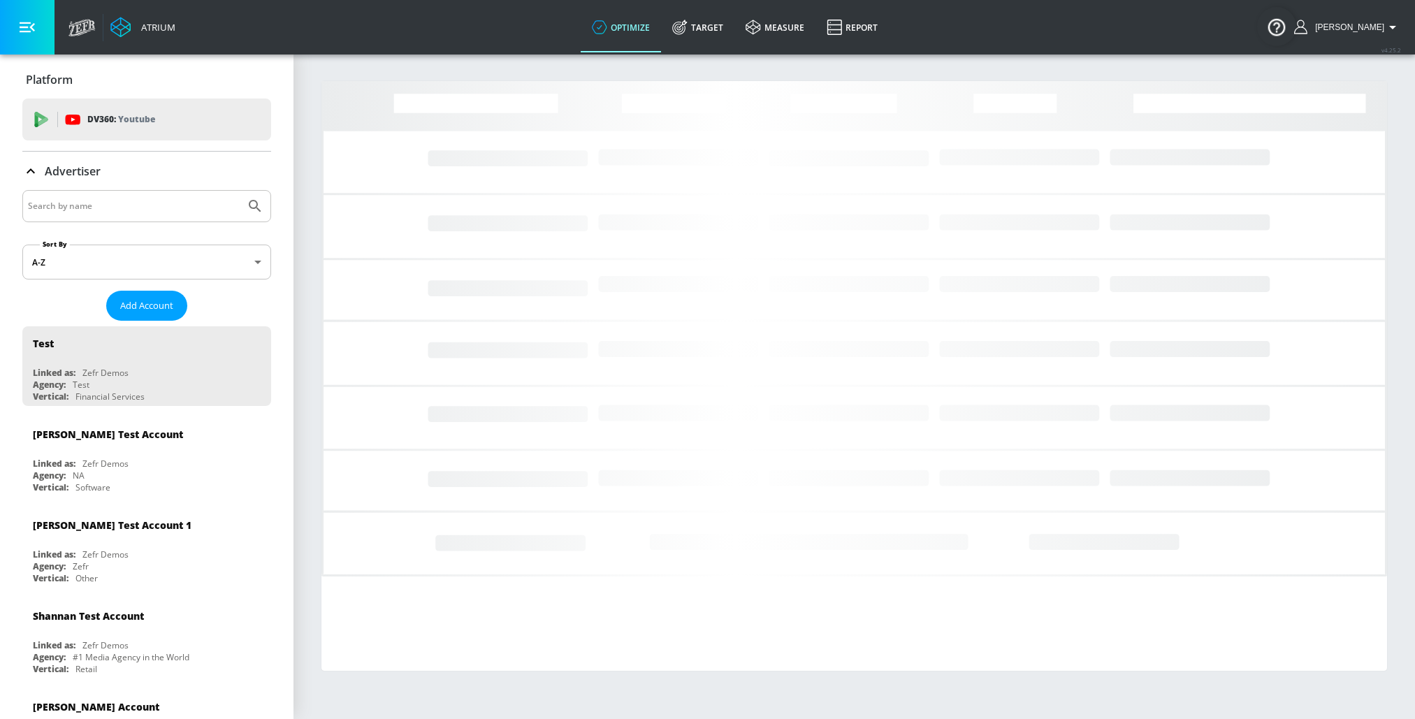
click at [78, 210] on input "Search by name" at bounding box center [134, 206] width 212 height 18
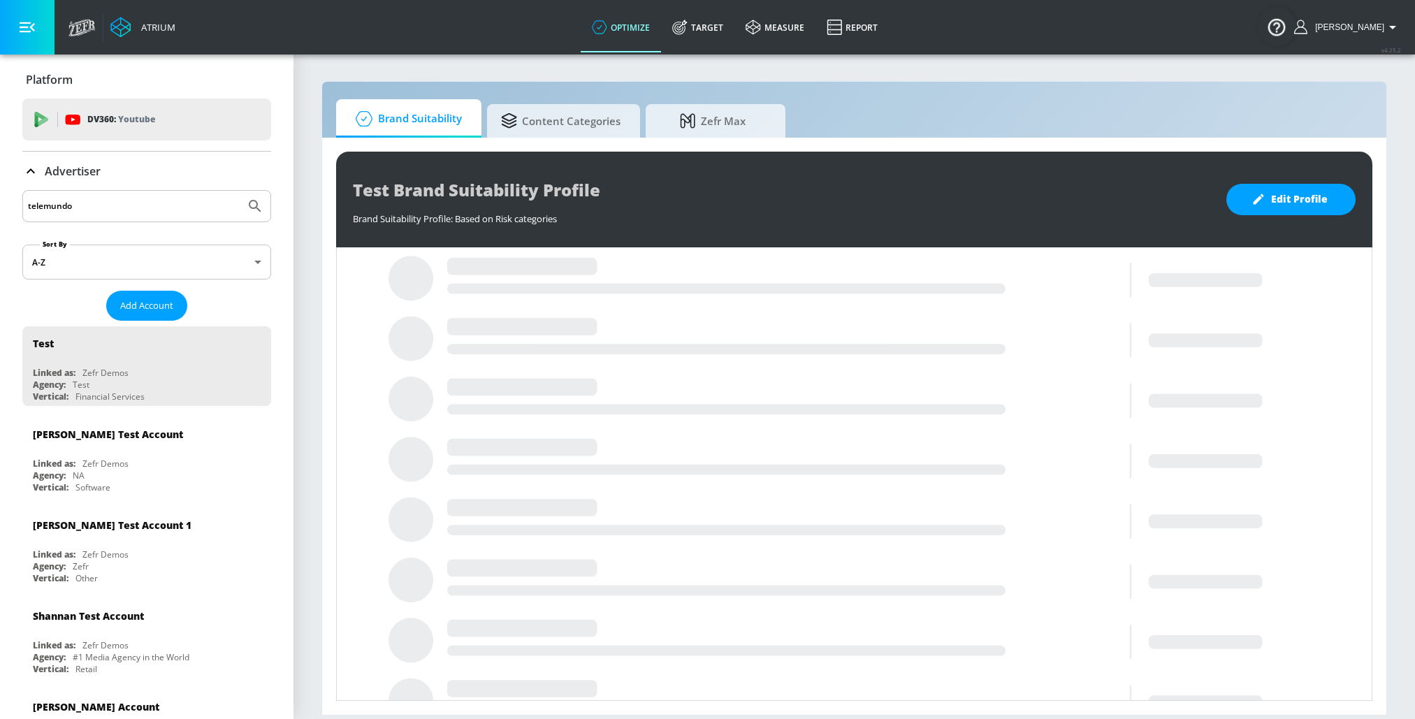
type input "telemundo"
click at [240, 191] on button "Submit Search" at bounding box center [255, 206] width 31 height 31
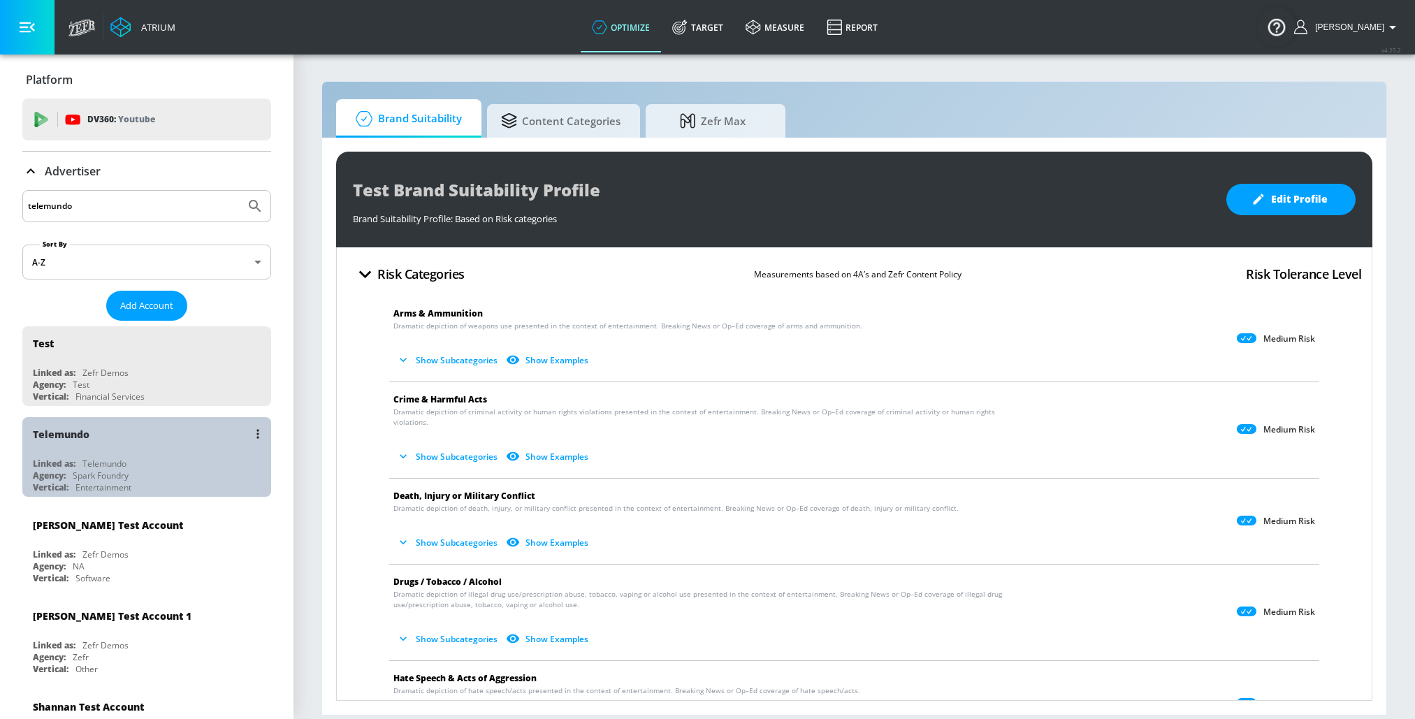
click at [96, 458] on div "Telemundo" at bounding box center [104, 464] width 44 height 12
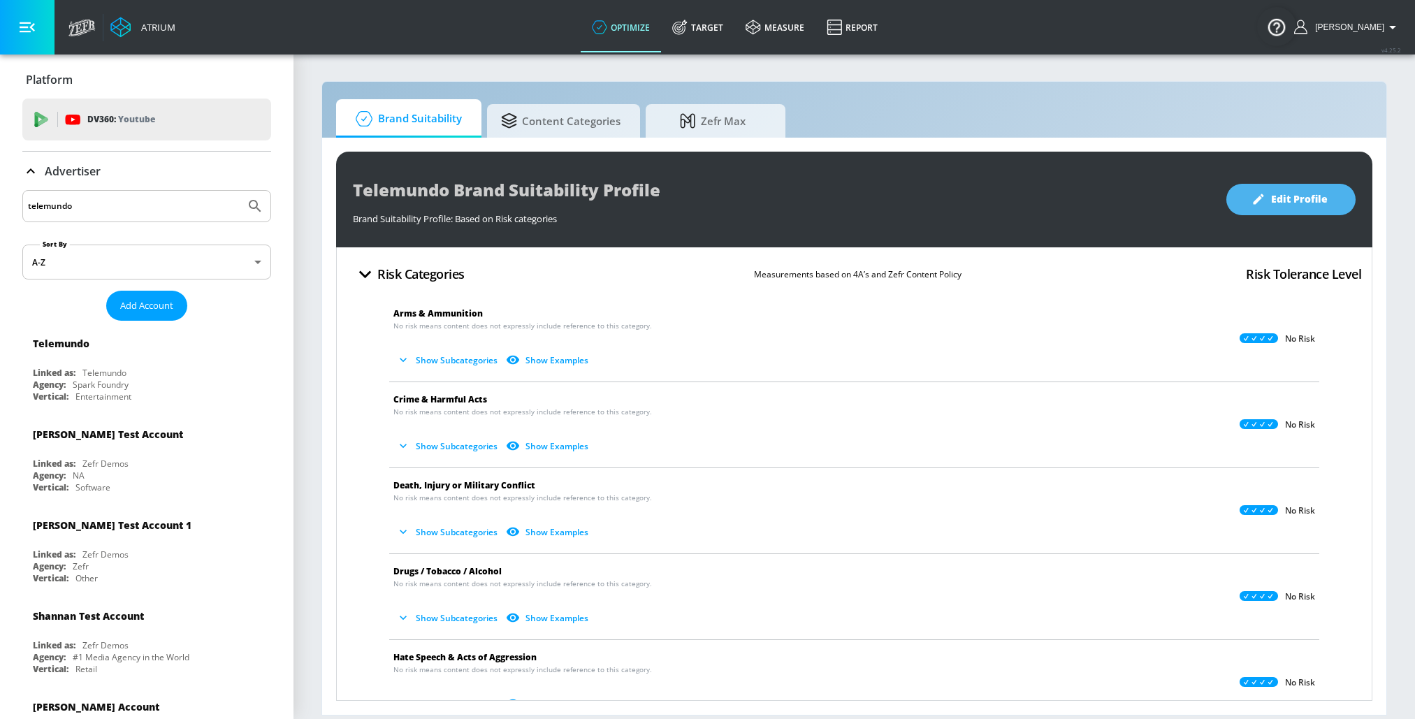
click at [1247, 205] on button "Edit Profile" at bounding box center [1291, 199] width 129 height 31
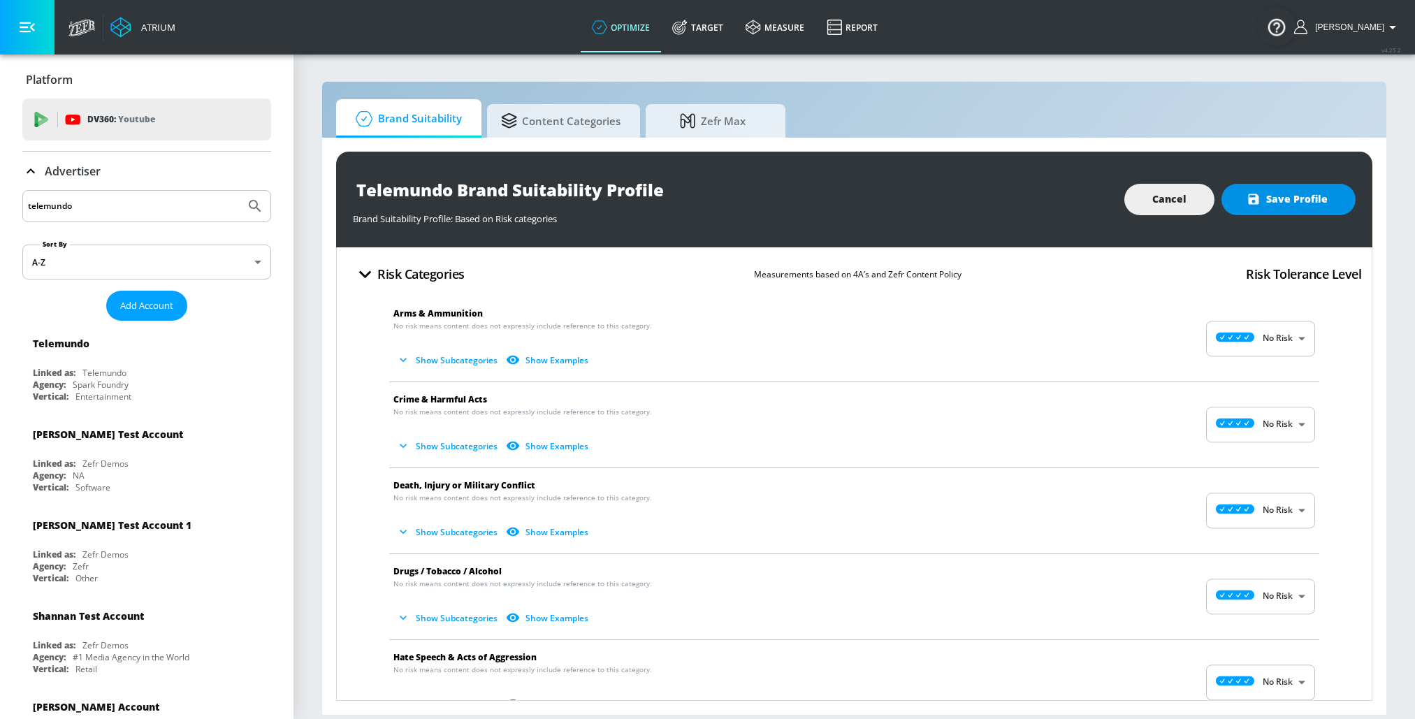
click at [1280, 201] on span "Save Profile" at bounding box center [1289, 199] width 78 height 17
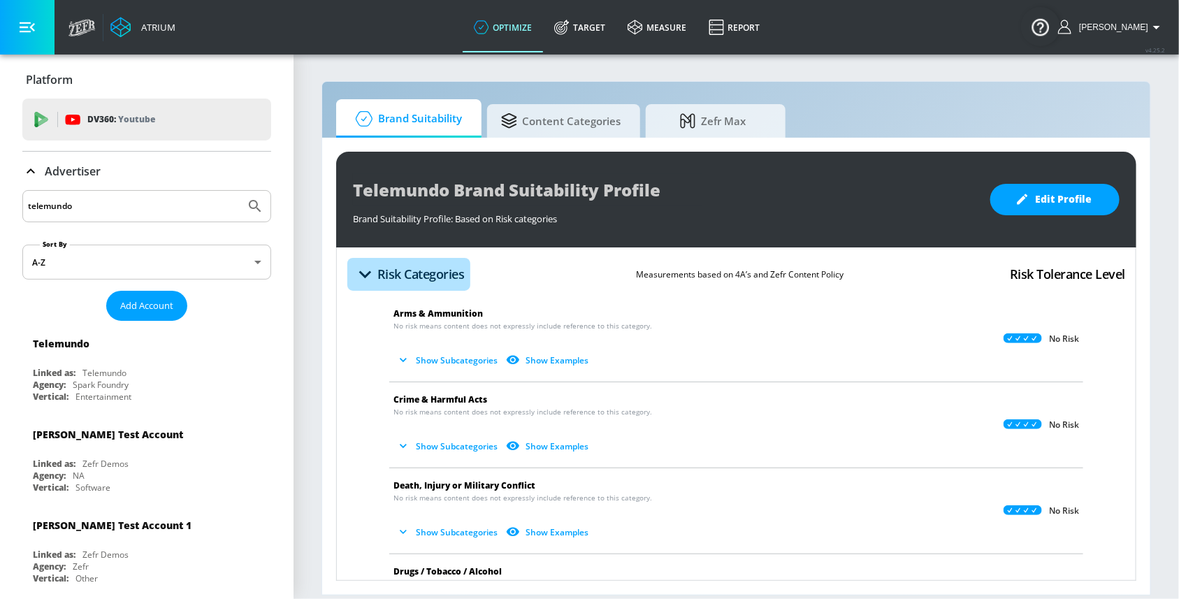
click at [380, 261] on button "Risk Categories" at bounding box center [408, 274] width 123 height 33
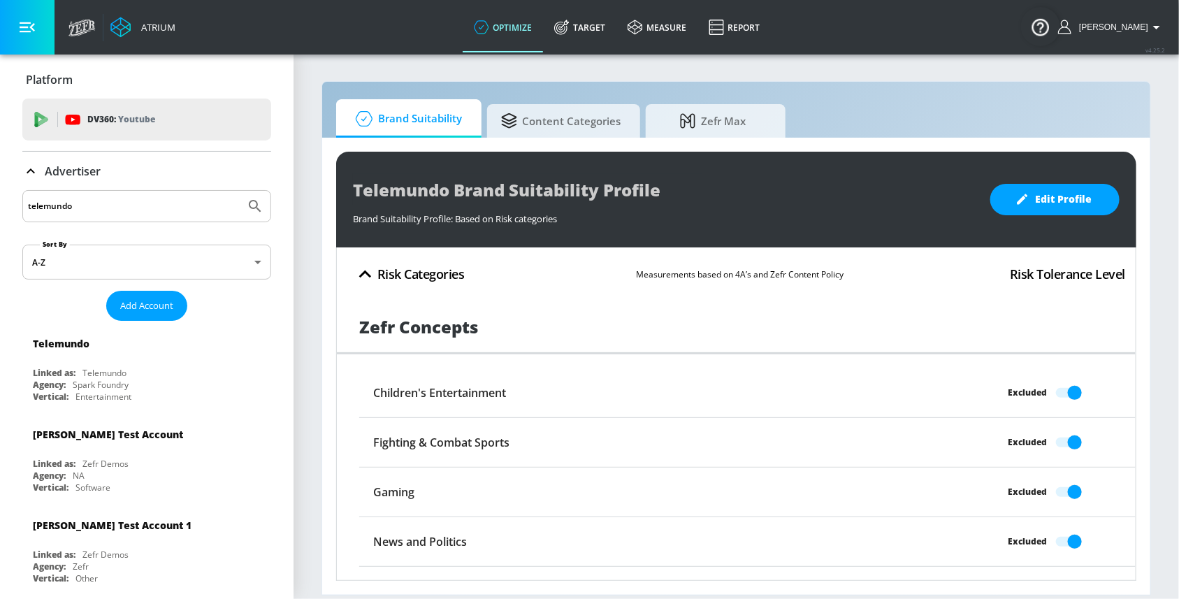
click at [380, 261] on button "Risk Categories" at bounding box center [408, 274] width 123 height 33
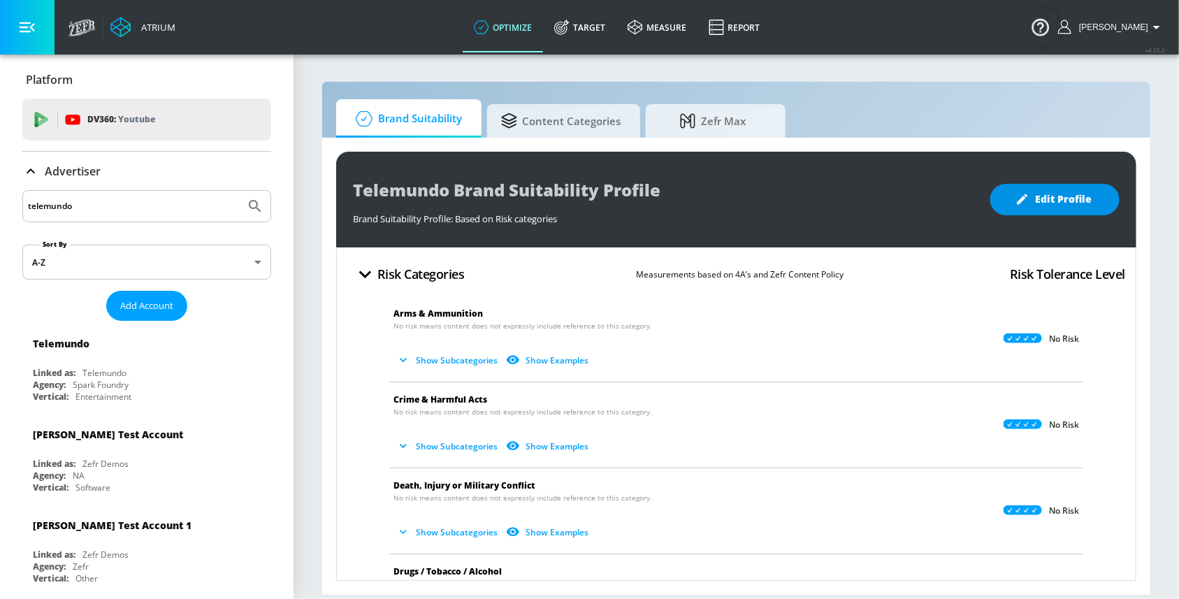
click at [1064, 186] on button "Edit Profile" at bounding box center [1054, 199] width 129 height 31
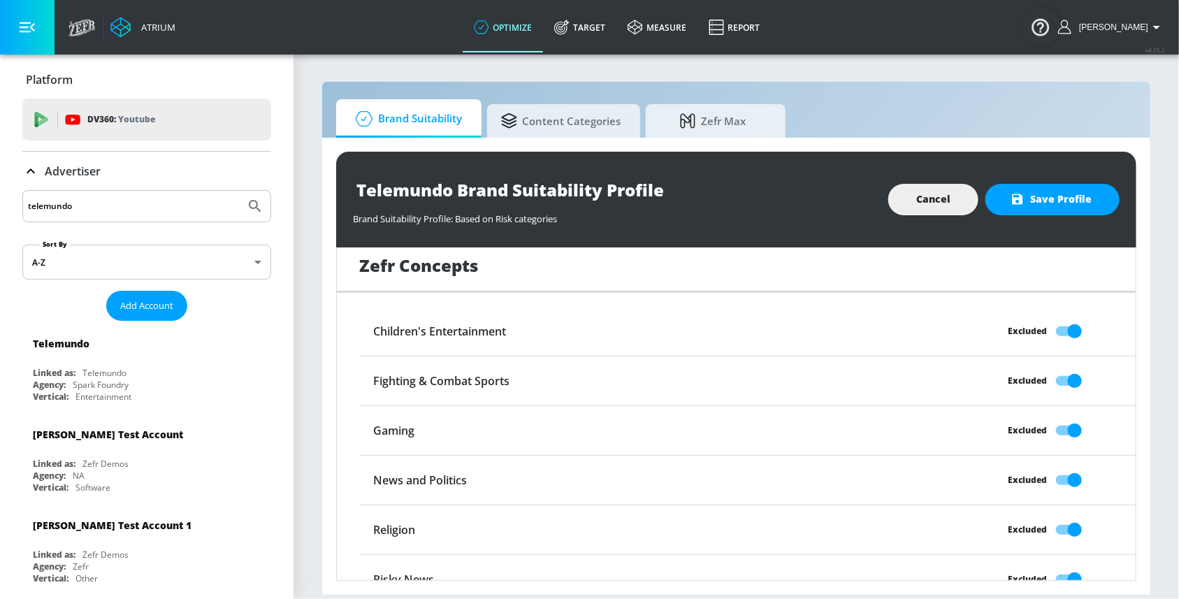
scroll to position [1122, 0]
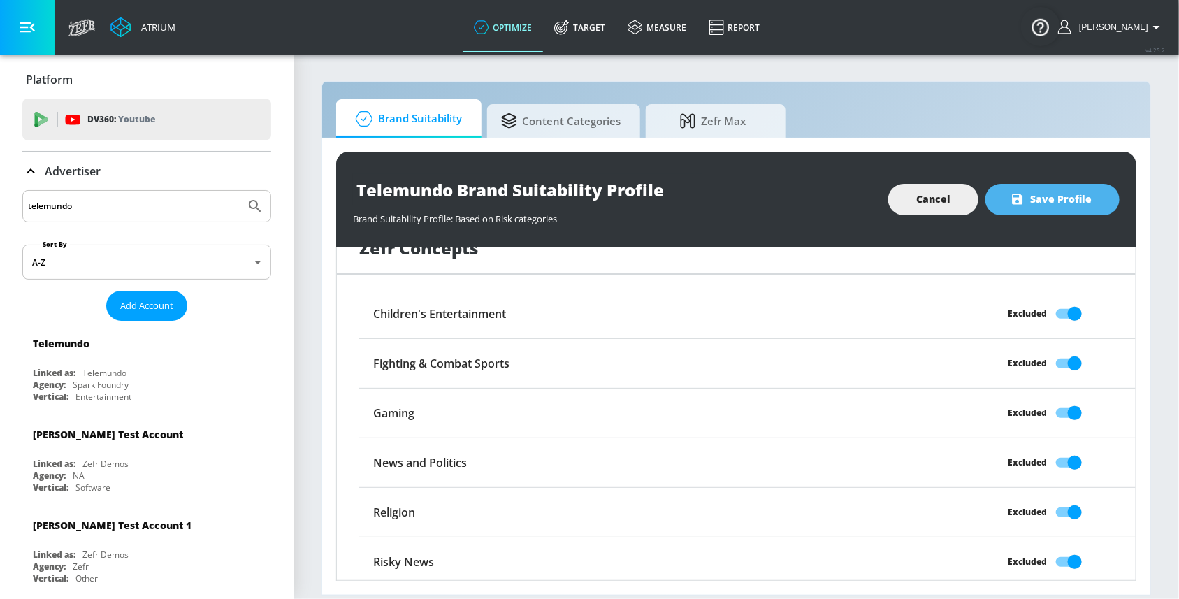
click at [1037, 204] on span "Save Profile" at bounding box center [1052, 199] width 78 height 17
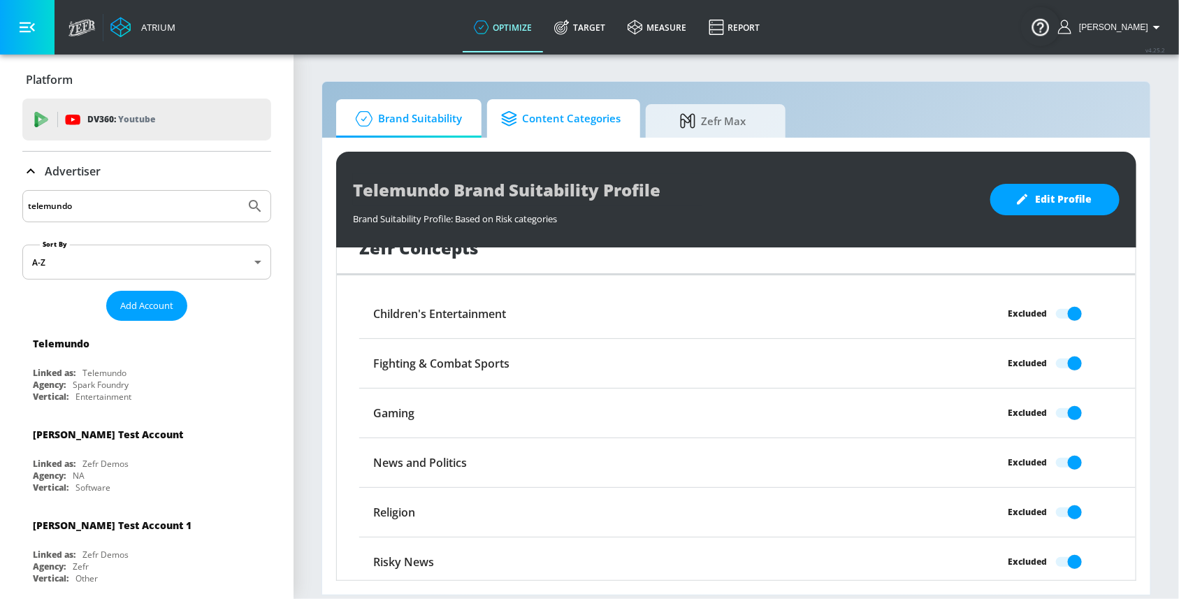
click at [544, 124] on span "Content Categories" at bounding box center [561, 119] width 120 height 34
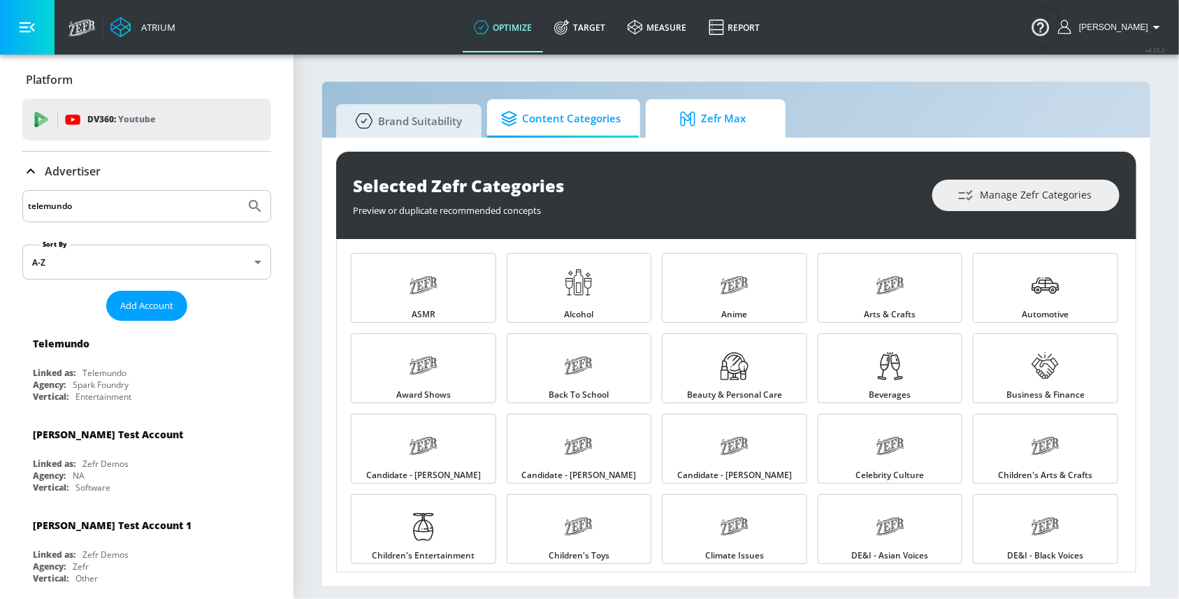
click at [678, 117] on span "Zefr Max" at bounding box center [713, 119] width 106 height 34
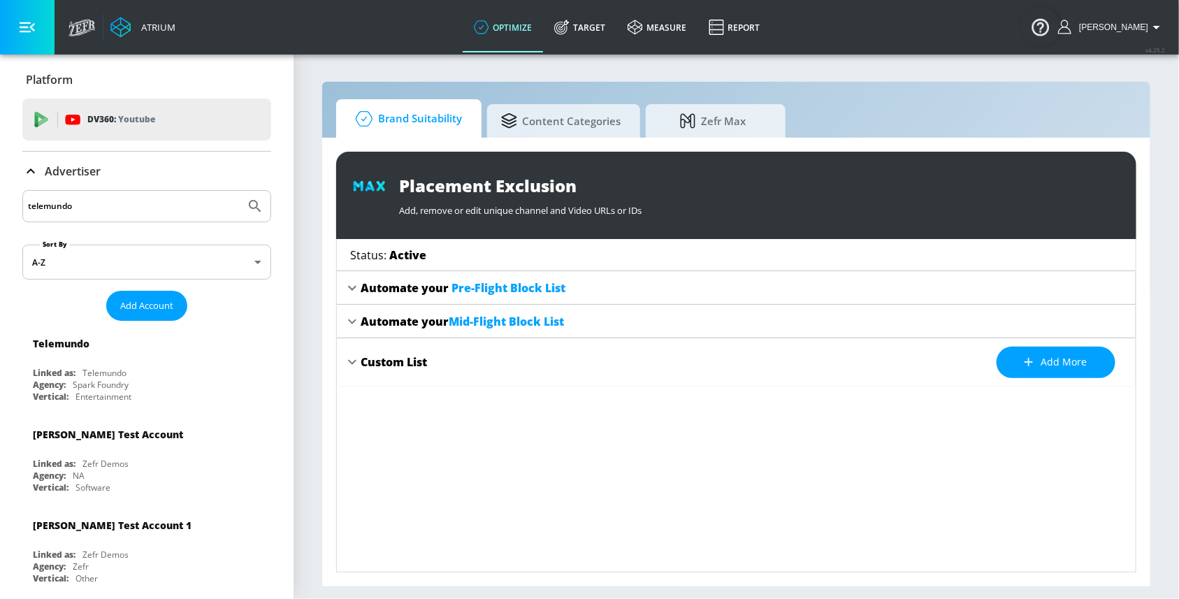
click at [406, 119] on span "Brand Suitability" at bounding box center [406, 119] width 112 height 34
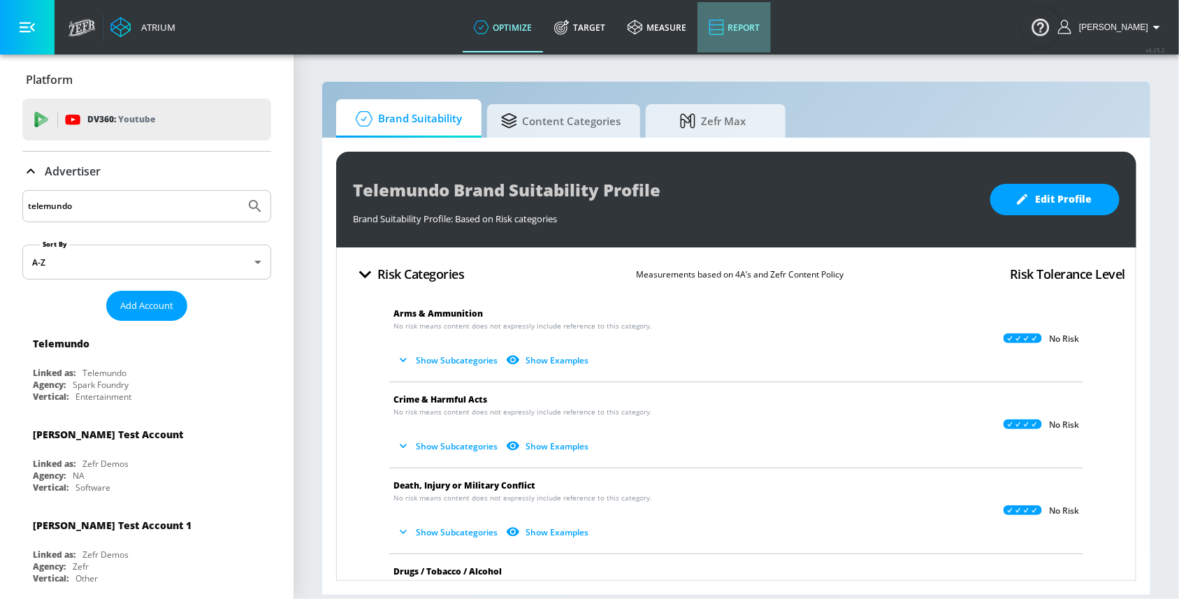
click at [739, 27] on link "Report" at bounding box center [734, 27] width 73 height 50
click at [672, 37] on link "measure" at bounding box center [656, 27] width 81 height 50
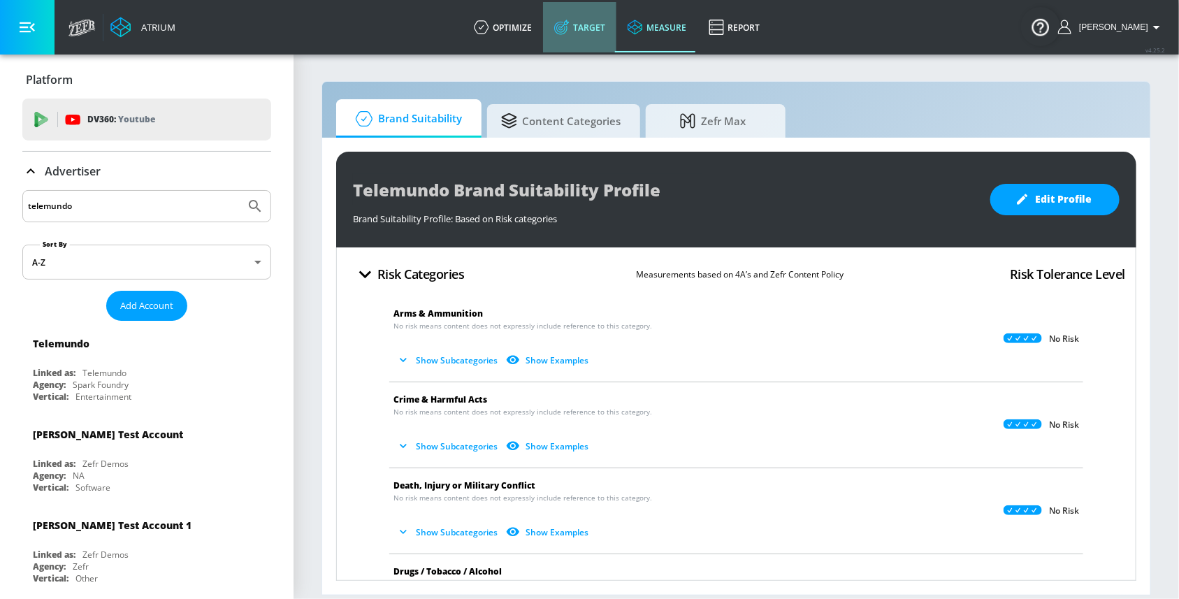
click at [570, 32] on icon at bounding box center [561, 27] width 15 height 15
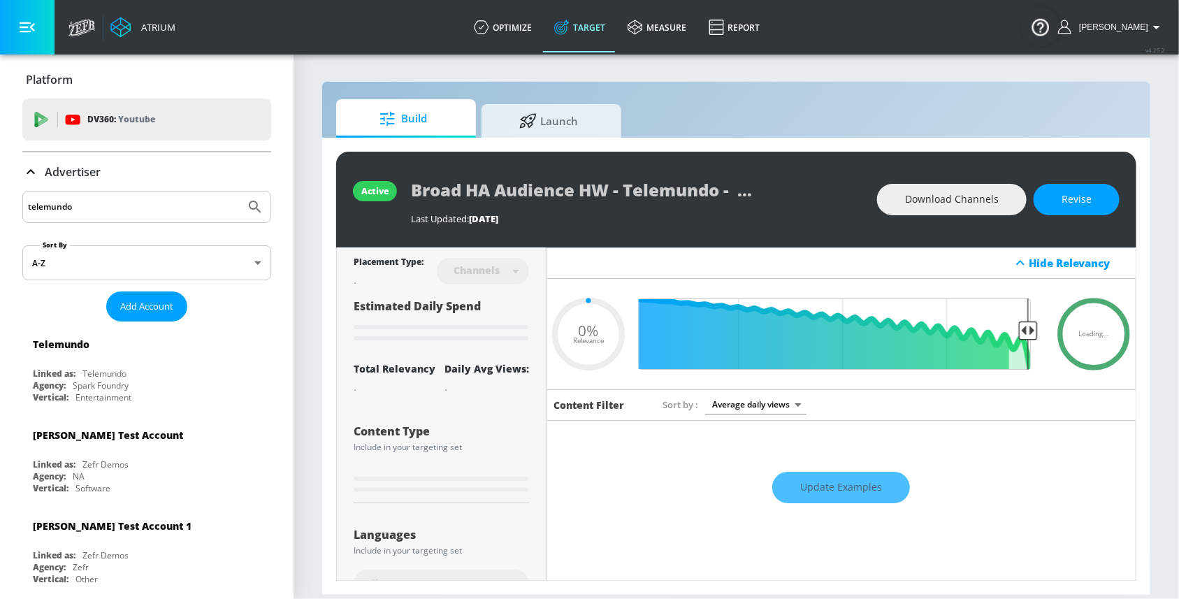
type input "0.05"
click at [642, 29] on icon at bounding box center [635, 27] width 15 height 15
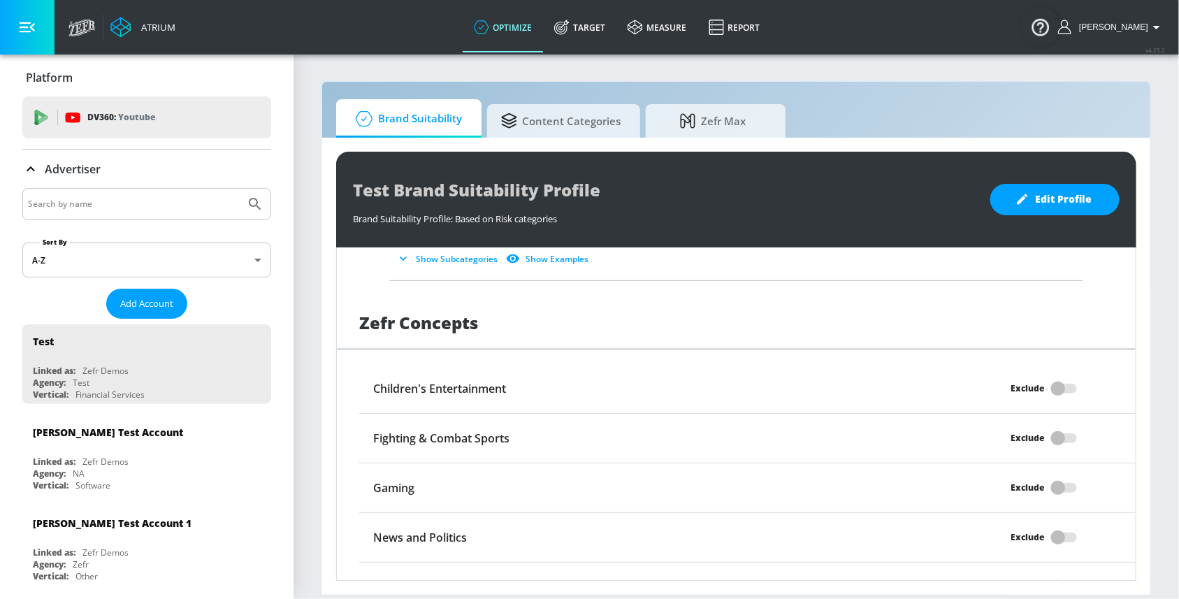
scroll to position [1185, 0]
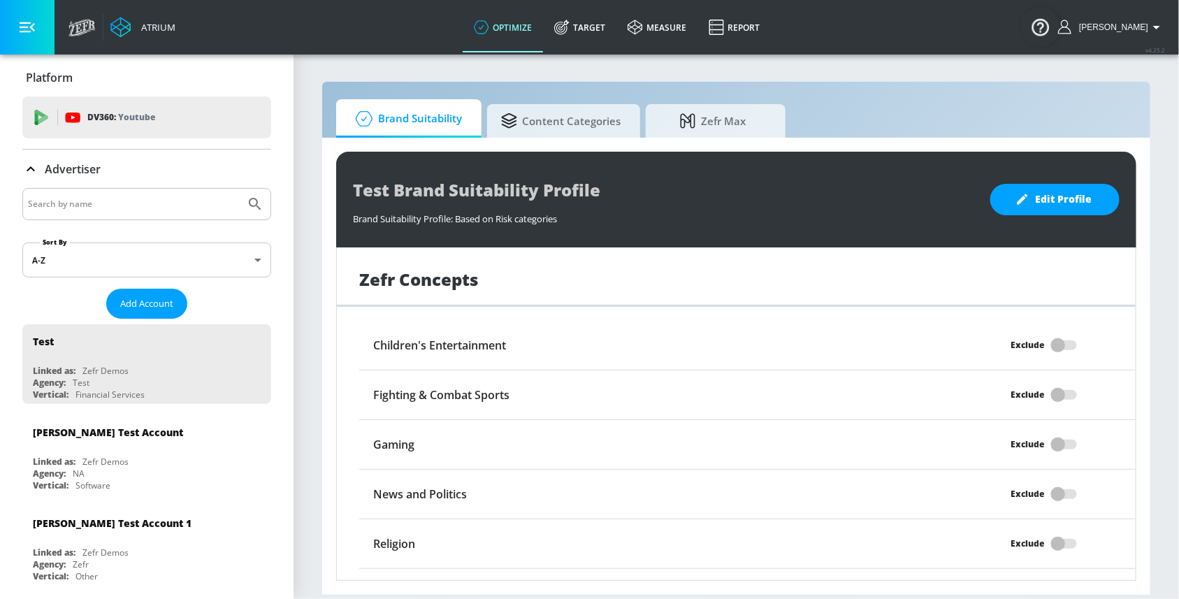
click at [67, 209] on input "Search by name" at bounding box center [134, 204] width 212 height 18
type input "telemundo"
click at [240, 189] on button "Submit Search" at bounding box center [255, 204] width 31 height 31
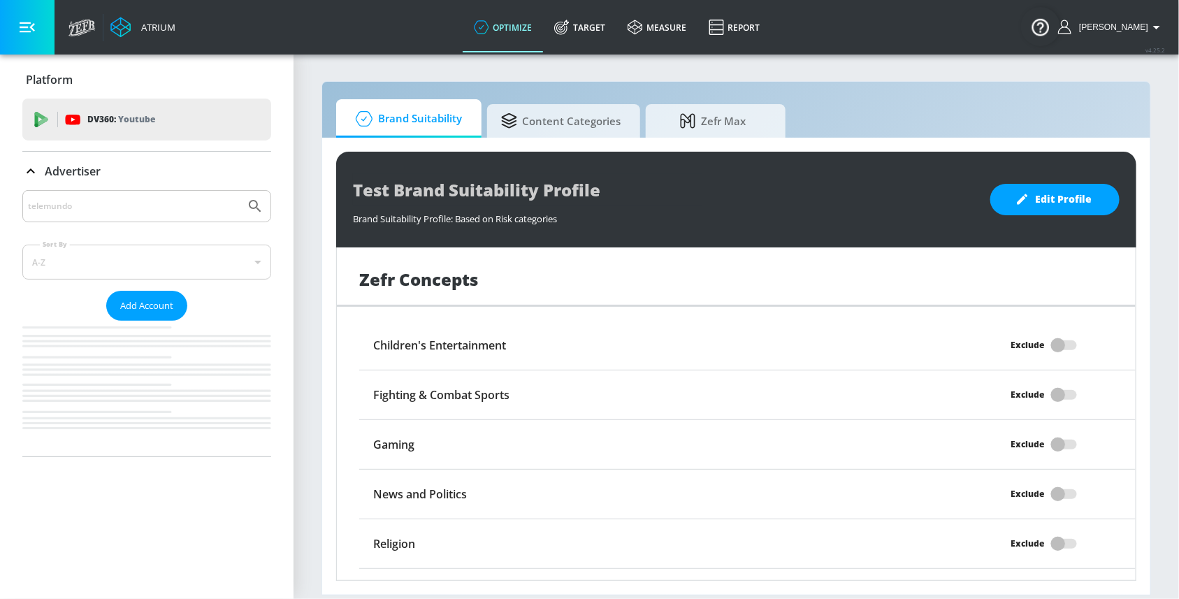
scroll to position [0, 0]
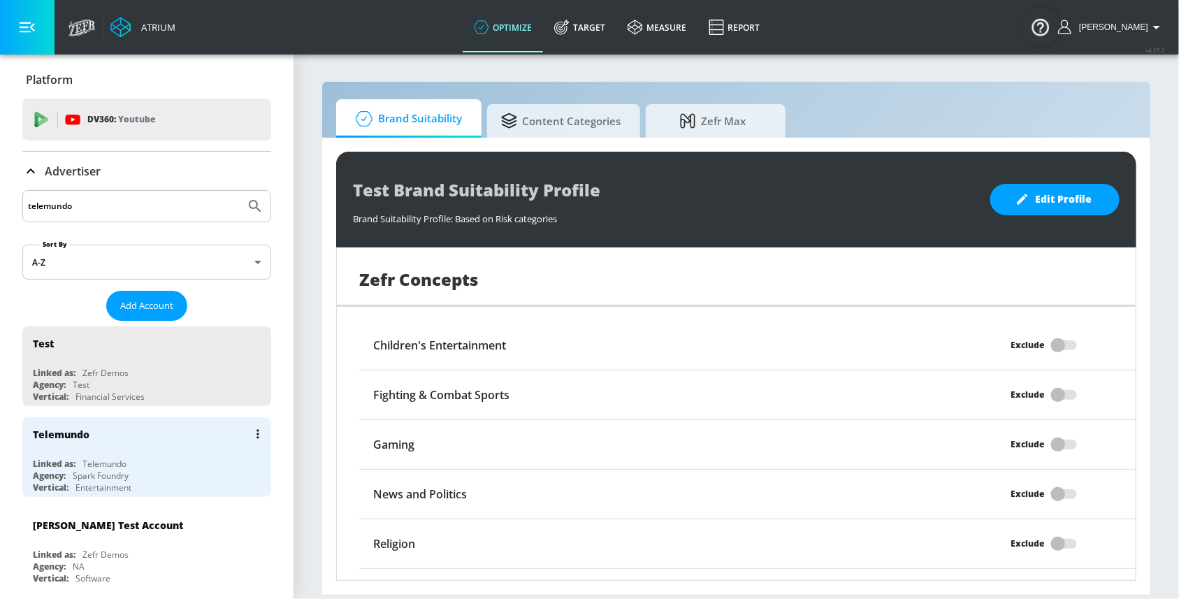
click at [69, 458] on div "Linked as:" at bounding box center [54, 464] width 43 height 12
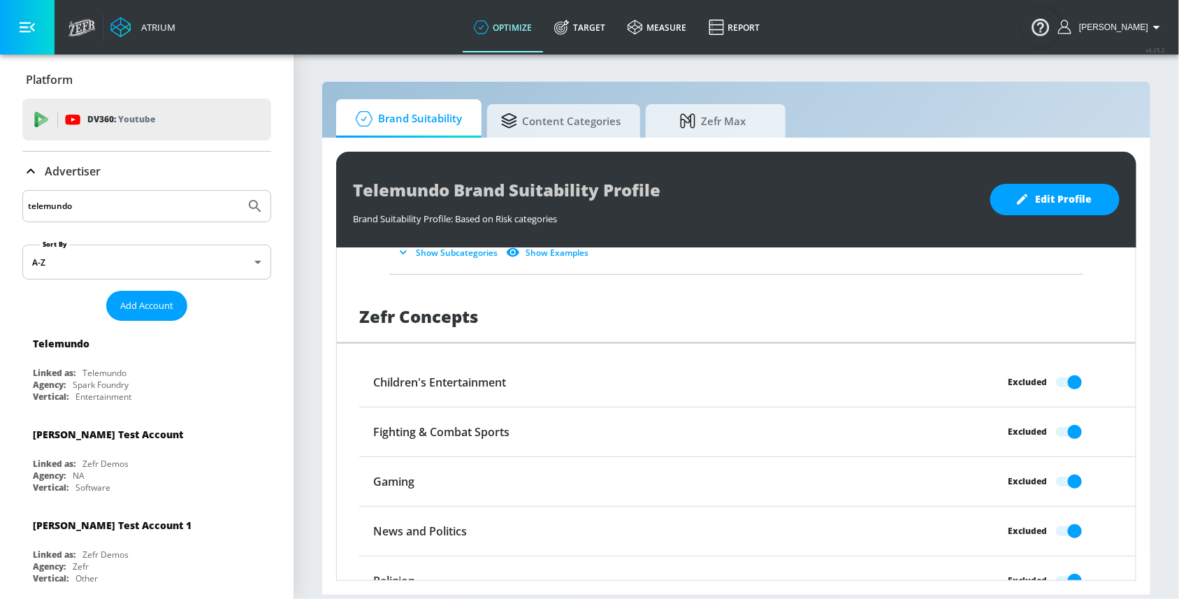
scroll to position [1122, 0]
